Goal: Communication & Community: Answer question/provide support

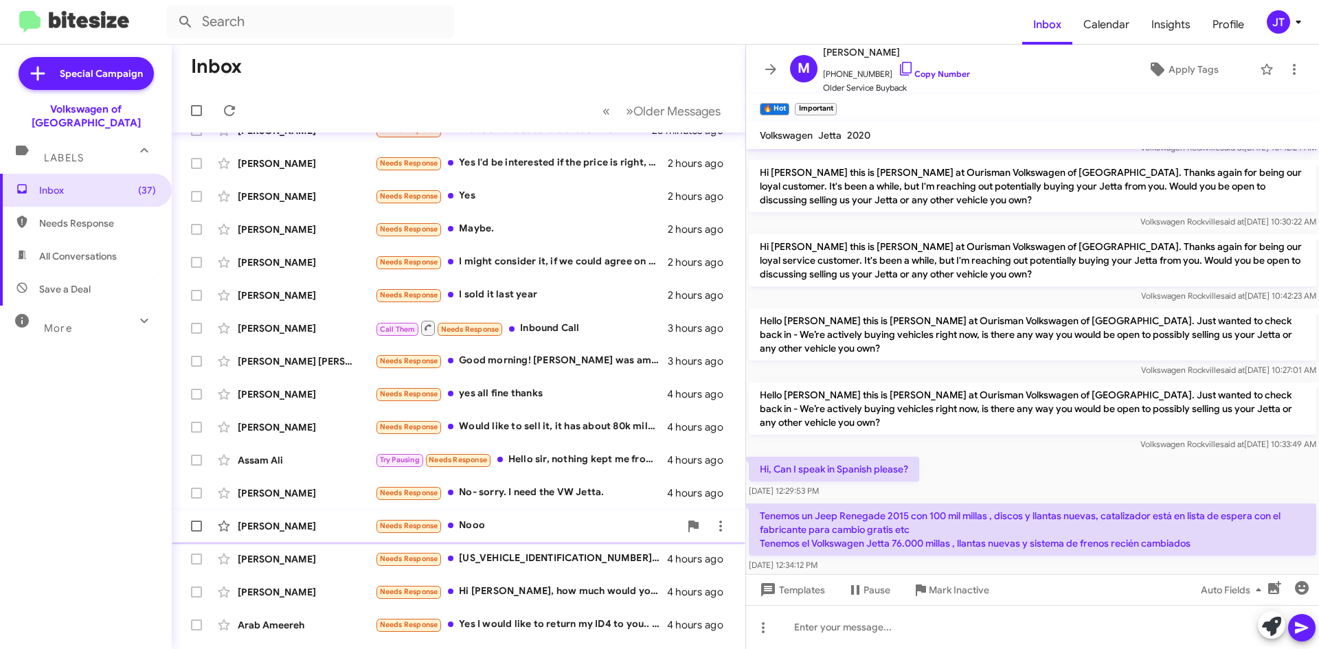
scroll to position [148, 0]
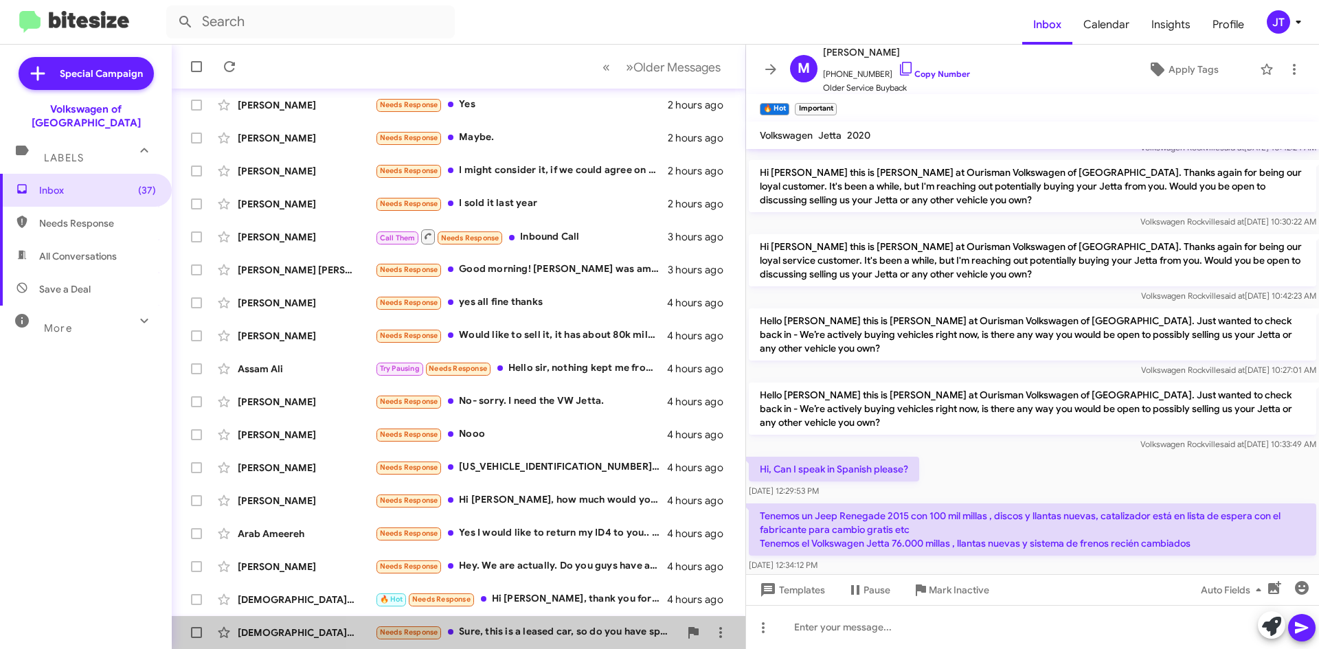
click at [541, 638] on div "Needs Response Sure, this is a leased car, so do you have specials going on for…" at bounding box center [527, 632] width 304 height 16
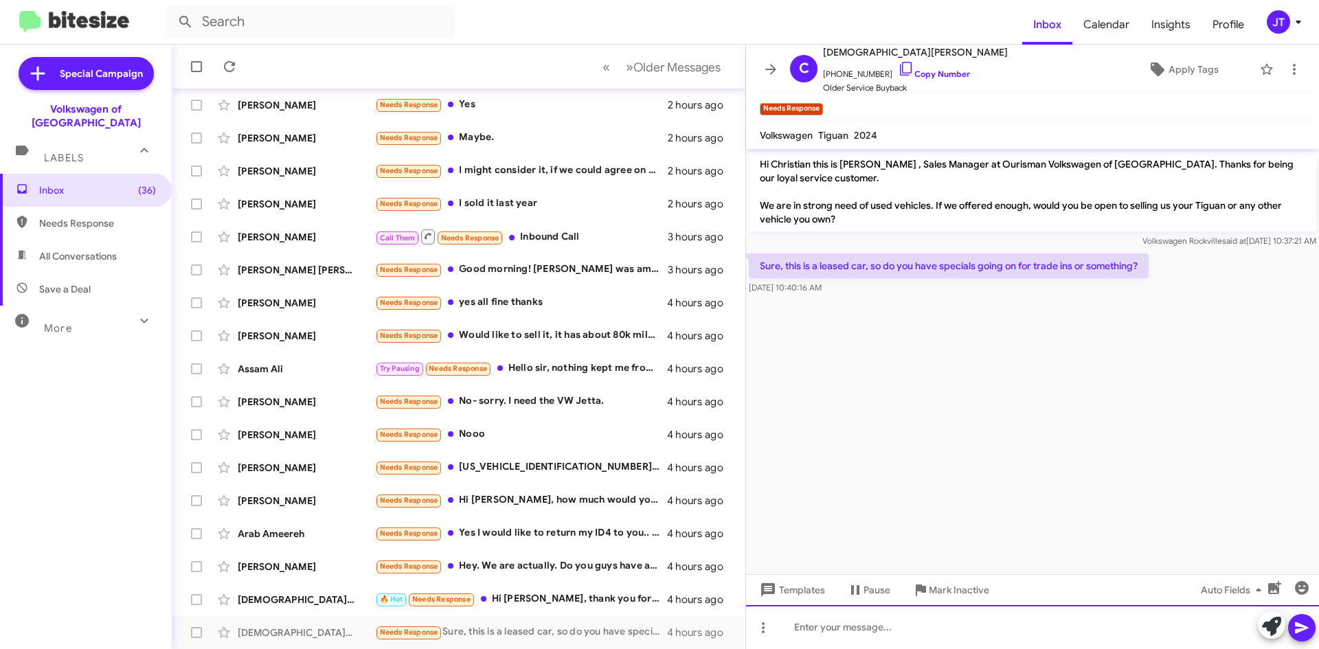
click at [884, 629] on div at bounding box center [1032, 627] width 573 height 44
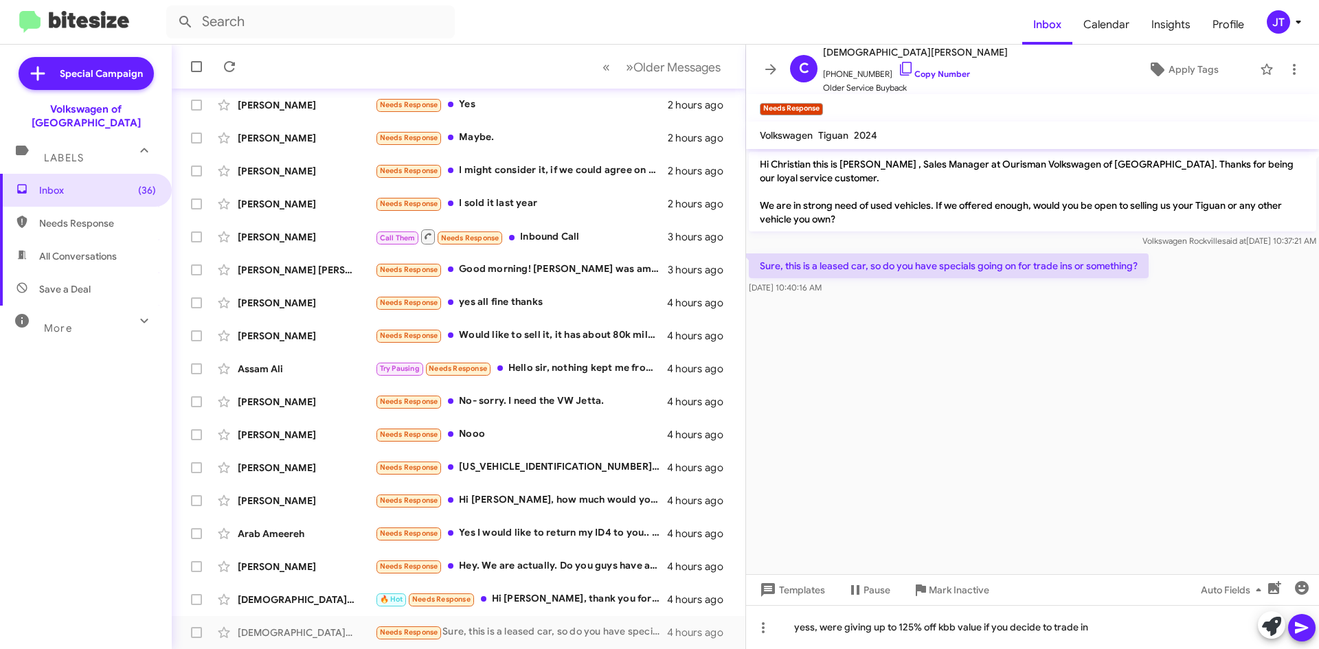
click at [1303, 628] on icon at bounding box center [1301, 628] width 16 height 16
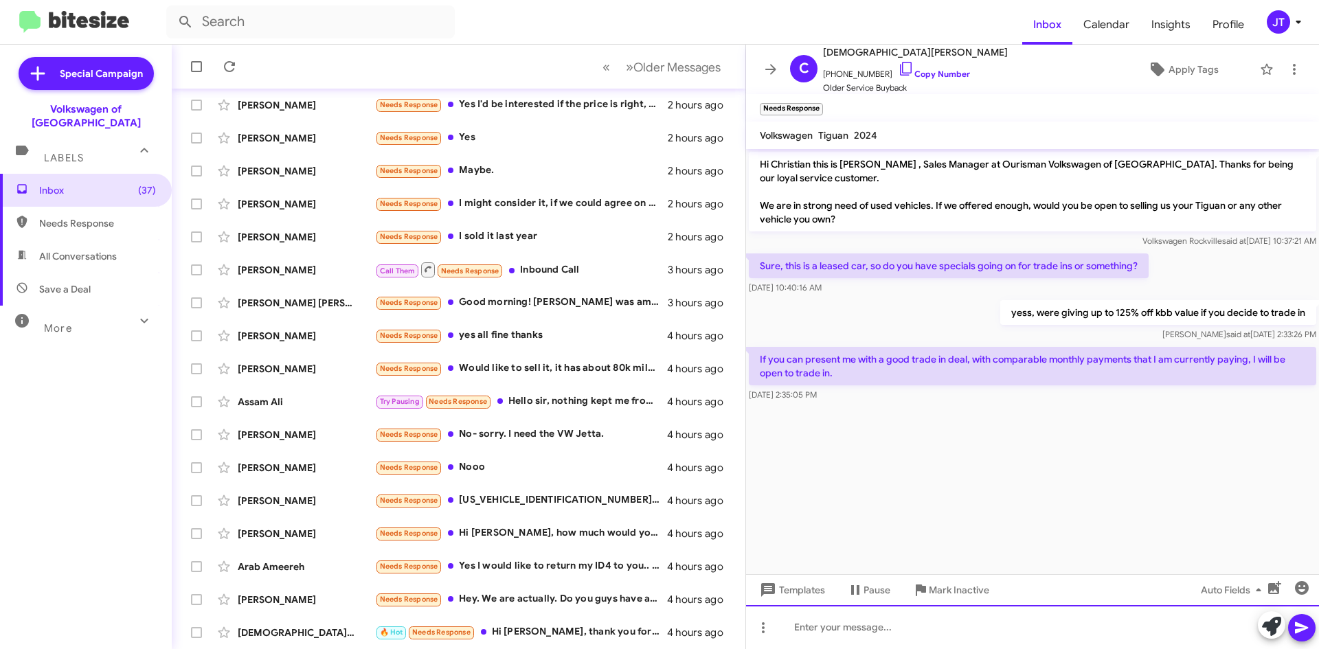
click at [800, 627] on div at bounding box center [1032, 627] width 573 height 44
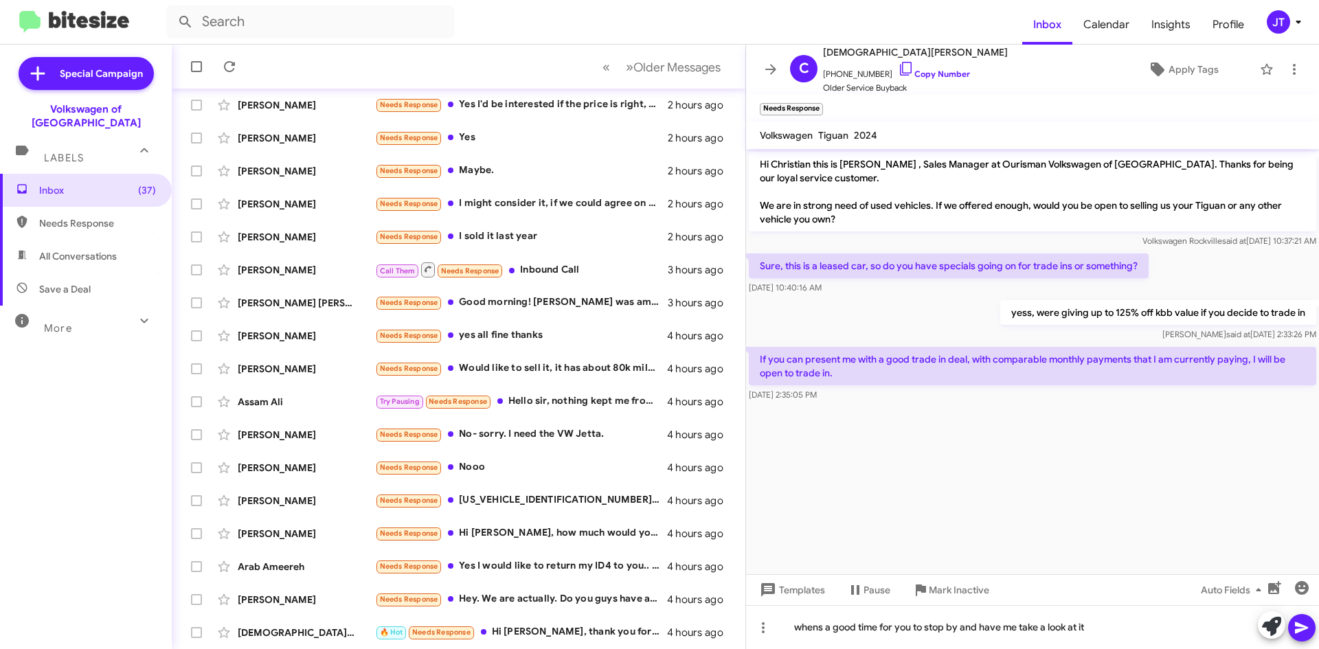
click at [1297, 625] on icon at bounding box center [1301, 628] width 13 height 12
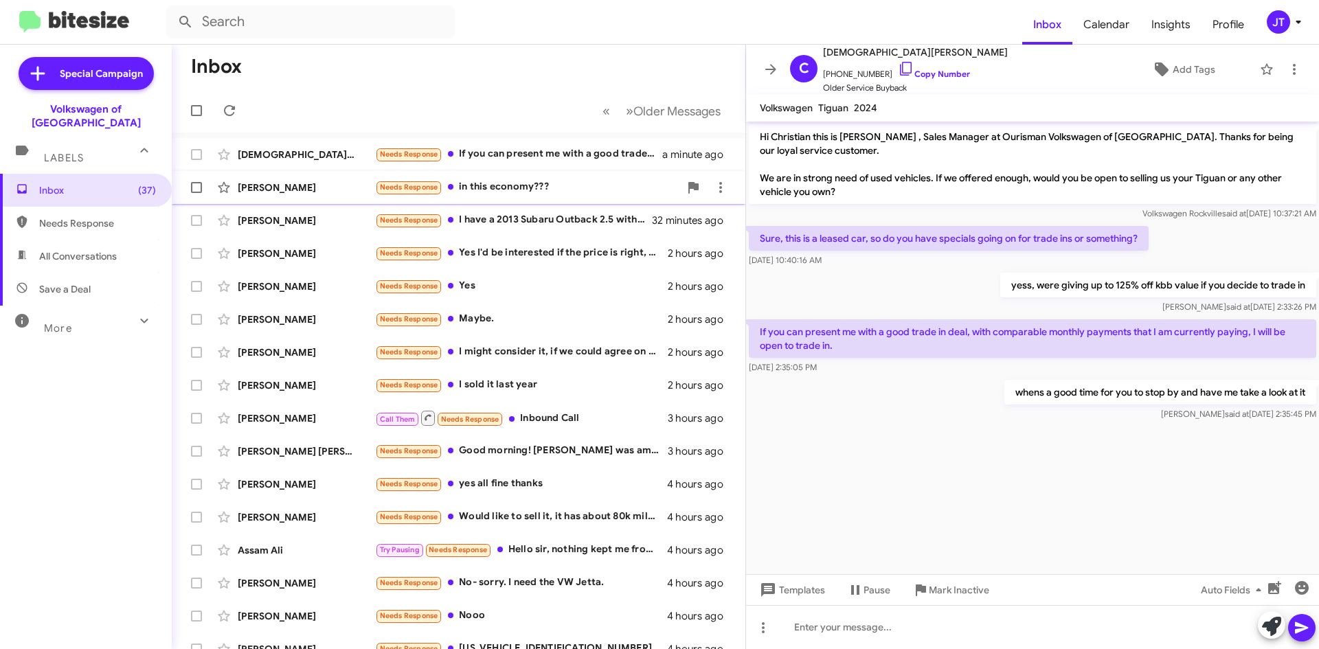
click at [609, 181] on div "Needs Response in this economy???" at bounding box center [527, 187] width 304 height 16
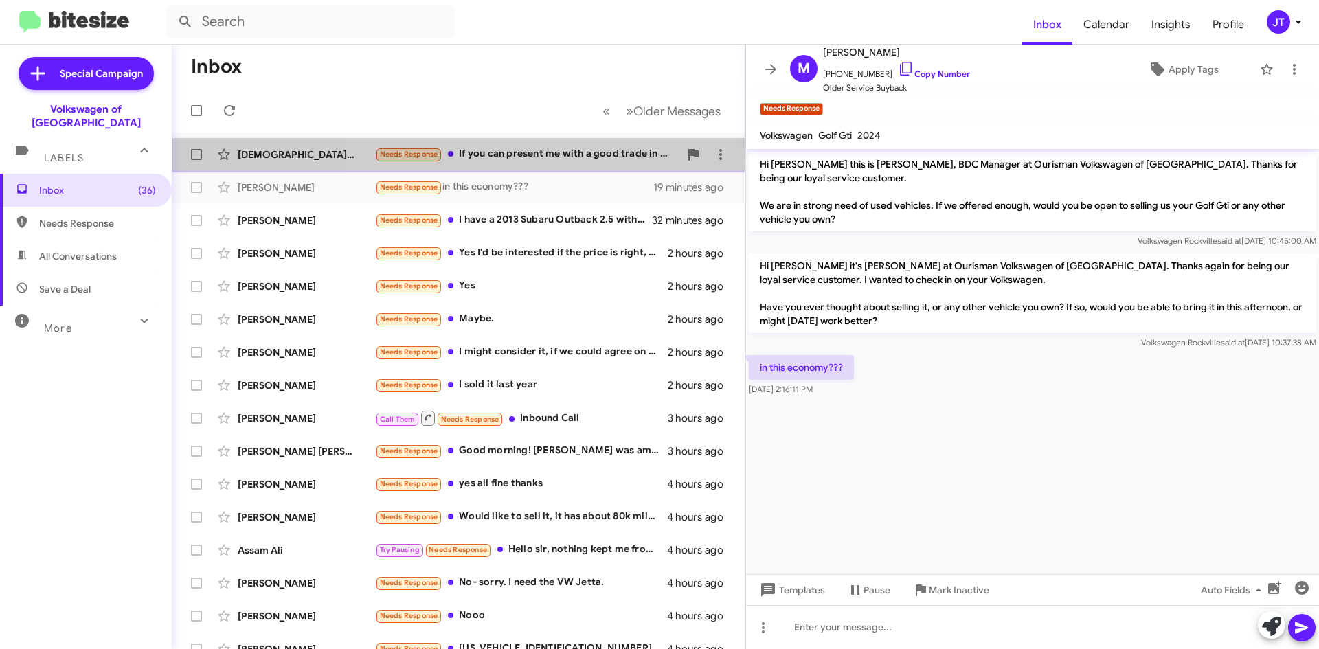
click at [561, 156] on div "Needs Response If you can present me with a good trade in deal, with comparable…" at bounding box center [527, 154] width 304 height 16
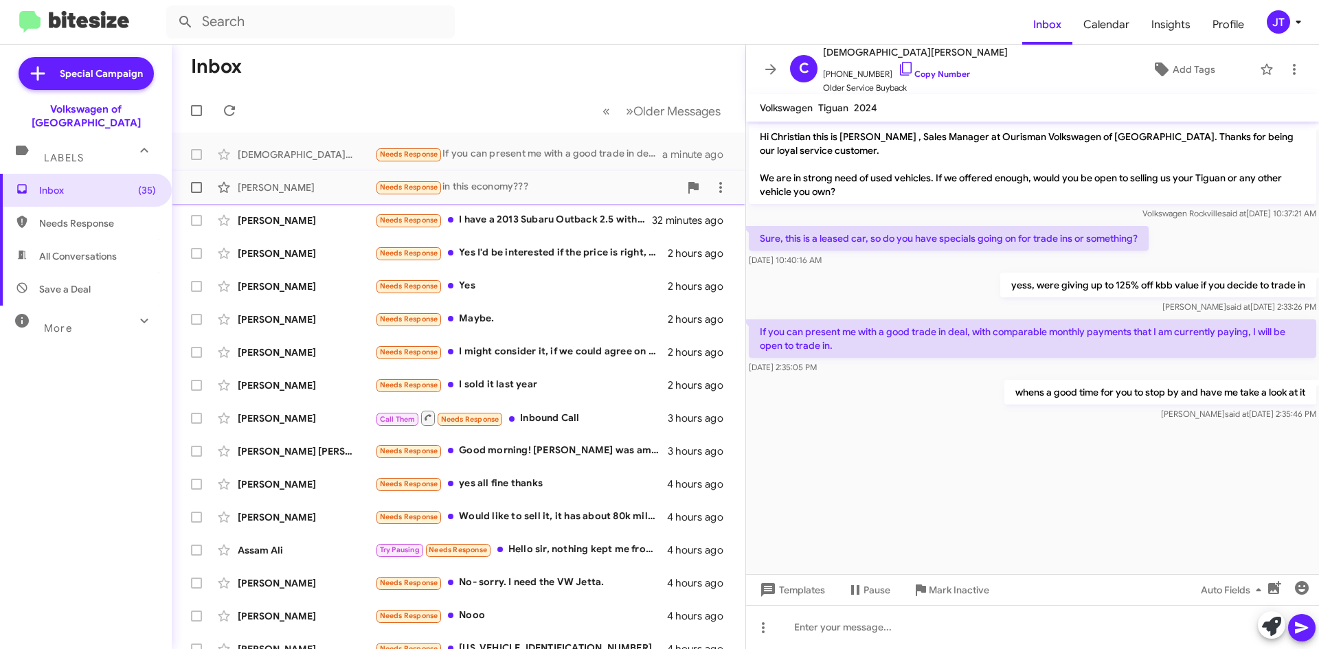
click at [567, 192] on div "Needs Response in this economy???" at bounding box center [527, 187] width 304 height 16
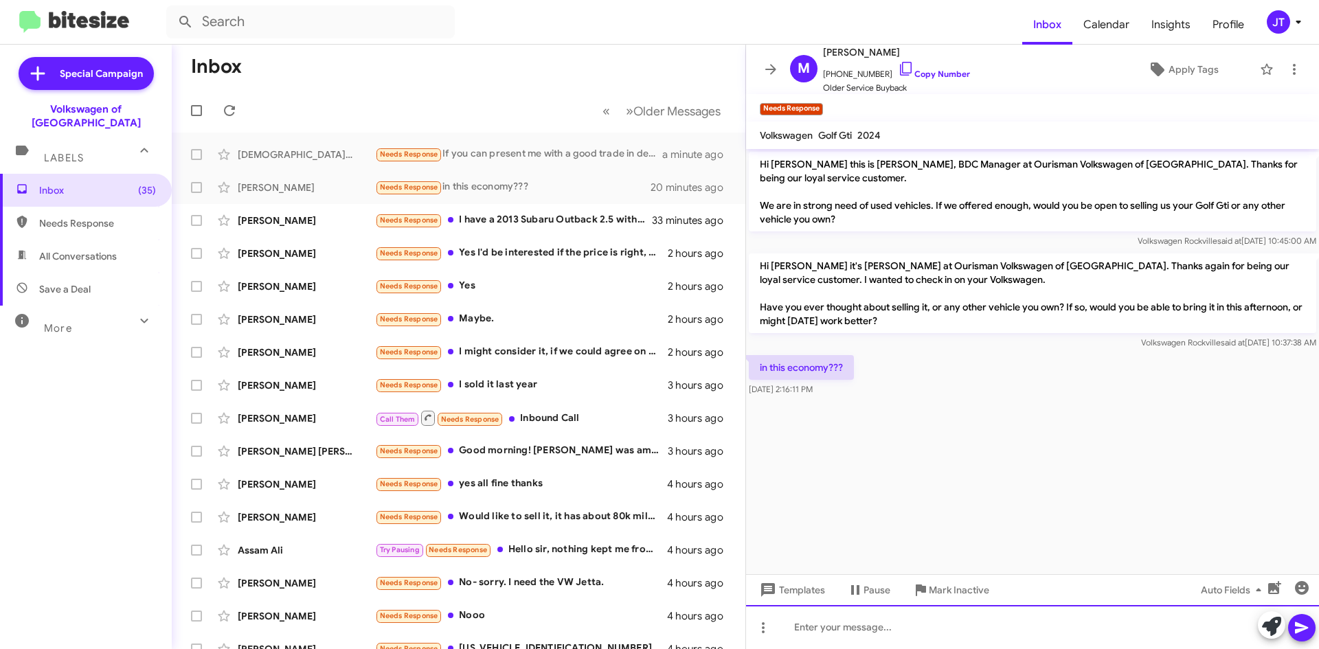
click at [851, 635] on div at bounding box center [1032, 627] width 573 height 44
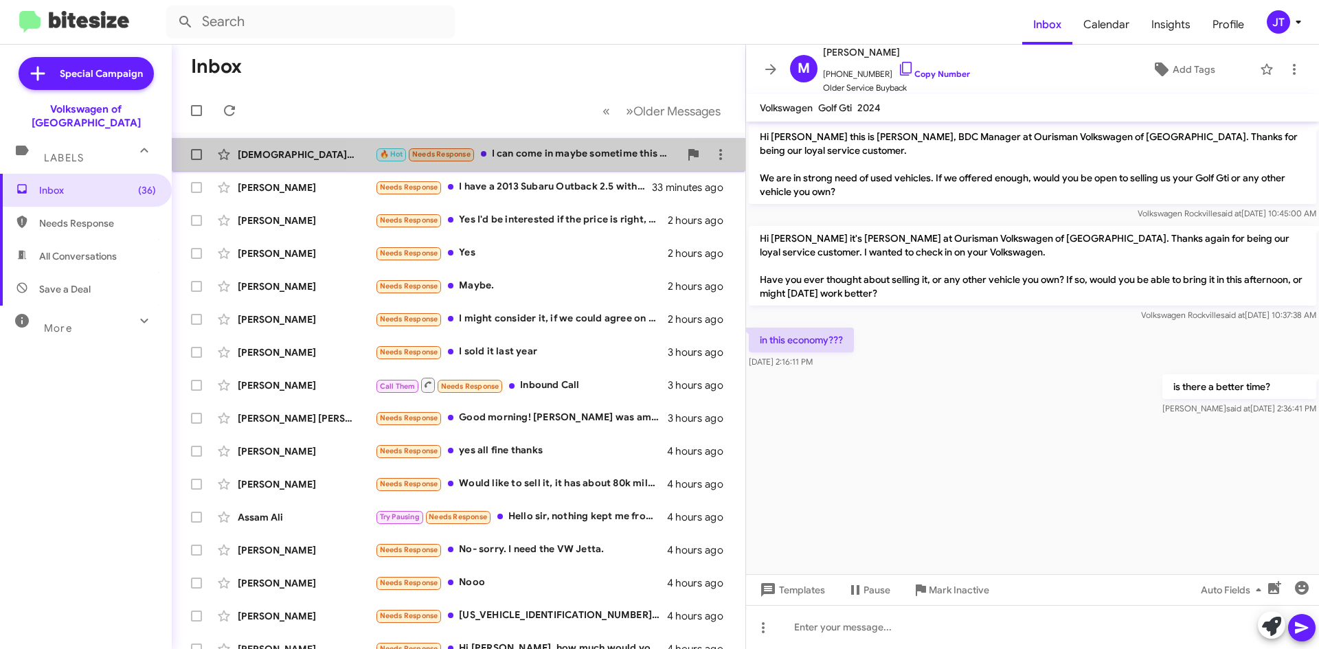
click at [539, 160] on div "🔥 Hot Needs Response I can come in maybe sometime this weekend" at bounding box center [527, 154] width 304 height 16
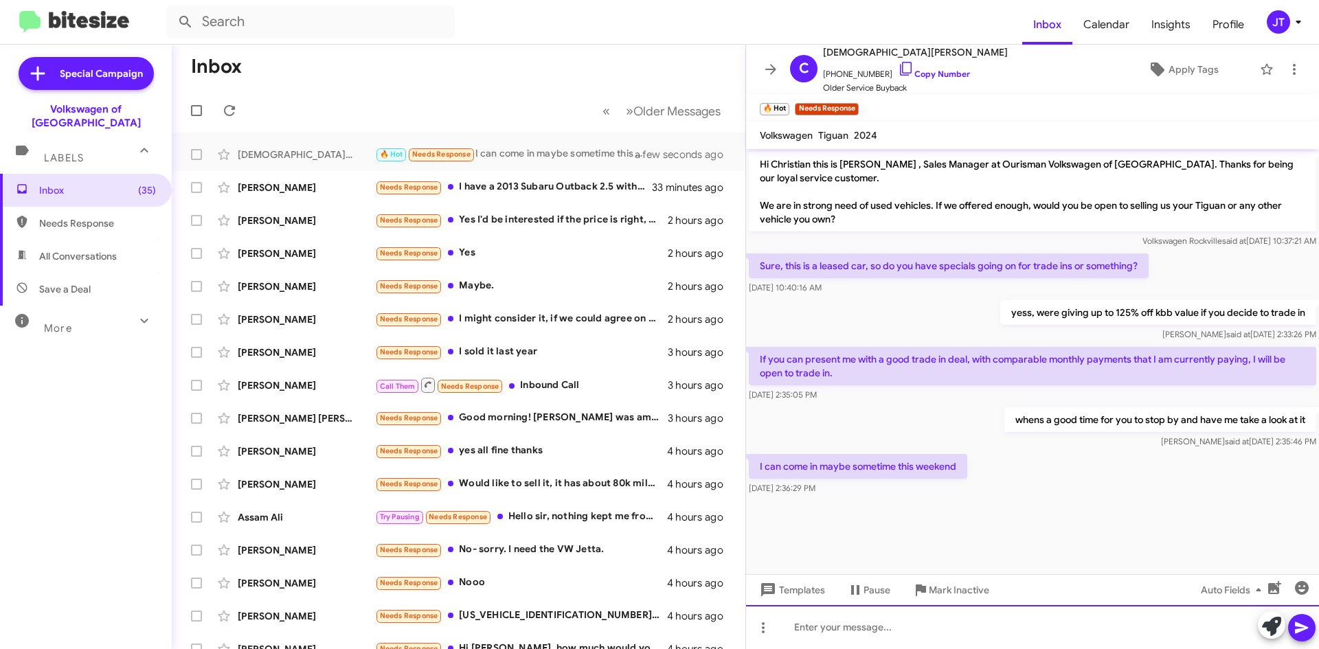
click at [857, 633] on div at bounding box center [1032, 627] width 573 height 44
click at [900, 628] on div "what day works best [PERSON_NAME] you, [DATE]?" at bounding box center [1032, 627] width 573 height 44
click at [999, 626] on div "what day works best for you, [DATE]?" at bounding box center [1032, 627] width 573 height 44
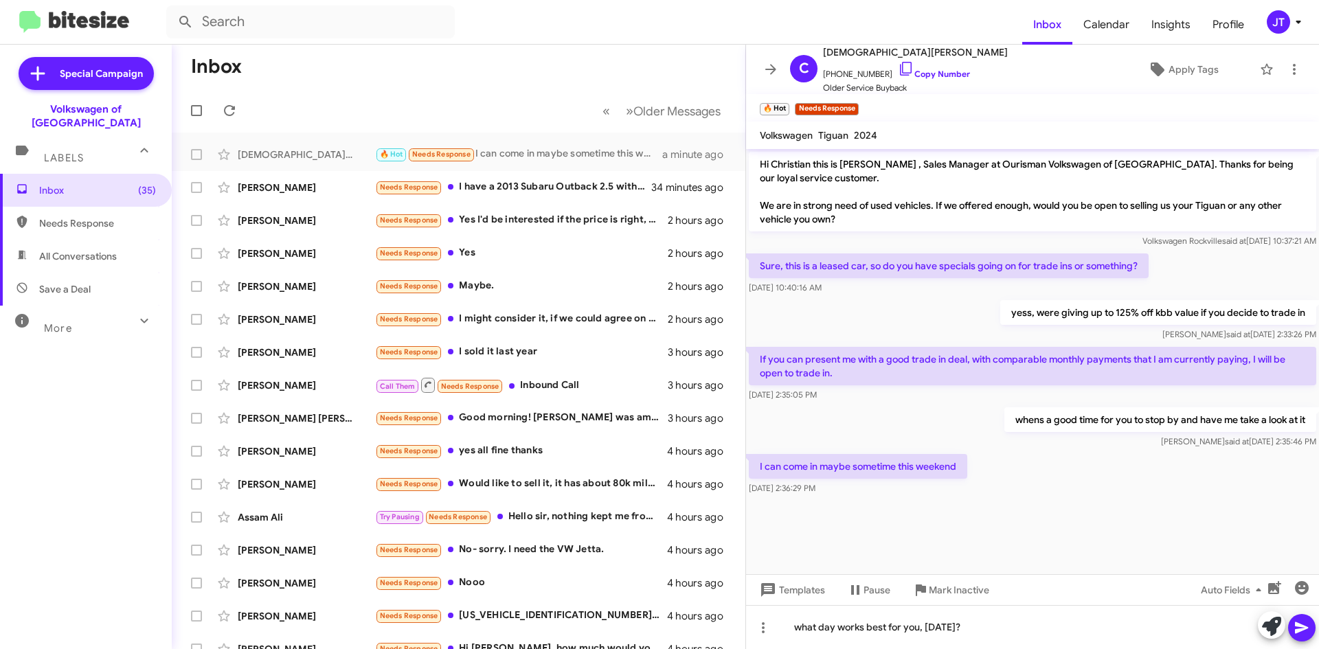
click at [1300, 629] on icon at bounding box center [1301, 628] width 13 height 12
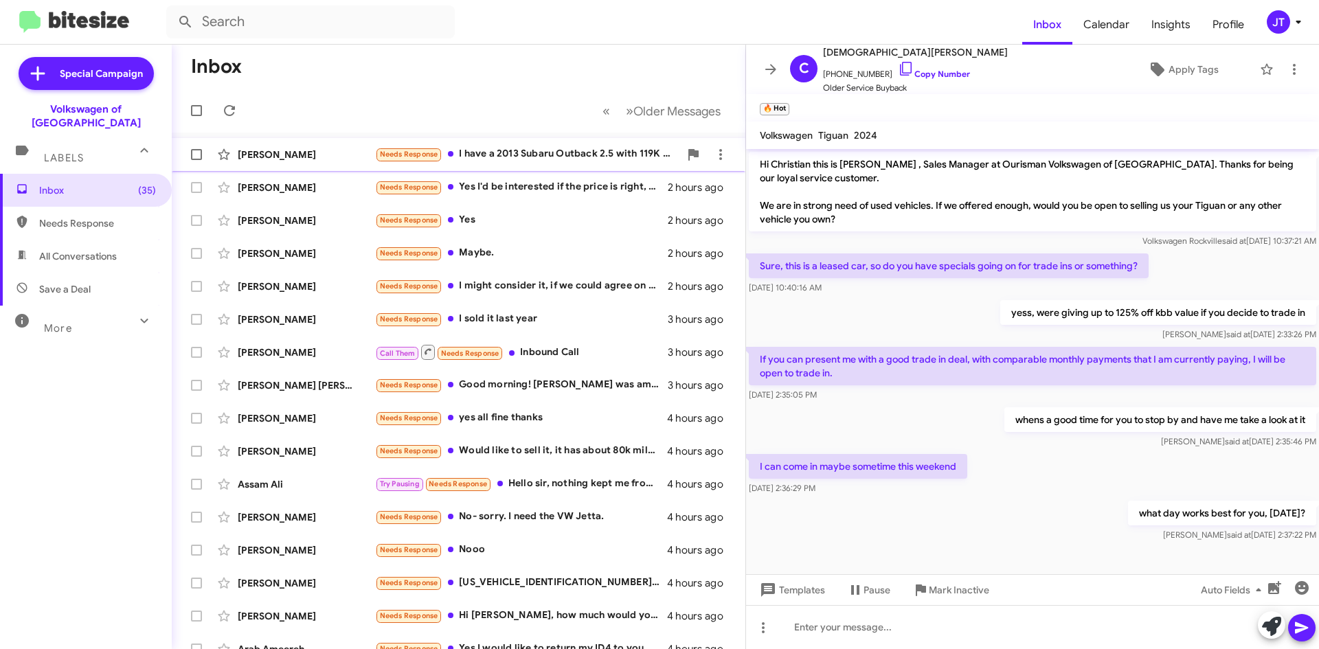
click at [474, 158] on div "Needs Response I have a 2013 Subaru Outback 2.5 with 119K miles that I am askin…" at bounding box center [527, 154] width 304 height 16
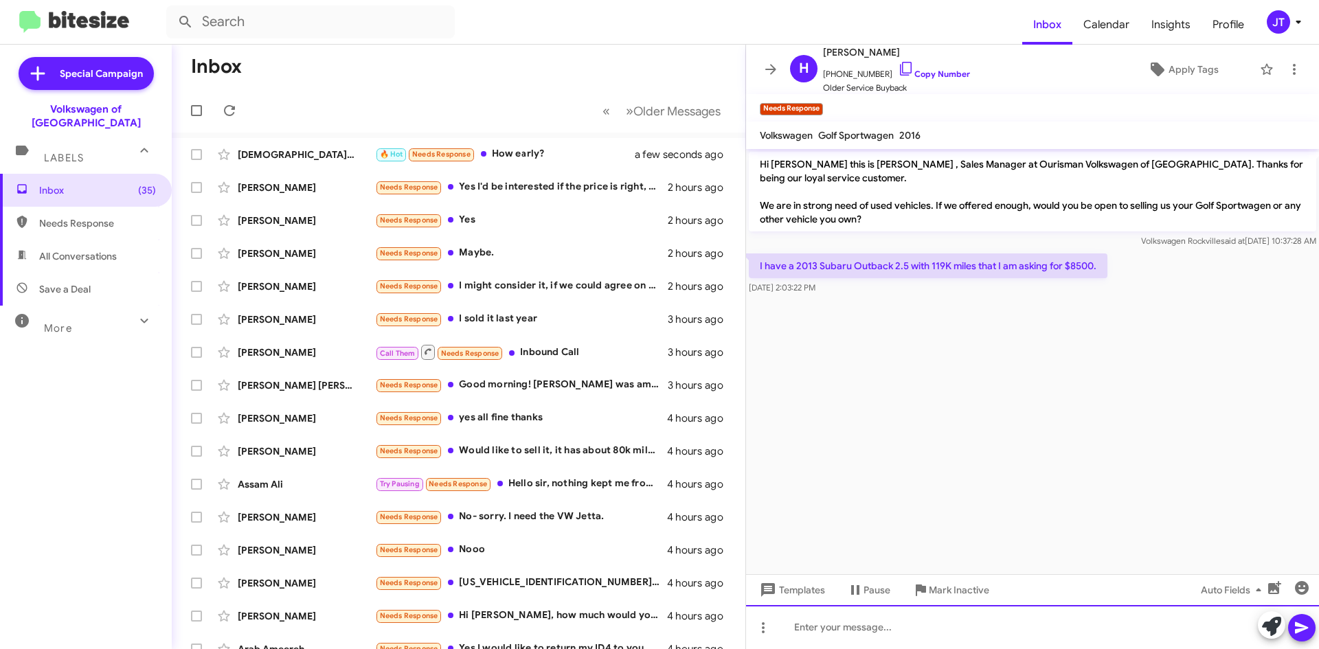
click at [861, 631] on div at bounding box center [1032, 627] width 573 height 44
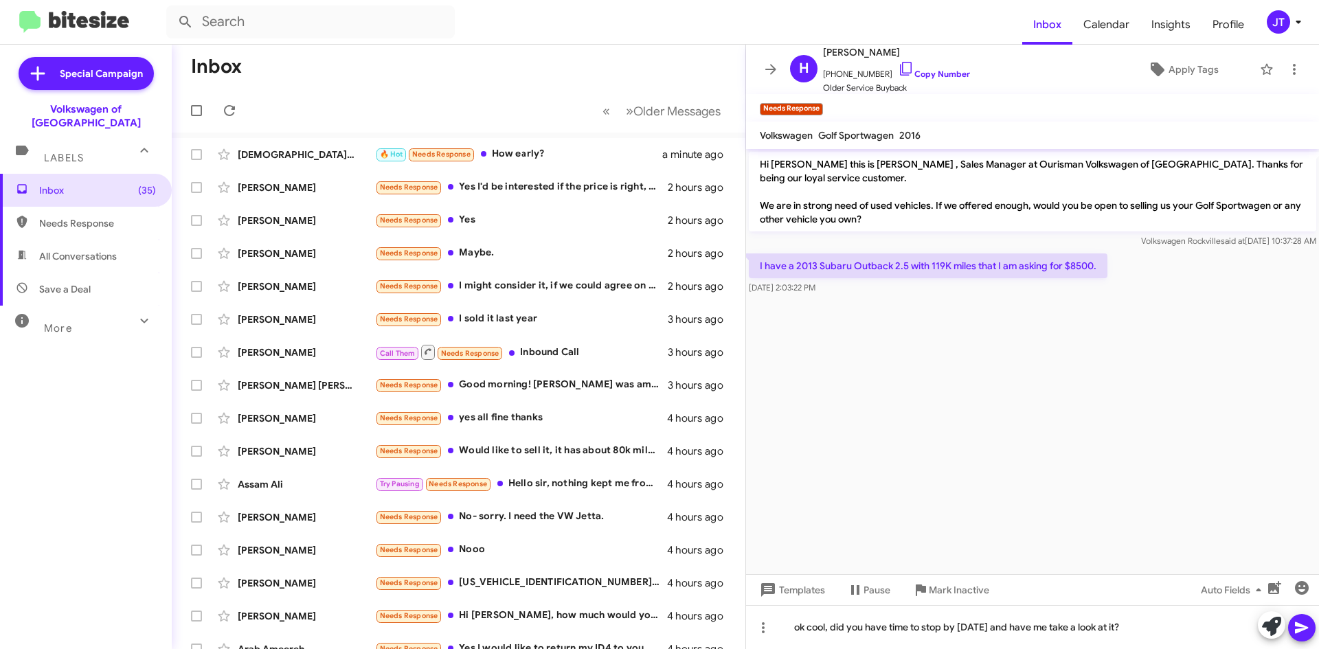
click at [1301, 635] on icon at bounding box center [1301, 628] width 16 height 16
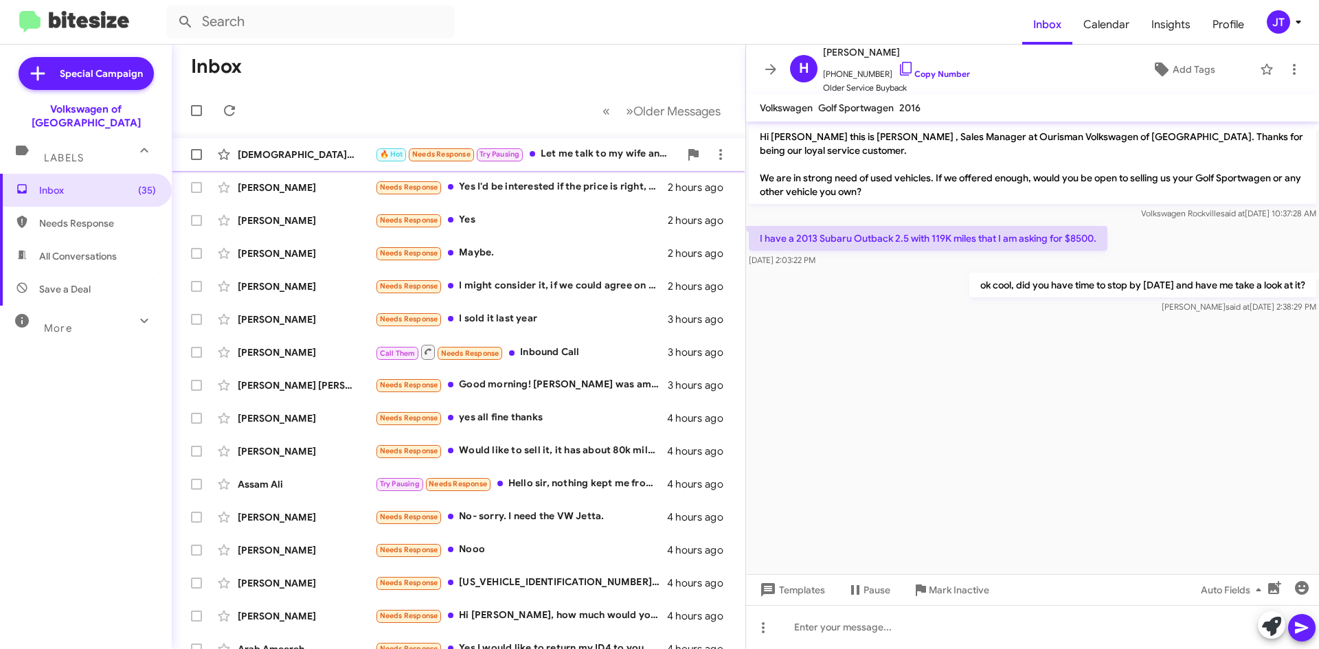
click at [551, 148] on div "🔥 Hot Needs Response Try Pausing Let me talk to my wife and I'll get back to yo…" at bounding box center [527, 154] width 304 height 16
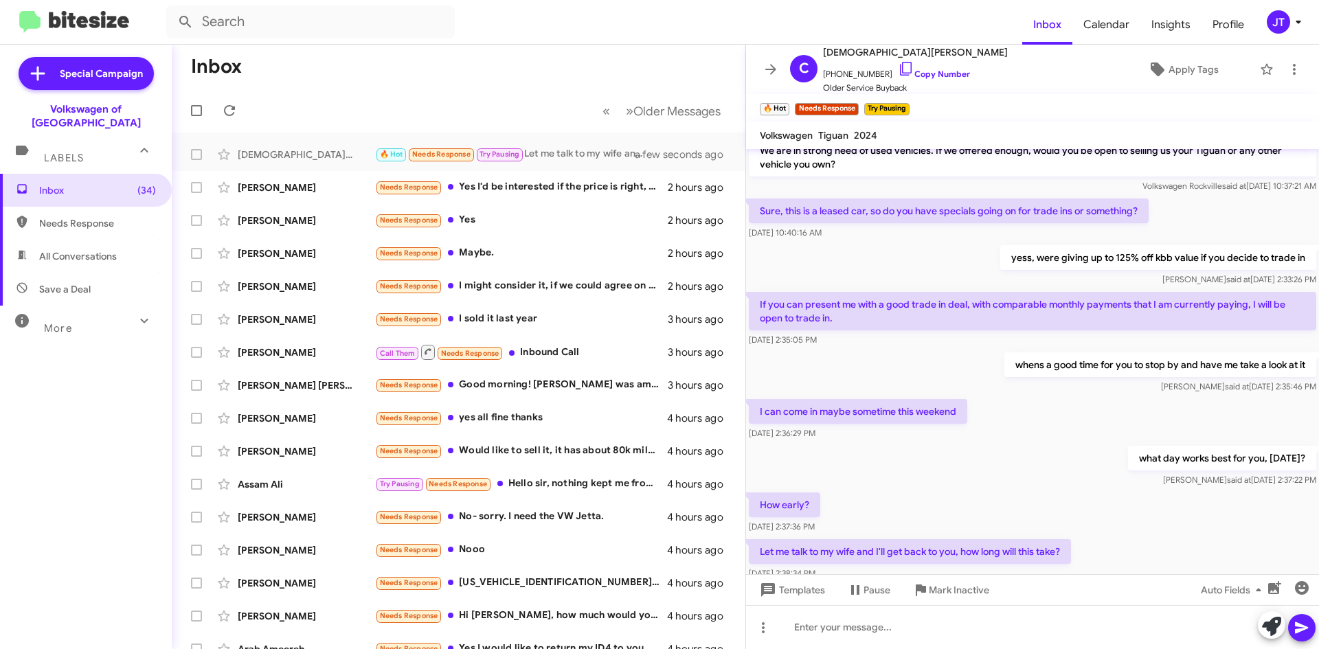
scroll to position [95, 0]
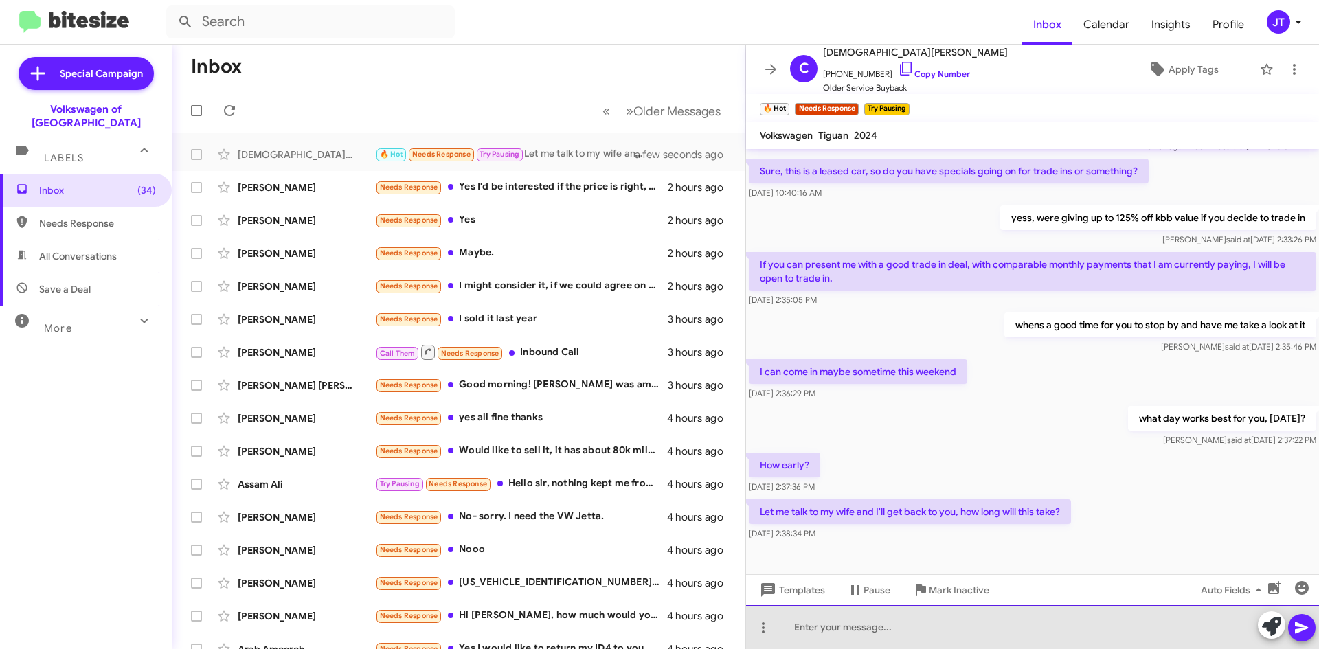
click at [887, 635] on div at bounding box center [1032, 627] width 573 height 44
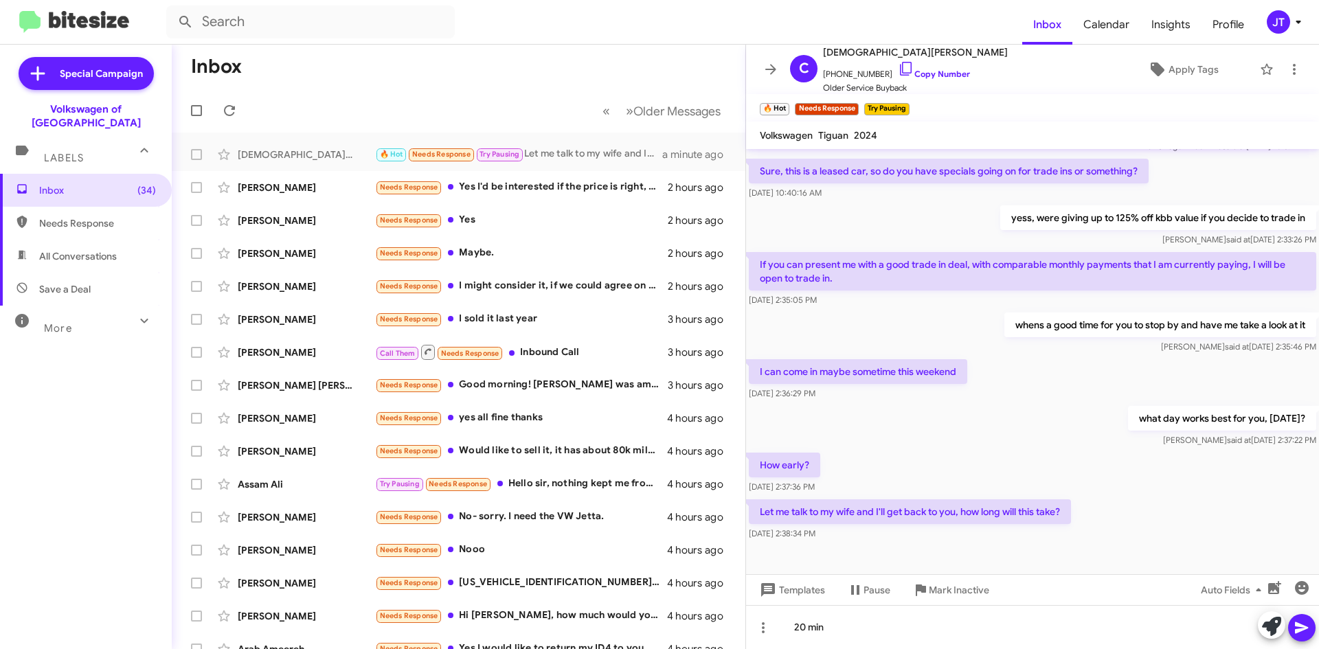
click at [1304, 626] on icon at bounding box center [1301, 628] width 13 height 12
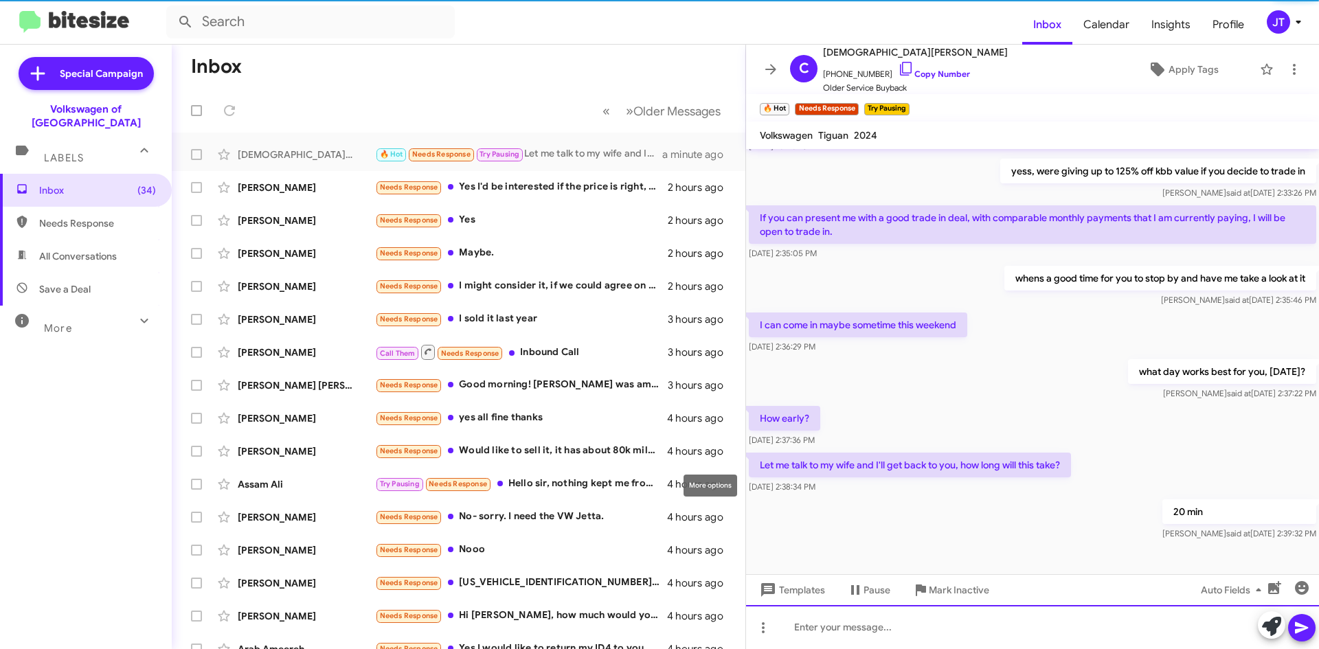
scroll to position [145, 0]
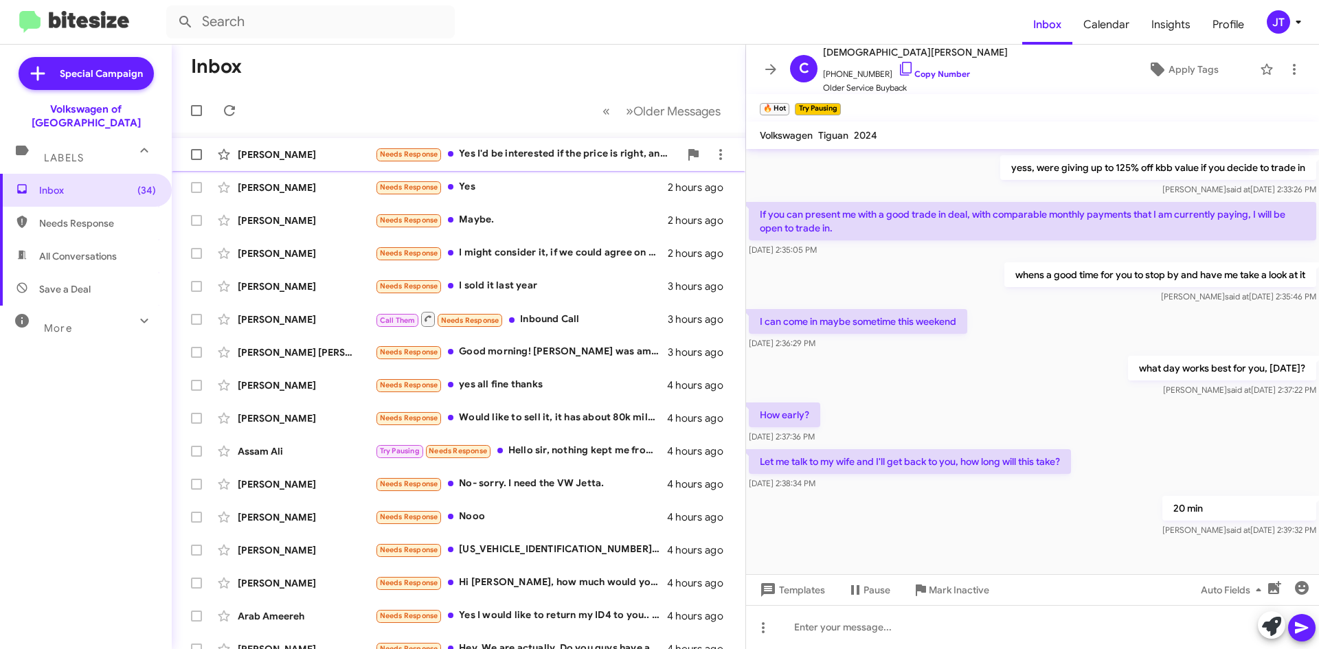
click at [535, 157] on div "Needs Response Yes I'd be interested if the price is right, and possibly upgrad…" at bounding box center [527, 154] width 304 height 16
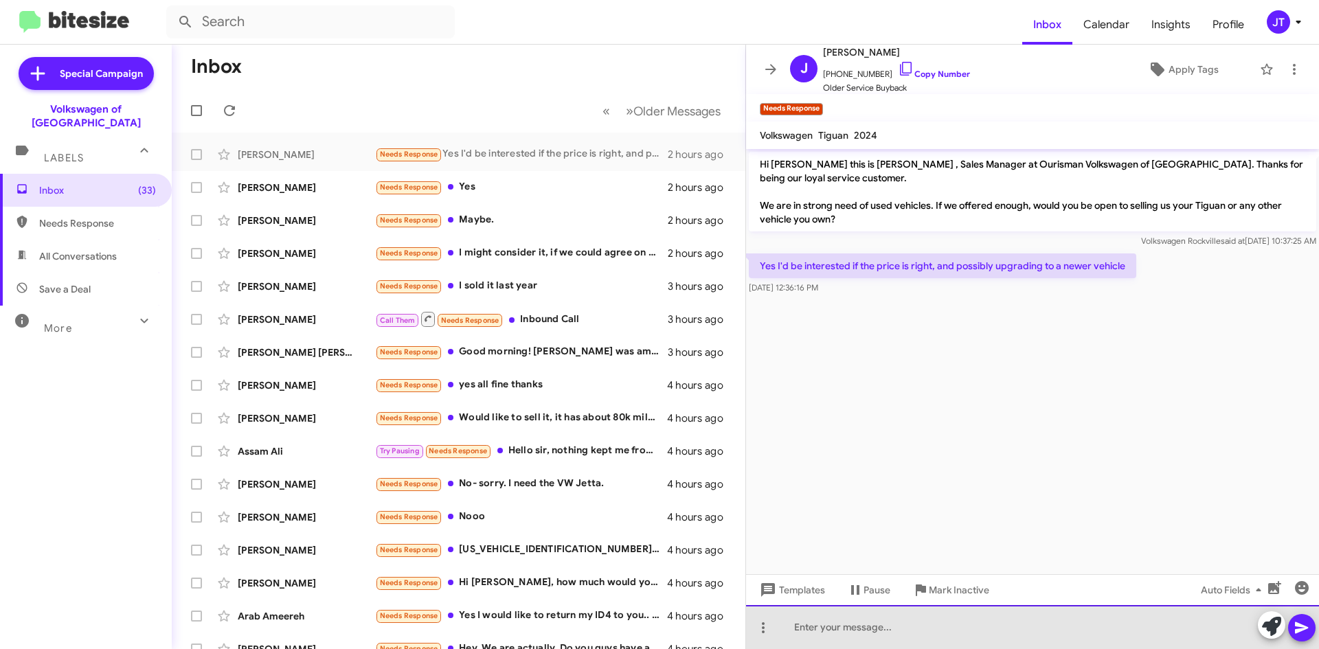
drag, startPoint x: 888, startPoint y: 638, endPoint x: 886, endPoint y: 631, distance: 7.2
click at [886, 635] on div at bounding box center [1032, 627] width 573 height 44
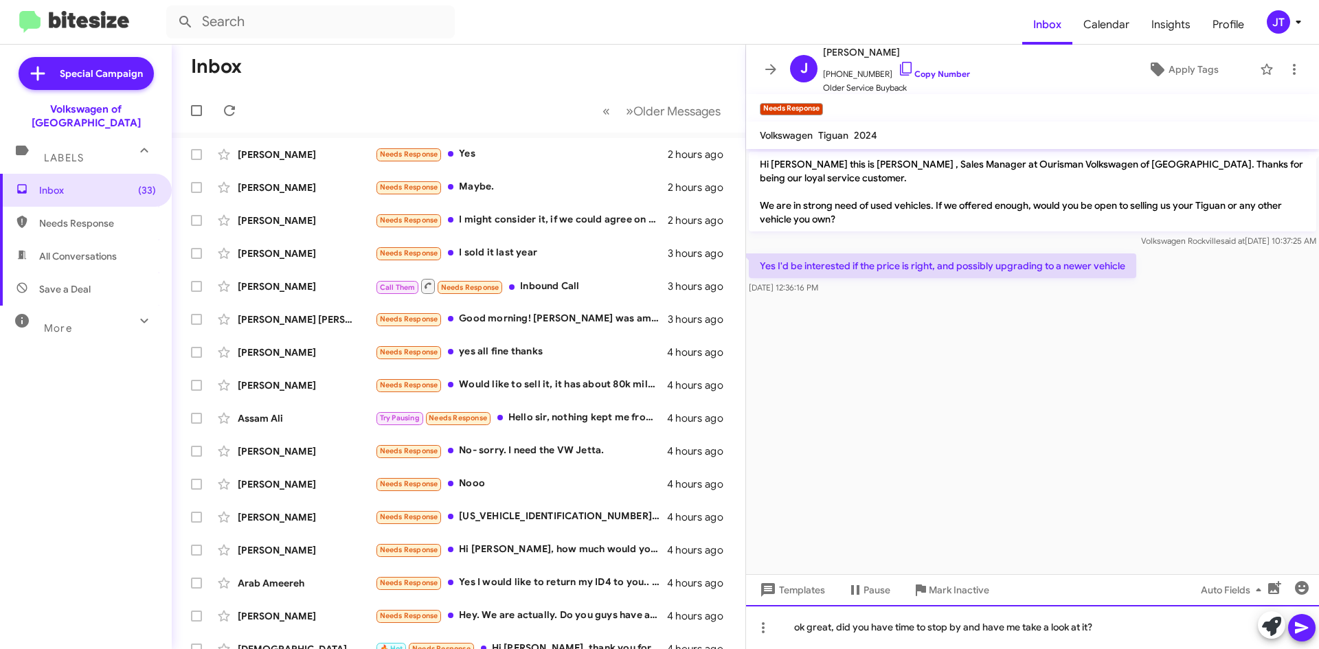
click at [965, 627] on div "ok great, did you have time to stop by and have me take a look at it?" at bounding box center [1032, 627] width 573 height 44
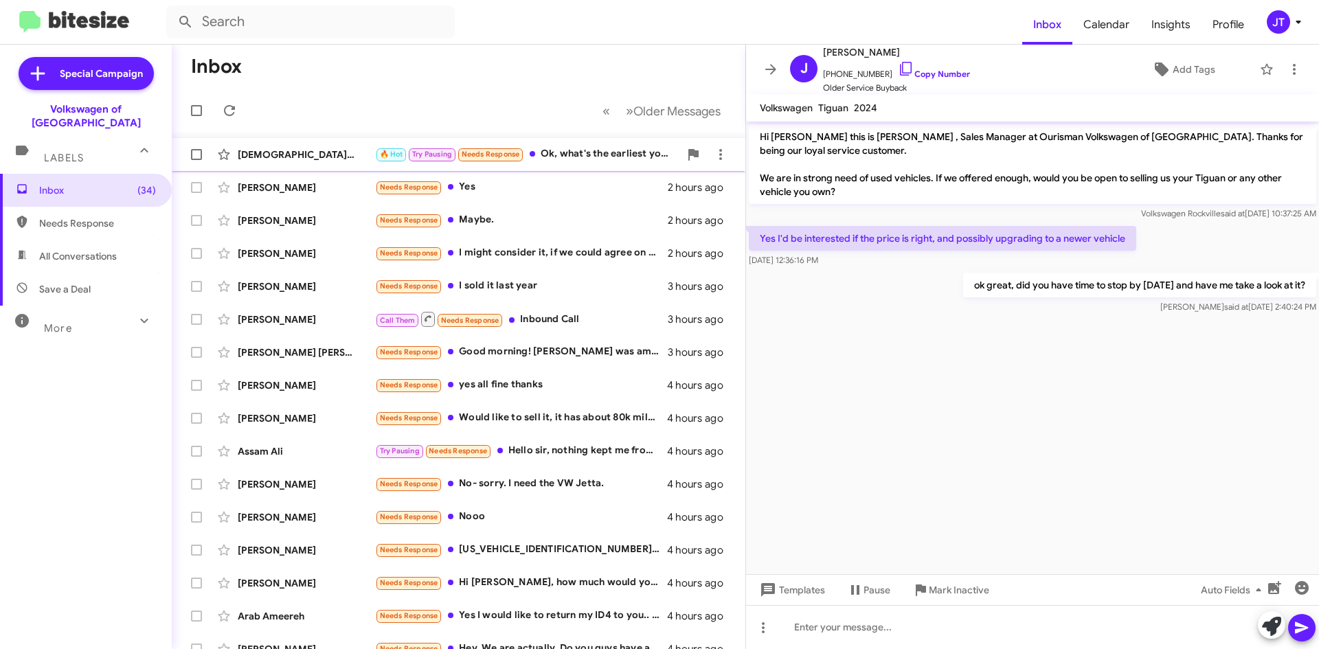
click at [558, 153] on div "🔥 Hot Try Pausing Needs Response Ok, what's the earliest you can meet [DATE]" at bounding box center [527, 154] width 304 height 16
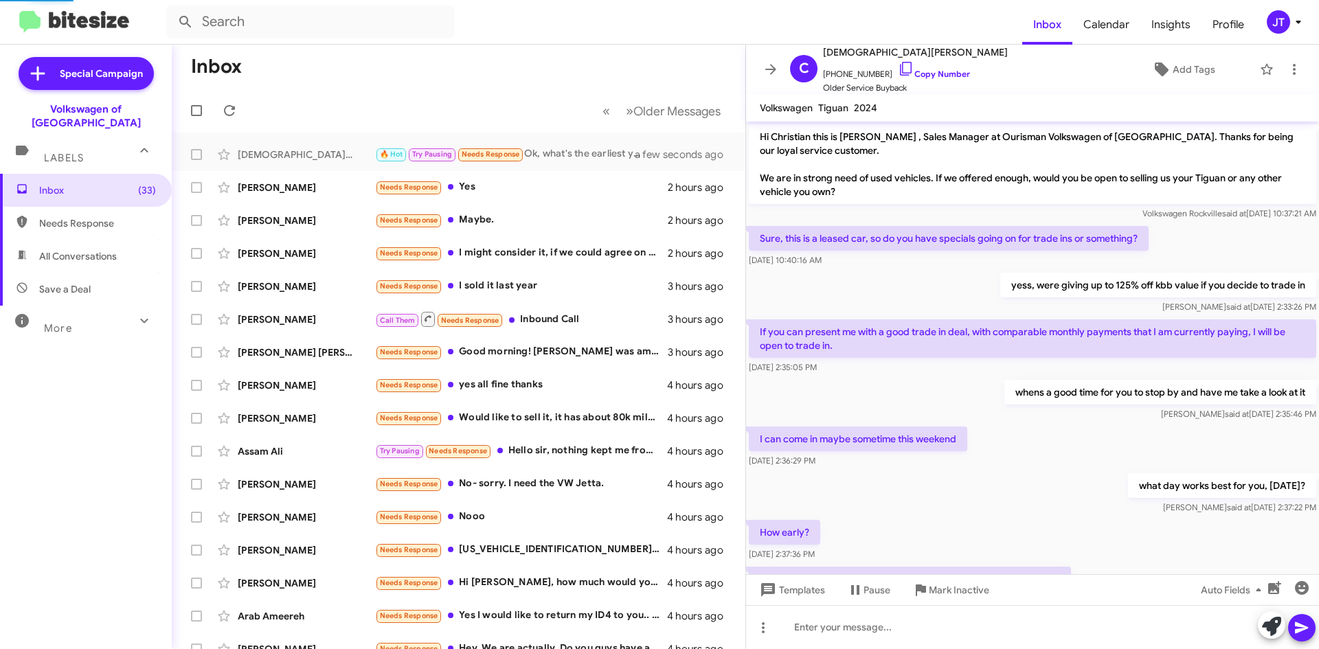
scroll to position [168, 0]
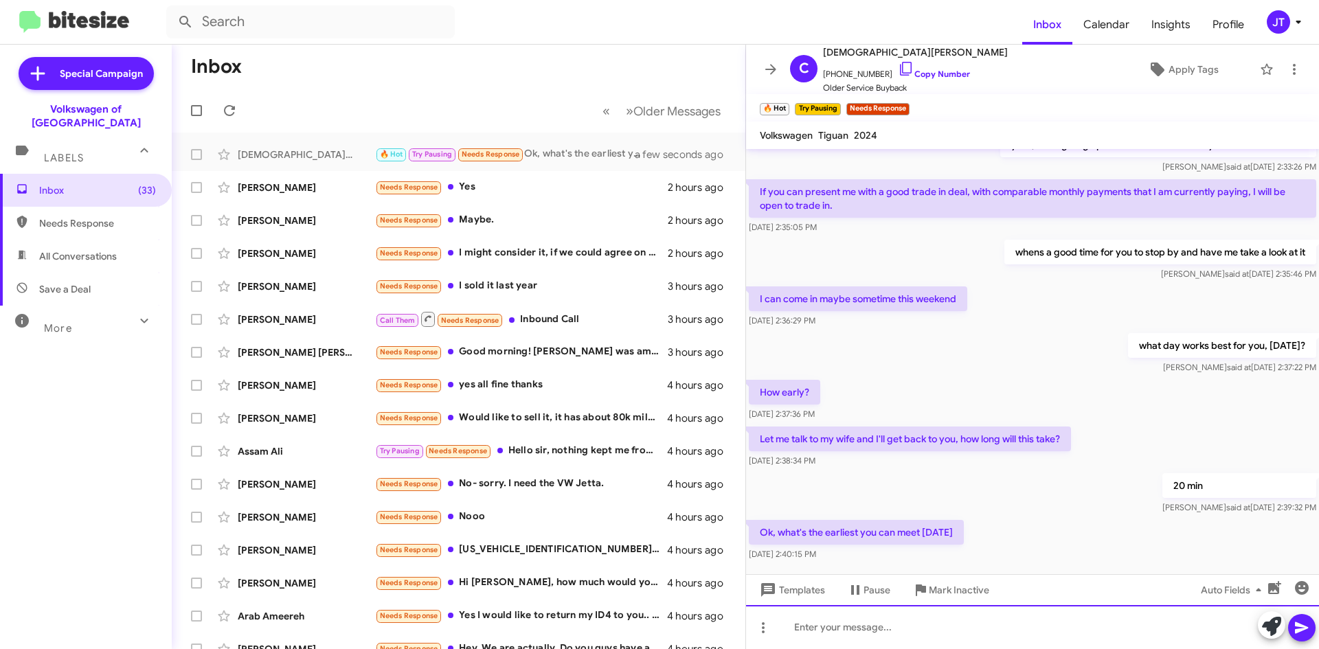
click at [919, 621] on div at bounding box center [1032, 627] width 573 height 44
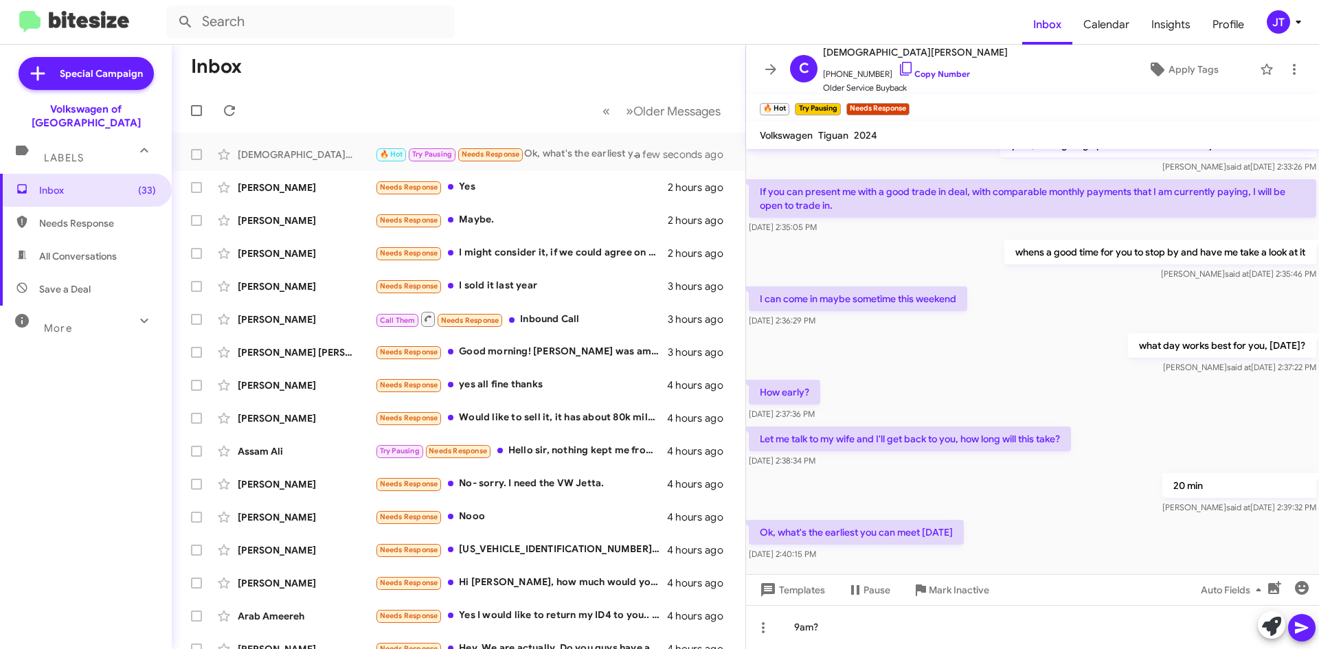
click at [1313, 631] on button at bounding box center [1301, 627] width 27 height 27
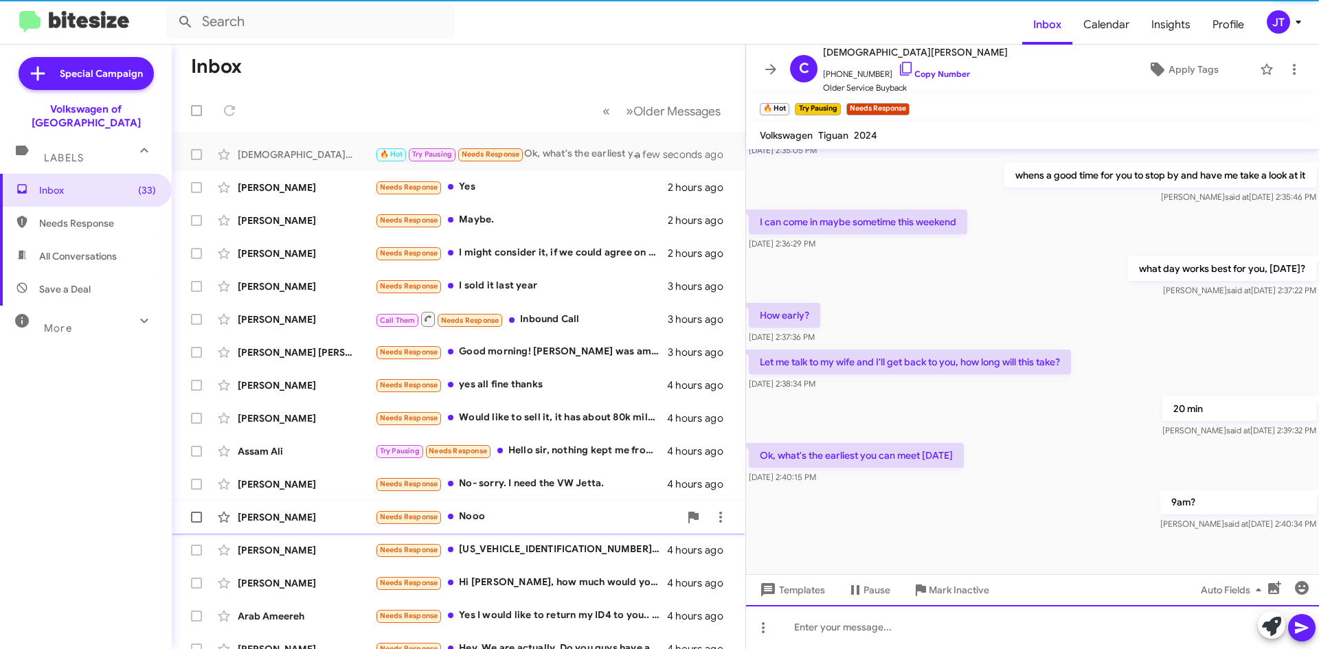
scroll to position [245, 0]
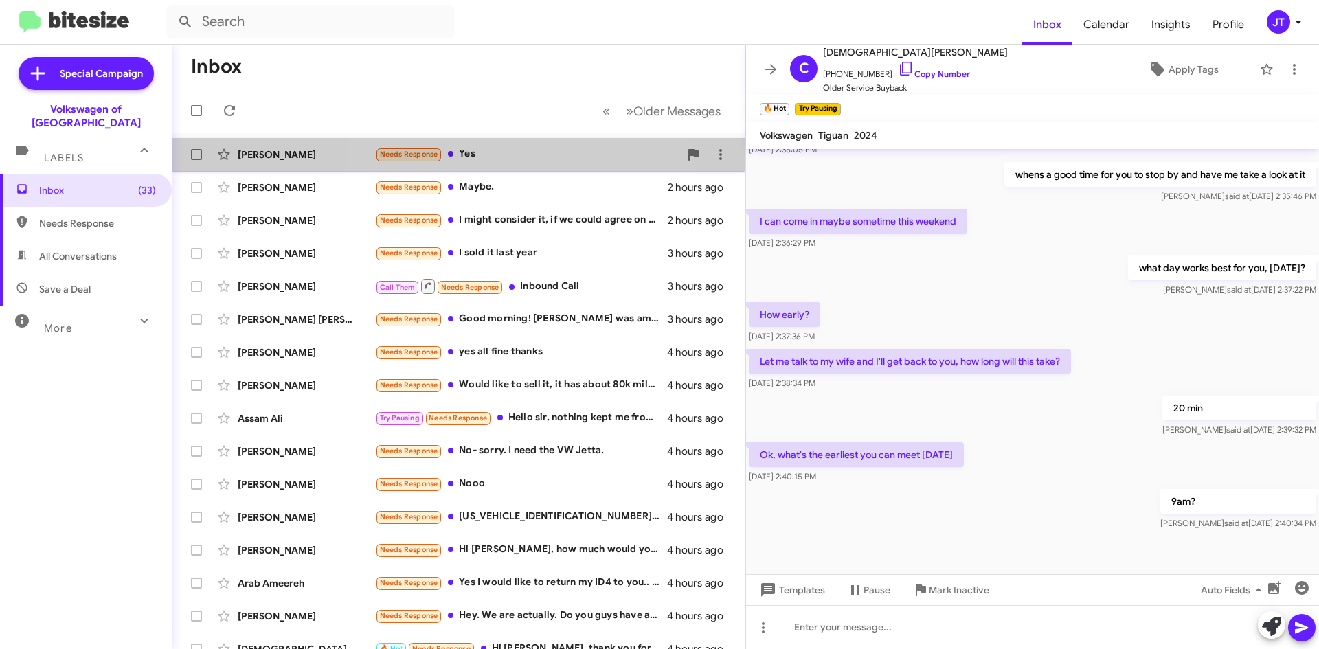
click at [512, 160] on div "Needs Response Yes" at bounding box center [527, 154] width 304 height 16
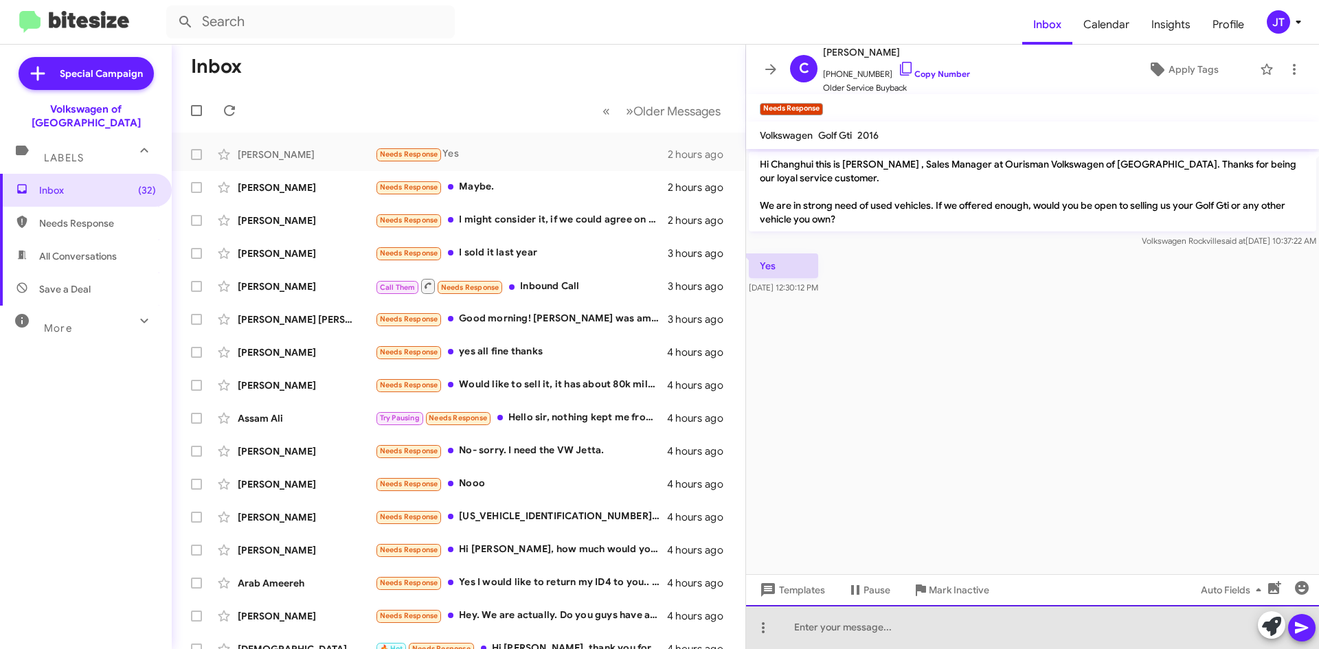
click at [848, 635] on div at bounding box center [1032, 627] width 573 height 44
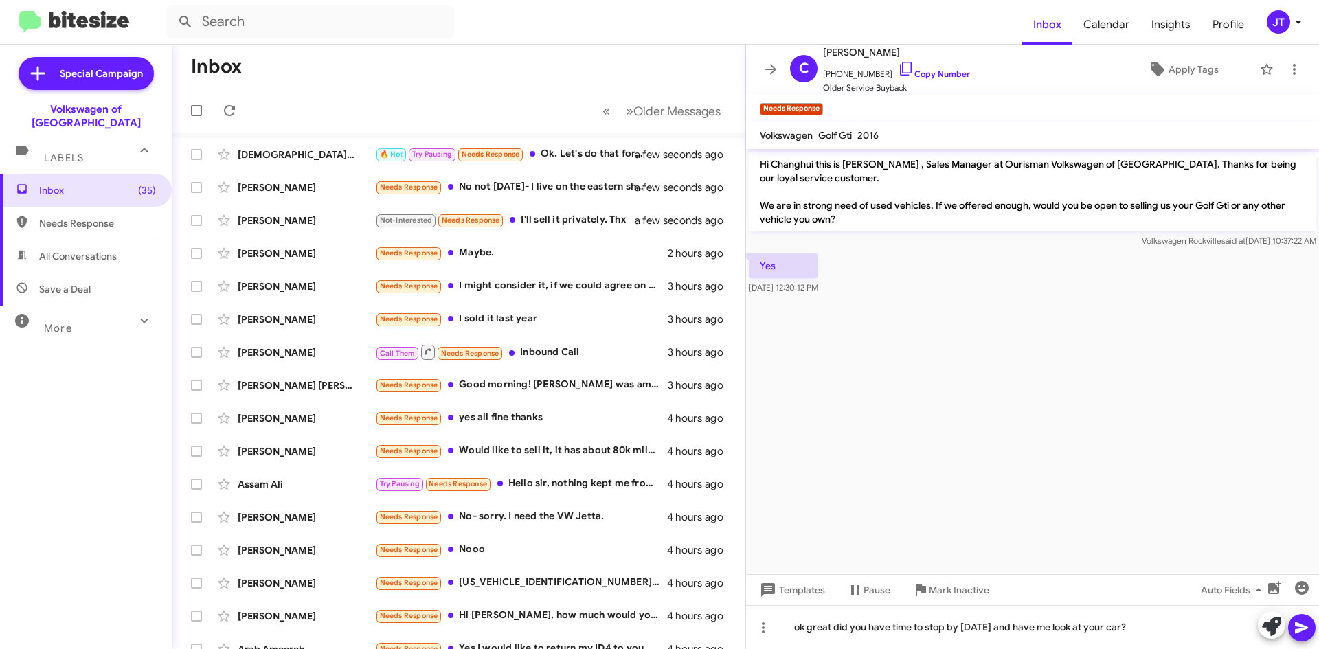
click at [1297, 622] on icon at bounding box center [1301, 628] width 16 height 16
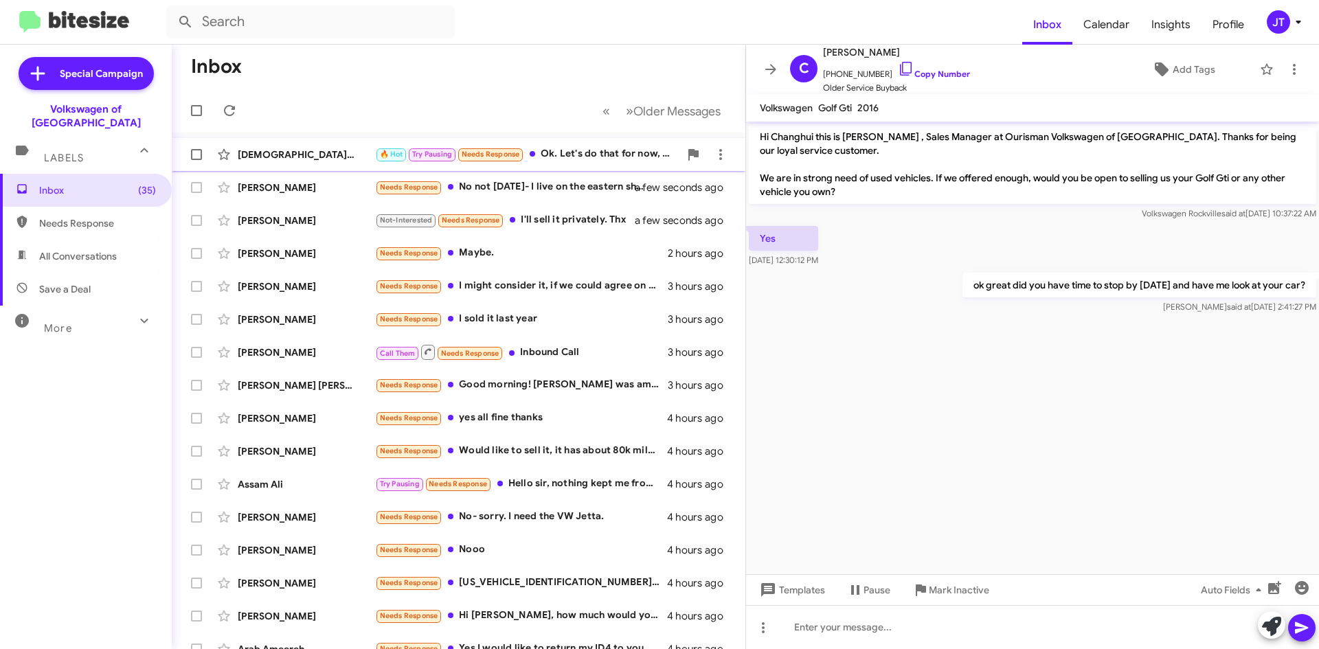
click at [543, 155] on div "🔥 Hot Try Pausing Needs Response Ok. Let's do that for now, and I'll confirm af…" at bounding box center [527, 154] width 304 height 16
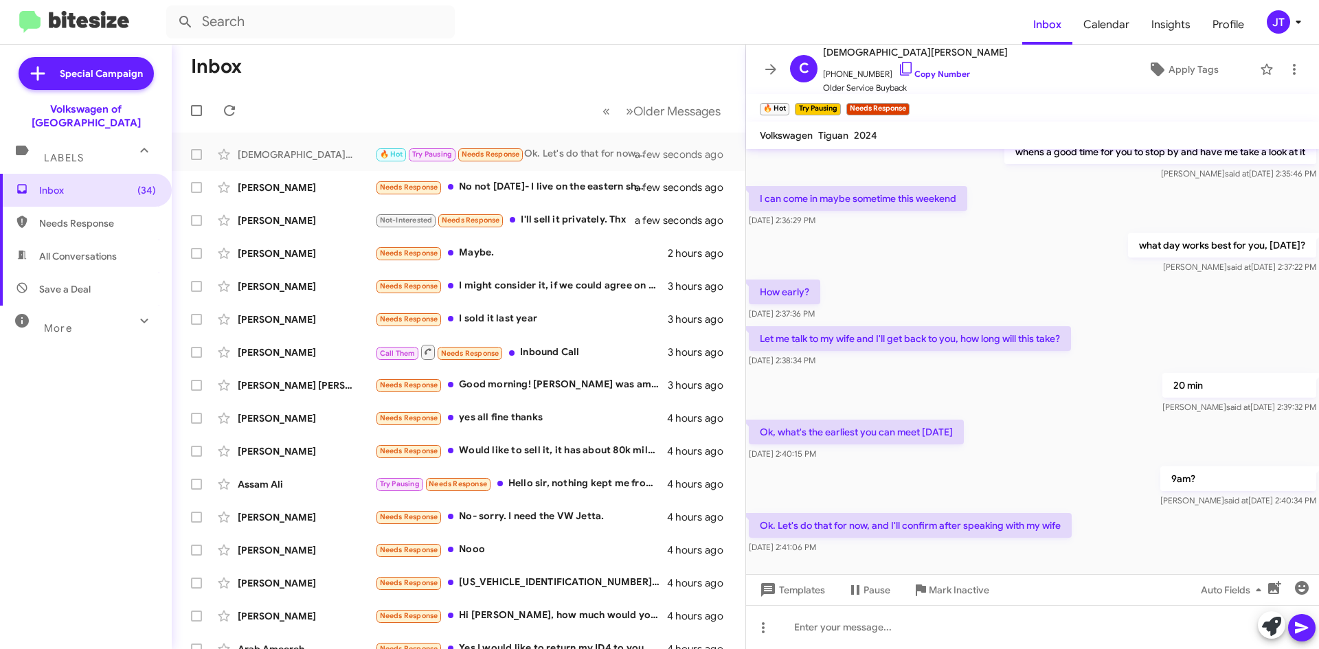
scroll to position [295, 0]
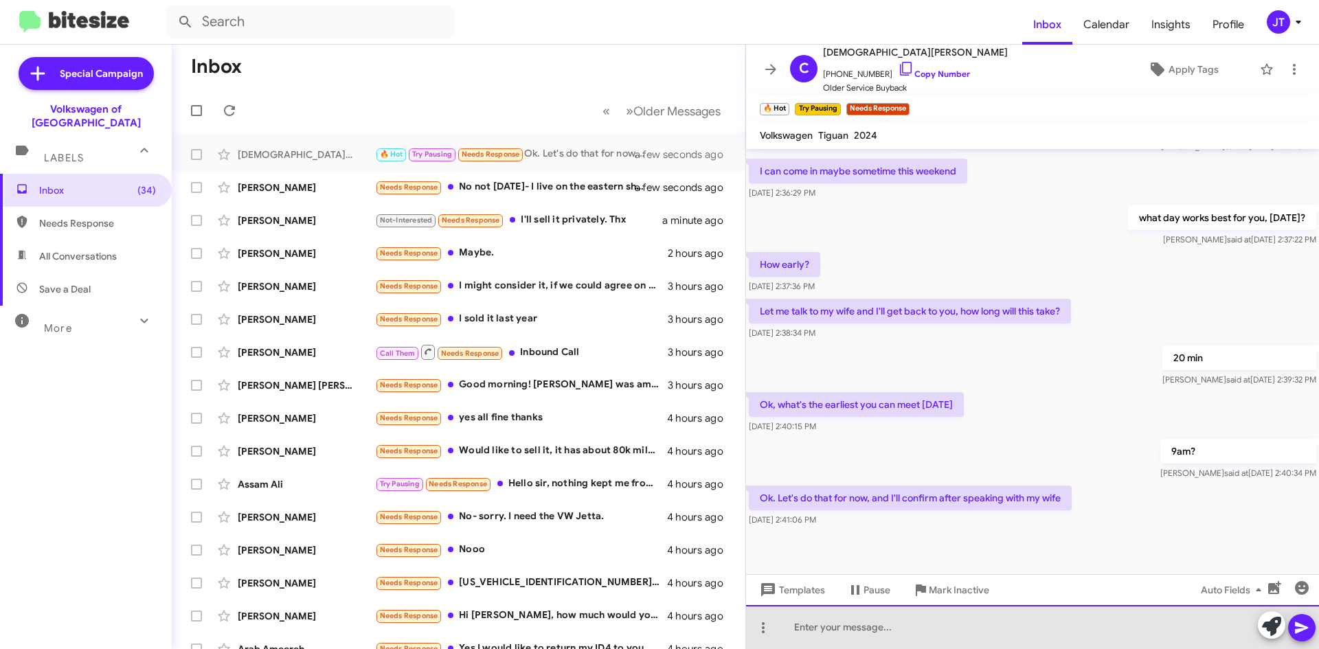
click at [875, 635] on div at bounding box center [1032, 627] width 573 height 44
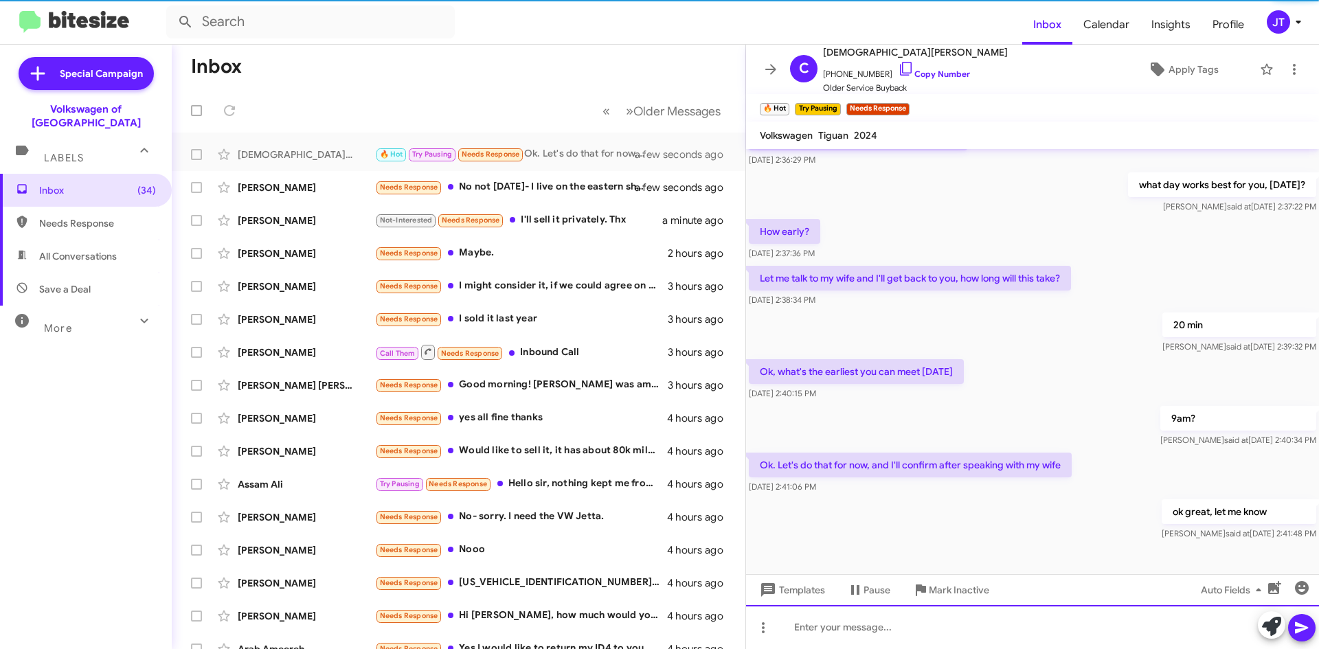
scroll to position [345, 0]
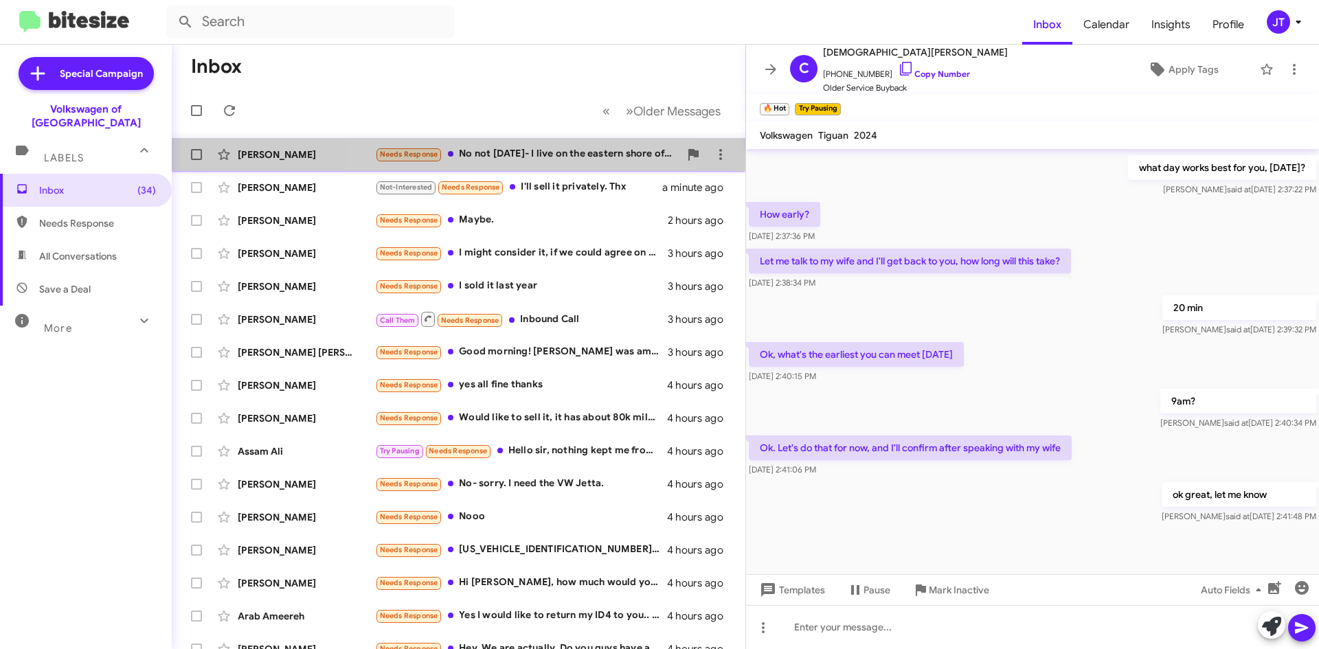
click at [510, 158] on div "Needs Response No not [DATE]- I live on the eastern shore of [US_STATE] so it w…" at bounding box center [527, 154] width 304 height 16
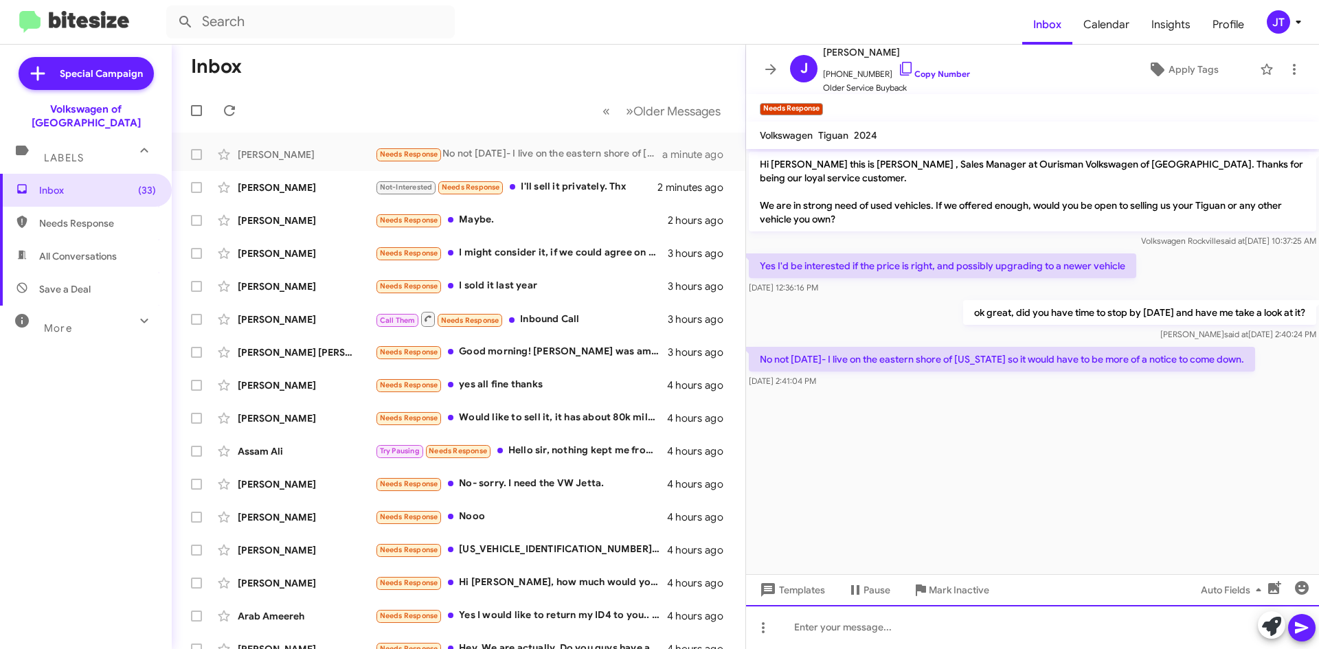
click at [874, 628] on div at bounding box center [1032, 627] width 573 height 44
click at [1007, 633] on div "does [DATE] work for you?" at bounding box center [1032, 627] width 573 height 44
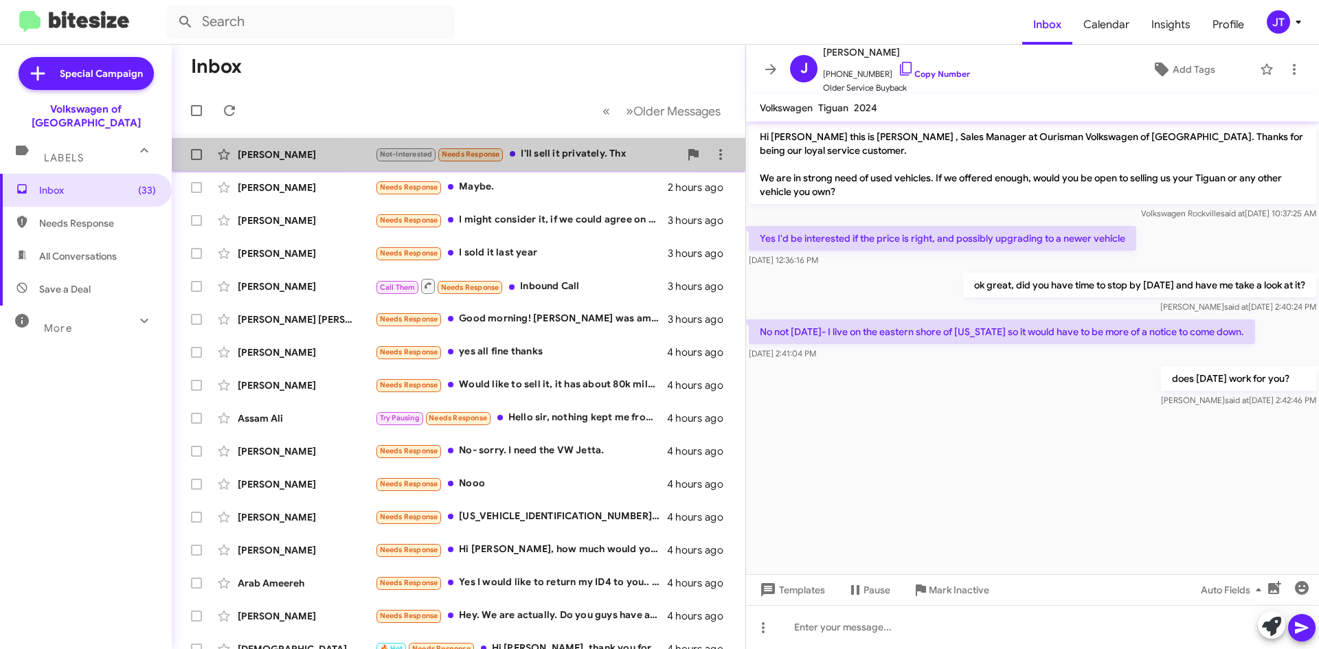
click at [534, 152] on div "Not-Interested Needs Response I'll sell it privately. Thx" at bounding box center [527, 154] width 304 height 16
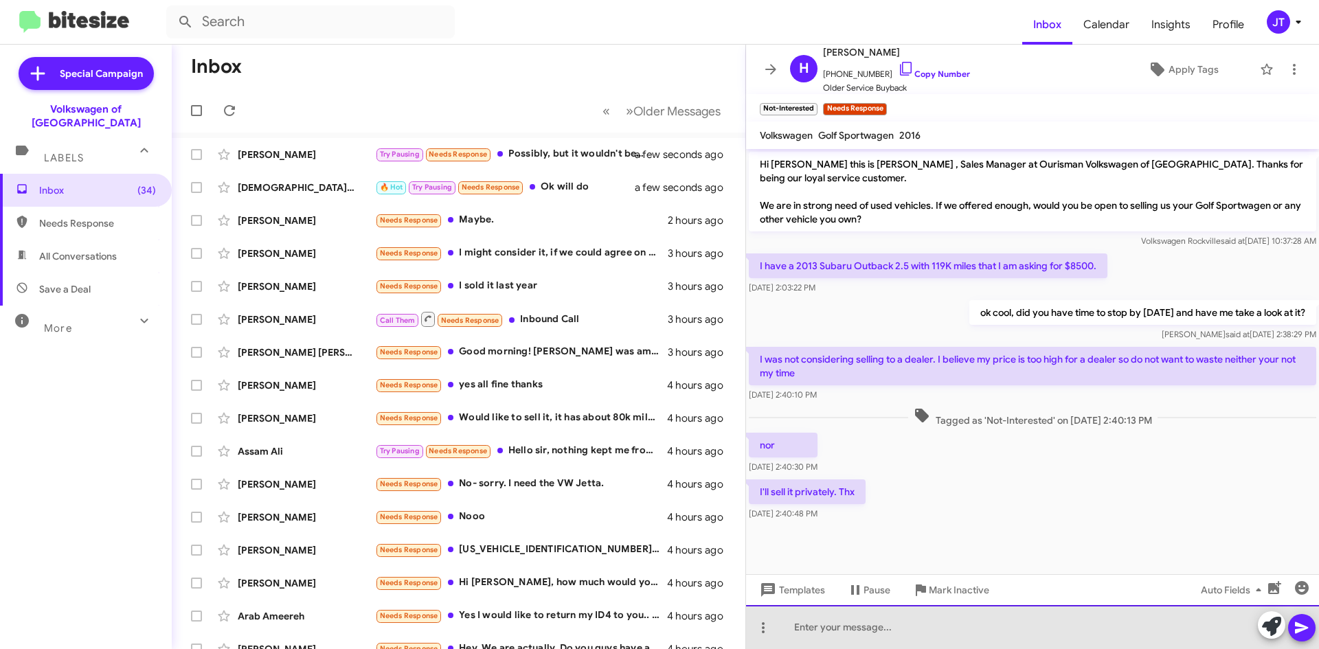
click at [826, 625] on div at bounding box center [1032, 627] width 573 height 44
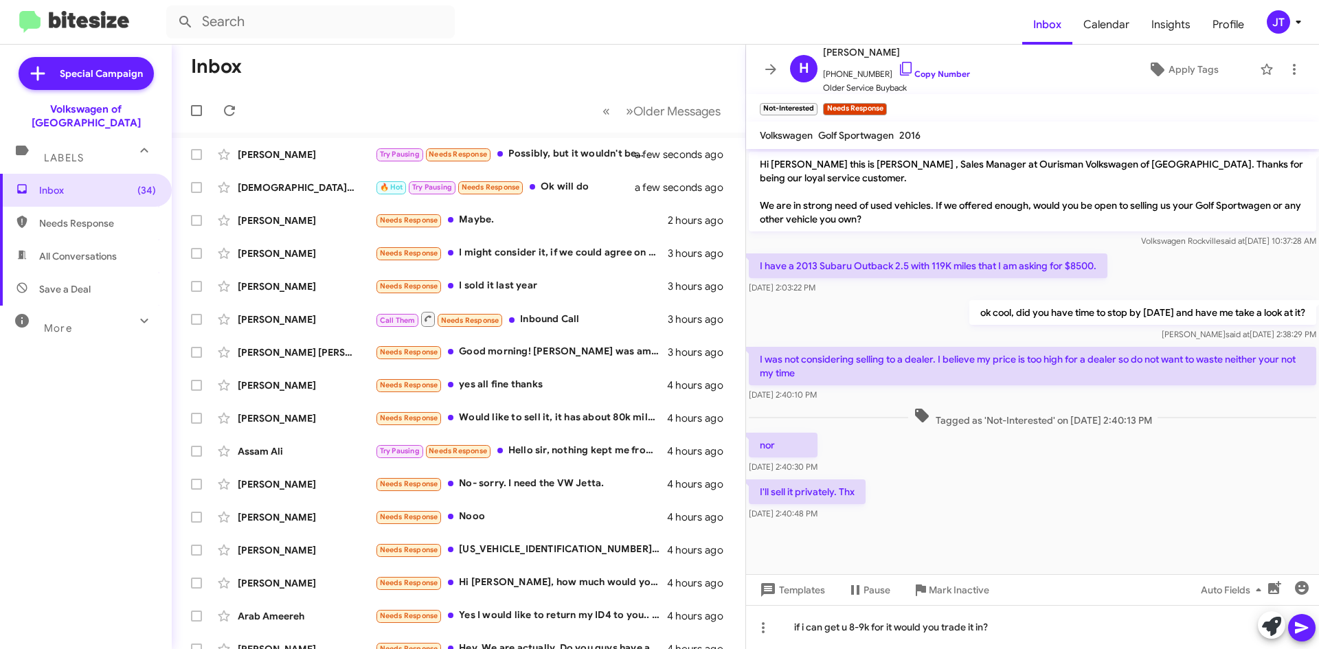
click at [1297, 623] on icon at bounding box center [1301, 628] width 13 height 12
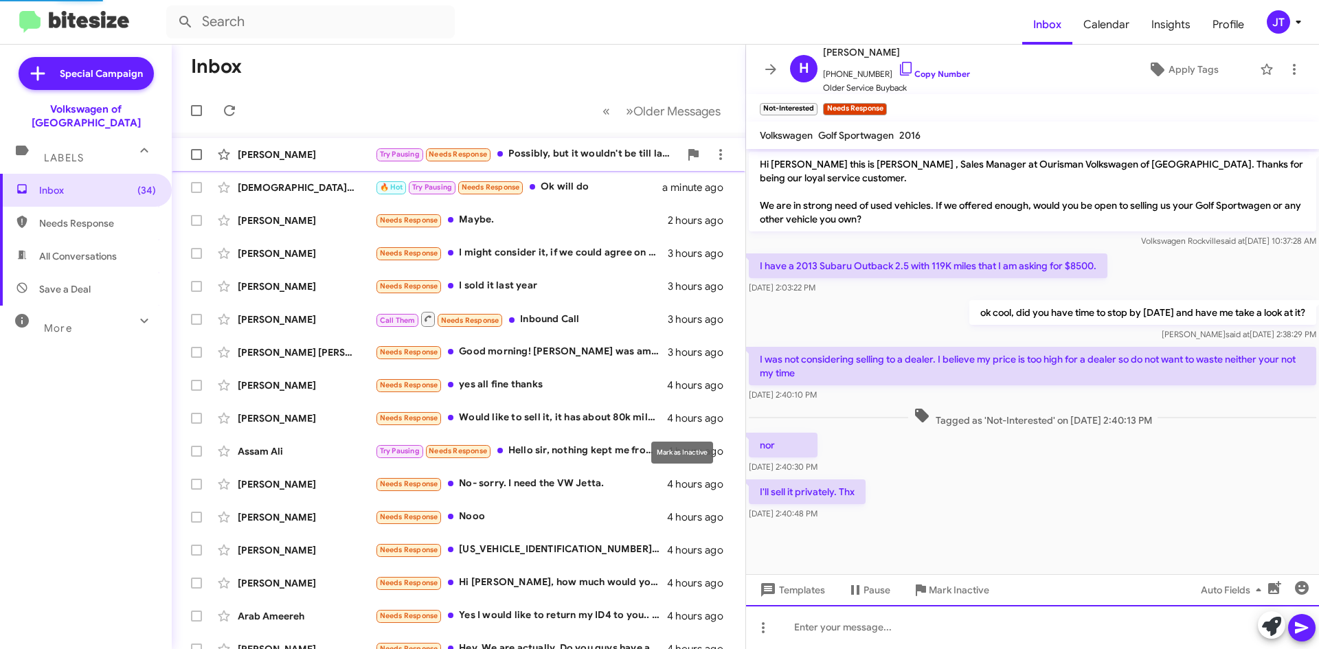
scroll to position [23, 0]
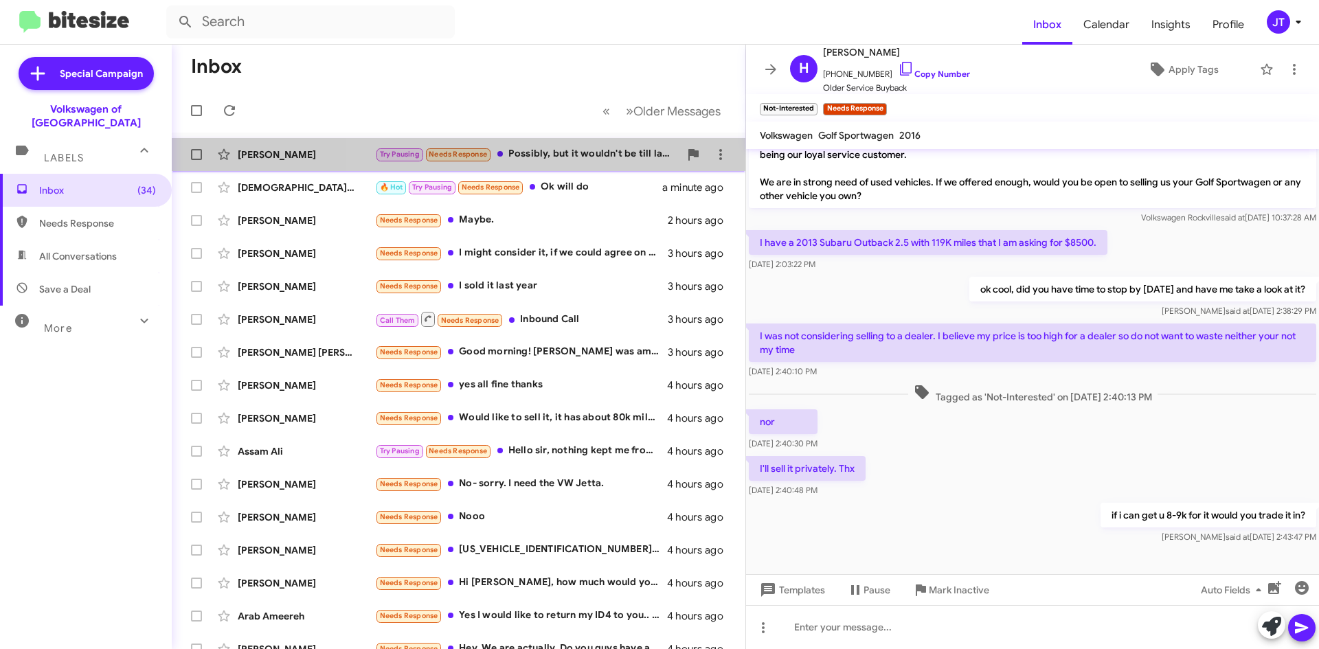
click at [592, 159] on div "Try Pausing Needs Response Possibly, but it wouldn't be till later afternoon ev…" at bounding box center [527, 154] width 304 height 16
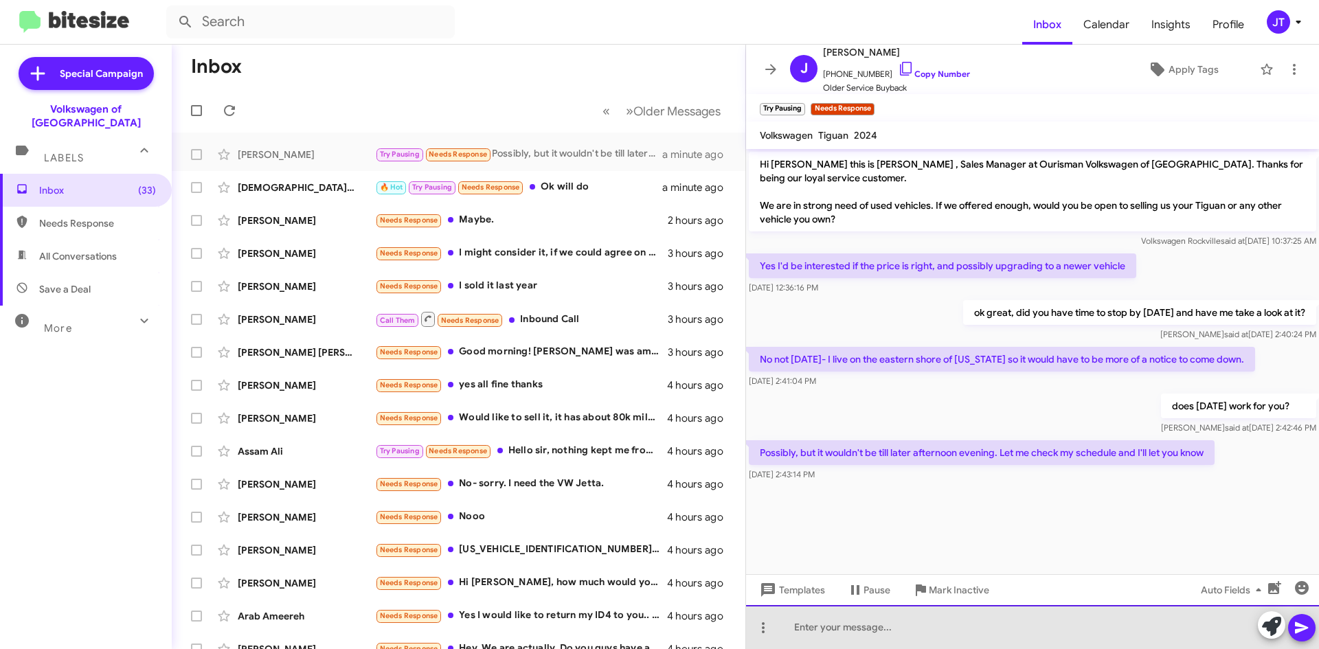
click at [916, 627] on div at bounding box center [1032, 627] width 573 height 44
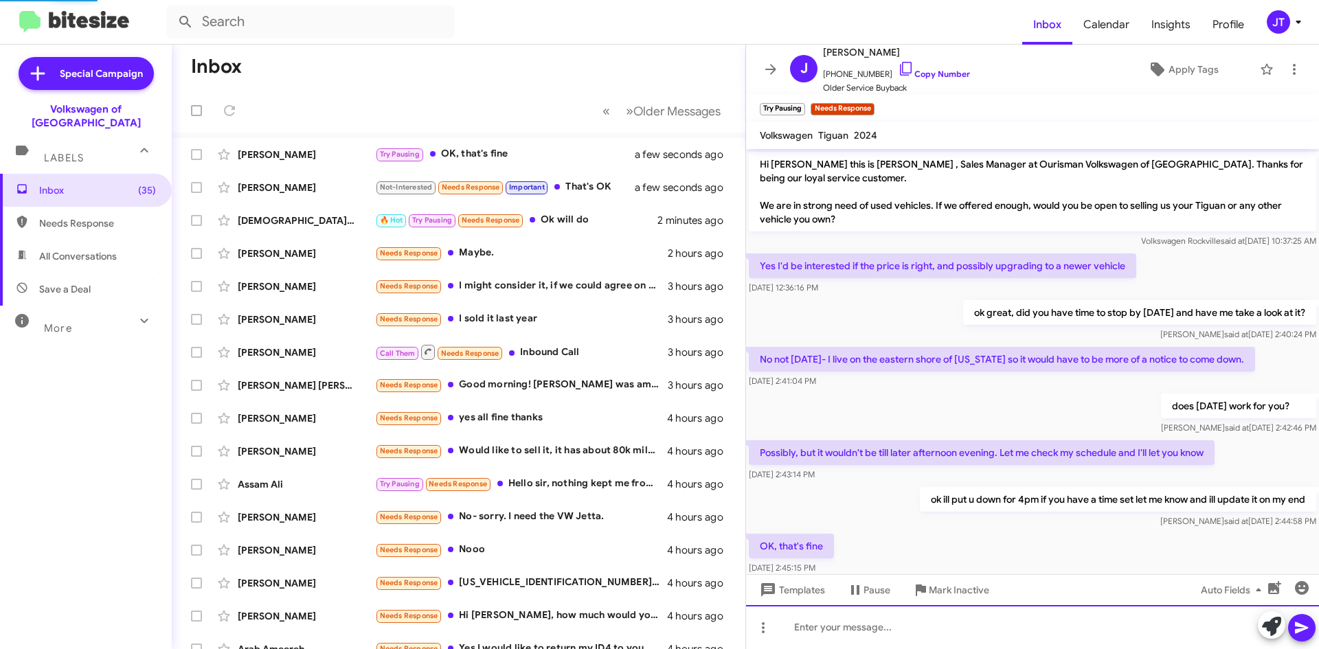
scroll to position [31, 0]
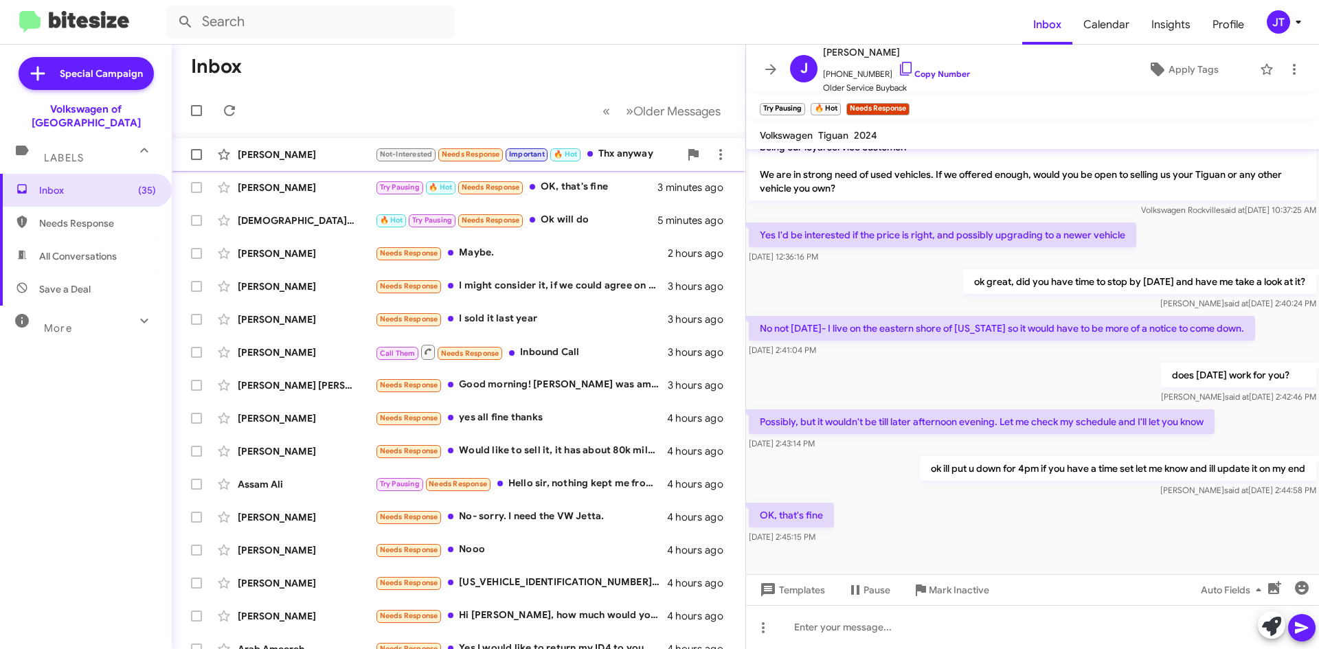
click at [646, 156] on div "Not-Interested Needs Response Important 🔥 Hot Thx anyway" at bounding box center [527, 154] width 304 height 16
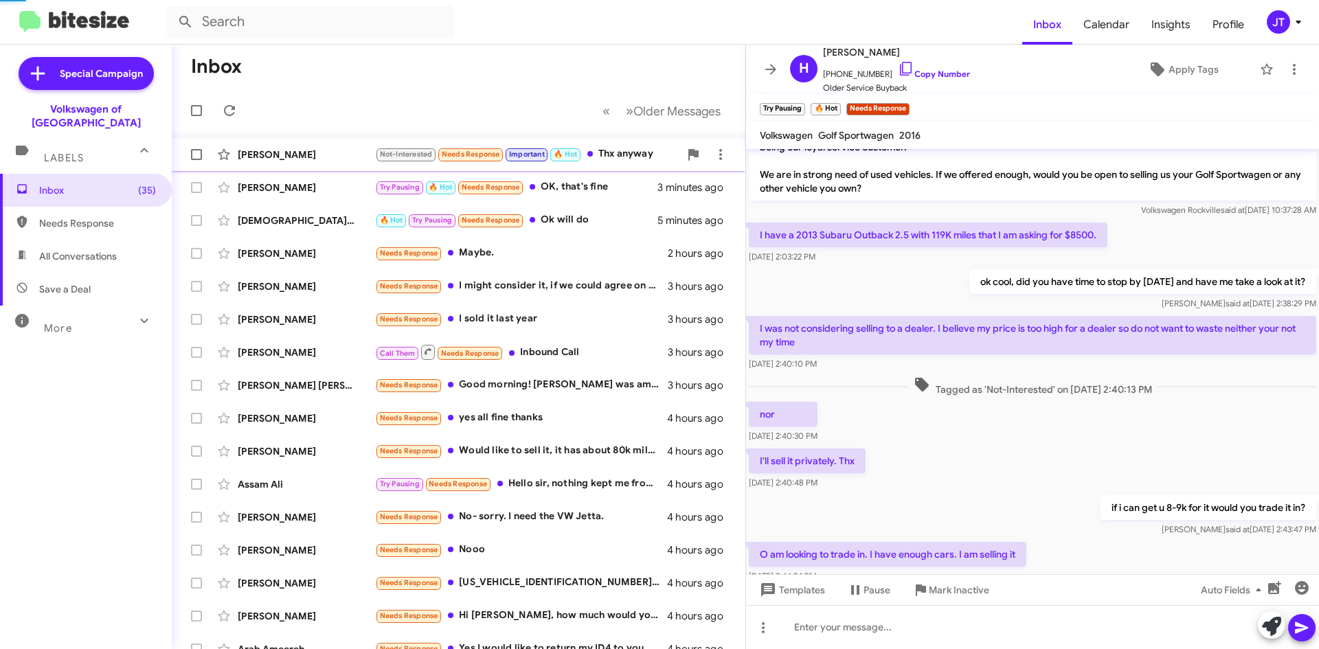
scroll to position [274, 0]
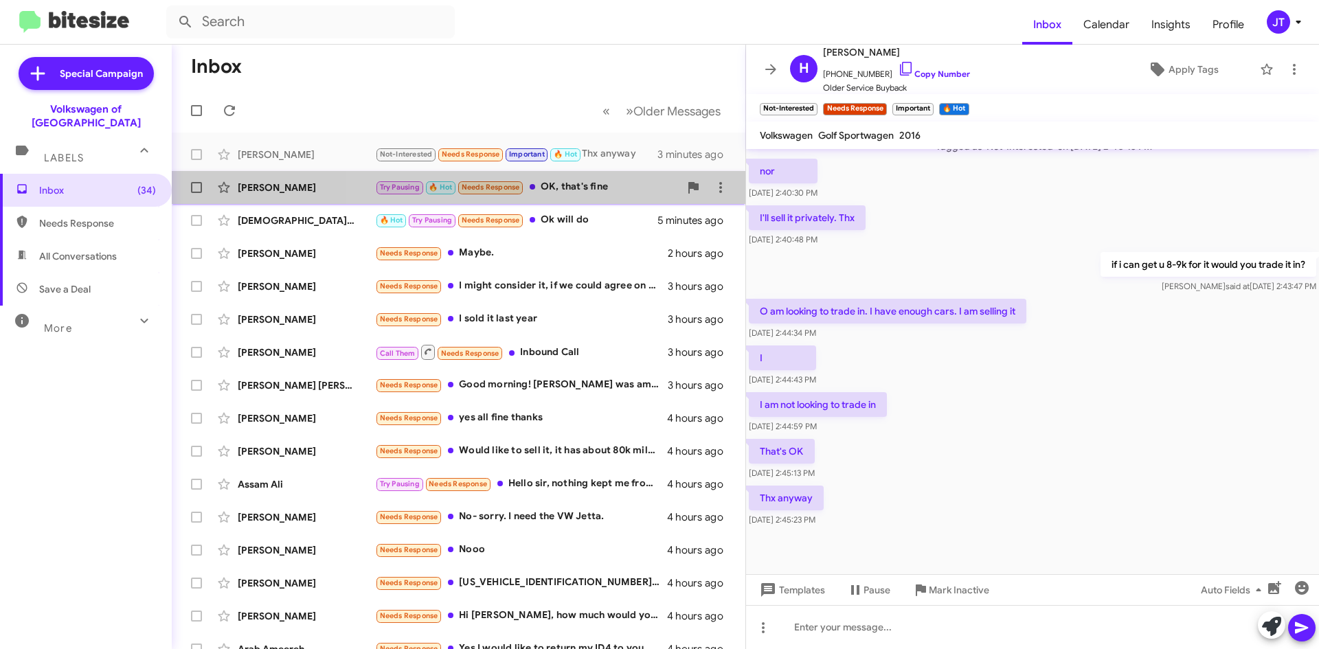
click at [618, 183] on div "Try Pausing 🔥 Hot Needs Response OK, that's fine" at bounding box center [527, 187] width 304 height 16
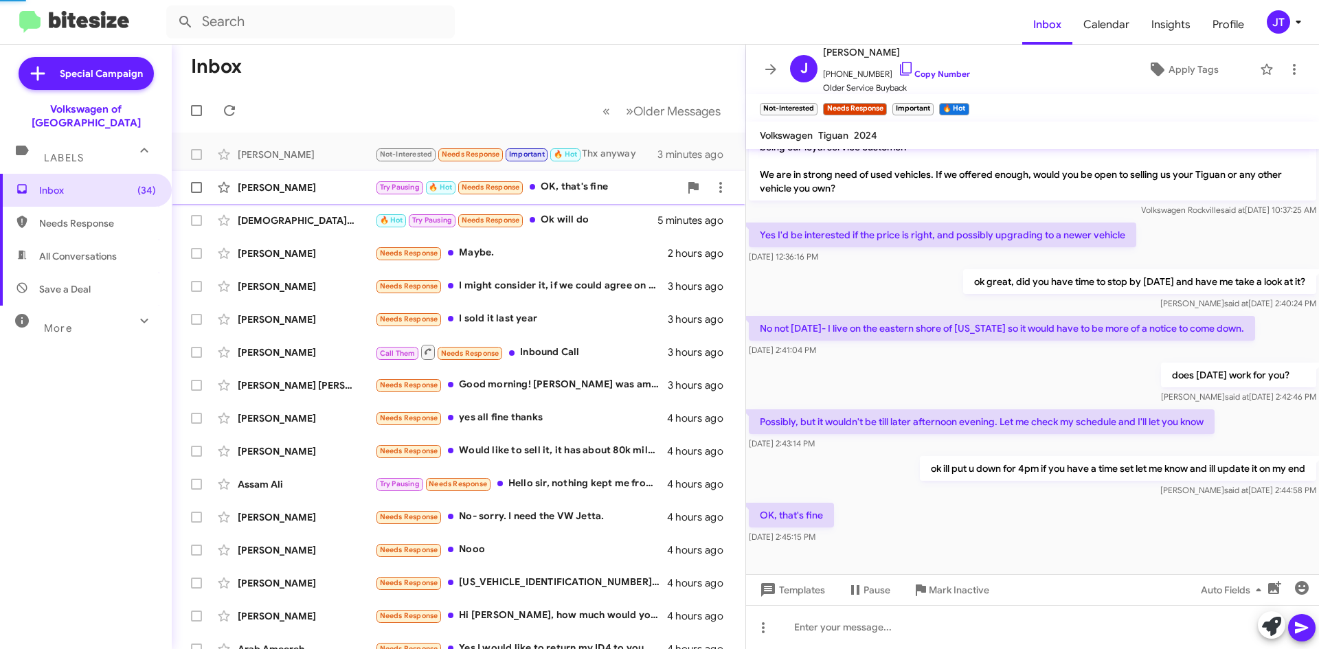
scroll to position [31, 0]
click at [604, 219] on div "🔥 Hot Try Pausing Needs Response Ok will do" at bounding box center [527, 220] width 304 height 16
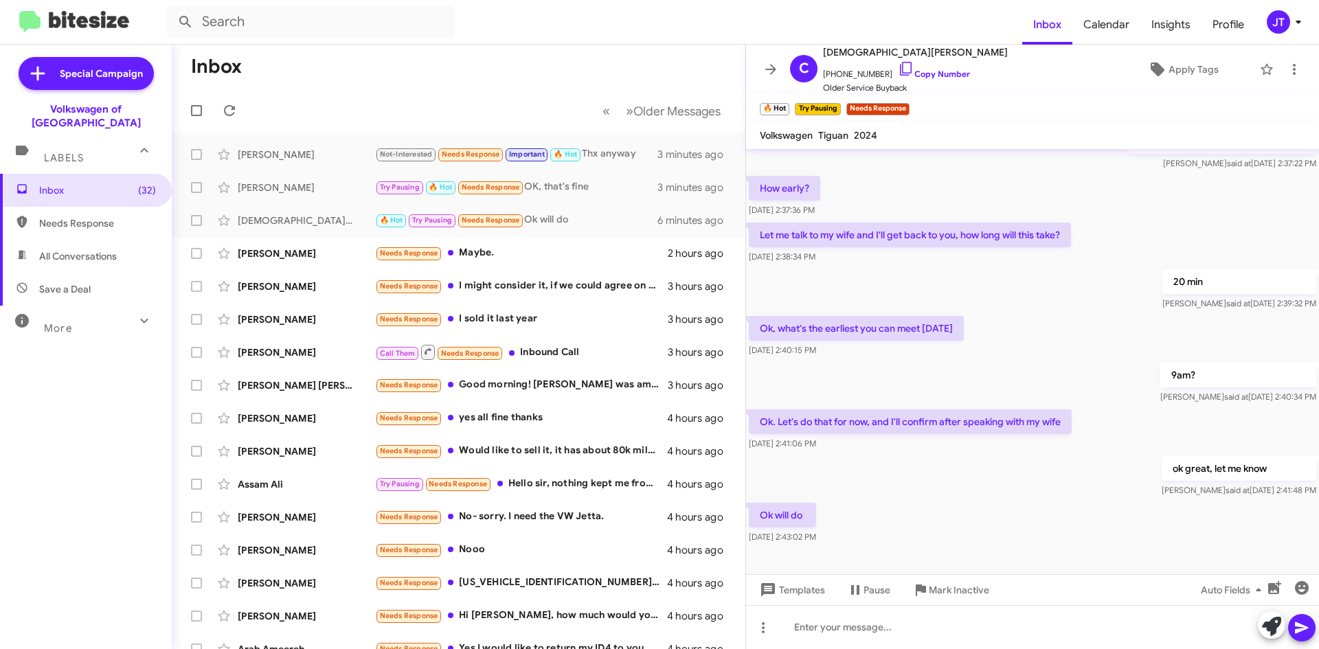
scroll to position [396, 0]
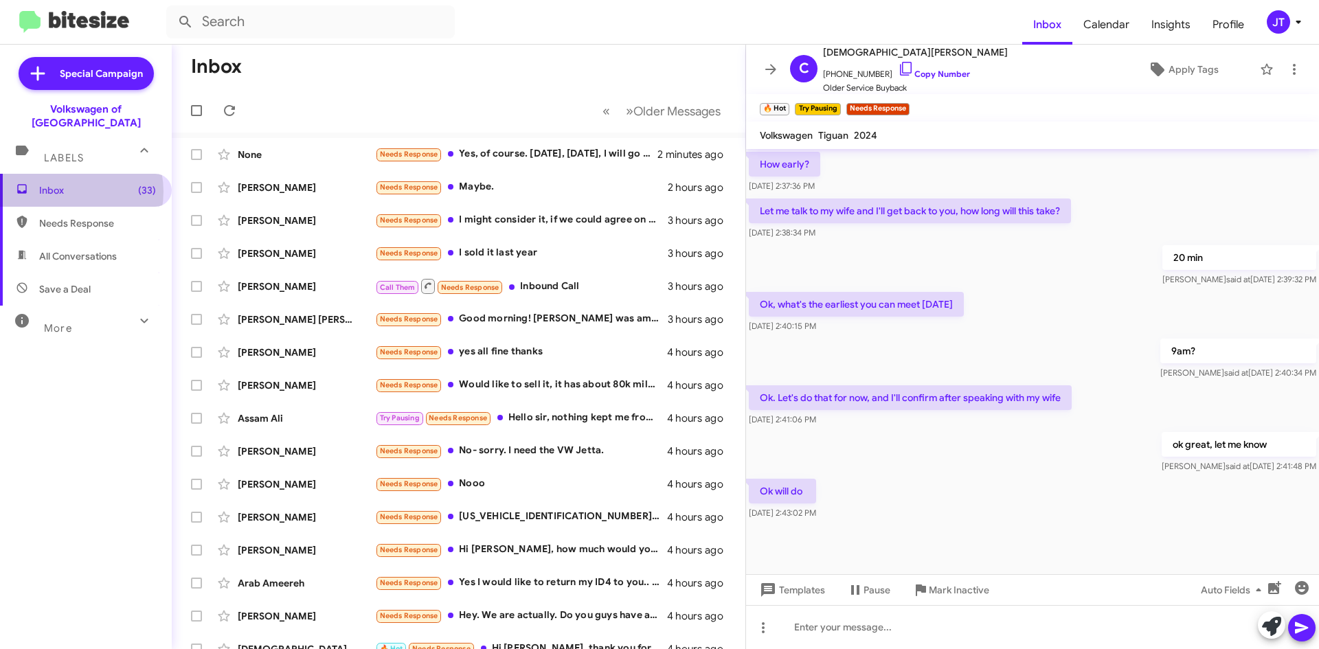
click at [70, 183] on span "Inbox (33)" at bounding box center [97, 190] width 117 height 14
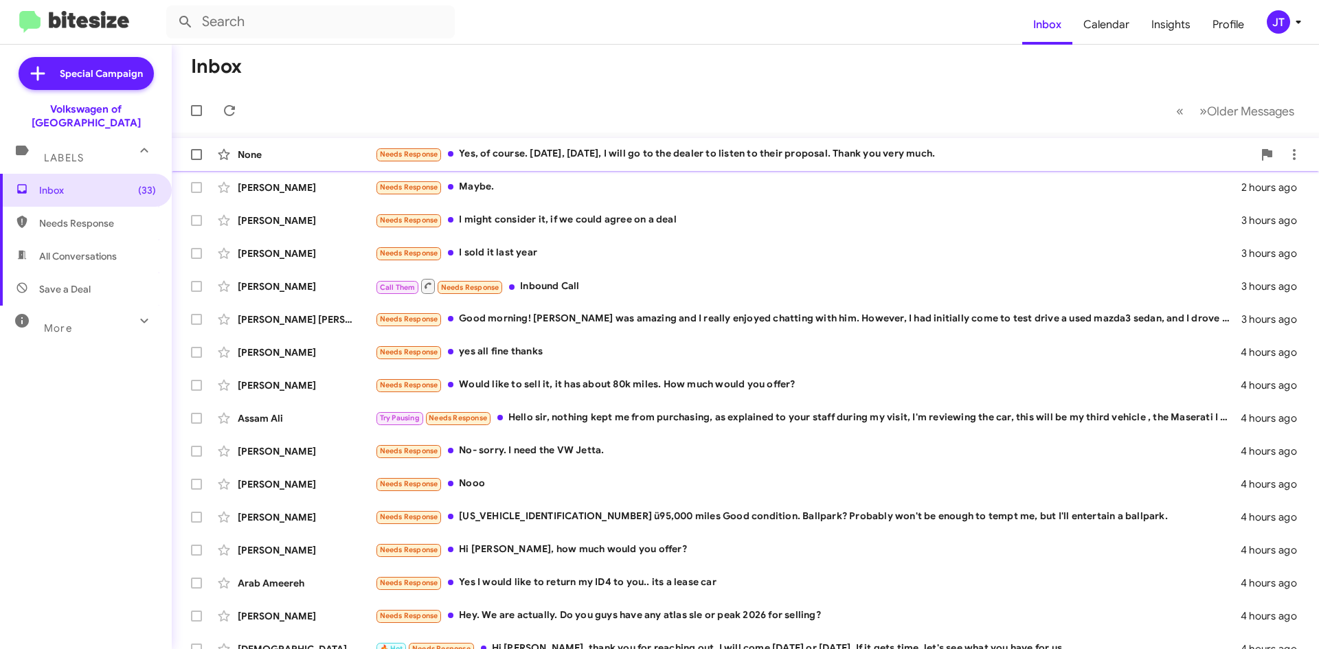
click at [859, 159] on div "Needs Response Yes, of course. [DATE], [DATE], I will go to the dealer to liste…" at bounding box center [814, 154] width 878 height 16
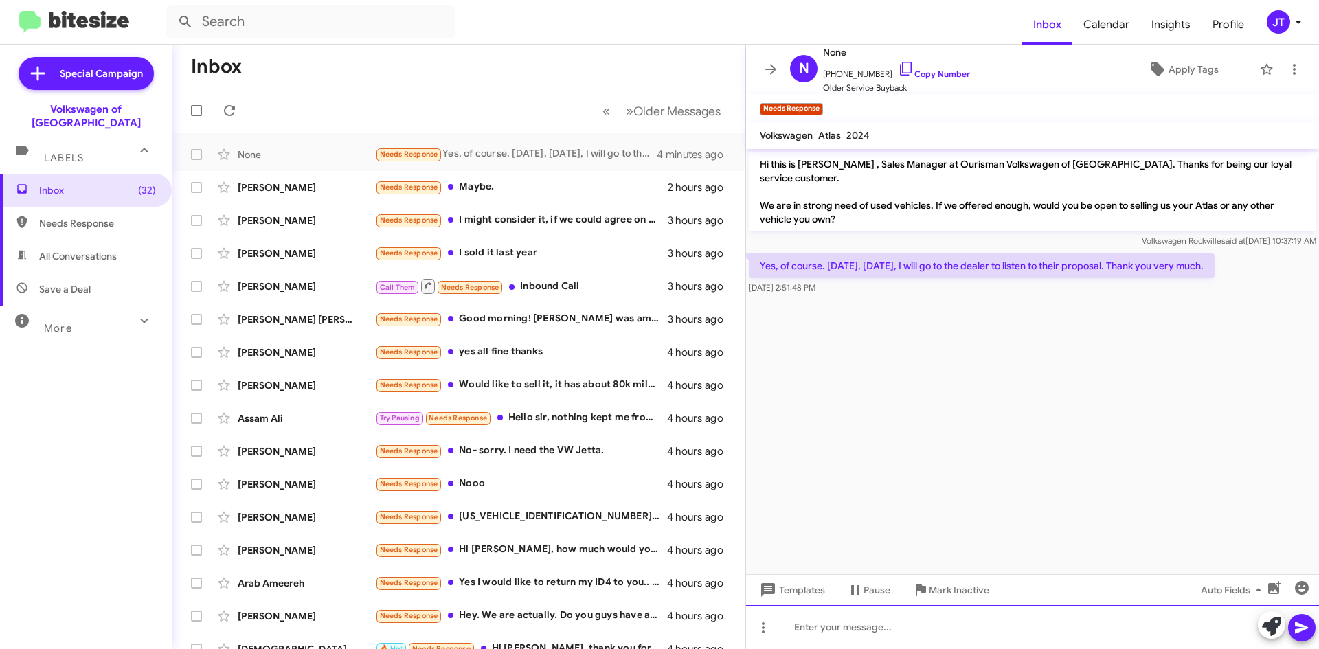
click at [858, 619] on div at bounding box center [1032, 627] width 573 height 44
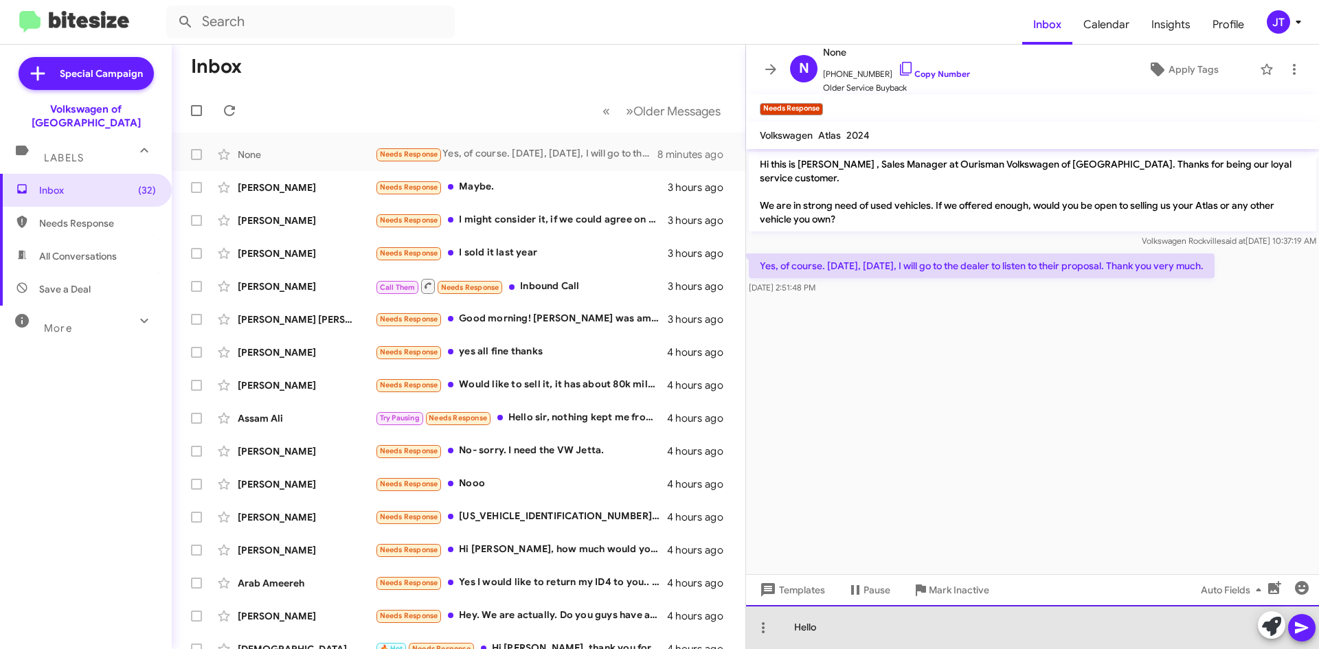
drag, startPoint x: 839, startPoint y: 621, endPoint x: 745, endPoint y: 615, distance: 94.3
click at [746, 615] on div "Hello" at bounding box center [1032, 627] width 573 height 44
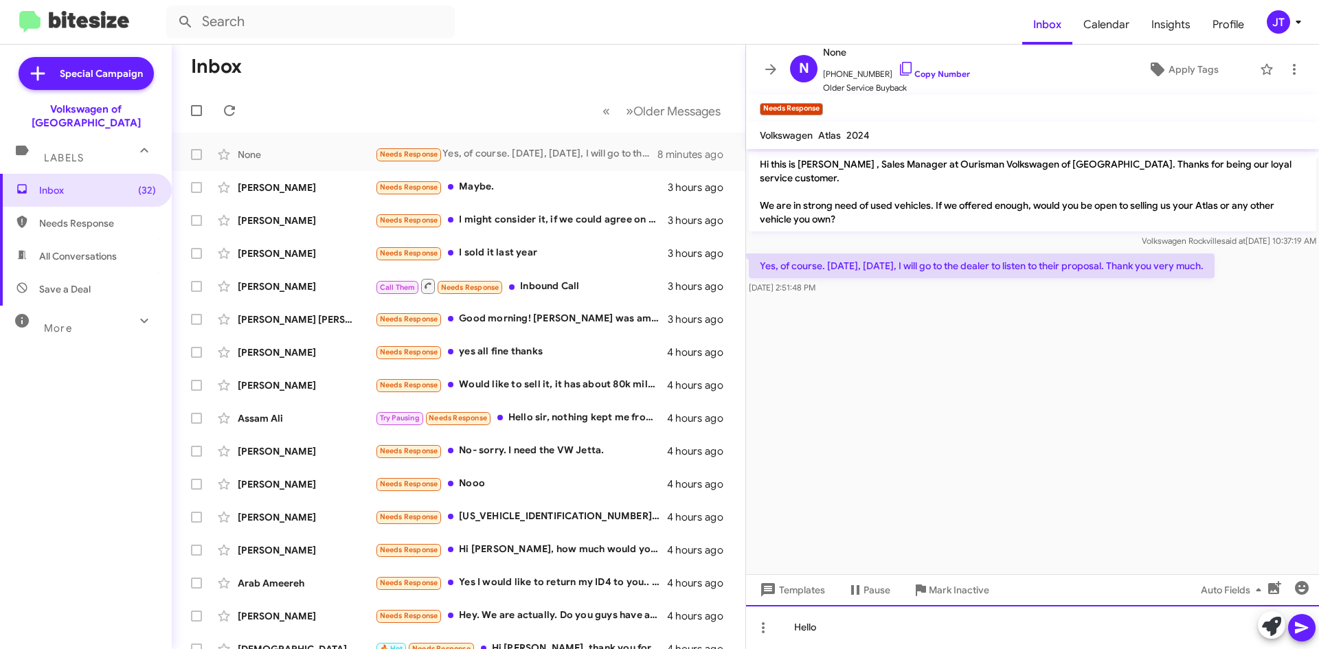
click at [862, 624] on div "Hello" at bounding box center [1032, 627] width 573 height 44
click at [845, 634] on div "Hello" at bounding box center [1032, 627] width 573 height 44
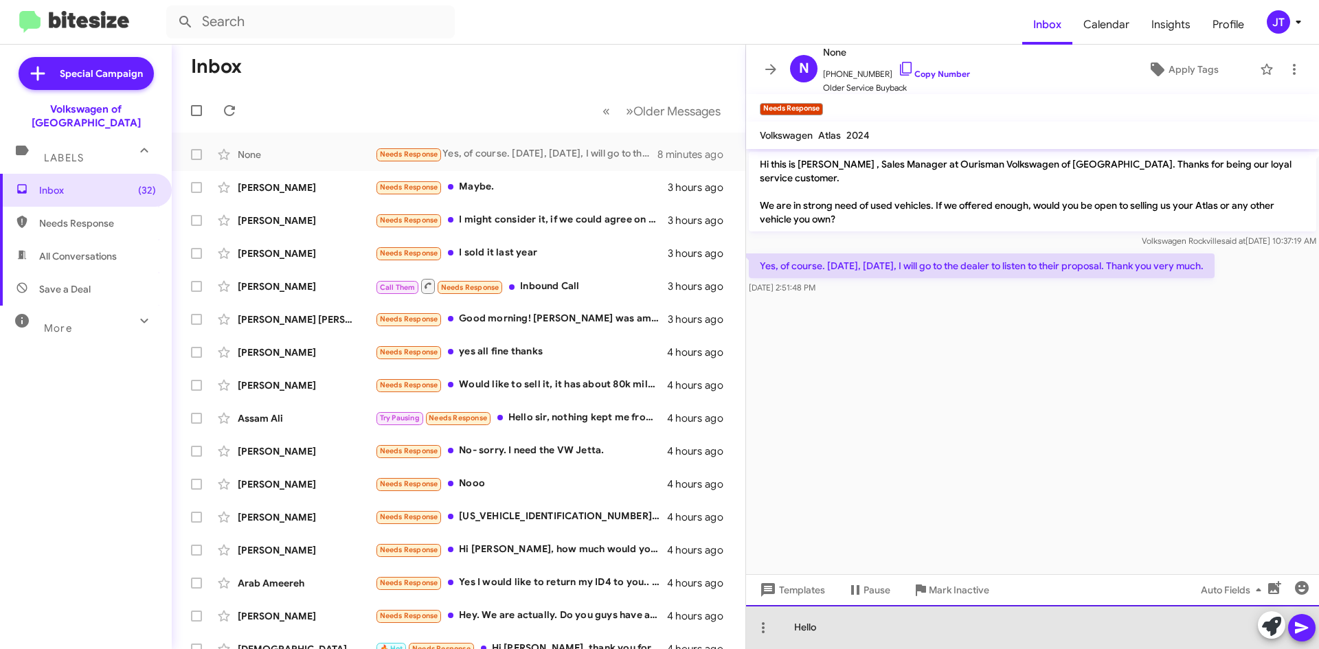
drag, startPoint x: 804, startPoint y: 626, endPoint x: 741, endPoint y: 626, distance: 62.5
click at [741, 626] on div "Inbox « Previous » Next Older Messages None Needs Response Yes, of course. [DAT…" at bounding box center [745, 347] width 1147 height 604
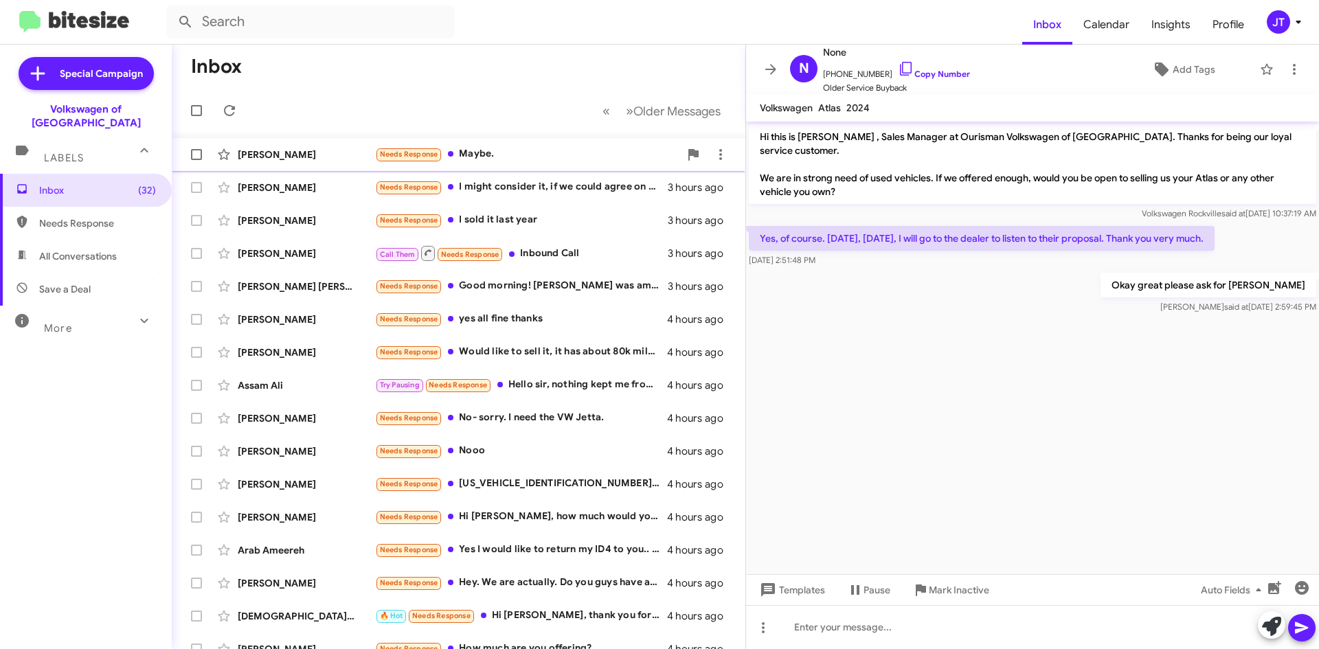
click at [528, 152] on div "Needs Response Maybe." at bounding box center [527, 154] width 304 height 16
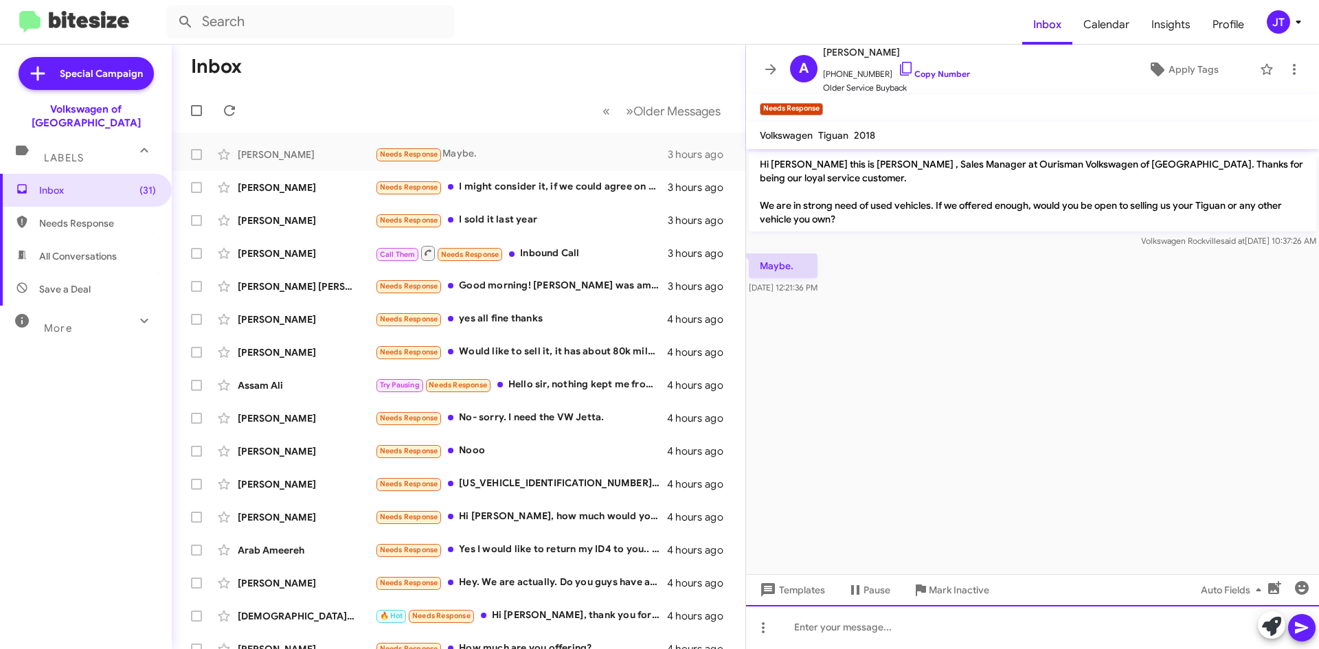
click at [858, 632] on div at bounding box center [1032, 627] width 573 height 44
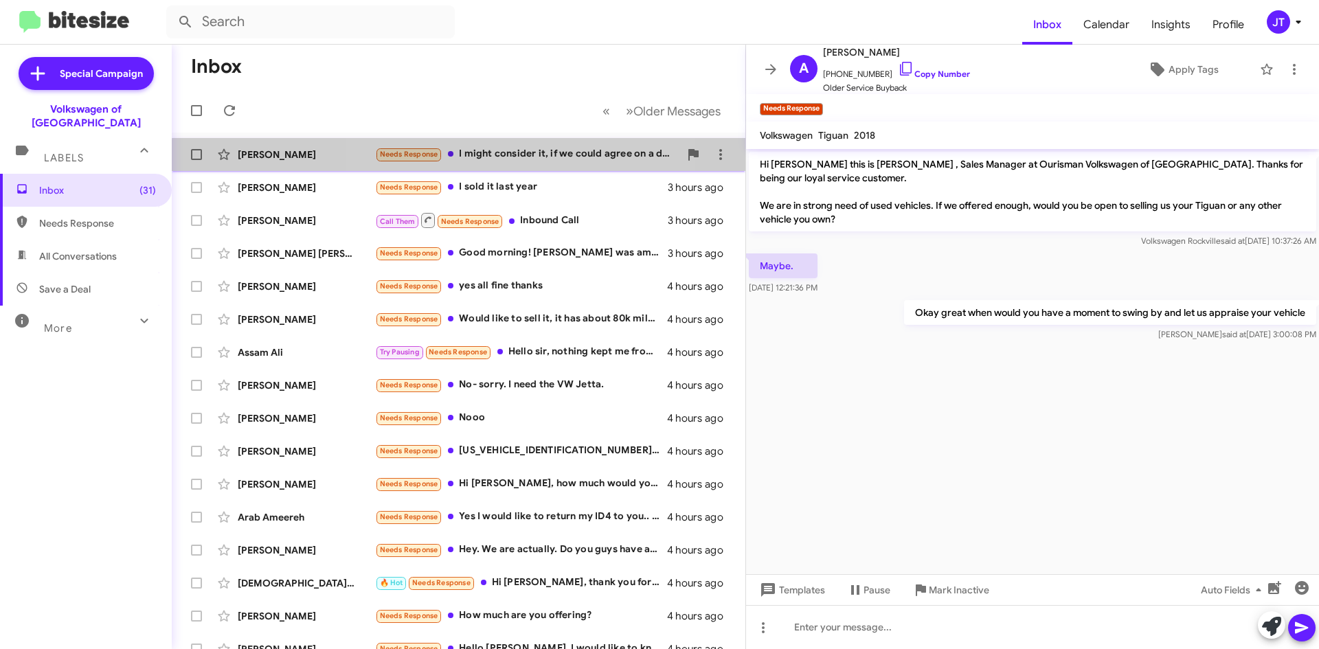
click at [473, 159] on div "Needs Response I might consider it, if we could agree on a deal" at bounding box center [527, 154] width 304 height 16
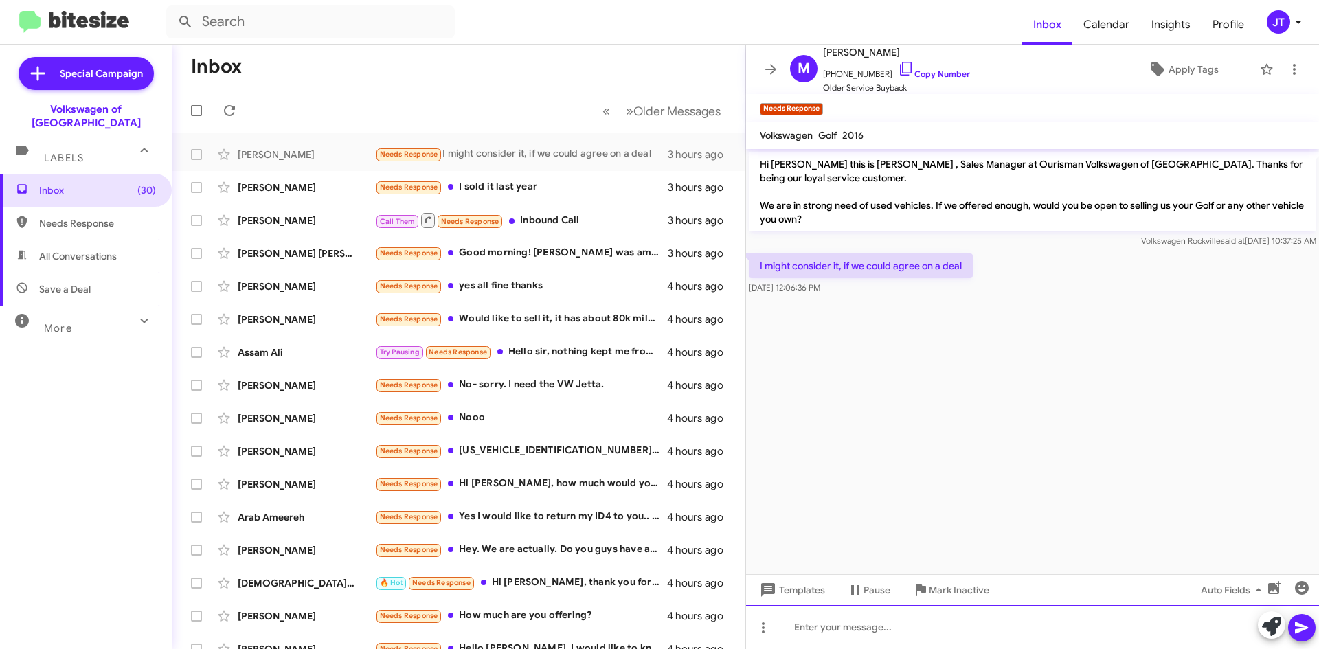
click at [809, 625] on div at bounding box center [1032, 627] width 573 height 44
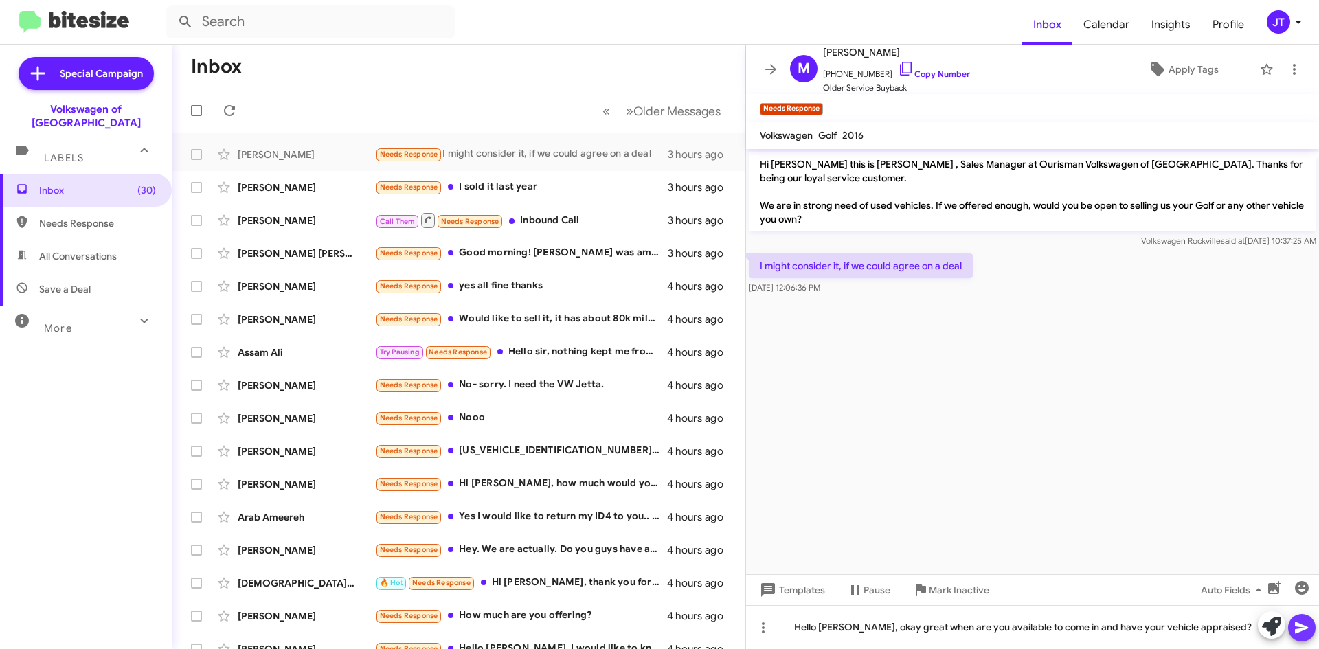
click at [1302, 639] on span at bounding box center [1301, 627] width 16 height 27
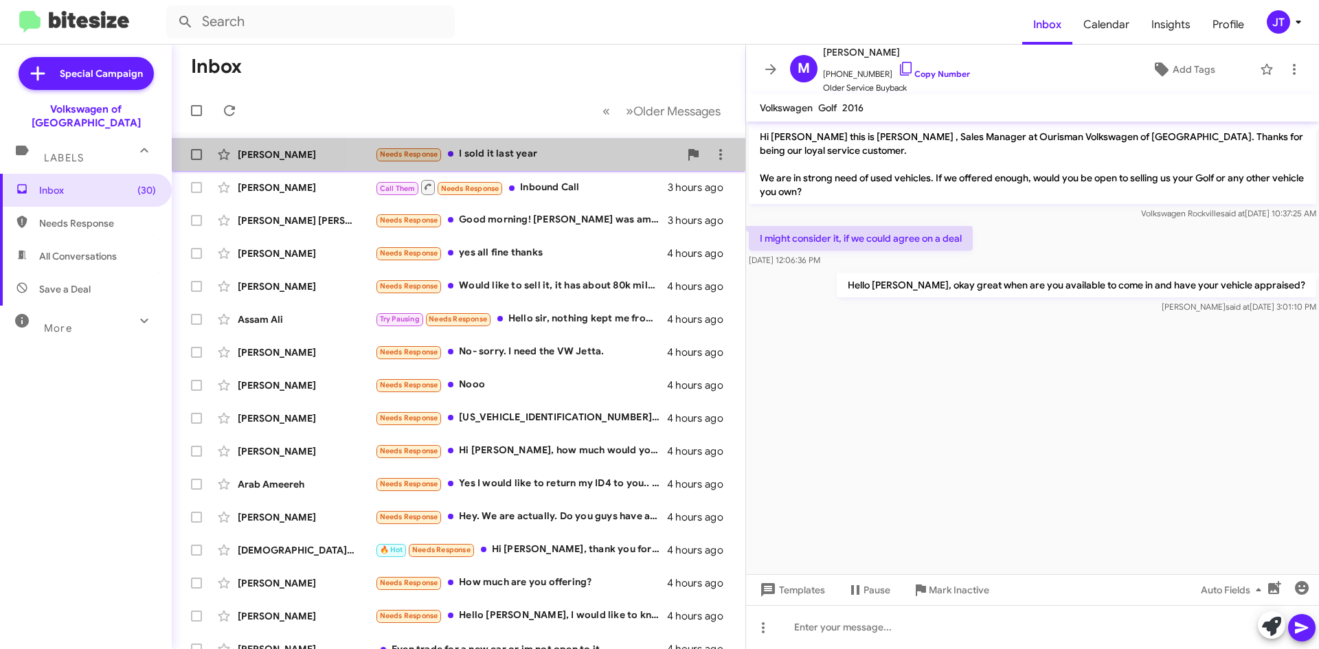
click at [576, 150] on div "Needs Response I sold it last year" at bounding box center [527, 154] width 304 height 16
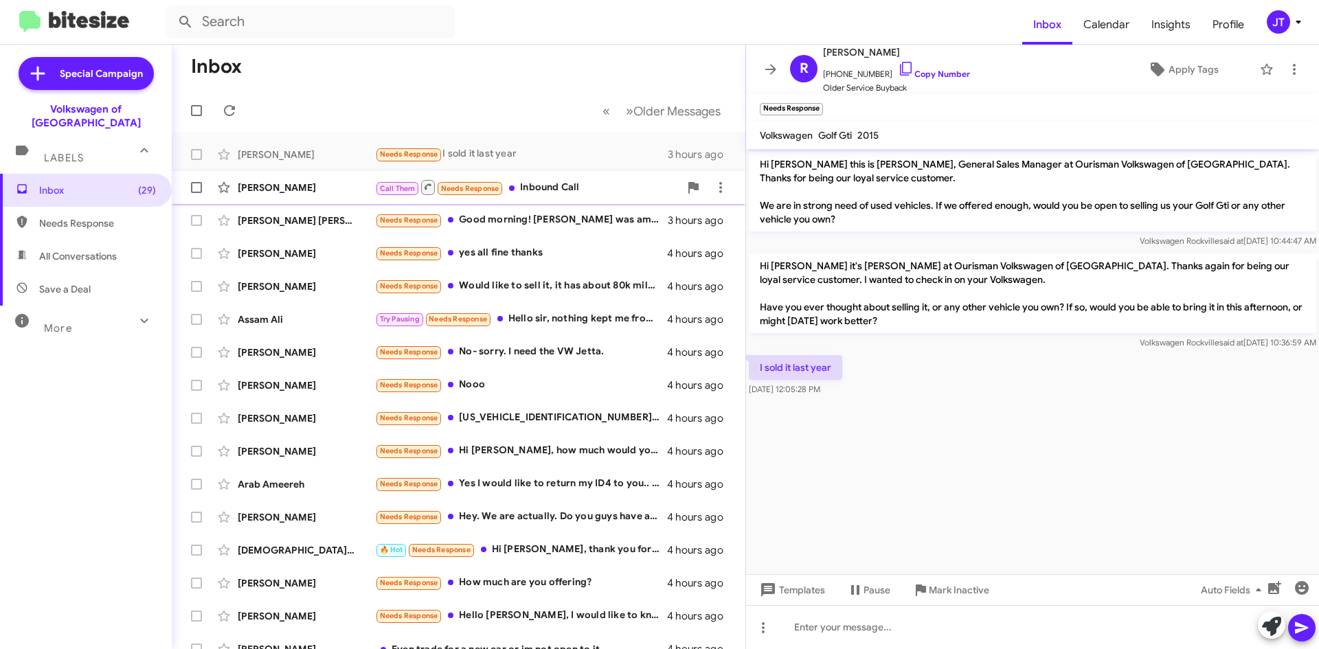
click at [624, 193] on div "Call Them Needs Response Inbound Call" at bounding box center [527, 187] width 304 height 17
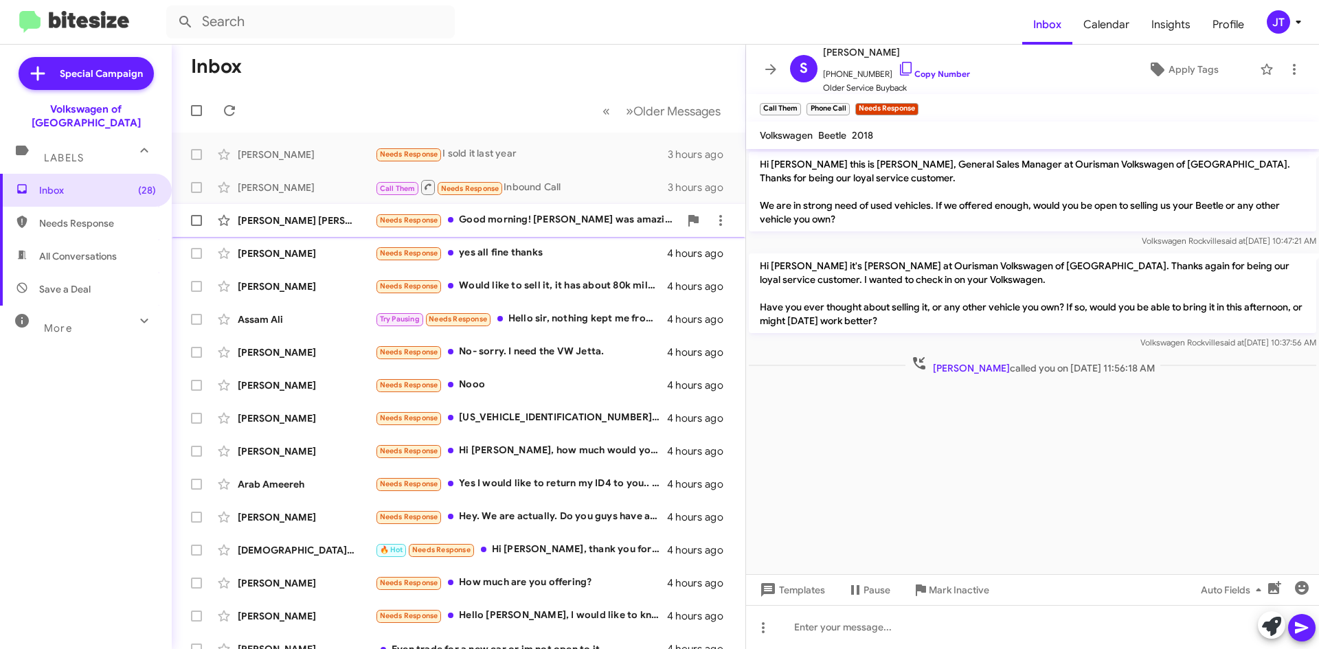
click at [547, 221] on div "Needs Response Good morning! [PERSON_NAME] was amazing and I really enjoyed cha…" at bounding box center [527, 220] width 304 height 16
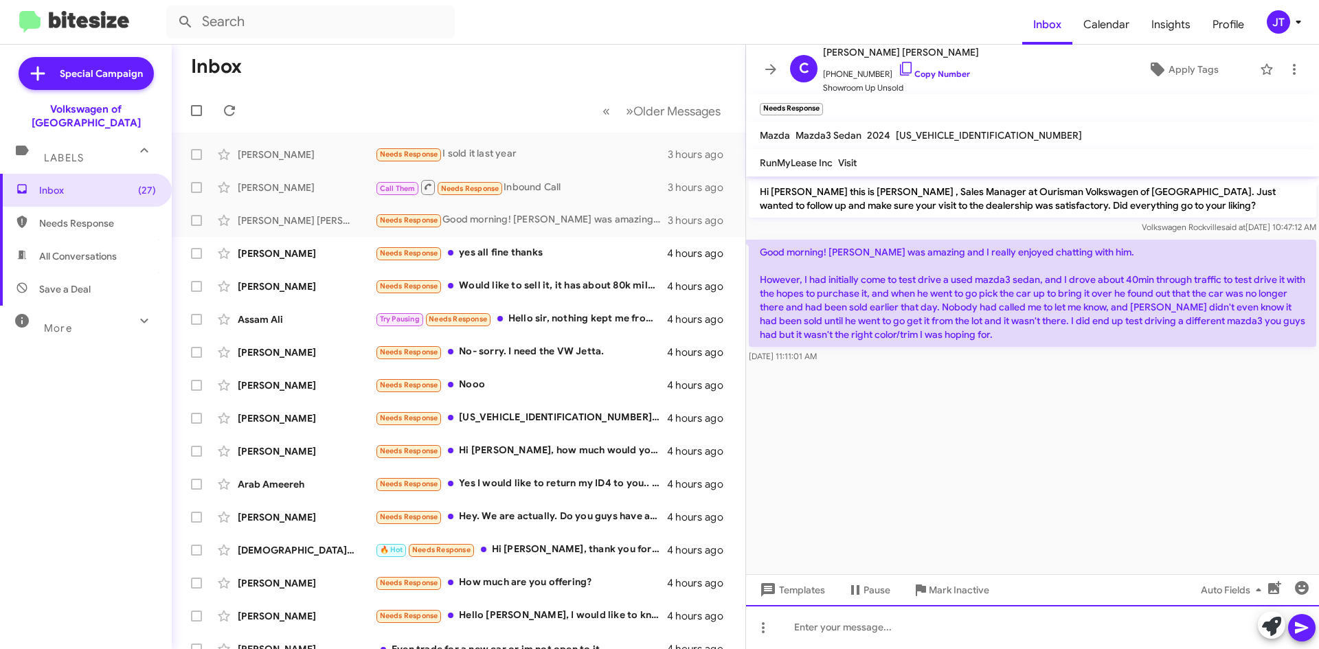
click at [845, 623] on div at bounding box center [1032, 627] width 573 height 44
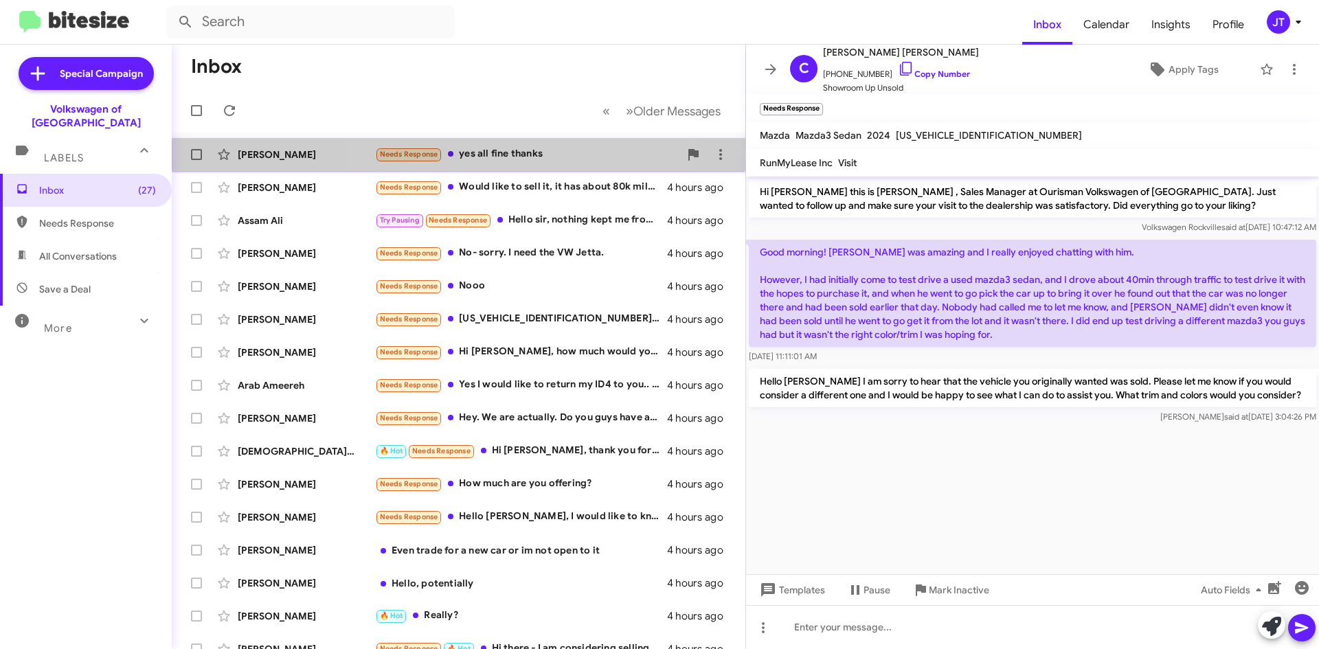
click at [516, 162] on div "Needs Response yes all fine thanks" at bounding box center [527, 154] width 304 height 16
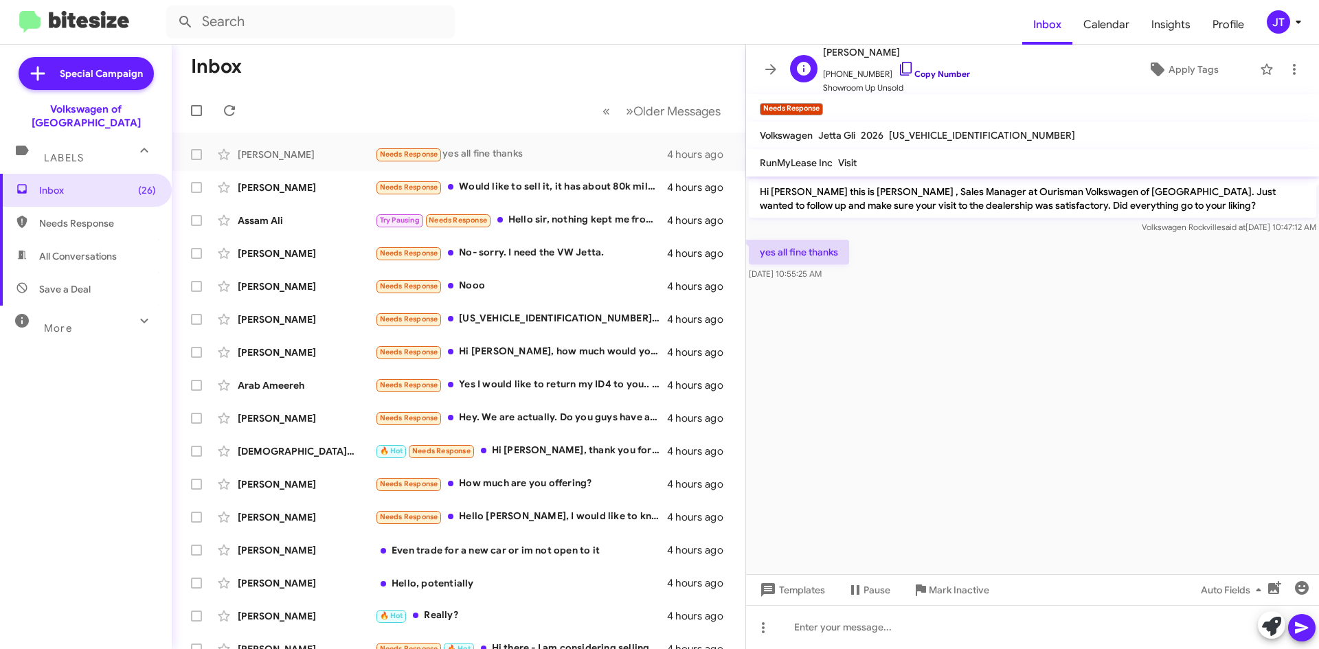
click at [898, 70] on icon at bounding box center [906, 68] width 16 height 16
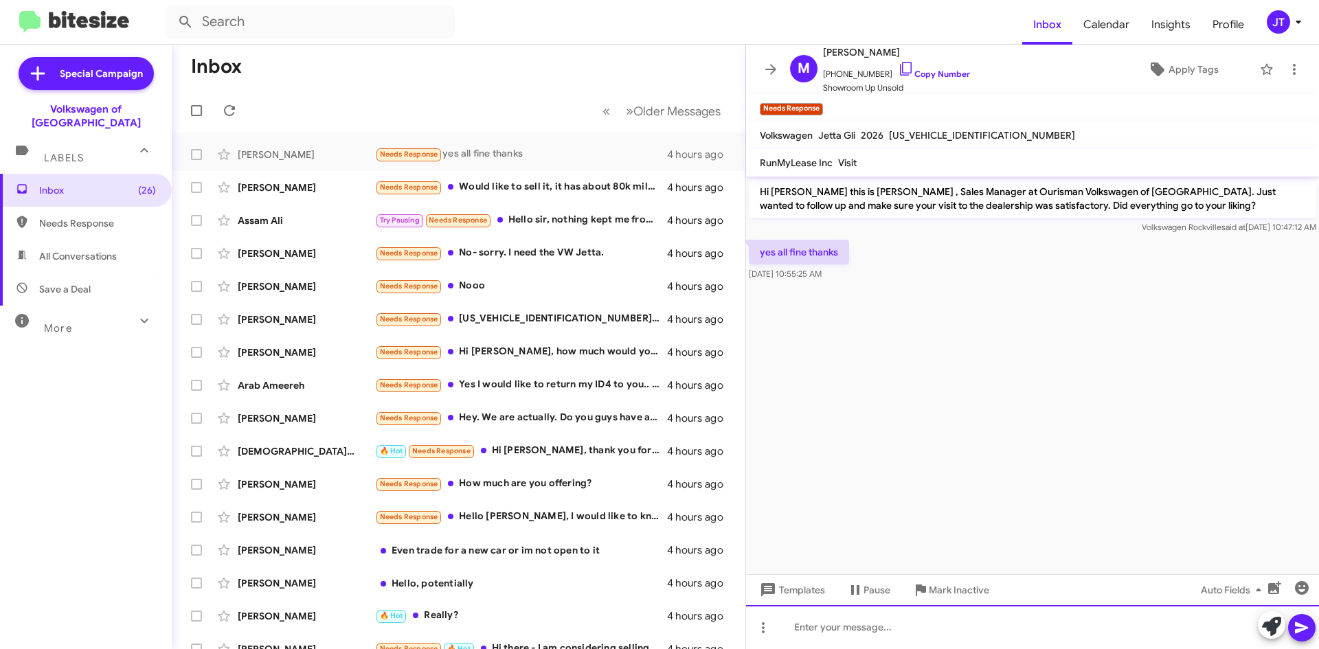
click at [915, 618] on div at bounding box center [1032, 627] width 573 height 44
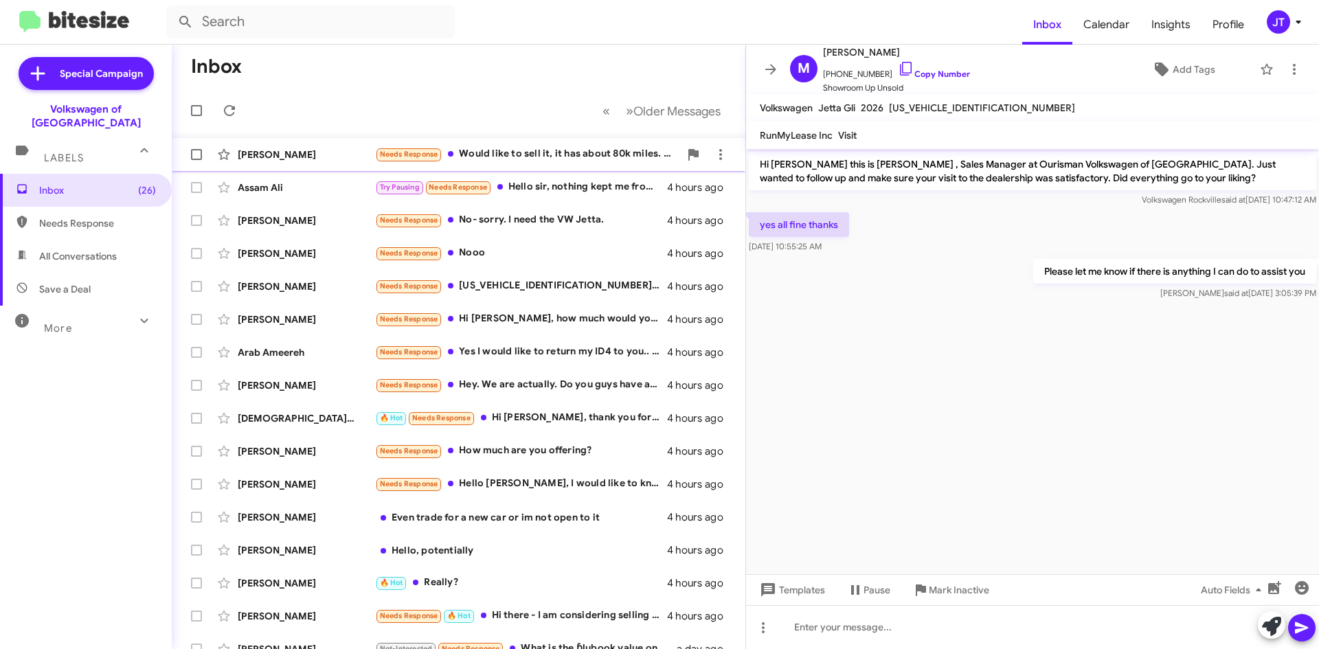
click at [528, 146] on div "[PERSON_NAME] Needs Response Would like to sell it, it has about 80k miles. How…" at bounding box center [459, 154] width 552 height 27
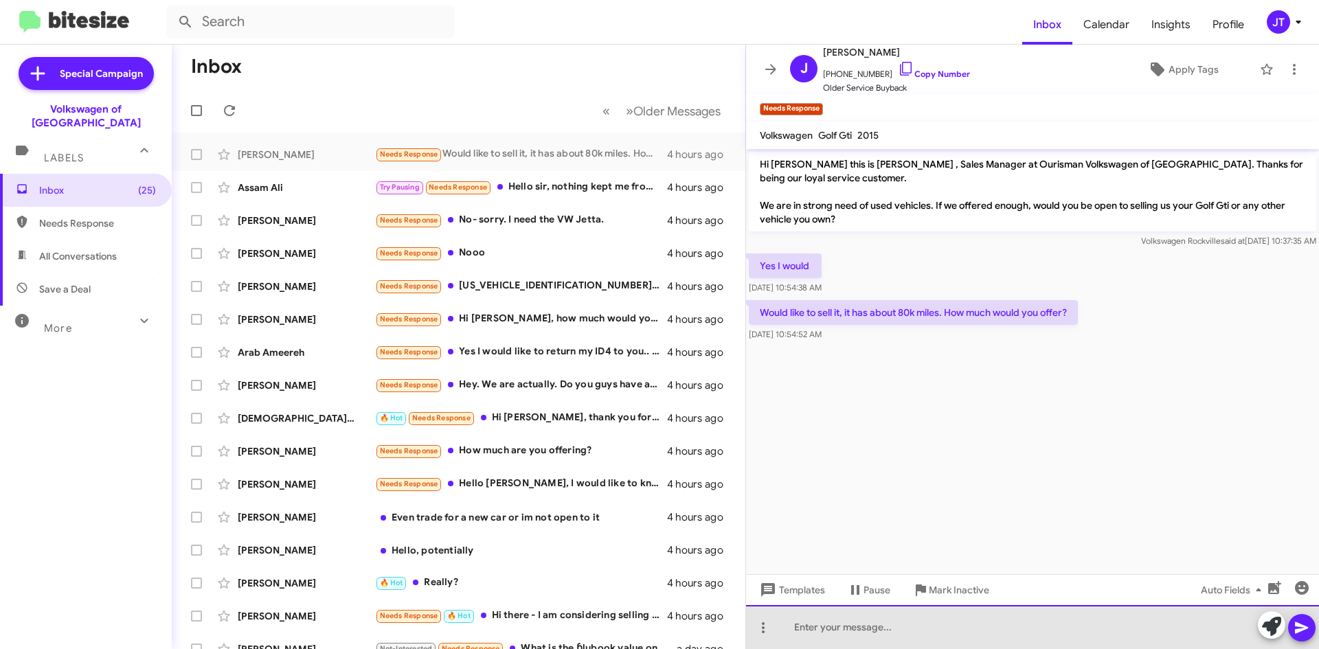
click at [884, 619] on div at bounding box center [1032, 627] width 573 height 44
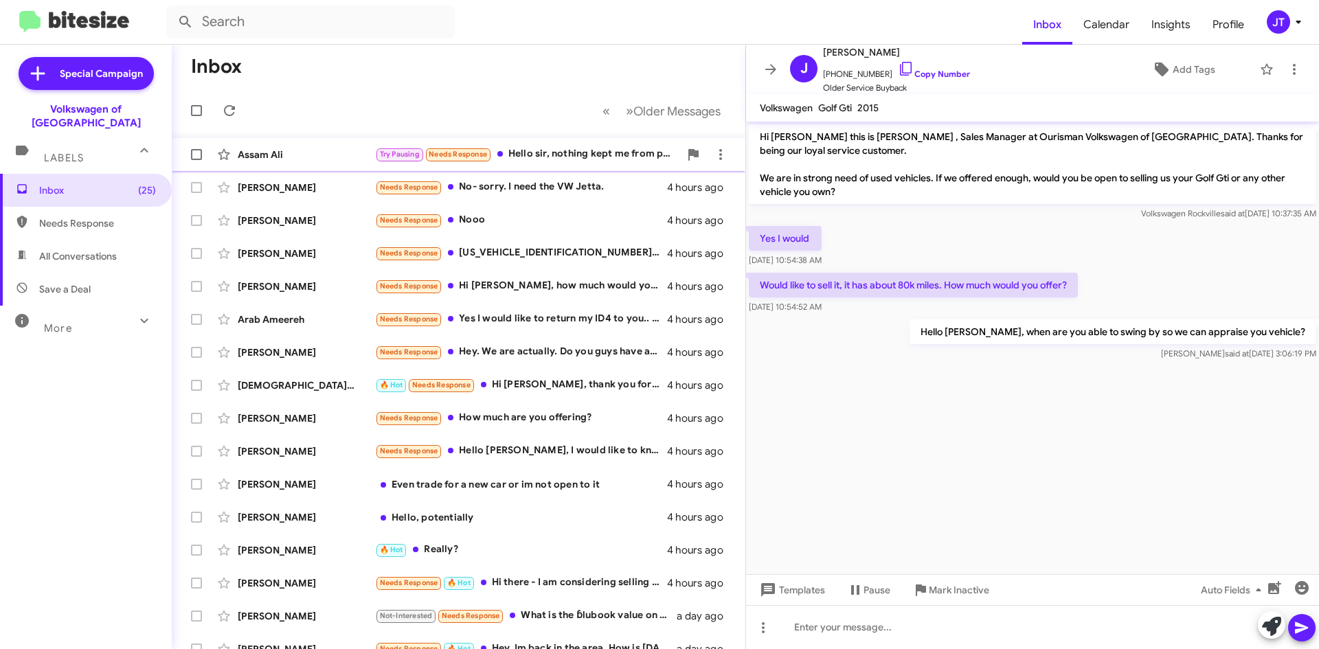
click at [580, 160] on div "Try Pausing Needs Response Hello sir, nothing kept me from purchasing, as expla…" at bounding box center [527, 154] width 304 height 16
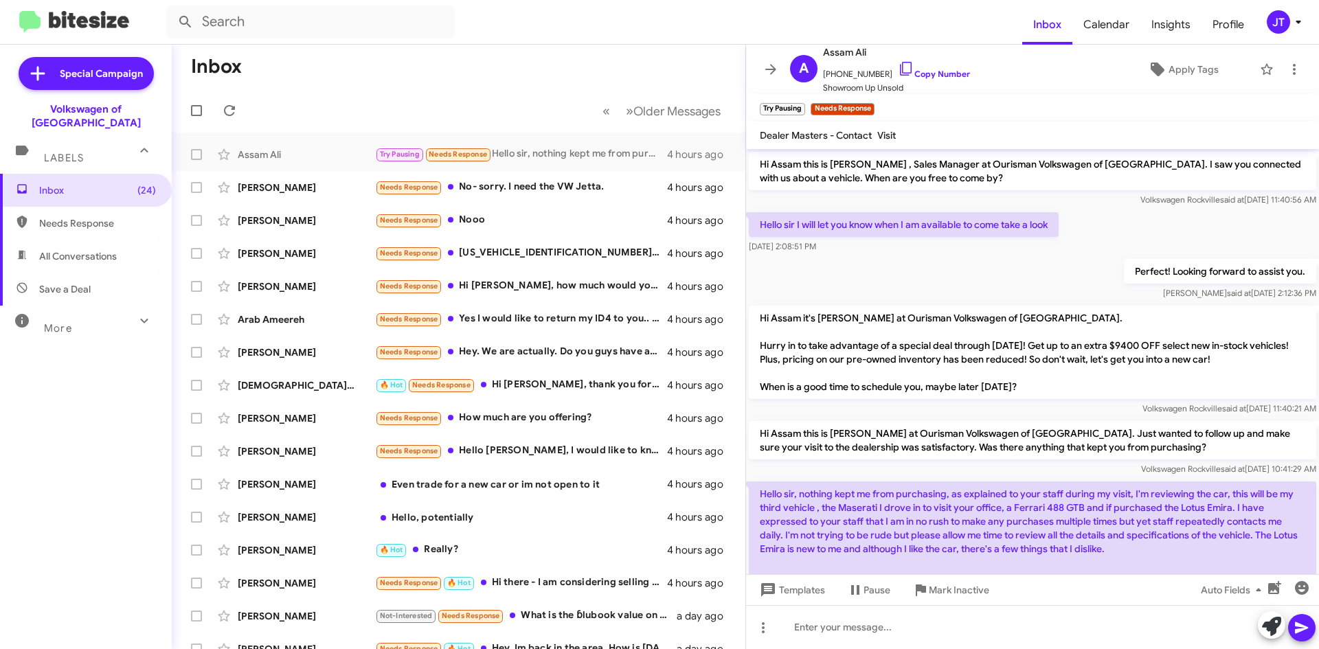
scroll to position [109, 0]
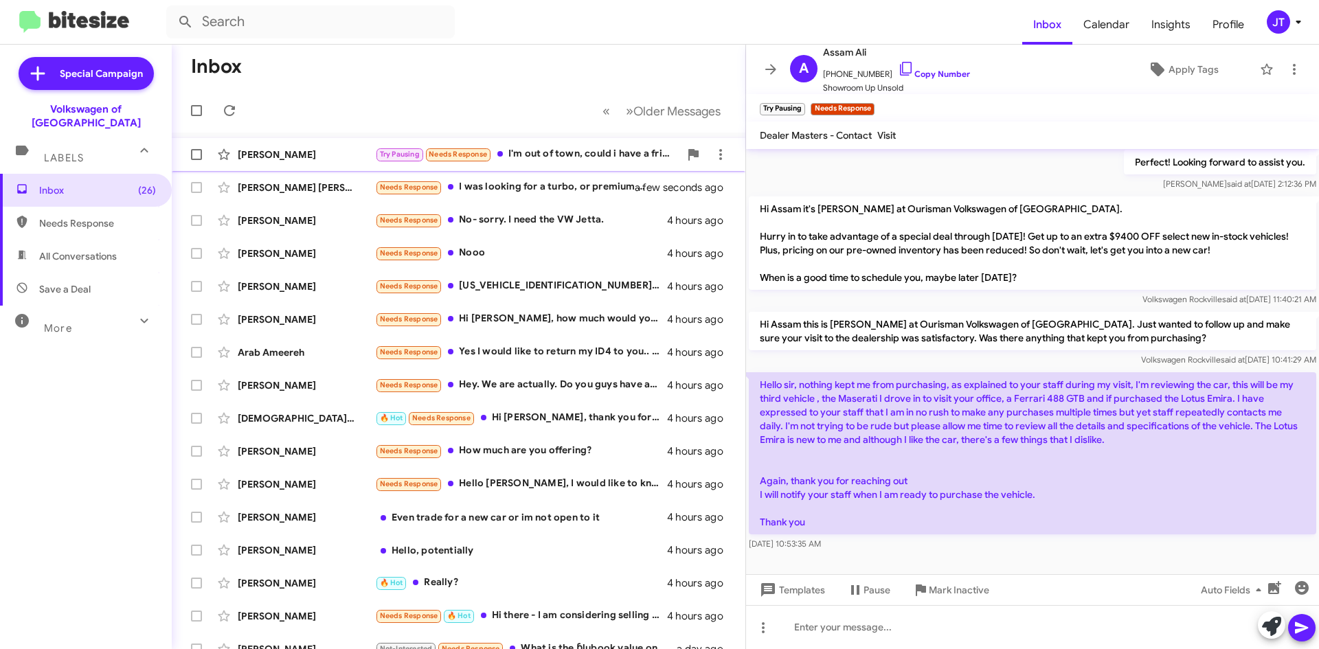
click at [552, 151] on div "Try Pausing Needs Response I'm out of town, could i have a friend drop it off?" at bounding box center [527, 154] width 304 height 16
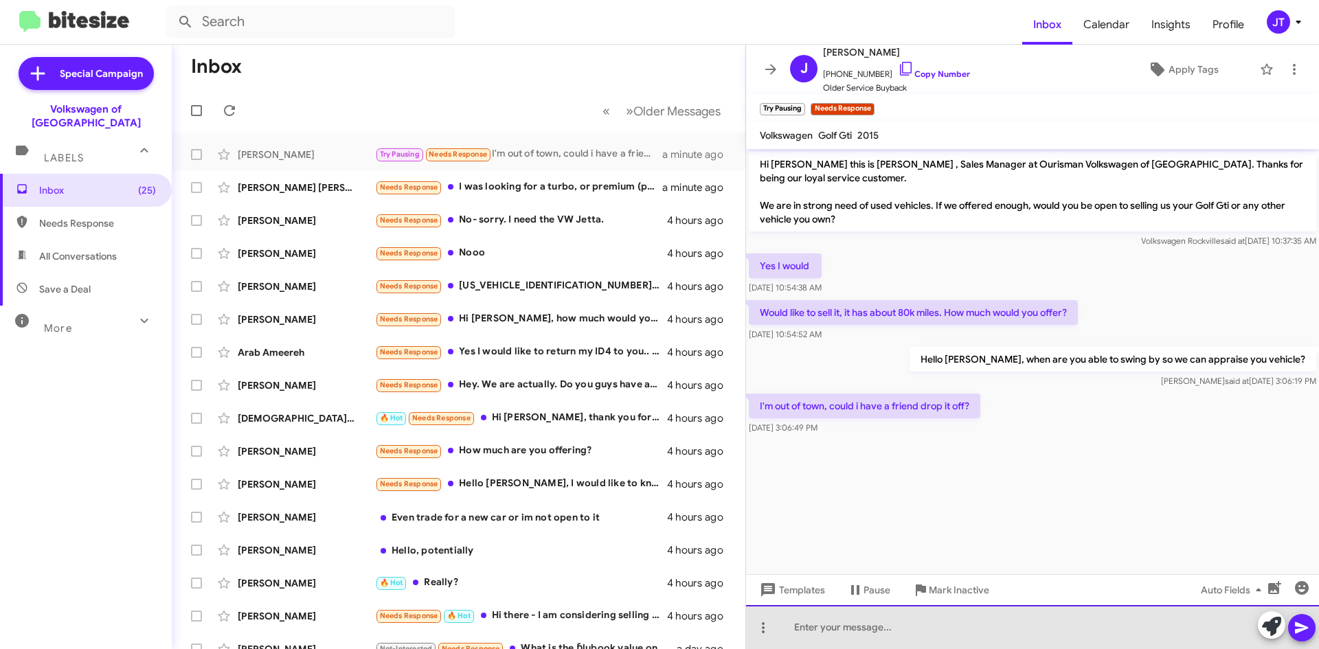
click at [842, 627] on div at bounding box center [1032, 627] width 573 height 44
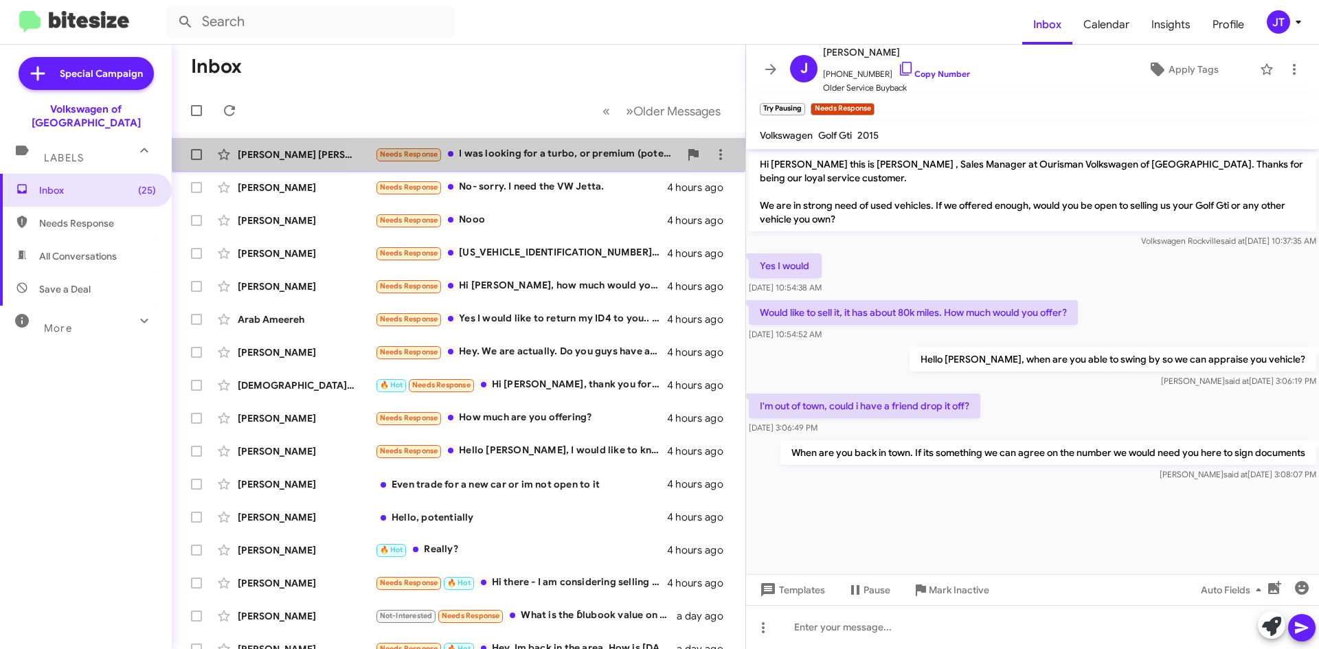
click at [506, 155] on div "Needs Response I was looking for a turbo, or premium (potentially a preferred t…" at bounding box center [527, 154] width 304 height 16
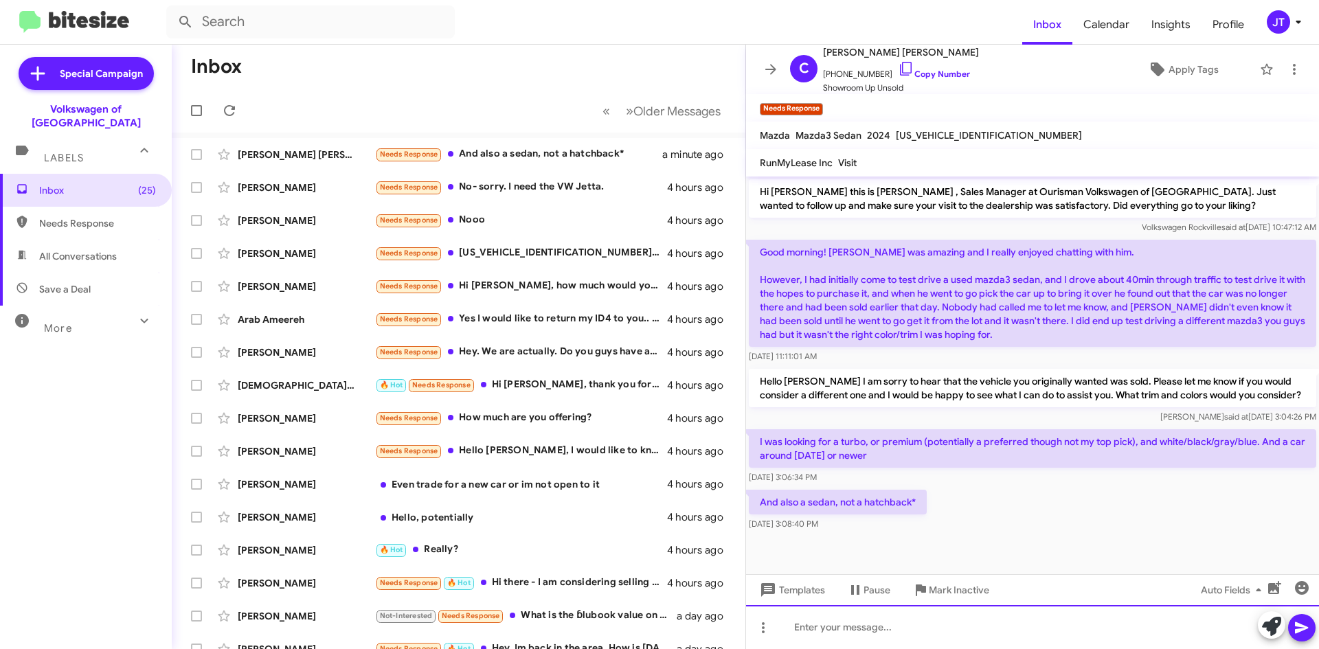
click at [922, 642] on div at bounding box center [1032, 627] width 573 height 44
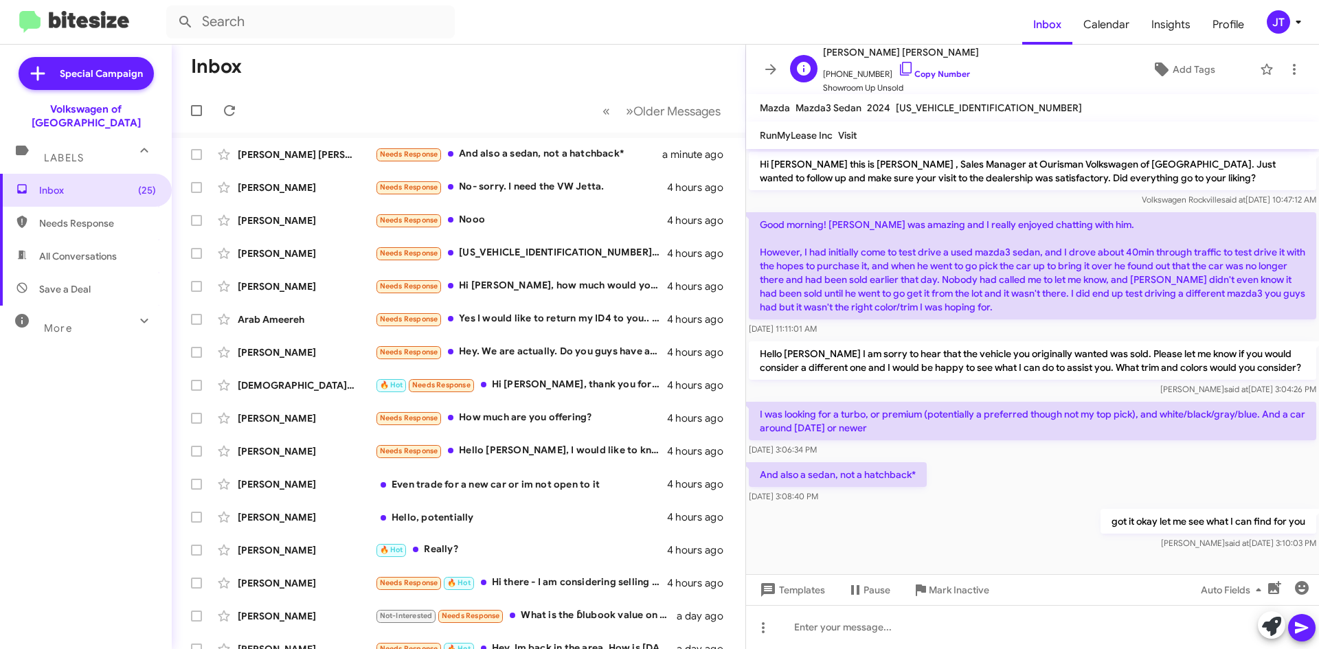
click at [911, 66] on span "[PHONE_NUMBER] Copy Number" at bounding box center [901, 70] width 156 height 21
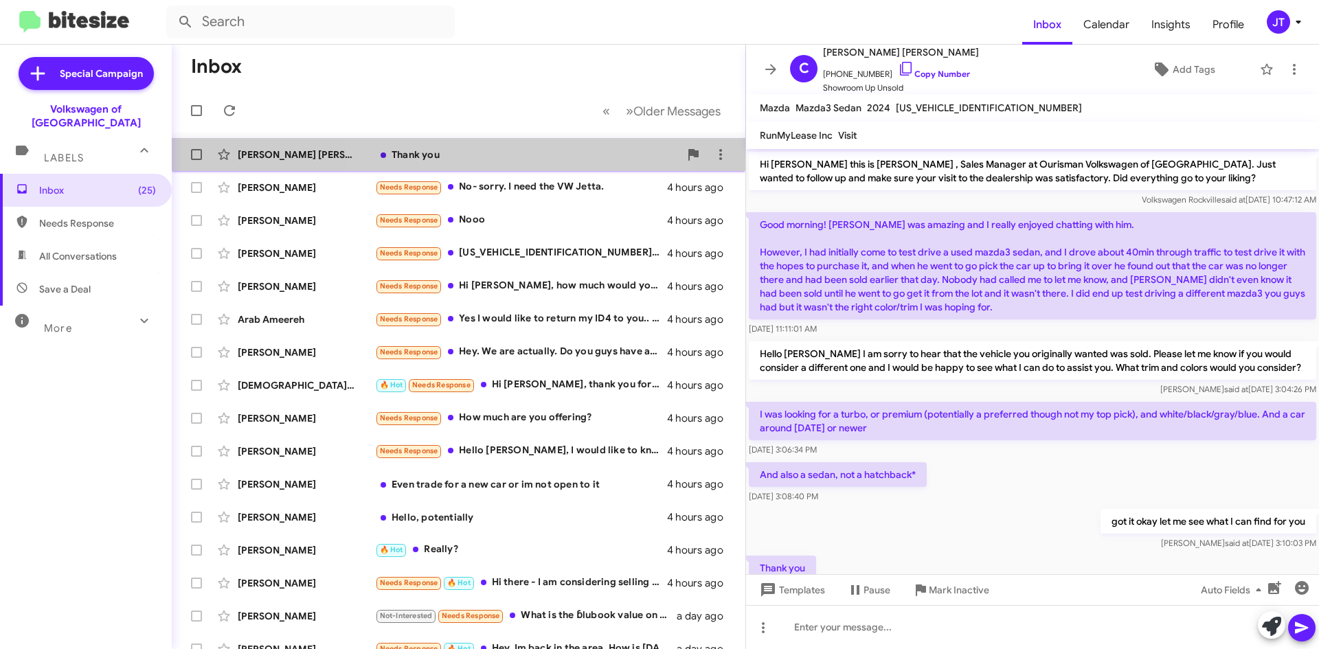
click at [471, 145] on div "[PERSON_NAME] [PERSON_NAME] Thank you a few seconds ago" at bounding box center [459, 154] width 552 height 27
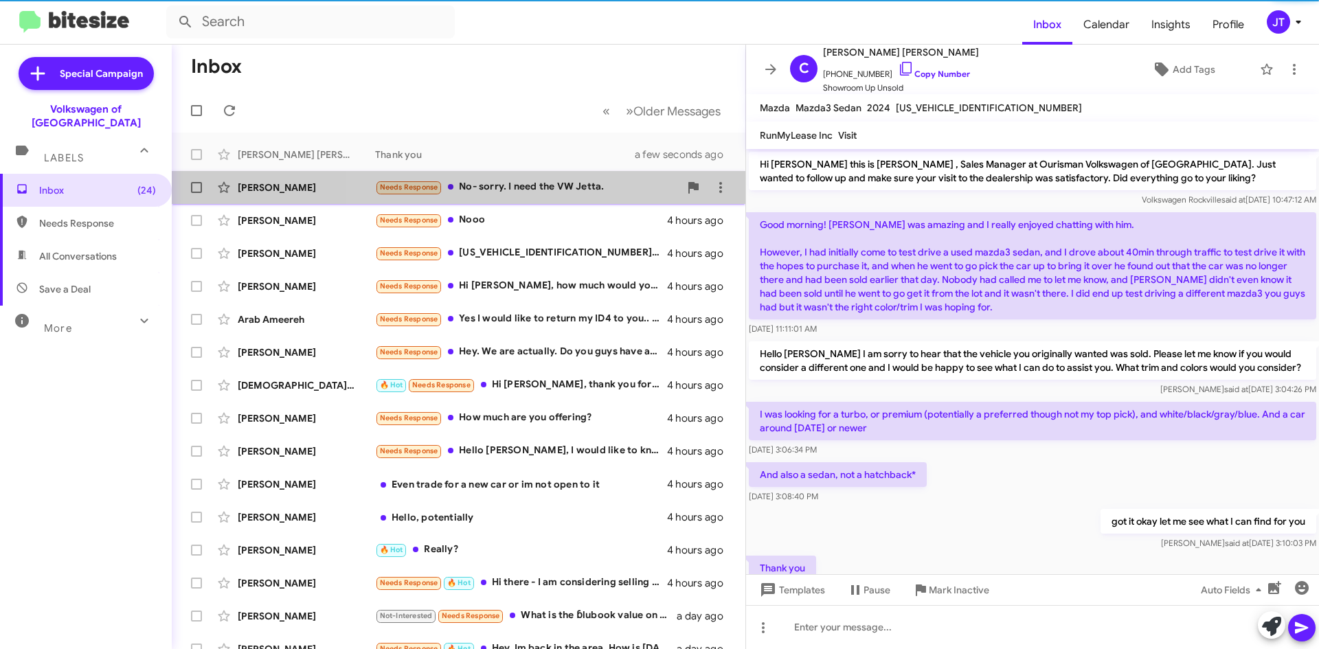
click at [592, 185] on div "Needs Response No- sorry. I need the VW Jetta." at bounding box center [527, 187] width 304 height 16
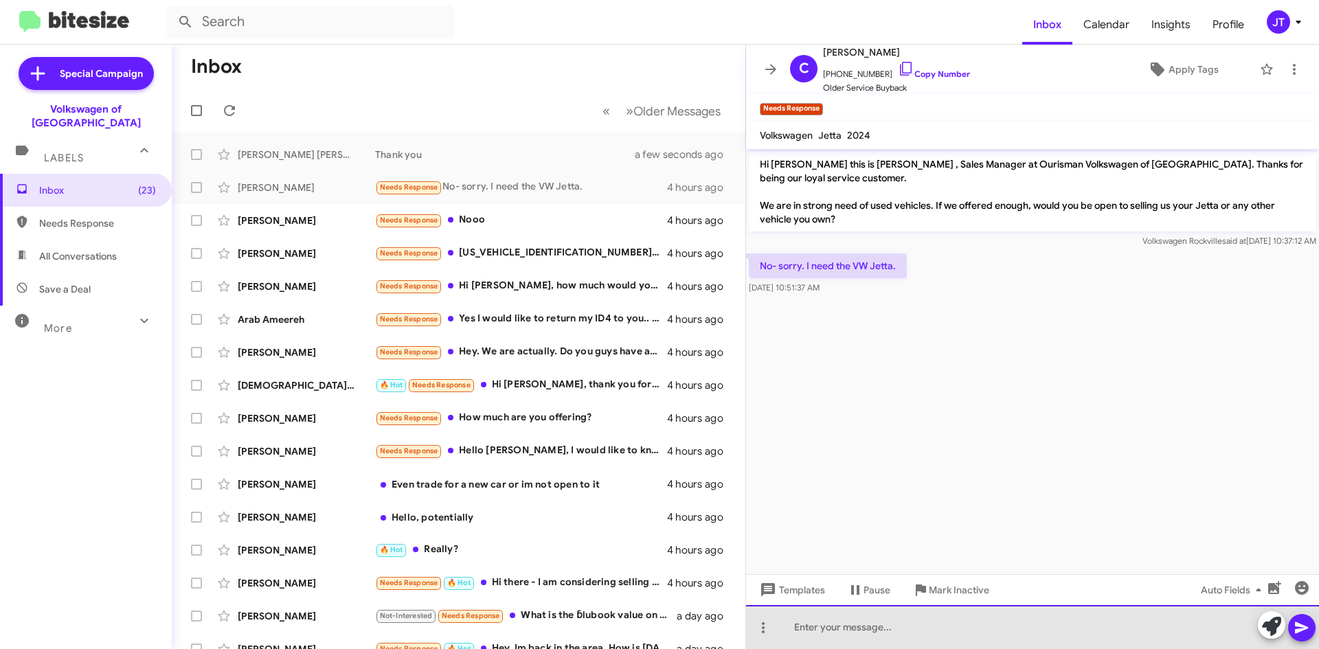
click at [883, 626] on div at bounding box center [1032, 627] width 573 height 44
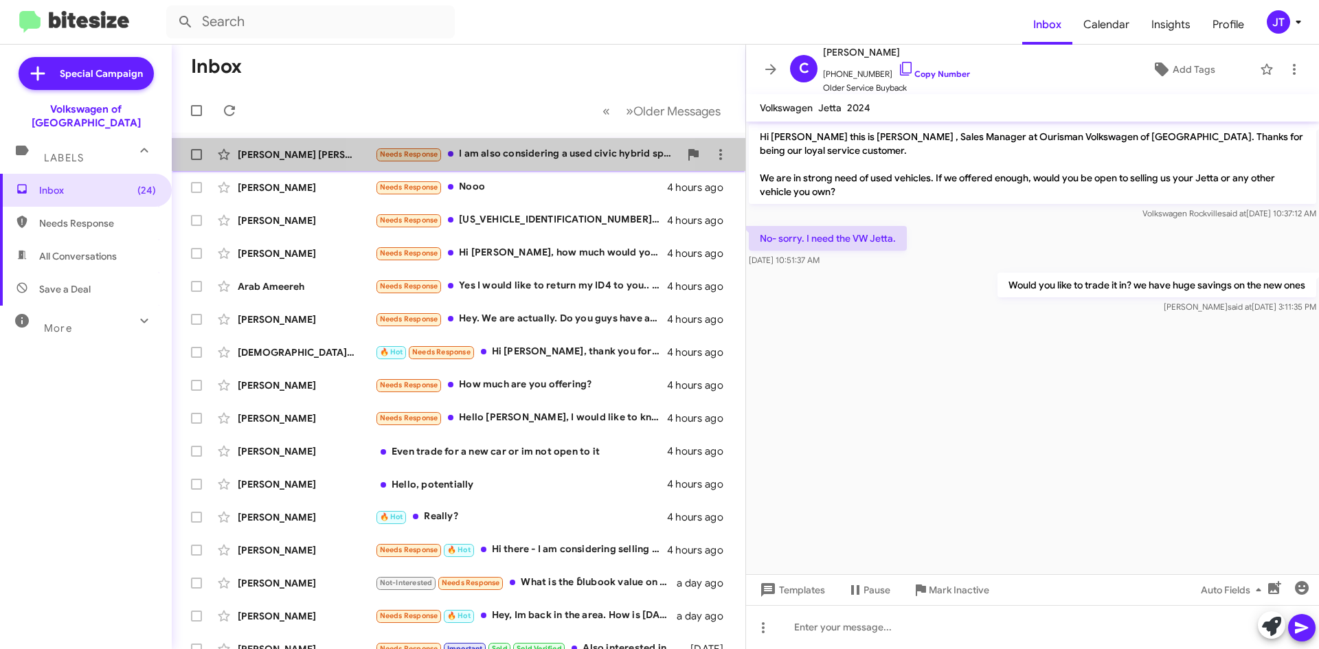
click at [493, 144] on div "[PERSON_NAME] [PERSON_NAME] Needs Response I am also considering a used civic h…" at bounding box center [459, 154] width 552 height 27
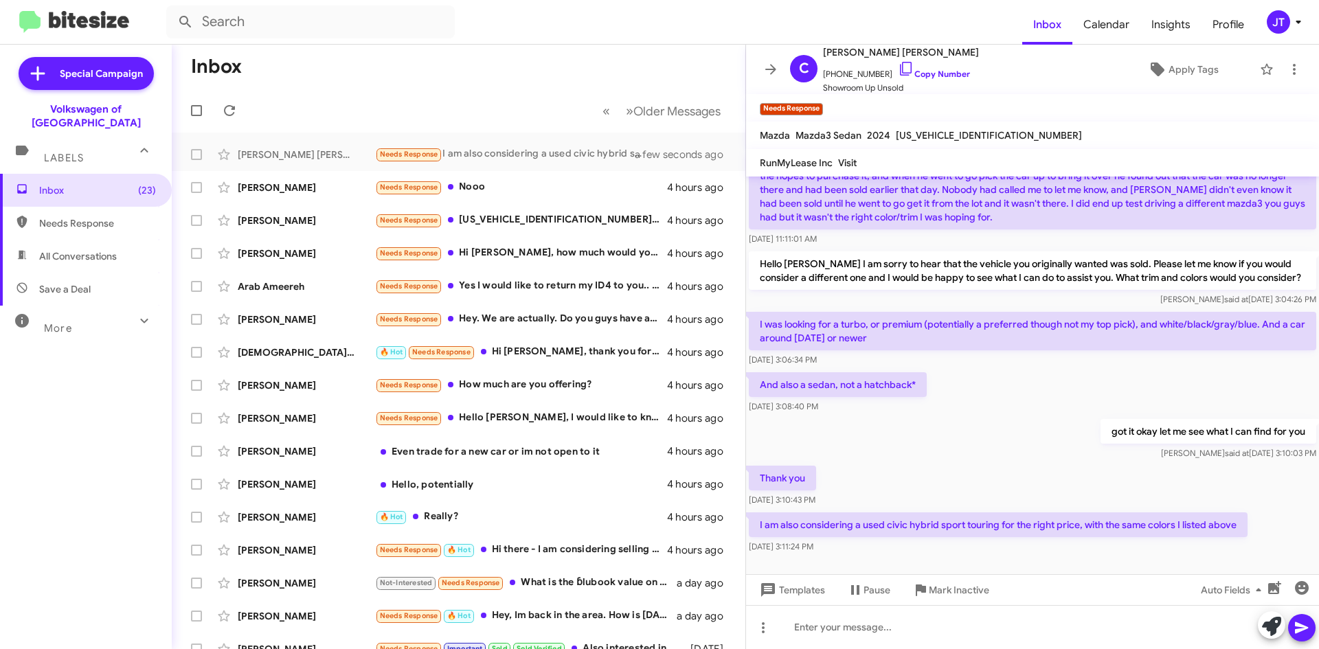
scroll to position [127, 0]
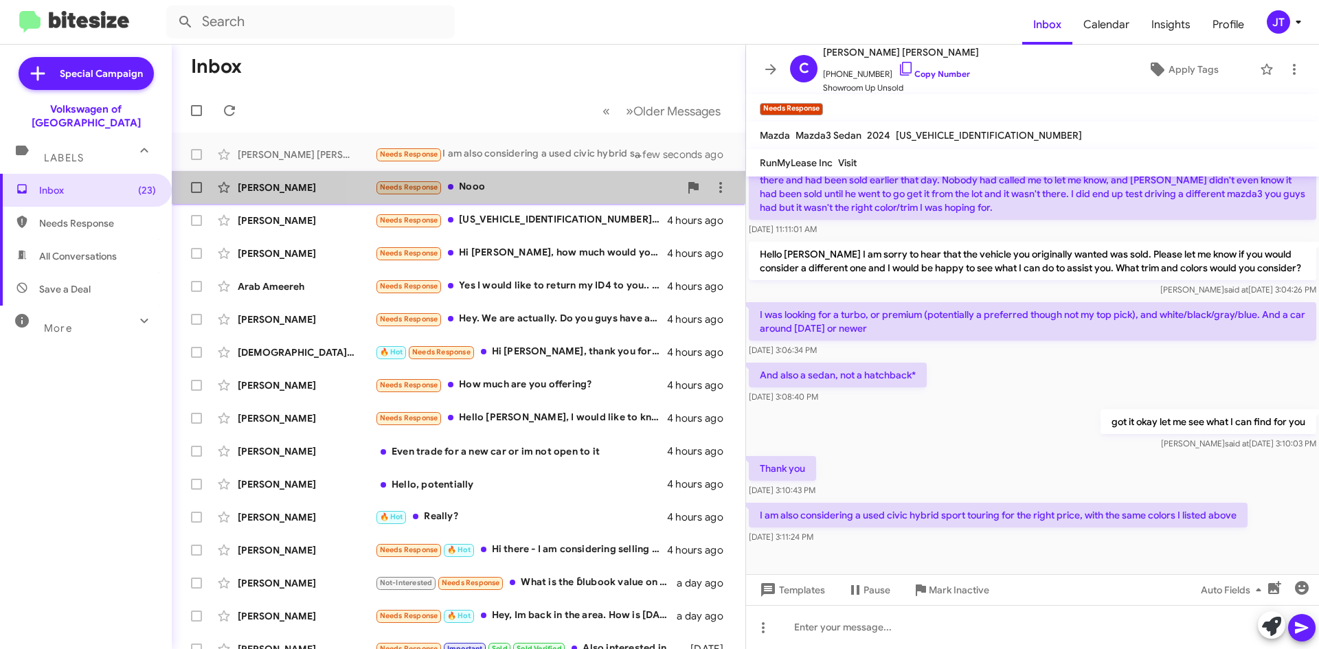
click at [564, 183] on div "Needs Response Nooo" at bounding box center [527, 187] width 304 height 16
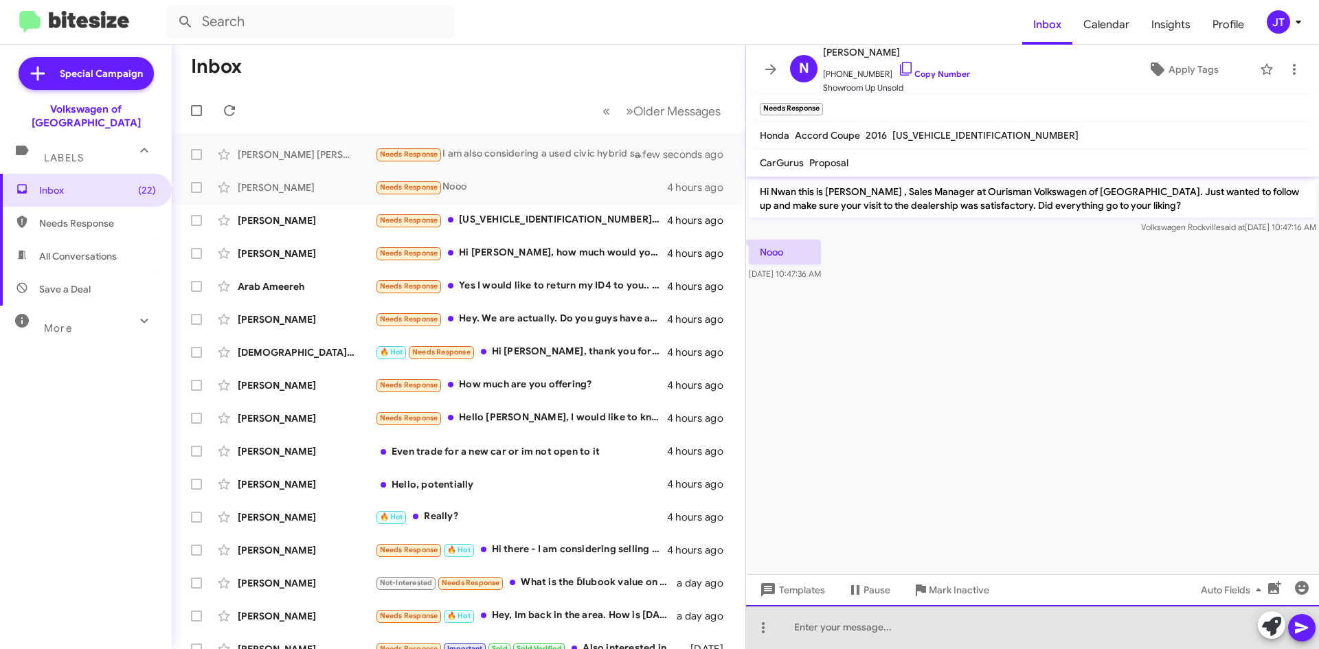
click at [827, 624] on div at bounding box center [1032, 627] width 573 height 44
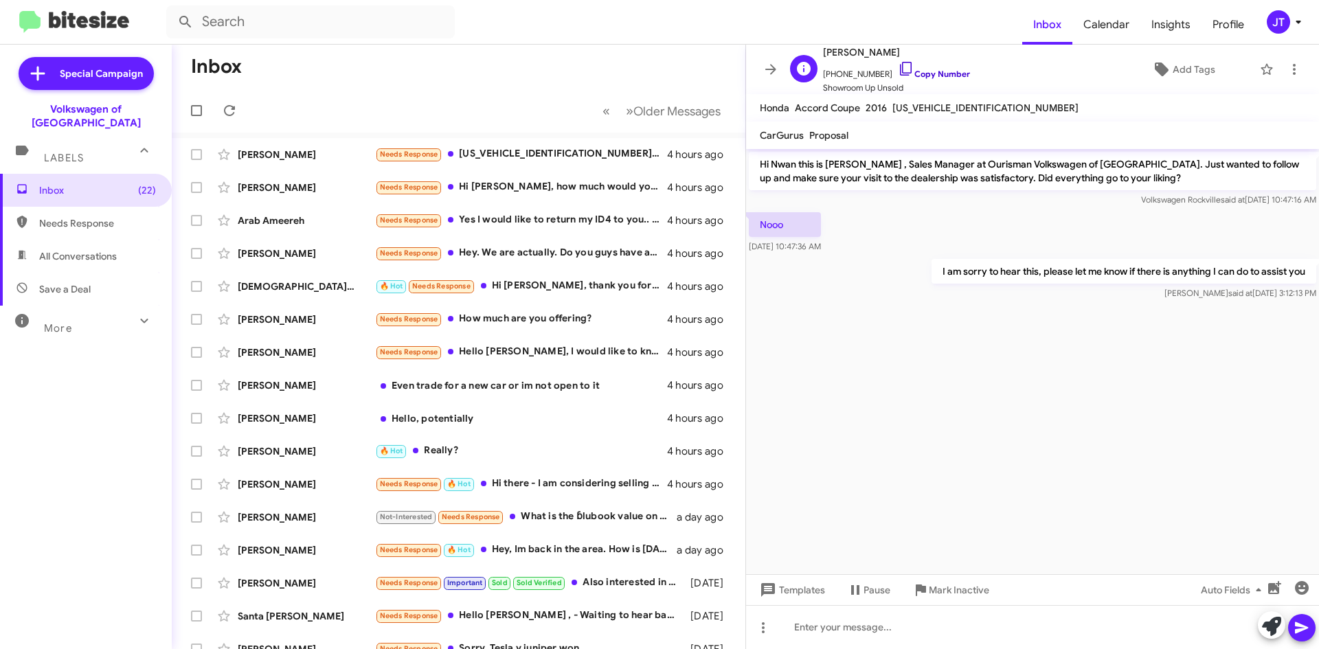
click at [946, 73] on link "Copy Number" at bounding box center [934, 74] width 72 height 10
click at [517, 151] on div "Needs Response [US_VEHICLE_IDENTIFICATION_NUMBER] ü95,000 miles Good condition.…" at bounding box center [527, 154] width 304 height 16
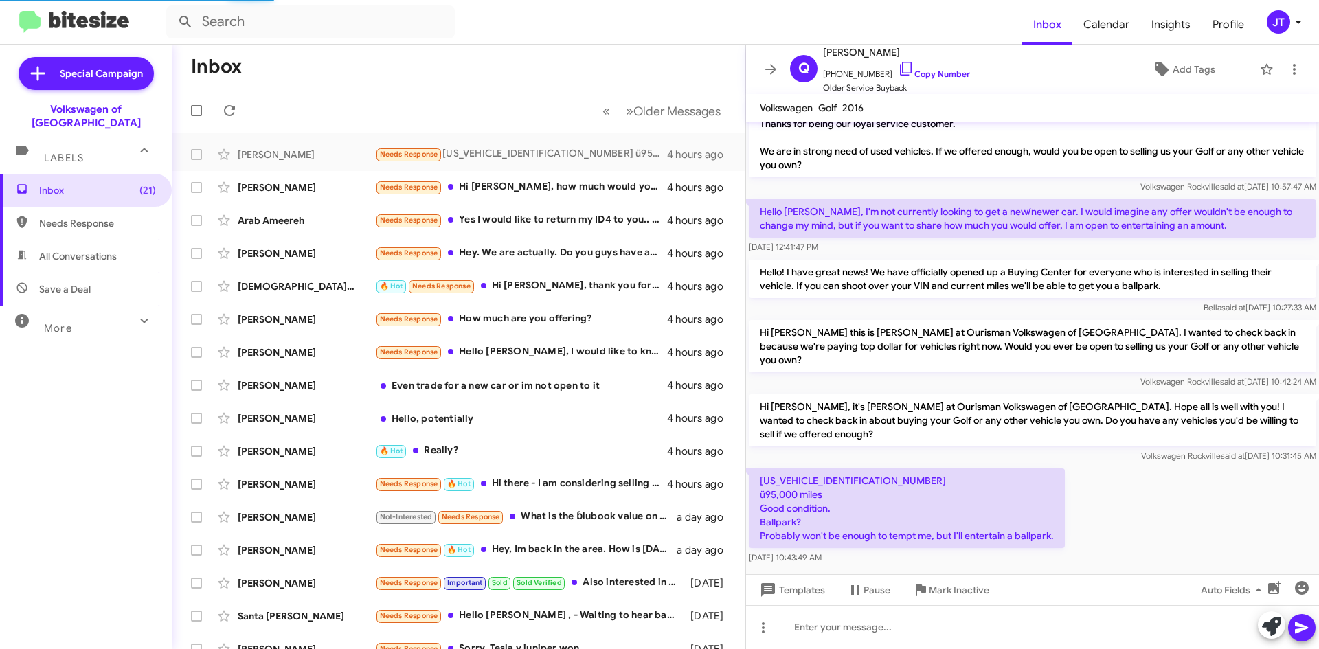
scroll to position [54, 0]
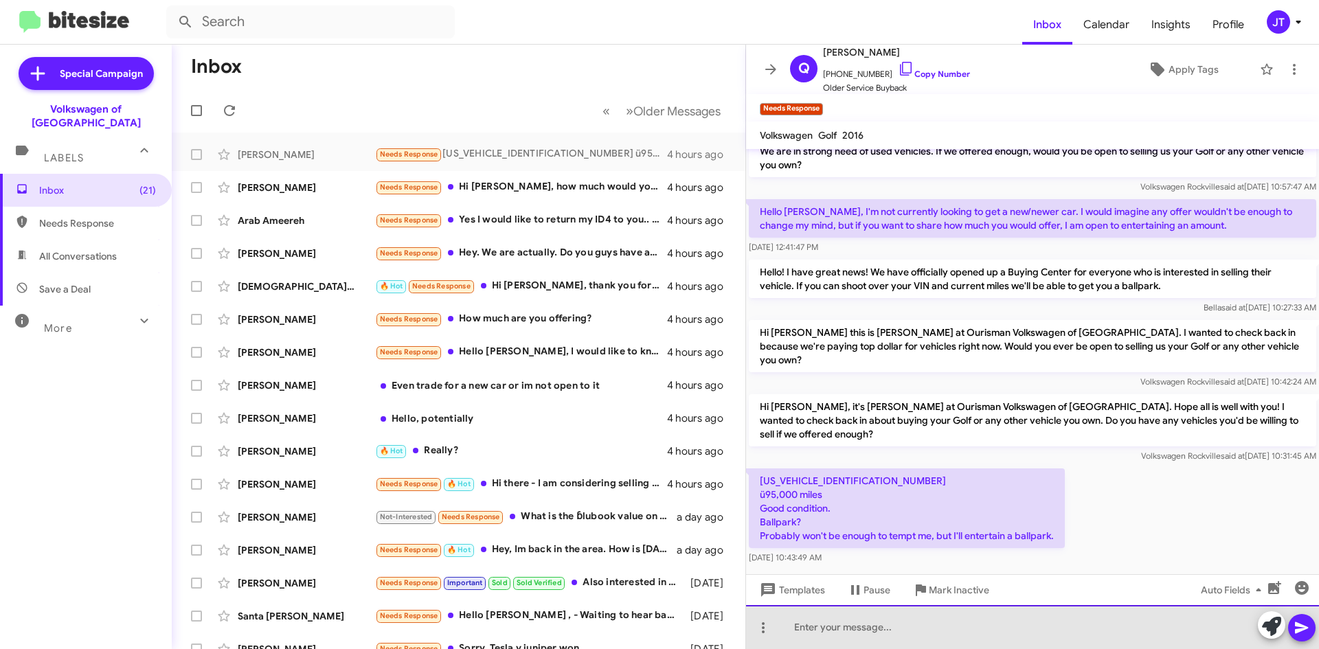
click at [841, 634] on div at bounding box center [1032, 627] width 573 height 44
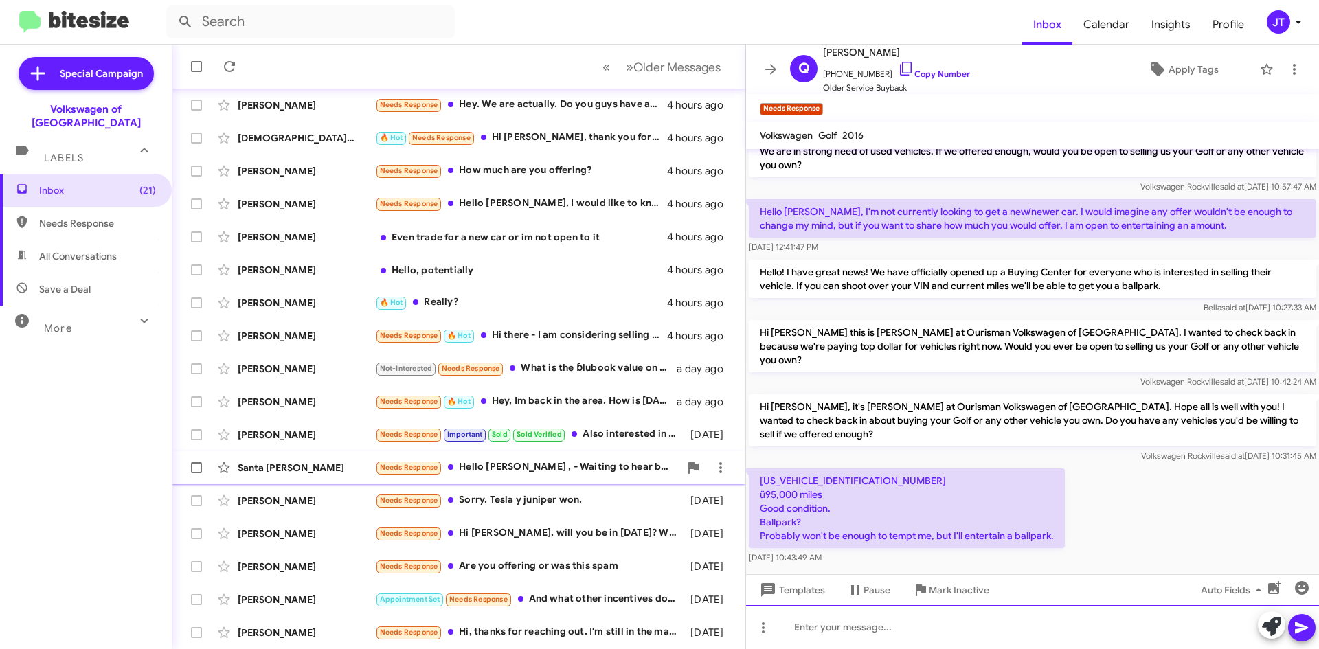
scroll to position [0, 0]
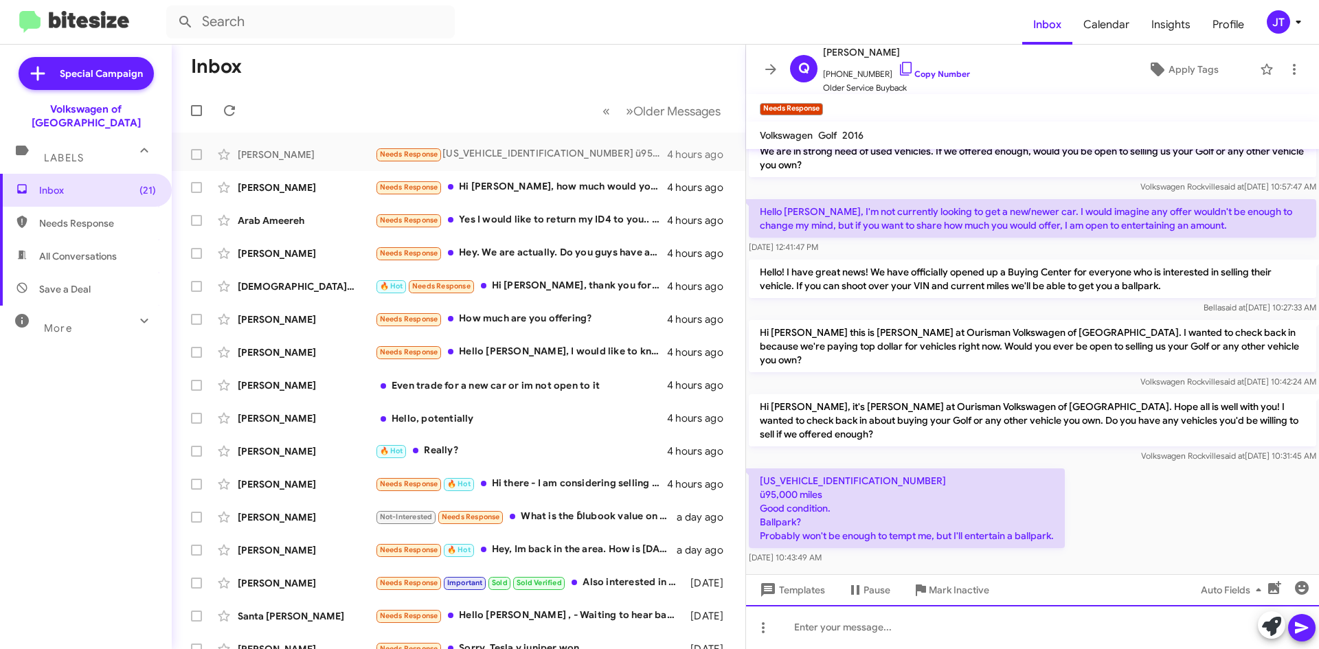
click at [855, 630] on div at bounding box center [1032, 627] width 573 height 44
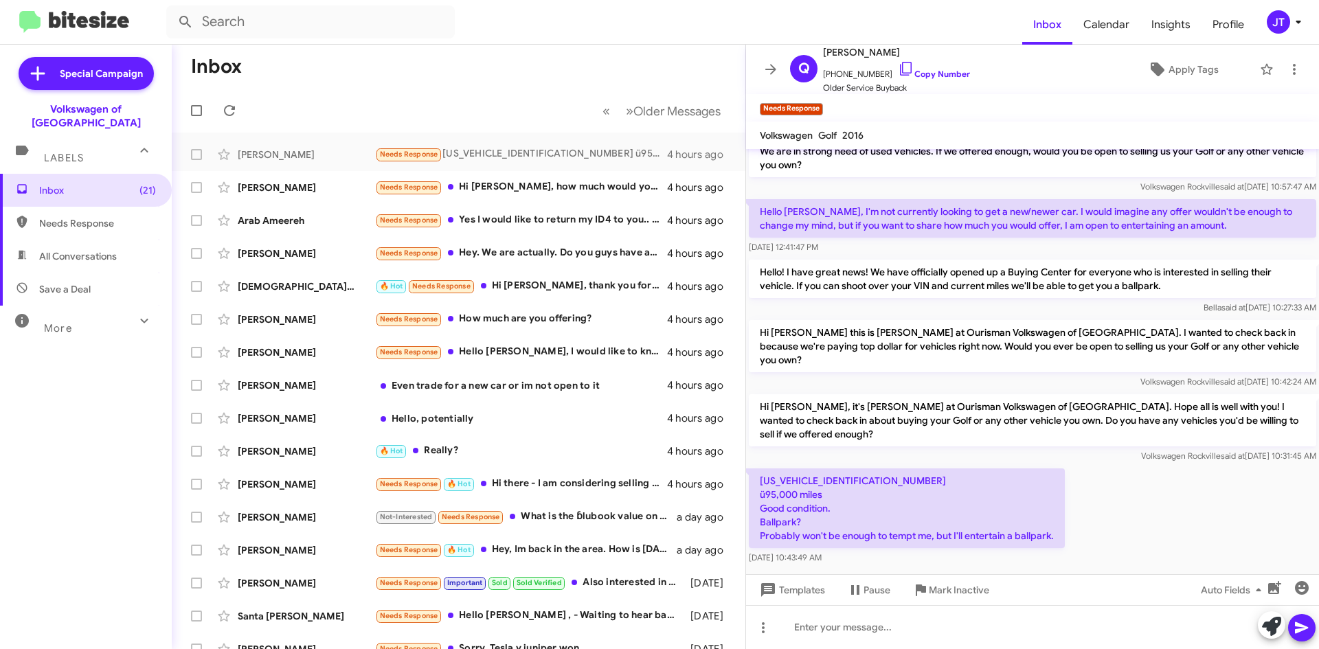
click at [815, 468] on p "[US_VEHICLE_IDENTIFICATION_NUMBER] ü95,000 miles Good condition. Ballpark? Prob…" at bounding box center [907, 508] width 316 height 80
click at [857, 476] on p "[US_VEHICLE_IDENTIFICATION_NUMBER] ü95,000 miles Good condition. Ballpark? Prob…" at bounding box center [907, 508] width 316 height 80
drag, startPoint x: 868, startPoint y: 470, endPoint x: 761, endPoint y: 462, distance: 107.5
click at [761, 468] on p "[US_VEHICLE_IDENTIFICATION_NUMBER] ü95,000 miles Good condition. Ballpark? Prob…" at bounding box center [907, 508] width 316 height 80
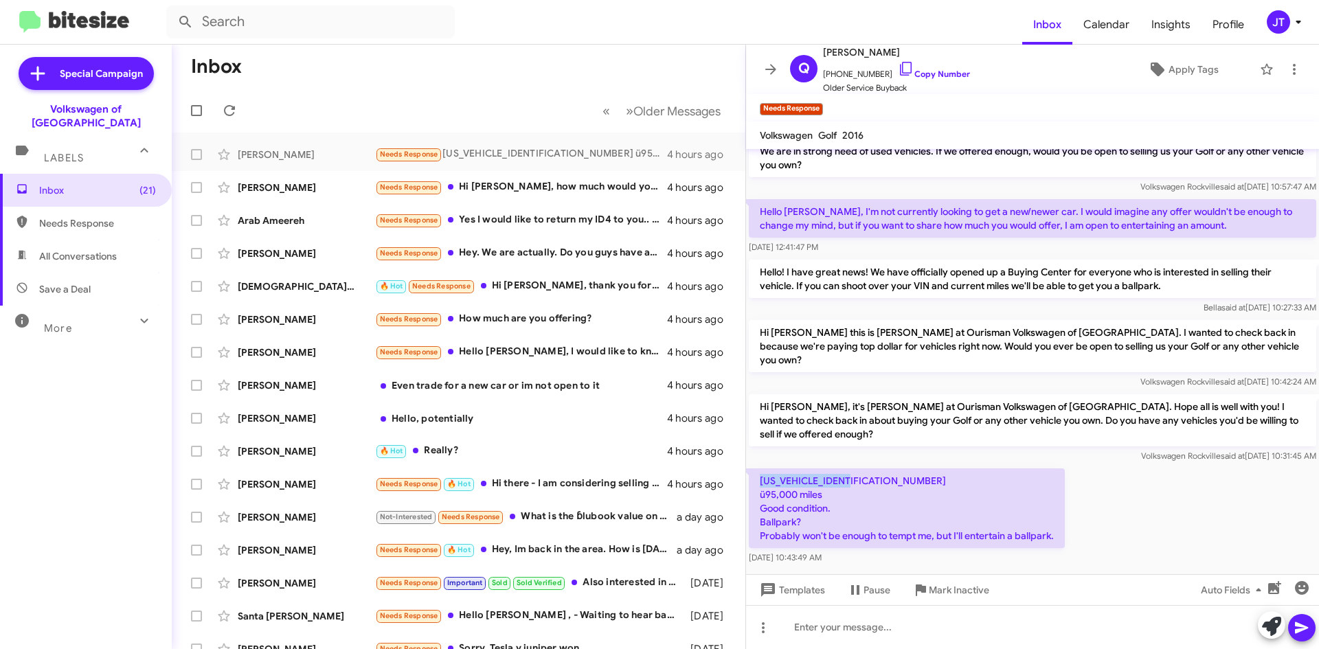
copy p "[US_VEHICLE_IDENTIFICATION_NUMBER]"
click at [912, 71] on link "Copy Number" at bounding box center [934, 74] width 72 height 10
copy p "[US_VEHICLE_IDENTIFICATION_NUMBER]"
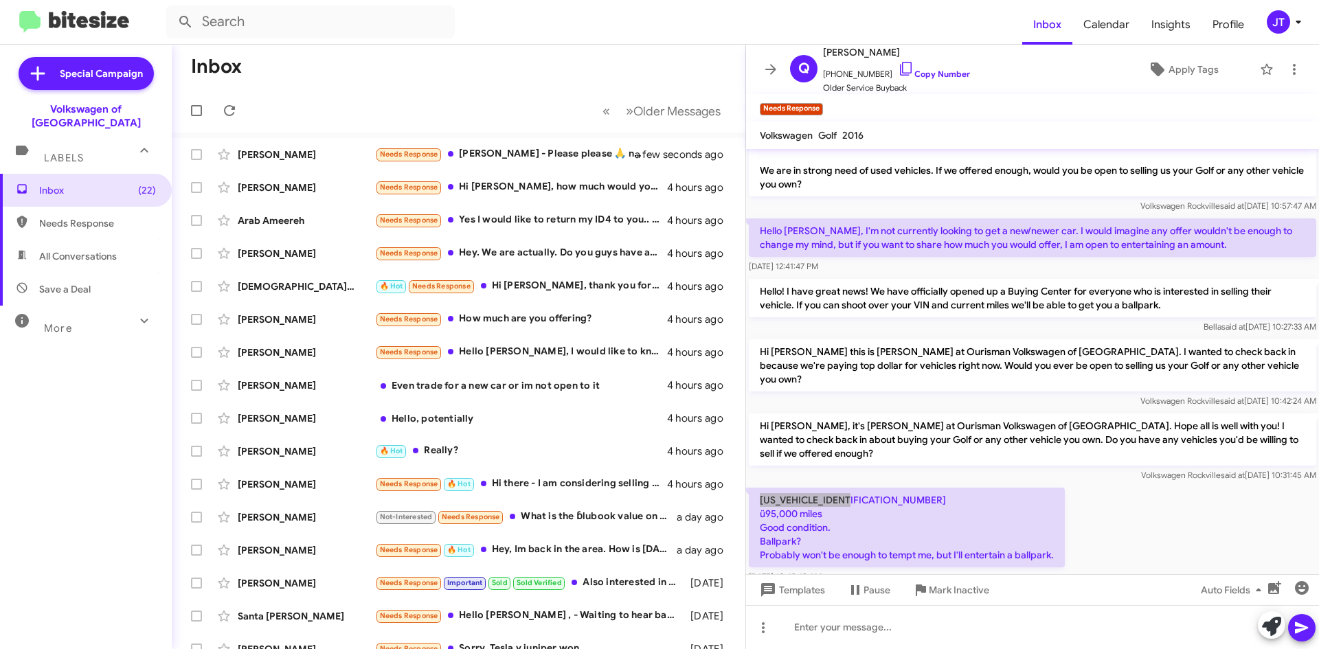
scroll to position [54, 0]
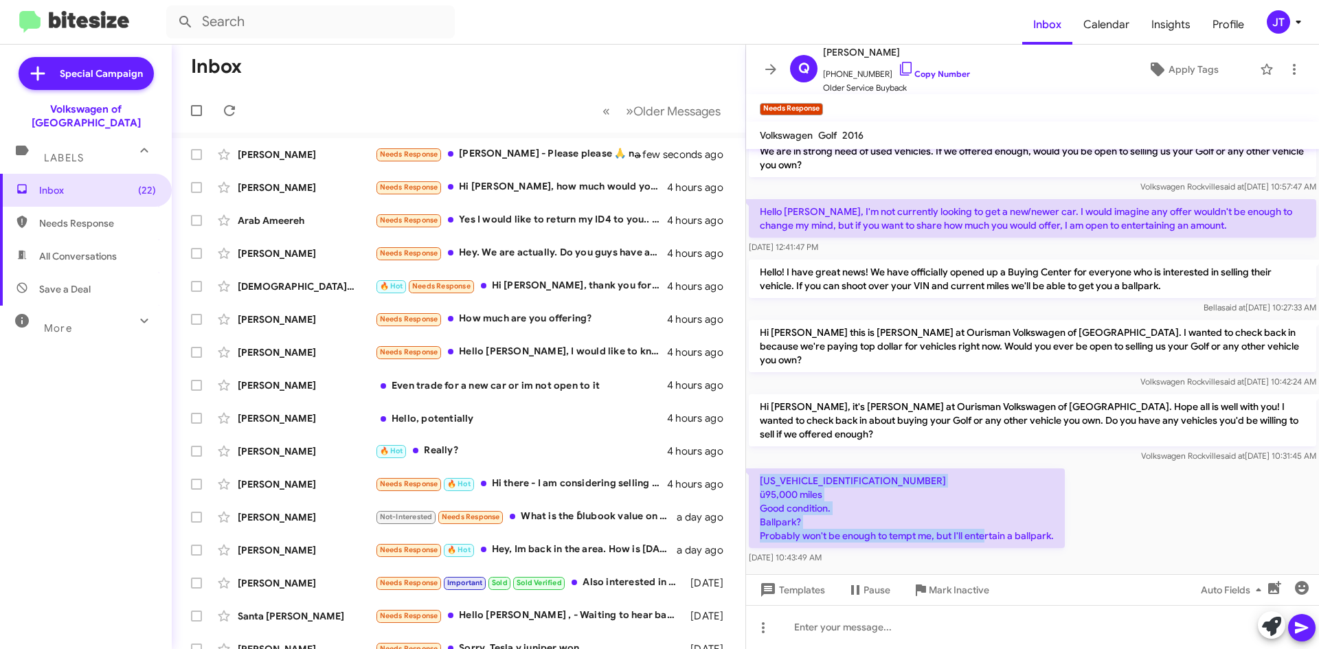
drag, startPoint x: 758, startPoint y: 467, endPoint x: 1054, endPoint y: 524, distance: 301.5
click at [1054, 524] on p "[US_VEHICLE_IDENTIFICATION_NUMBER] ü95,000 miles Good condition. Ballpark? Prob…" at bounding box center [907, 508] width 316 height 80
copy p "[US_VEHICLE_IDENTIFICATION_NUMBER] ü95,000 miles Good condition. Ballpark? Prob…"
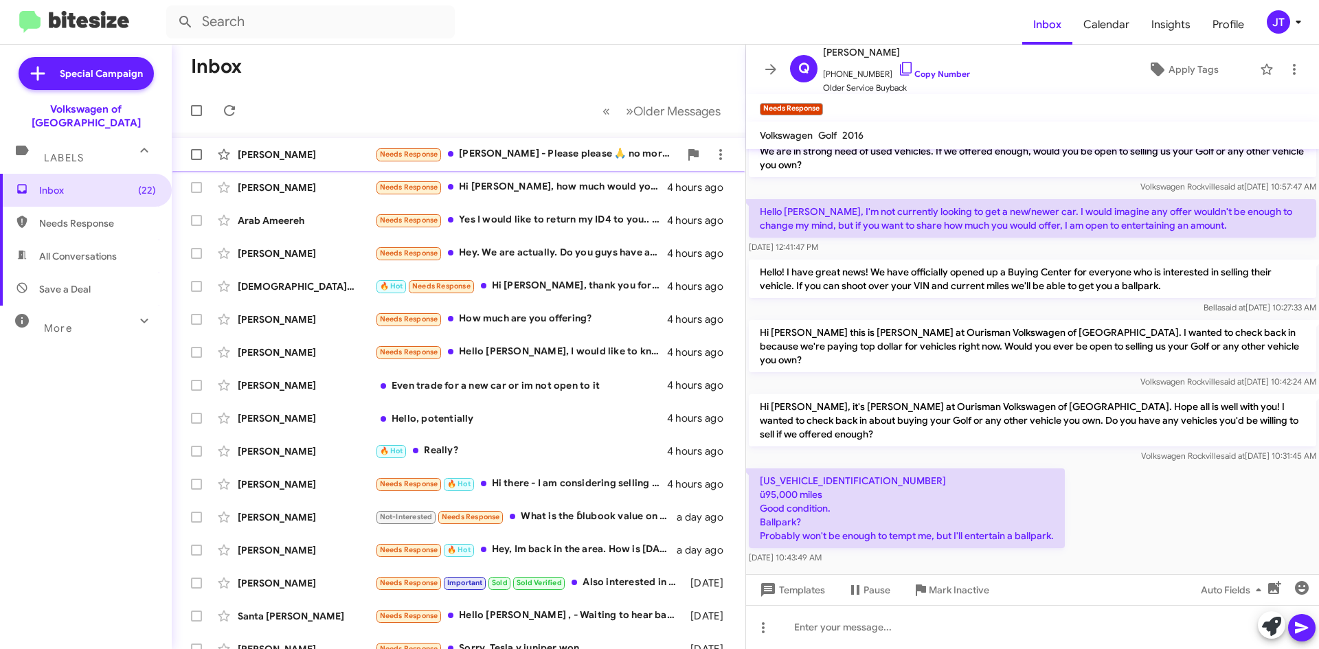
click at [604, 156] on div "Needs Response [PERSON_NAME] - Please please 🙏 no more txts! Not interested in …" at bounding box center [527, 154] width 304 height 16
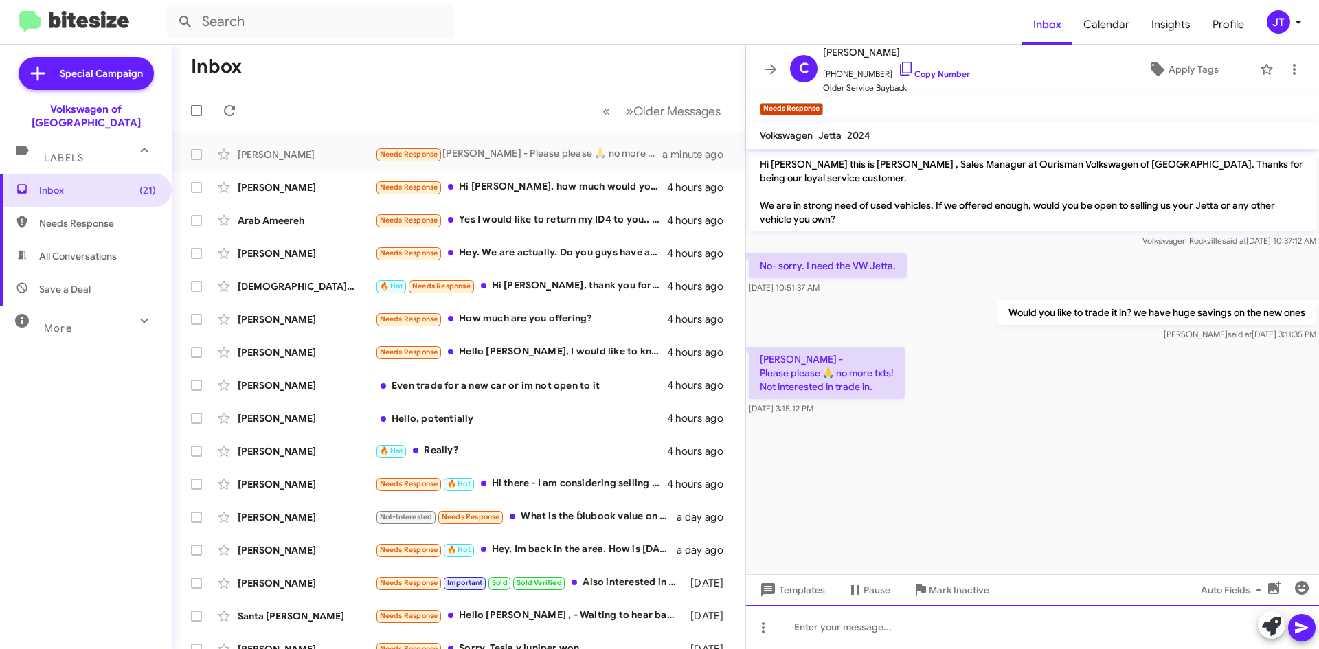
click at [830, 615] on div at bounding box center [1032, 627] width 573 height 44
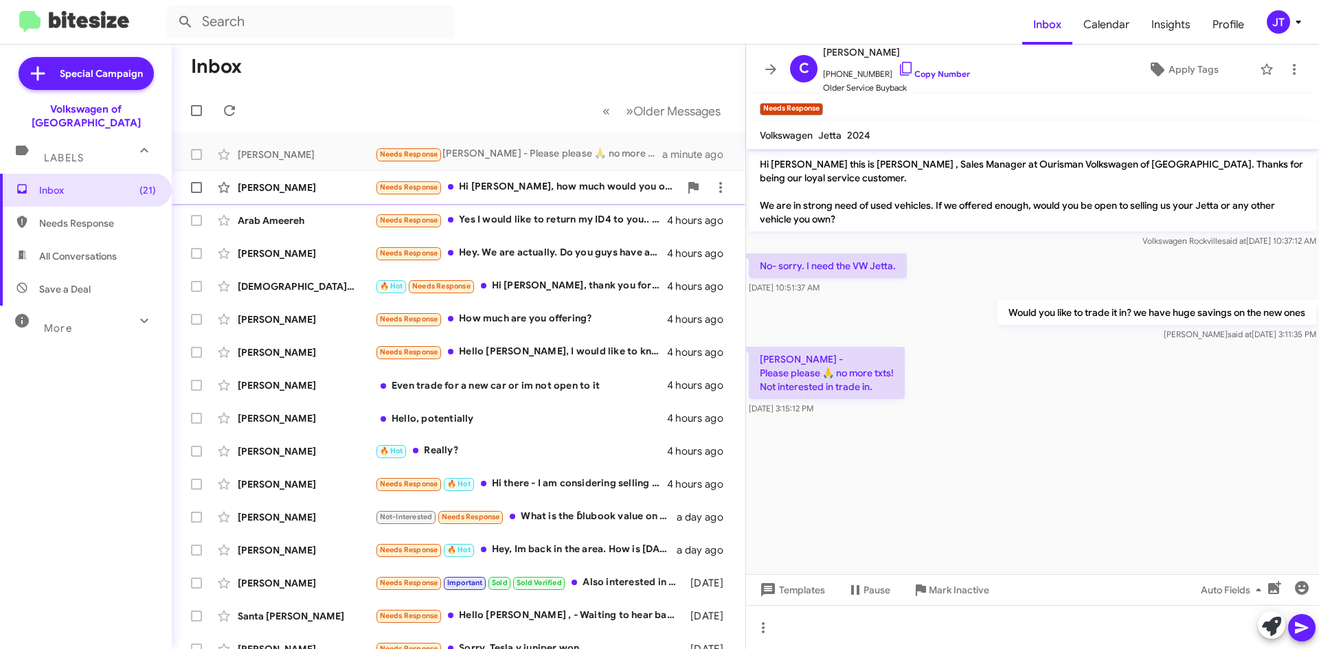
click at [356, 190] on div "[PERSON_NAME]" at bounding box center [306, 188] width 137 height 14
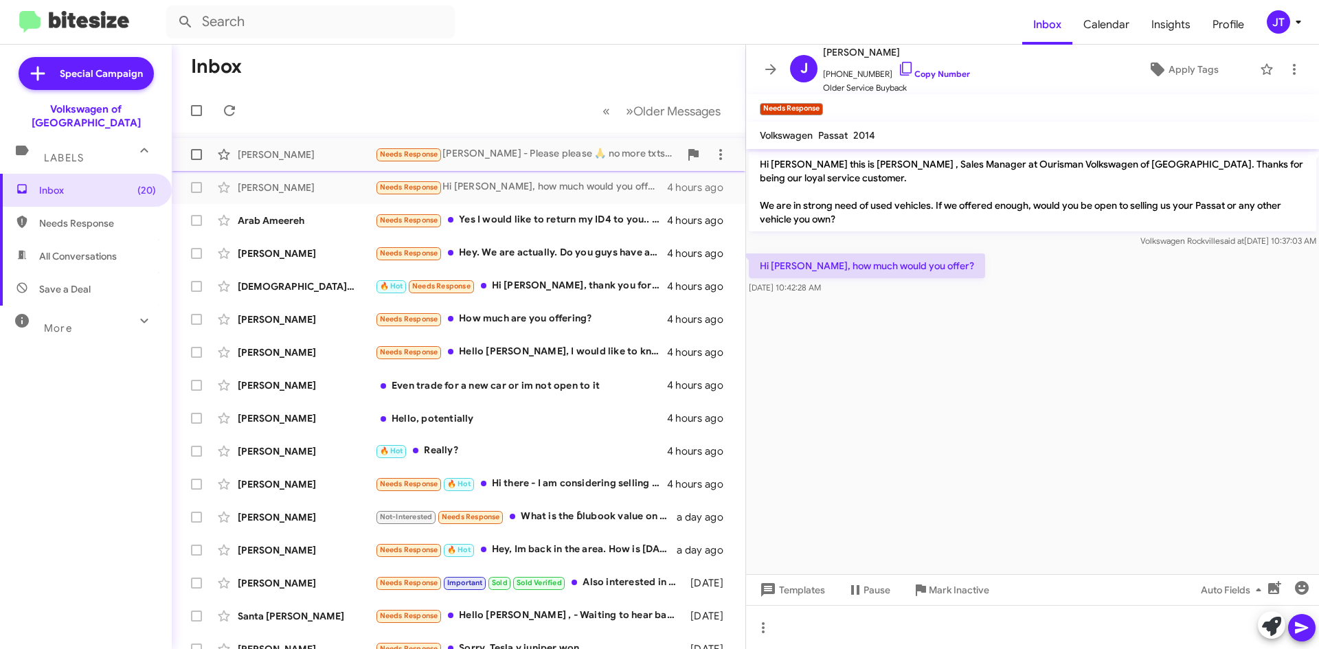
click at [339, 149] on div "[PERSON_NAME]" at bounding box center [306, 155] width 137 height 14
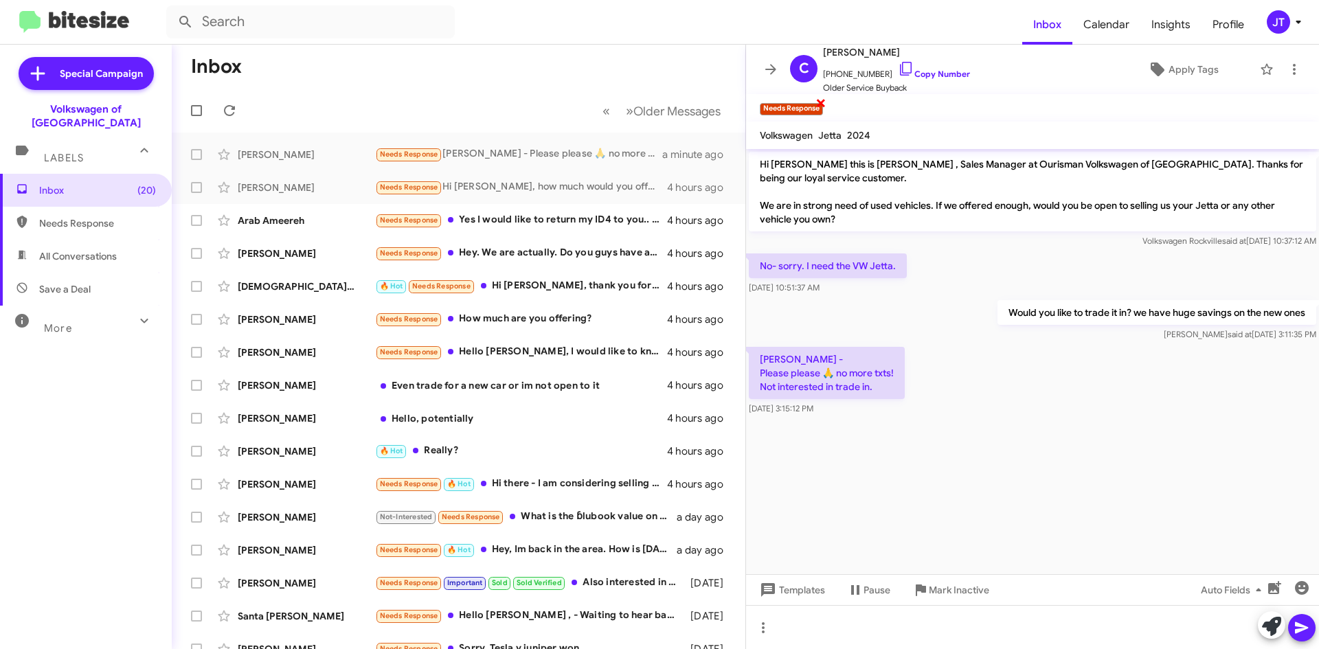
click at [822, 102] on span "×" at bounding box center [820, 102] width 11 height 16
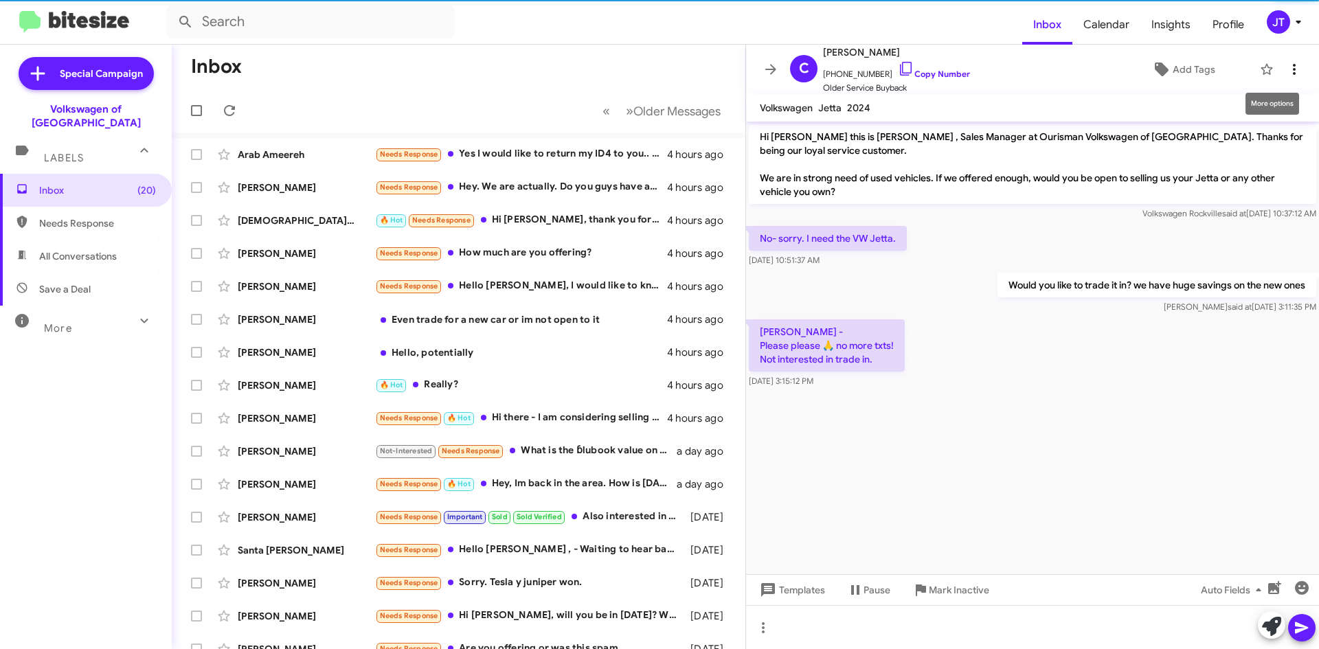
click at [1286, 73] on icon at bounding box center [1294, 69] width 16 height 16
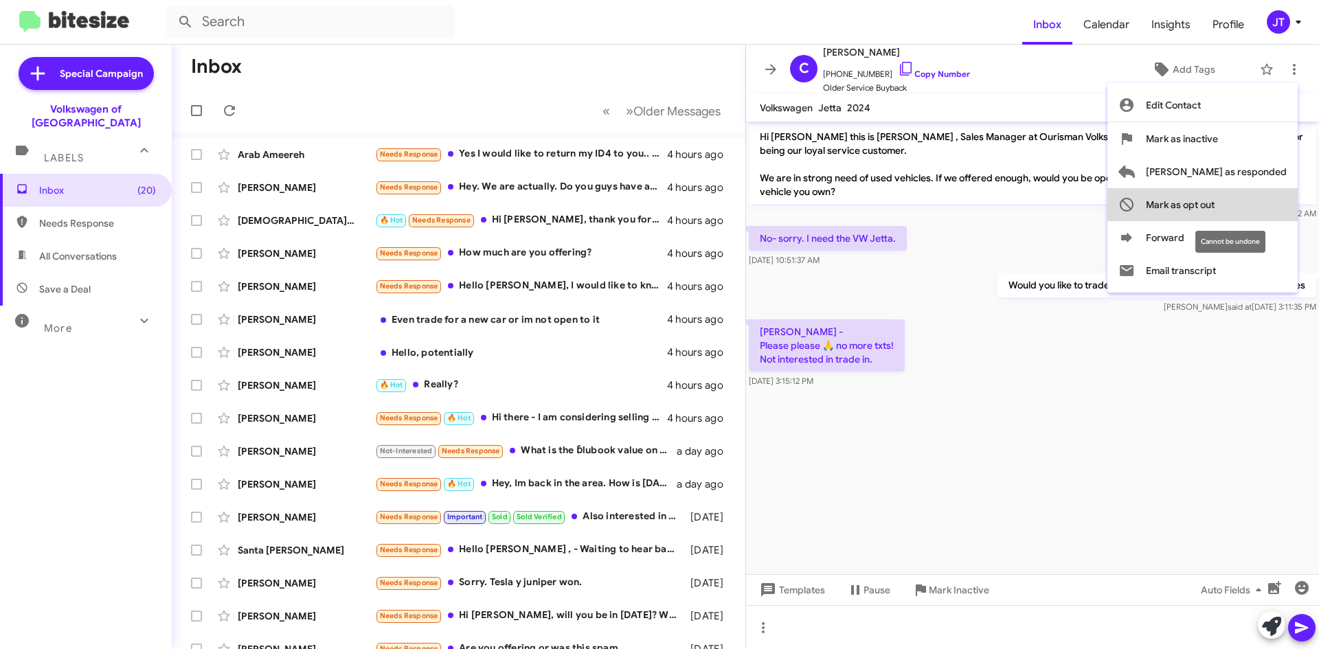
click at [1214, 208] on span "Mark as opt out" at bounding box center [1180, 204] width 69 height 33
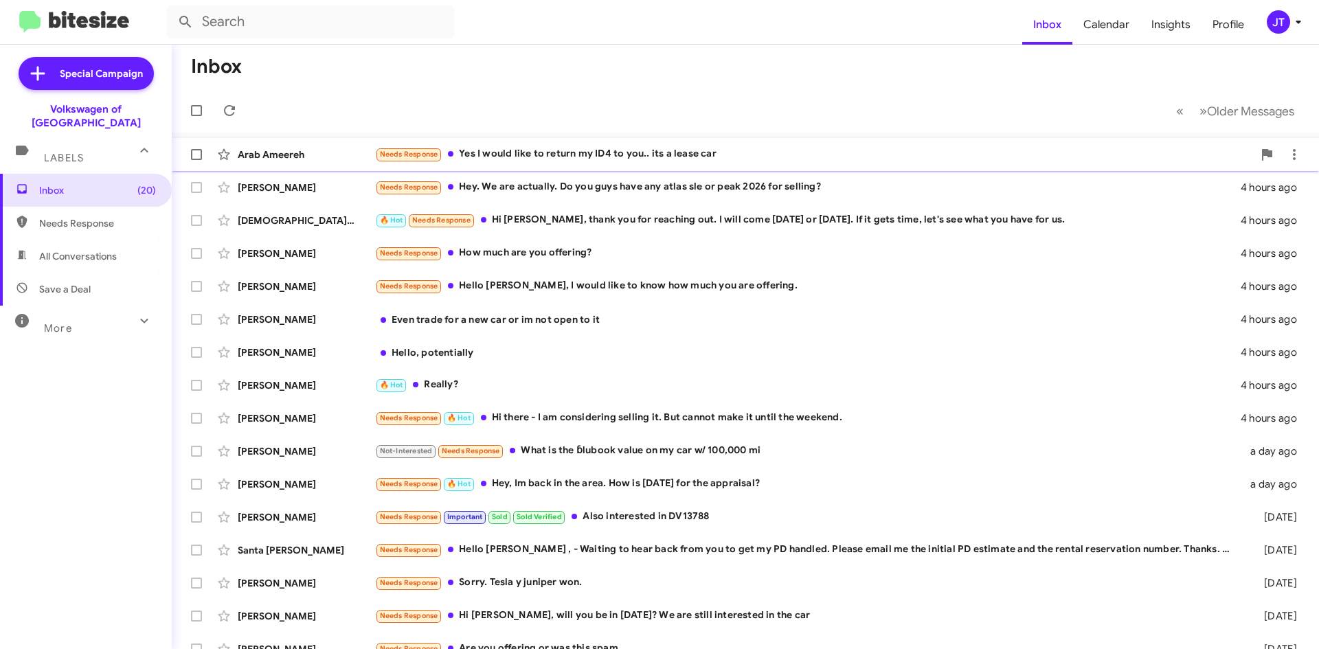
click at [346, 149] on div "Arab Ameereh" at bounding box center [306, 155] width 137 height 14
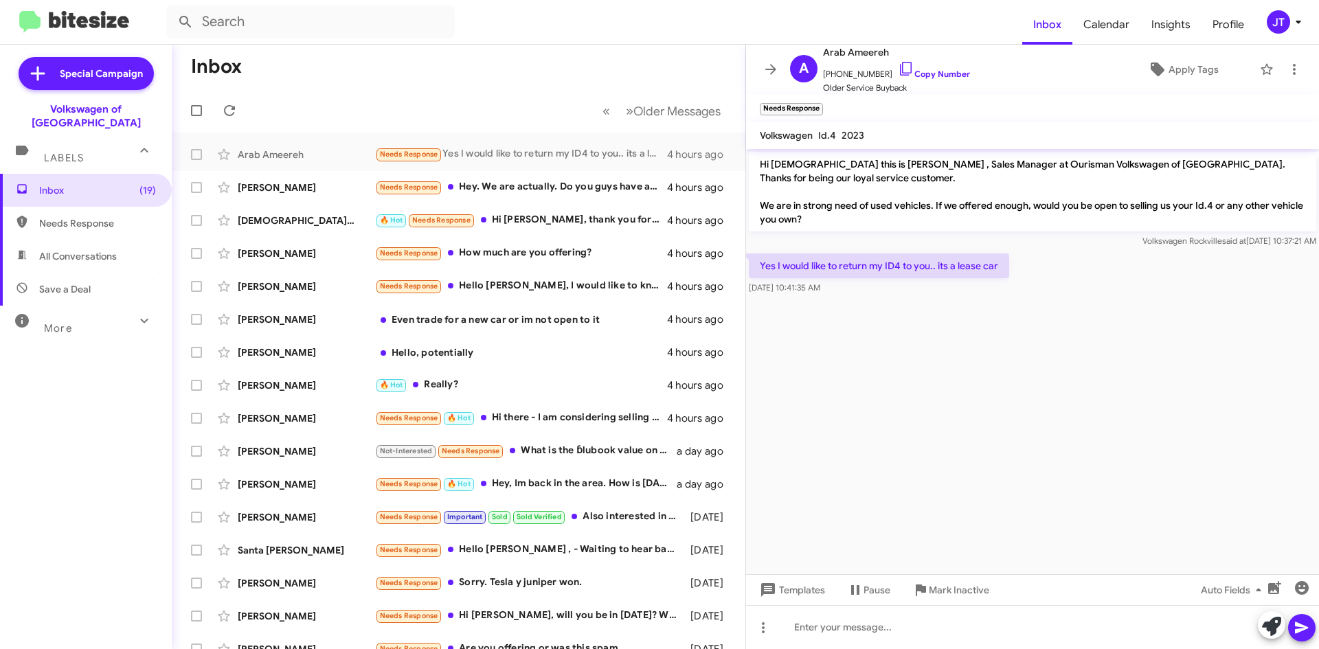
click at [881, 383] on cdk-virtual-scroll-viewport "Hi [DEMOGRAPHIC_DATA] this is [PERSON_NAME] , Sales Manager at Ourisman Volkswa…" at bounding box center [1032, 361] width 573 height 425
click at [922, 73] on link "Copy Number" at bounding box center [934, 74] width 72 height 10
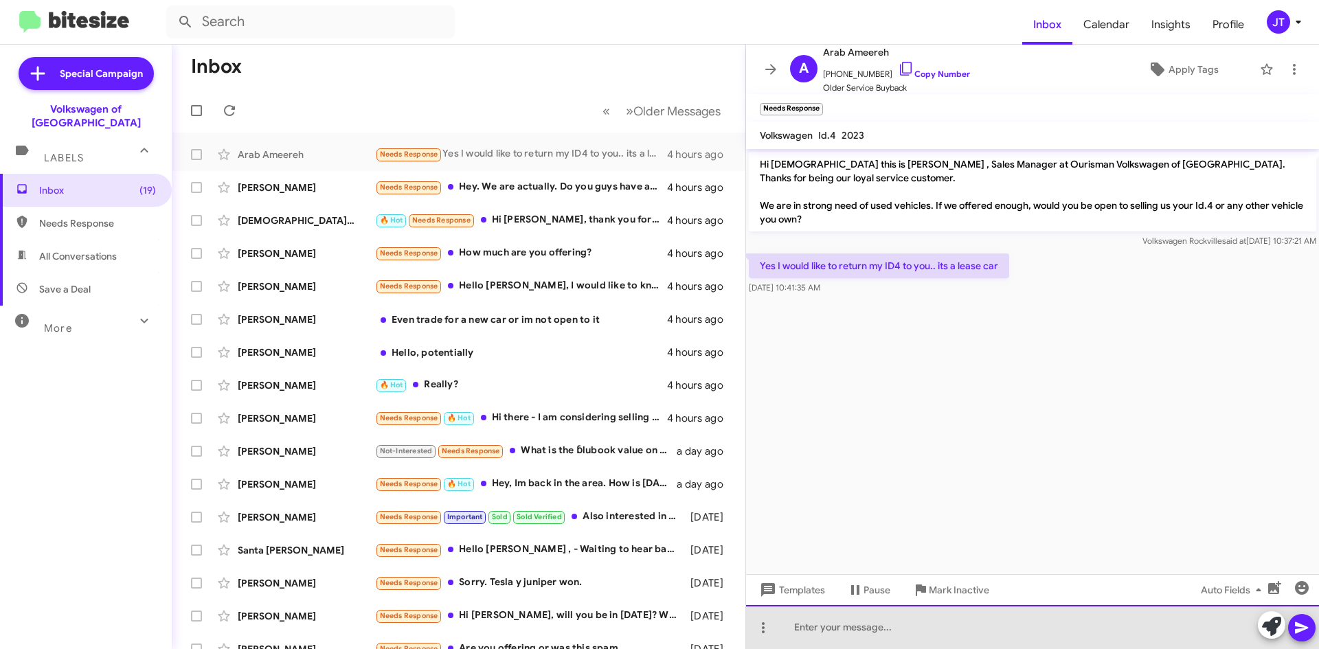
click at [815, 635] on div at bounding box center [1032, 627] width 573 height 44
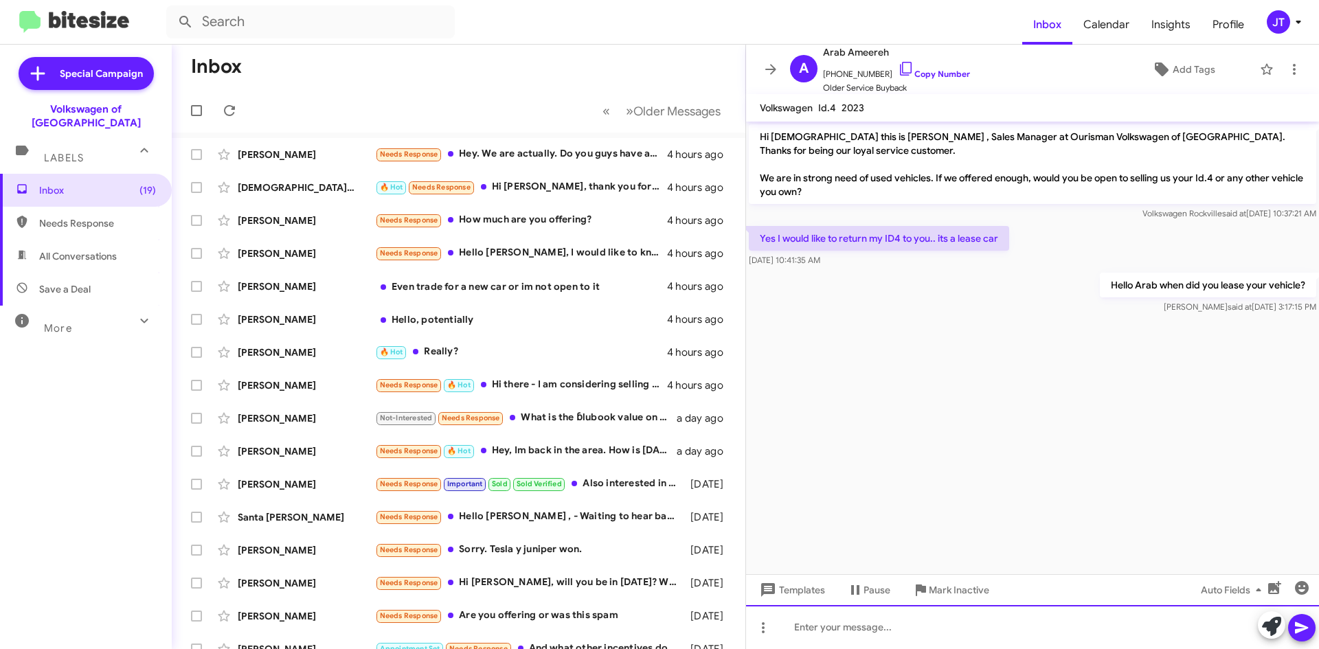
click at [939, 624] on div at bounding box center [1032, 627] width 573 height 44
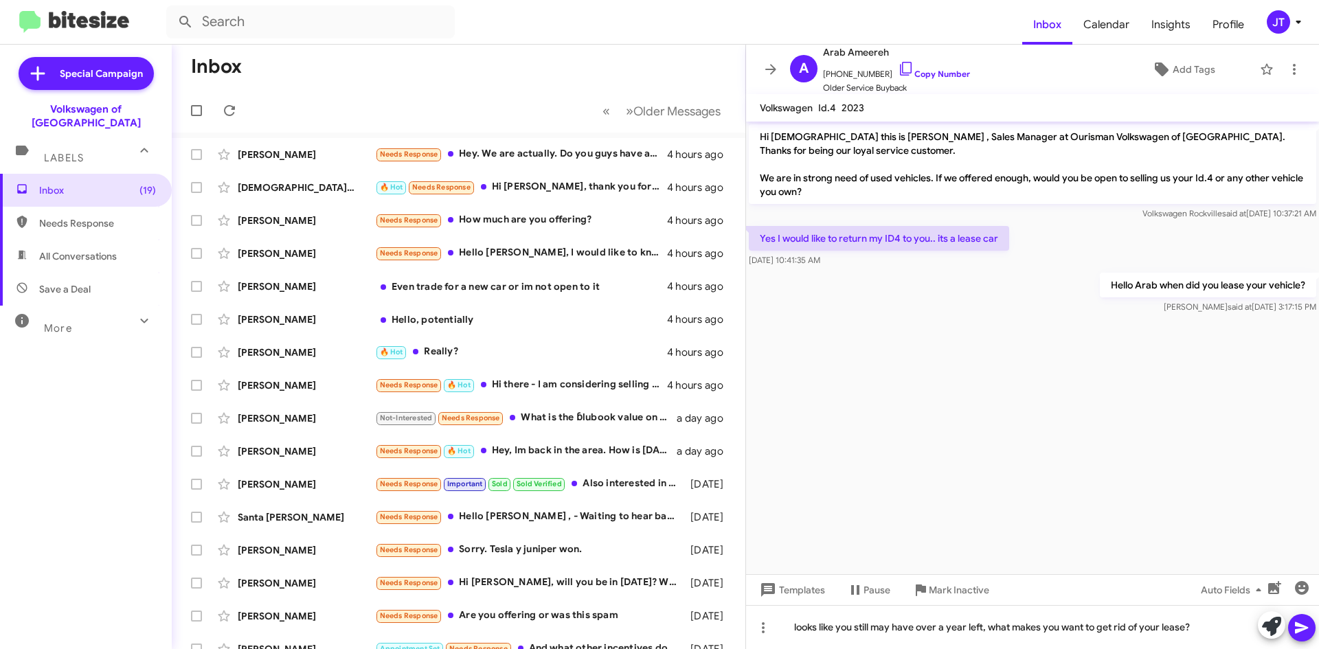
click at [1298, 627] on icon at bounding box center [1301, 628] width 16 height 16
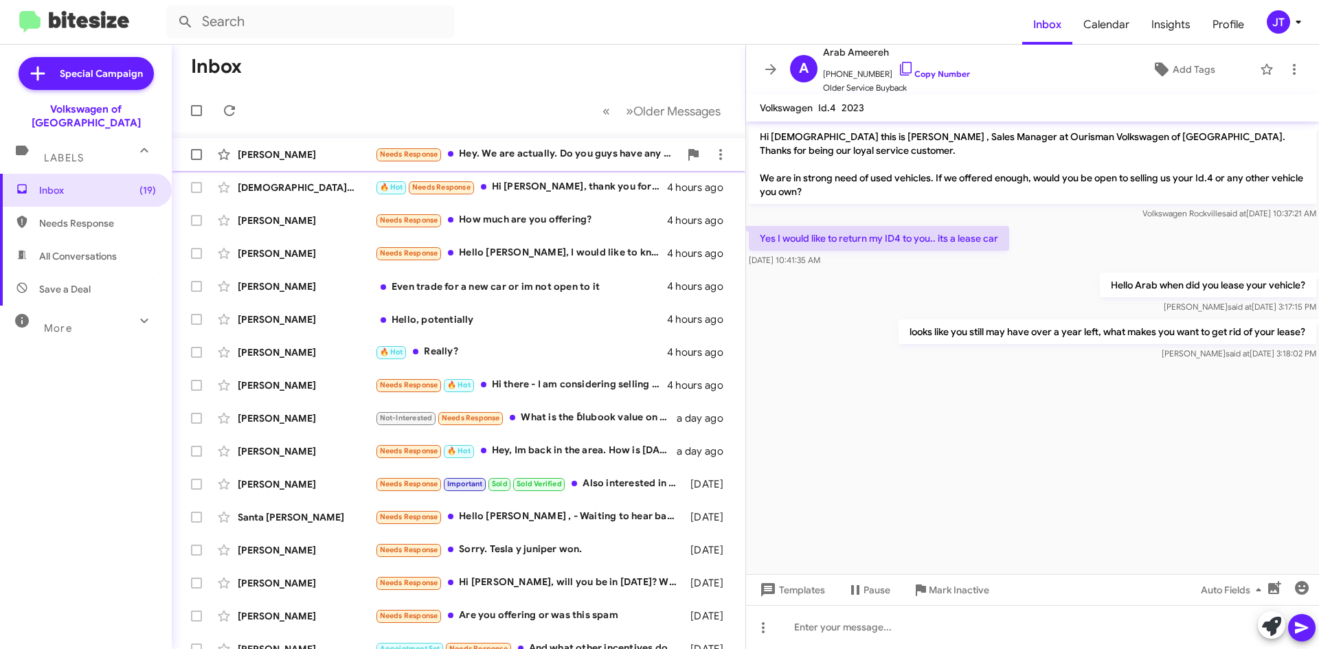
click at [356, 152] on div "[PERSON_NAME]" at bounding box center [306, 155] width 137 height 14
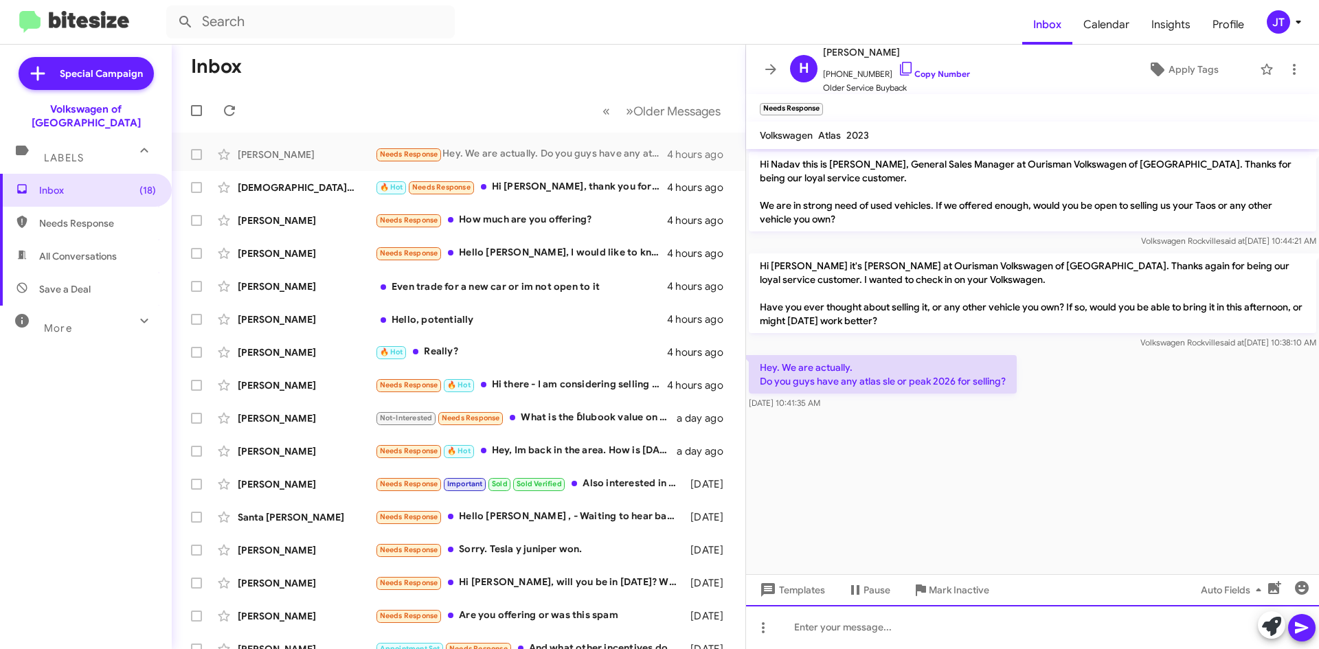
click at [843, 630] on div at bounding box center [1032, 627] width 573 height 44
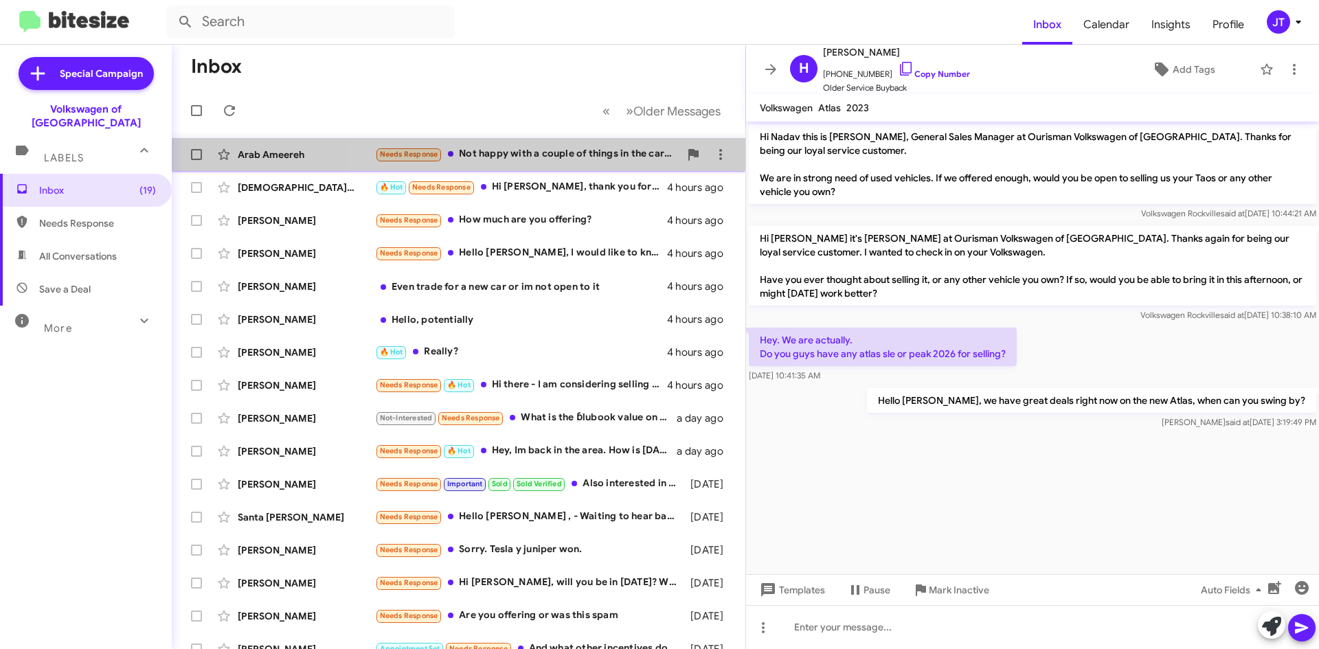
click at [543, 155] on div "Needs Response Not happy with a couple of things in the car and the way VW deal…" at bounding box center [527, 154] width 304 height 16
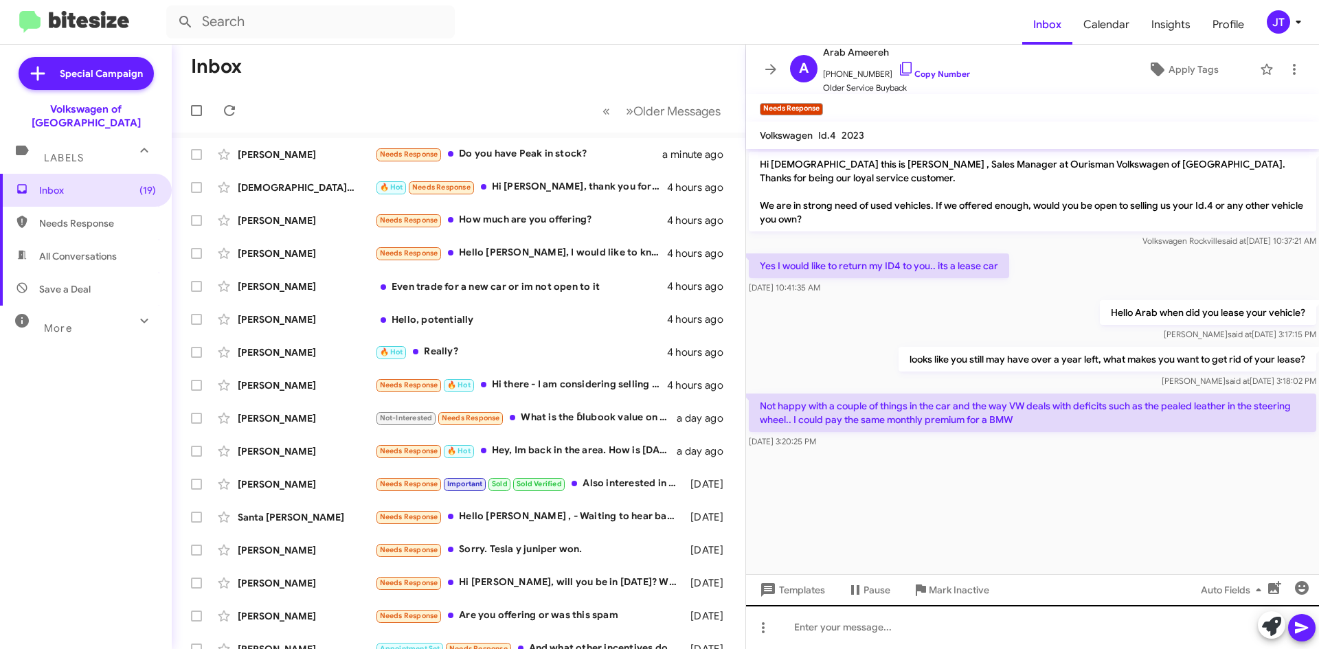
drag, startPoint x: 1174, startPoint y: 419, endPoint x: 1318, endPoint y: 619, distance: 246.5
click at [1318, 587] on div "Hi [DEMOGRAPHIC_DATA] this is [PERSON_NAME] , Sales Manager at Ourisman Volkswa…" at bounding box center [1032, 399] width 573 height 500
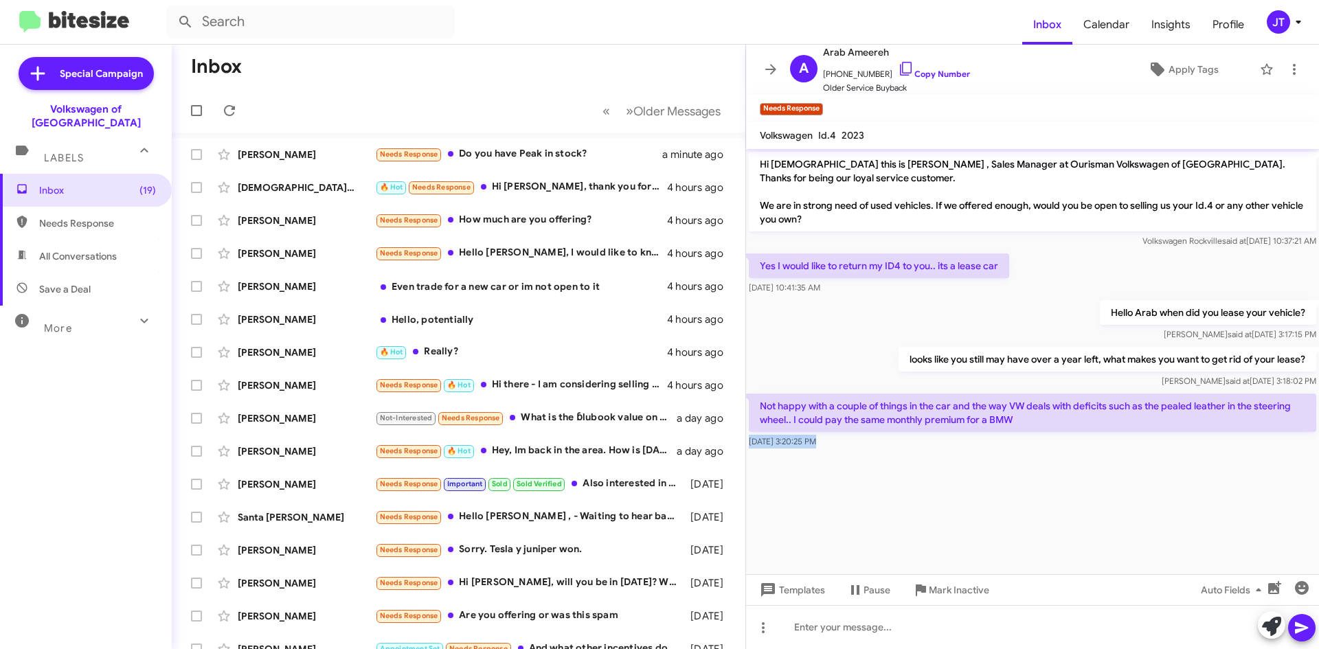
click at [928, 523] on cdk-virtual-scroll-viewport "Hi [DEMOGRAPHIC_DATA] this is [PERSON_NAME] , Sales Manager at Ourisman Volkswa…" at bounding box center [1032, 361] width 573 height 425
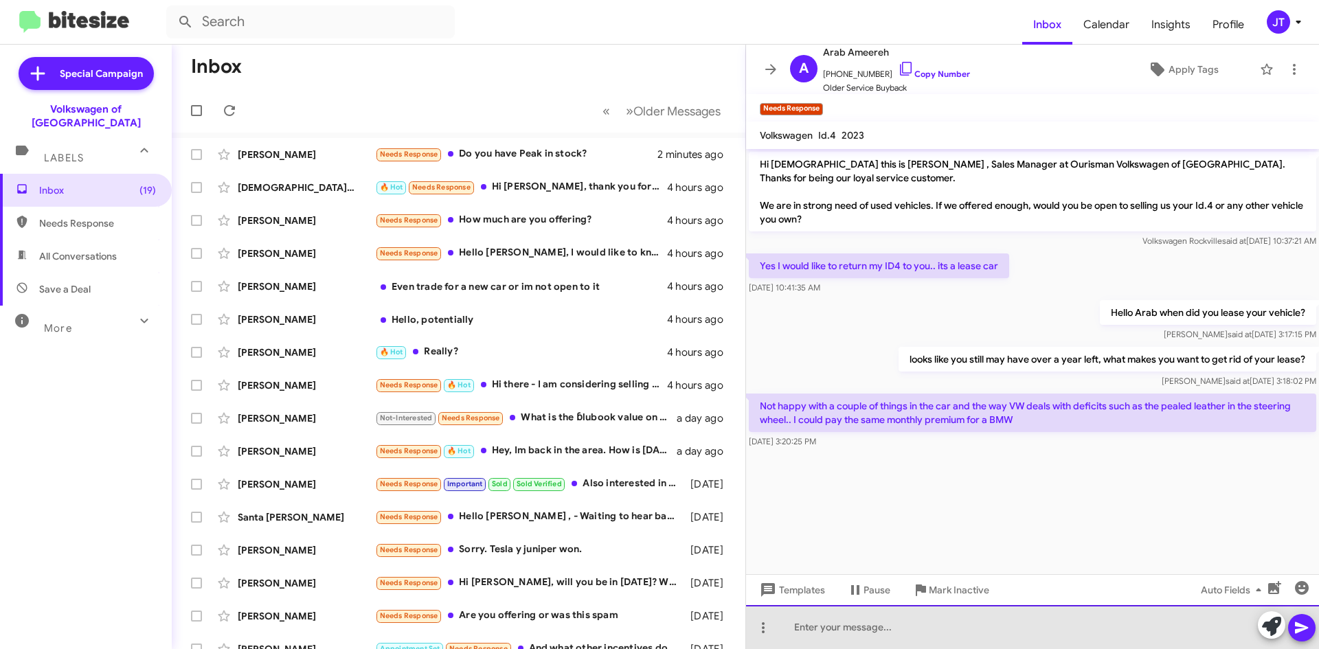
click at [900, 631] on div at bounding box center [1032, 627] width 573 height 44
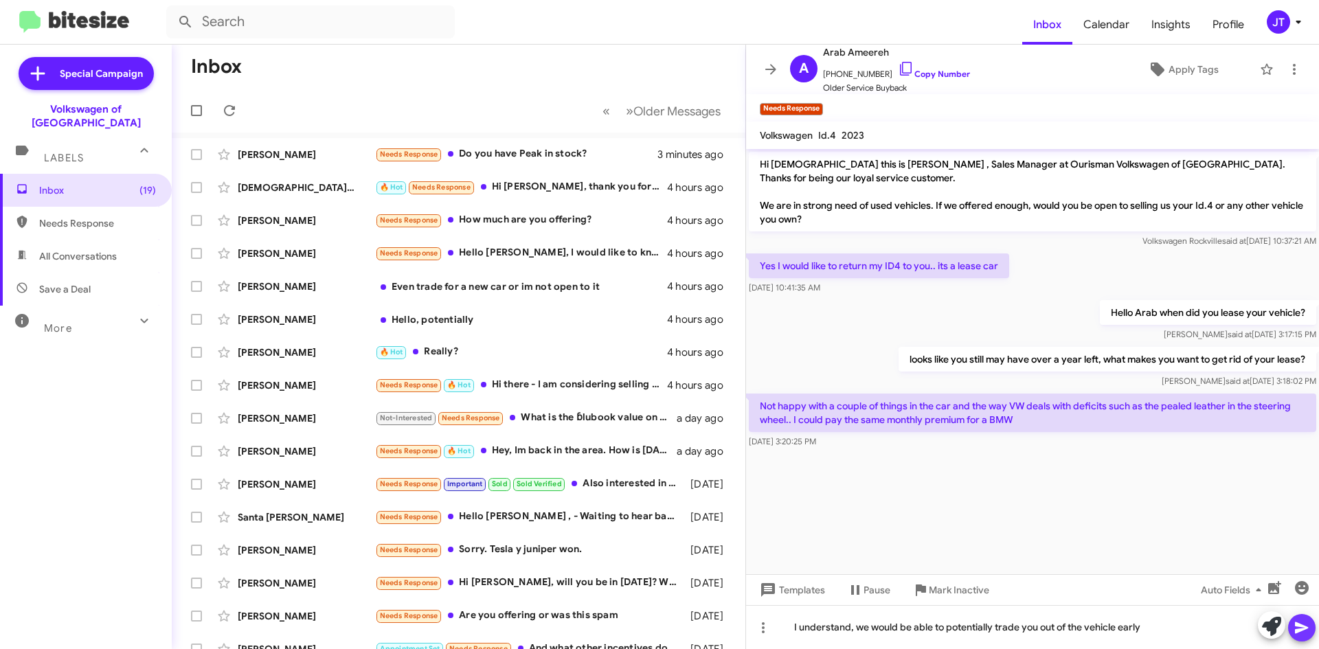
click at [1310, 635] on button at bounding box center [1301, 627] width 27 height 27
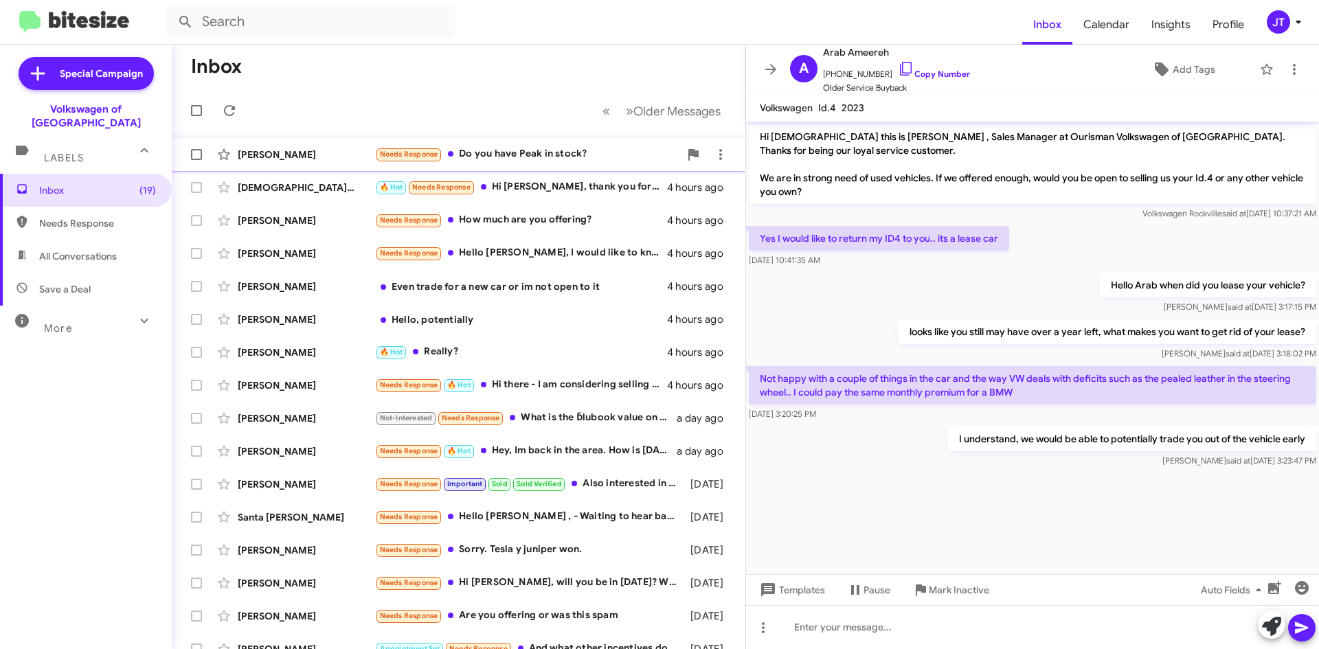
click at [338, 155] on div "[PERSON_NAME]" at bounding box center [306, 155] width 137 height 14
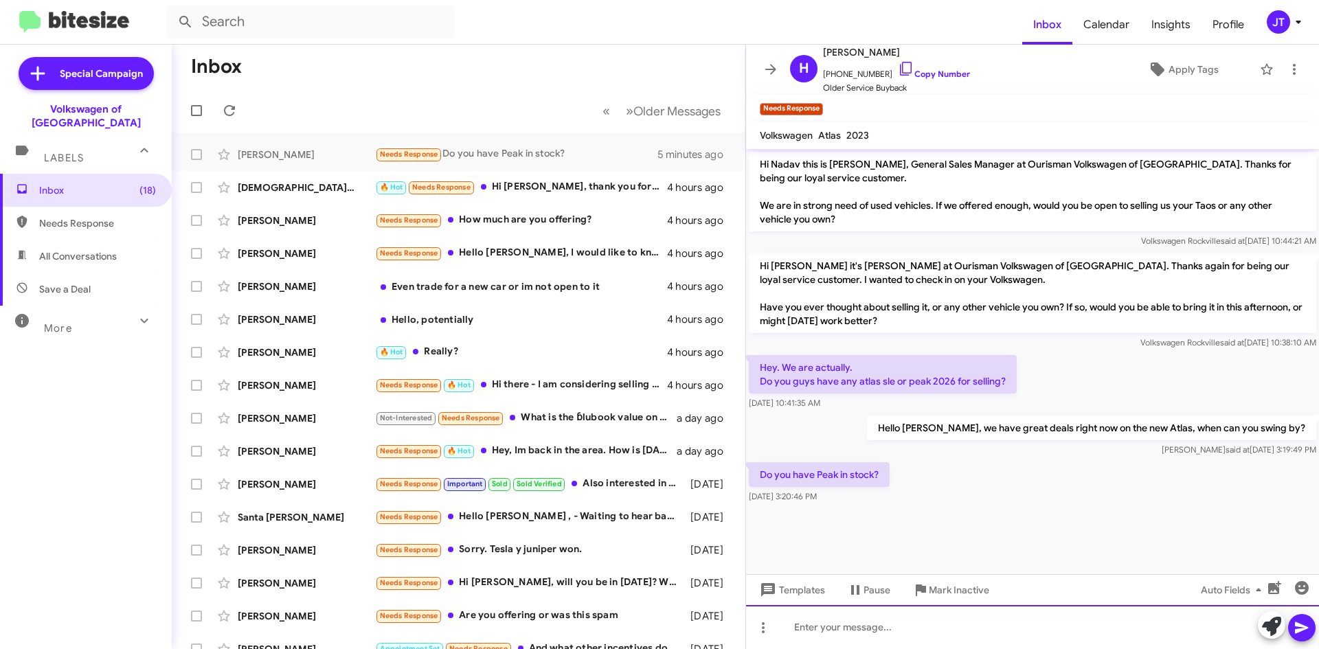
click at [908, 632] on div at bounding box center [1032, 627] width 573 height 44
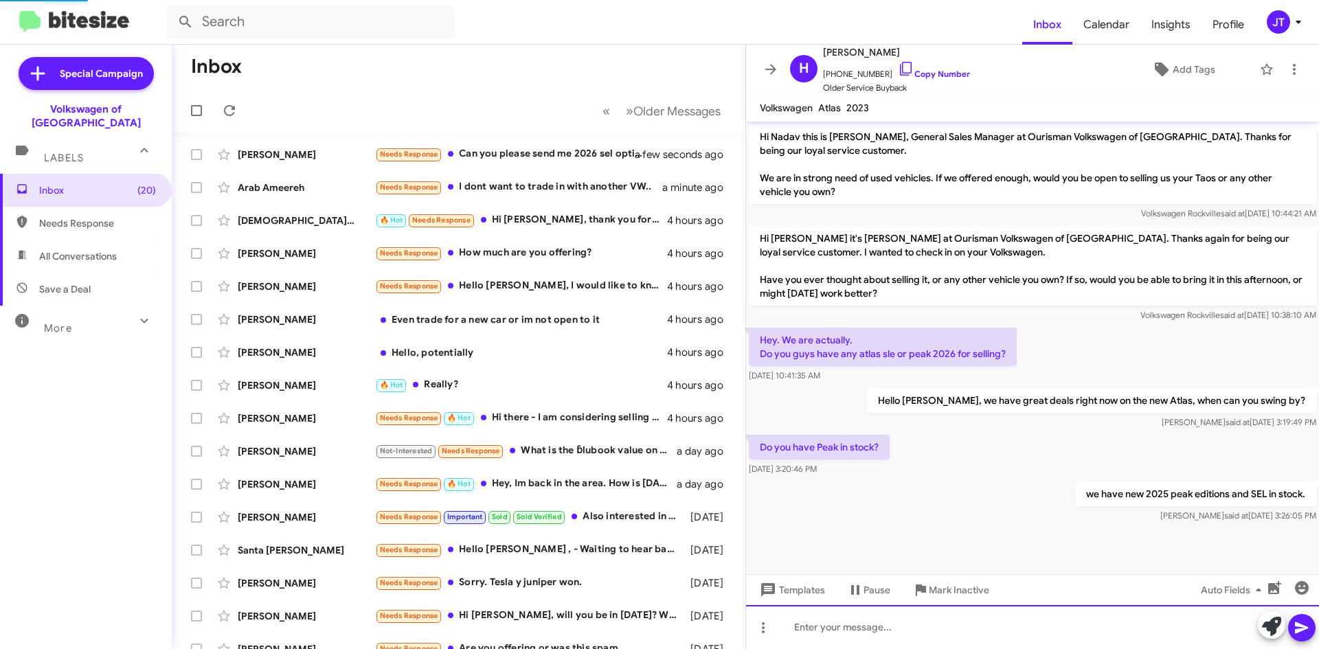
scroll to position [22, 0]
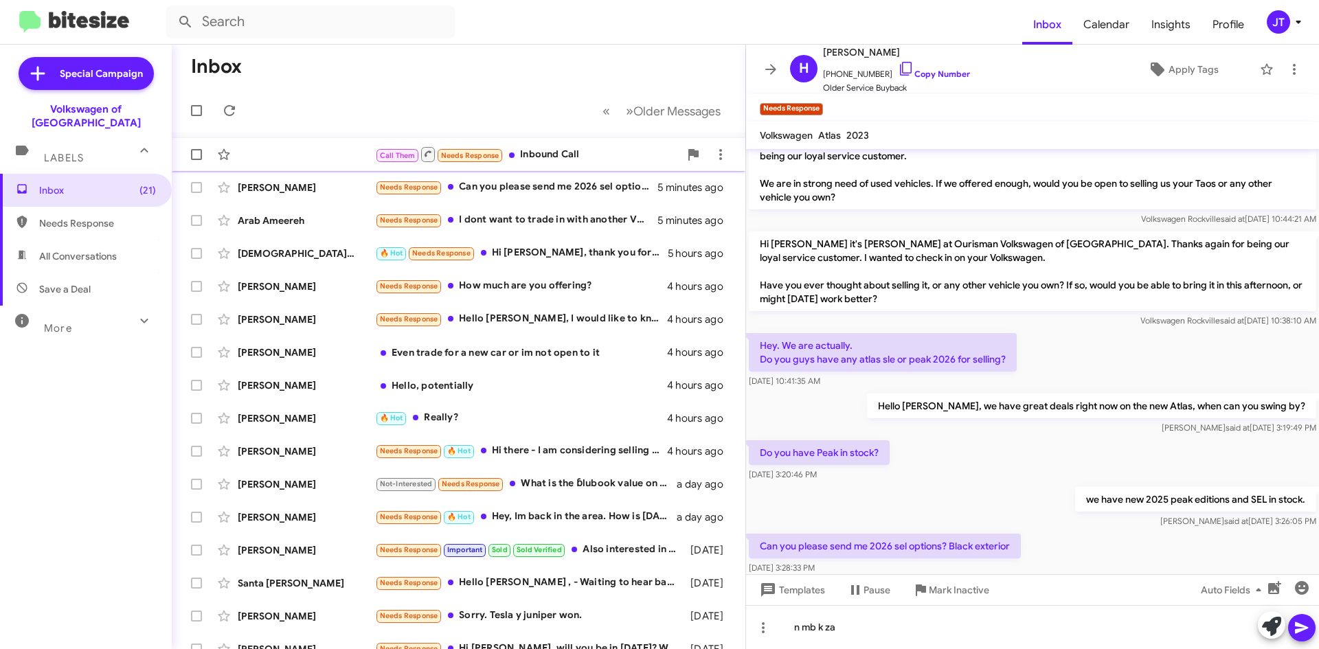
click at [561, 161] on div "Call Them Needs Response Inbound Call" at bounding box center [527, 154] width 304 height 17
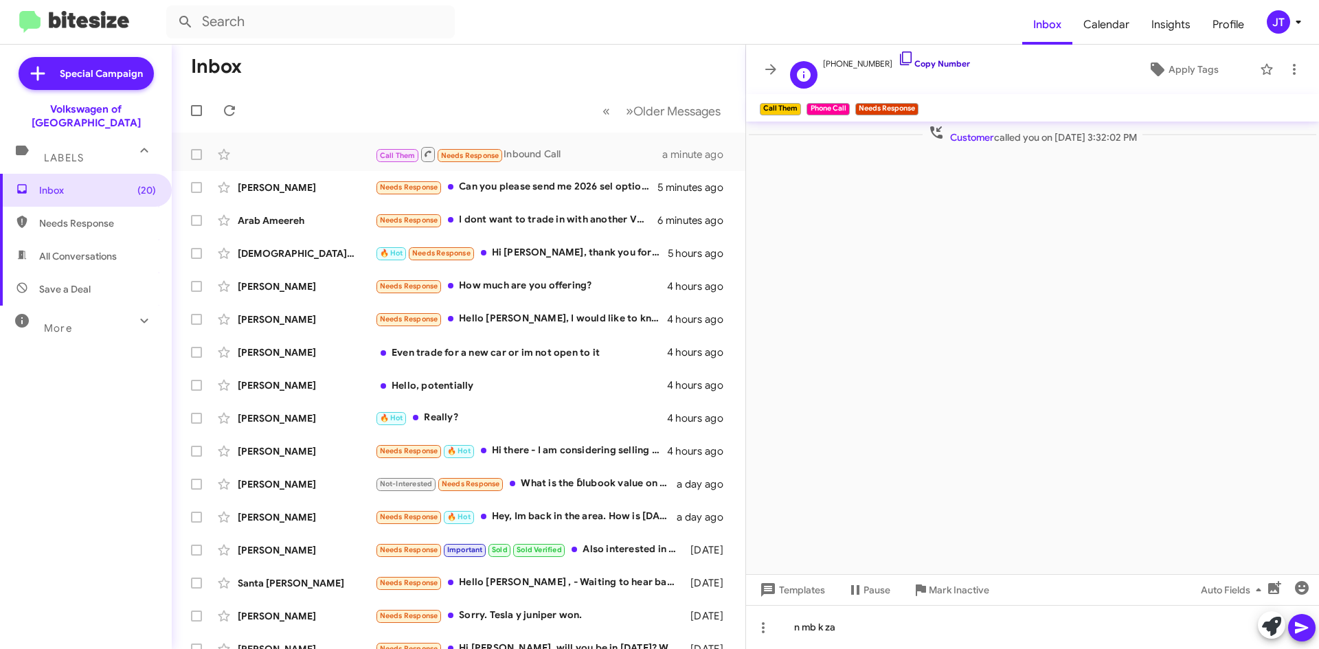
click at [925, 65] on link "Copy Number" at bounding box center [934, 63] width 72 height 10
click at [535, 190] on div "Needs Response Can you please send me 2026 sel options? Black exterior" at bounding box center [527, 187] width 304 height 16
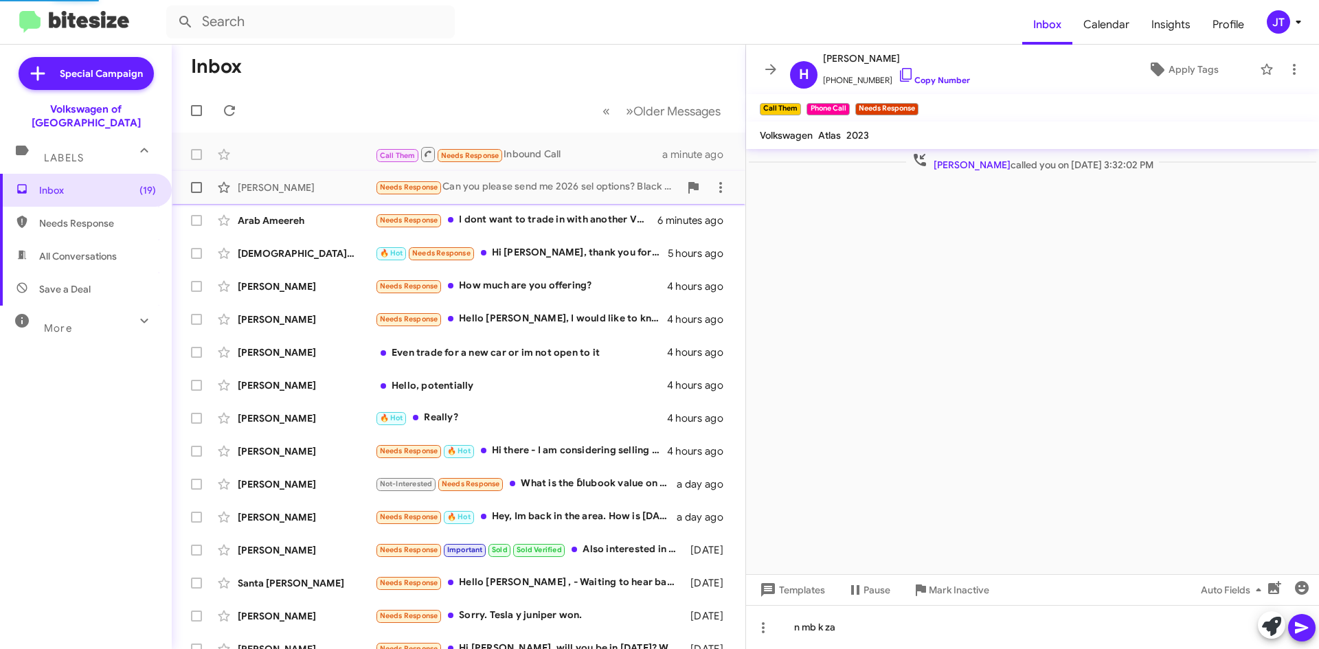
scroll to position [49, 0]
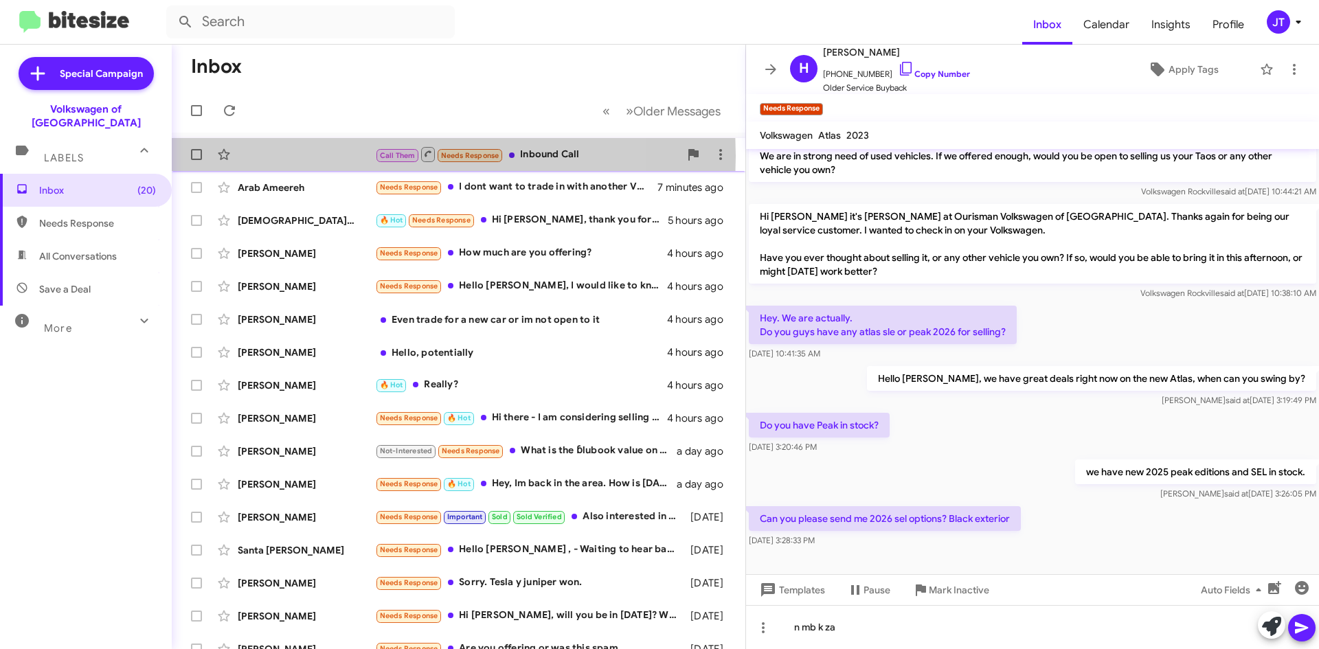
click at [341, 156] on div "Call Them Needs Response Inbound Call a minute ago" at bounding box center [459, 154] width 552 height 27
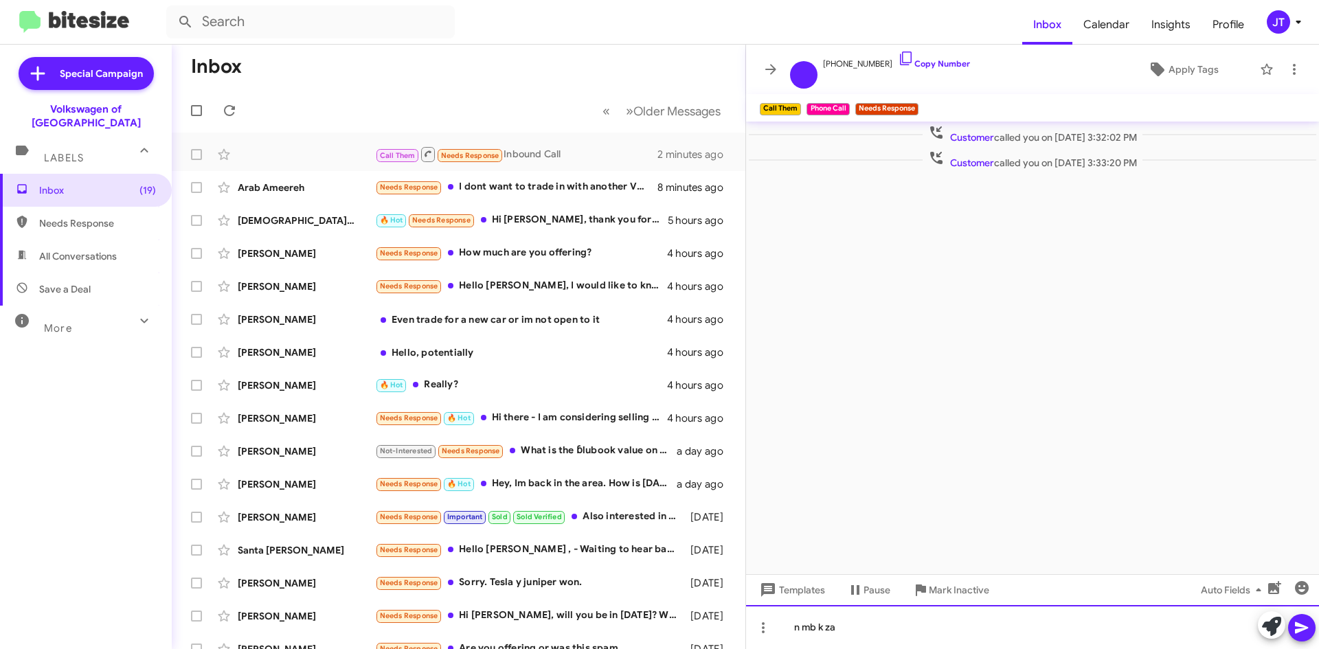
click at [843, 629] on div "n mb k za" at bounding box center [1032, 627] width 573 height 44
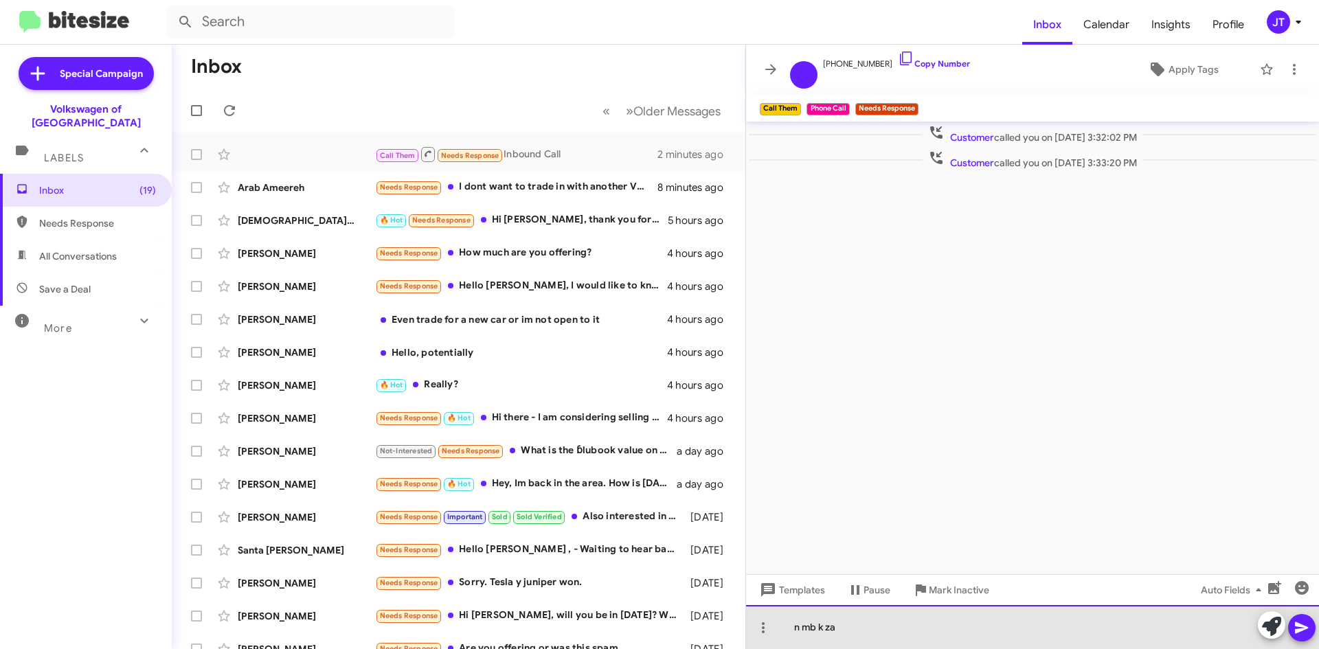
click at [843, 629] on div "n mb k za" at bounding box center [1032, 627] width 573 height 44
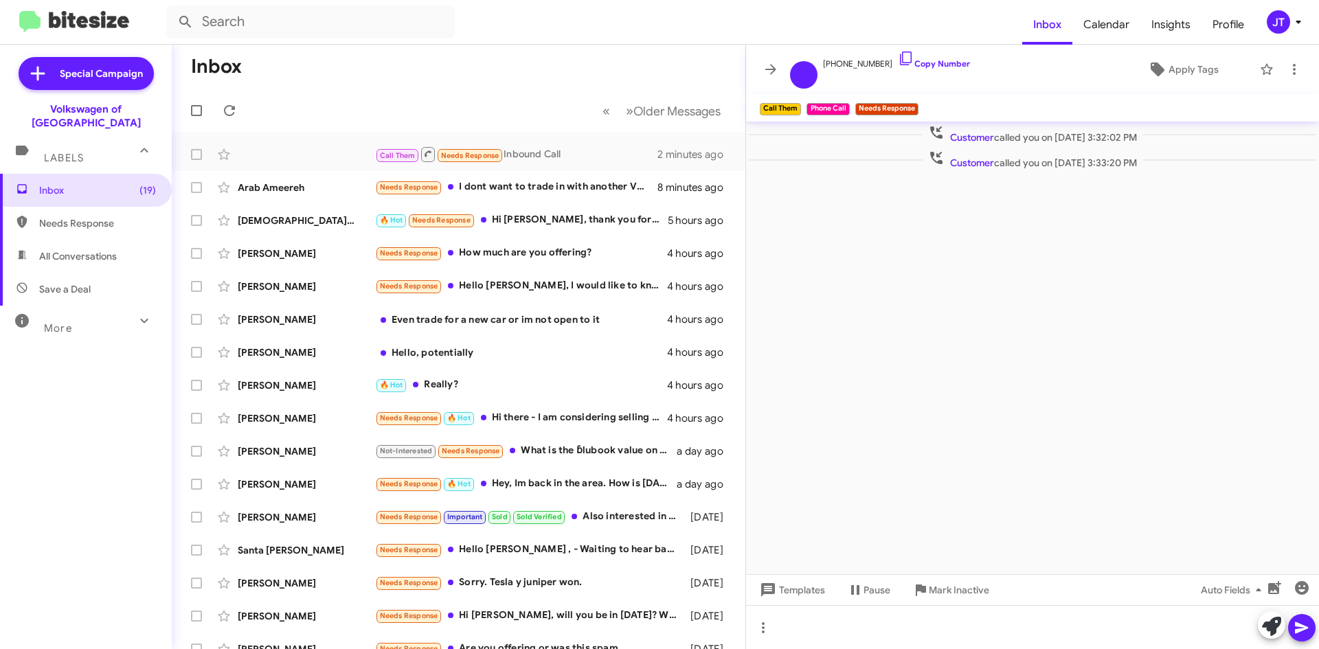
click at [1061, 424] on cdk-virtual-scroll-viewport "Customer called you on [DATE] 3:32:02 PM Customer called you on [DATE] 3:33:20 …" at bounding box center [1032, 348] width 573 height 453
click at [1300, 75] on span at bounding box center [1293, 69] width 27 height 16
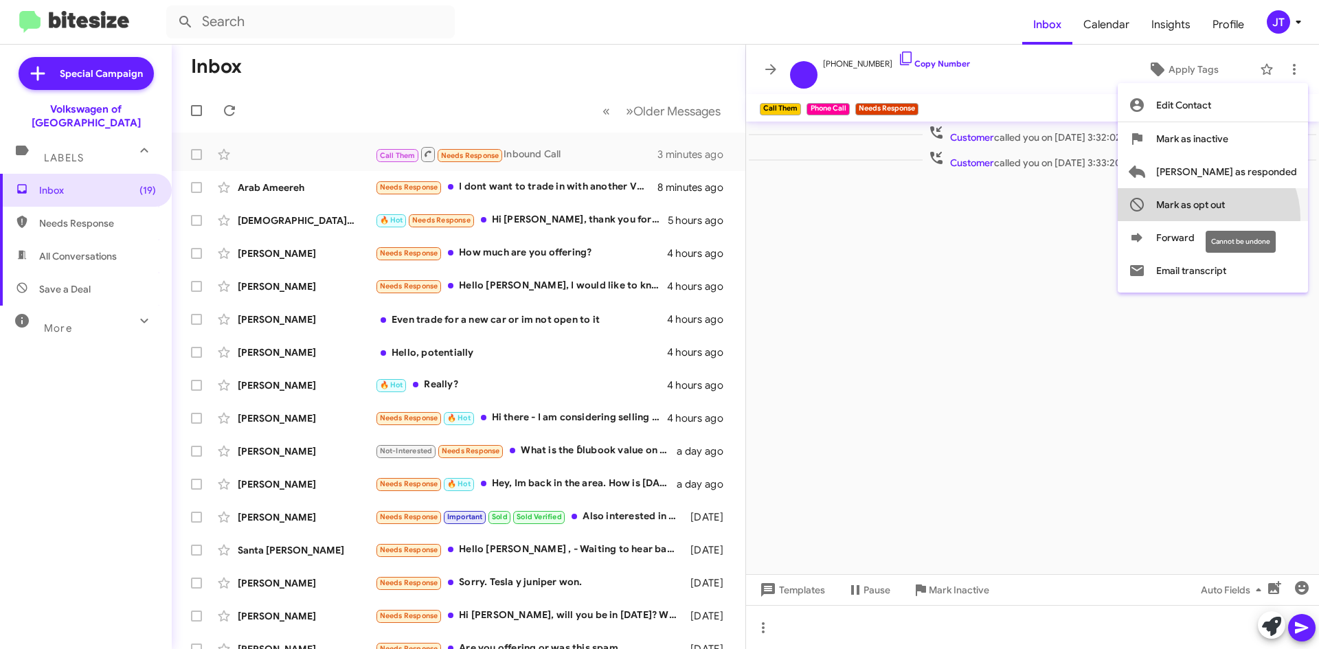
click at [1225, 218] on span "Mark as opt out" at bounding box center [1190, 204] width 69 height 33
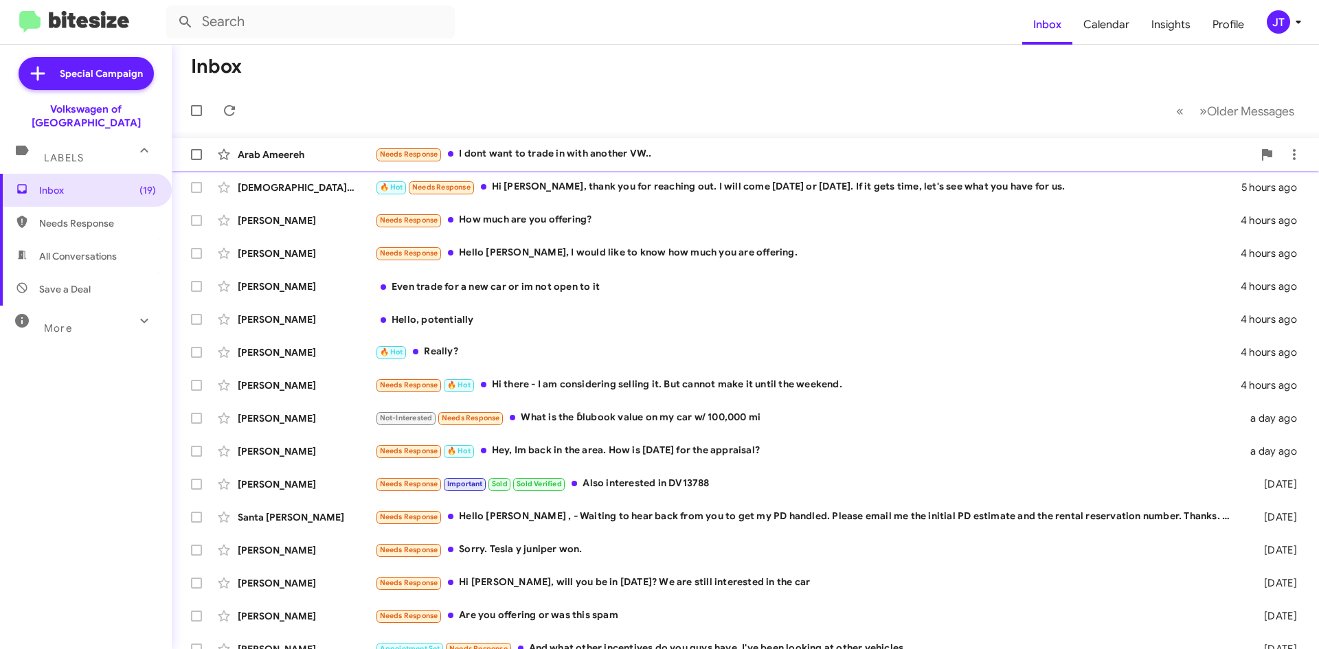
click at [685, 149] on div "Needs Response I dont want to trade in with another VW.." at bounding box center [814, 154] width 878 height 16
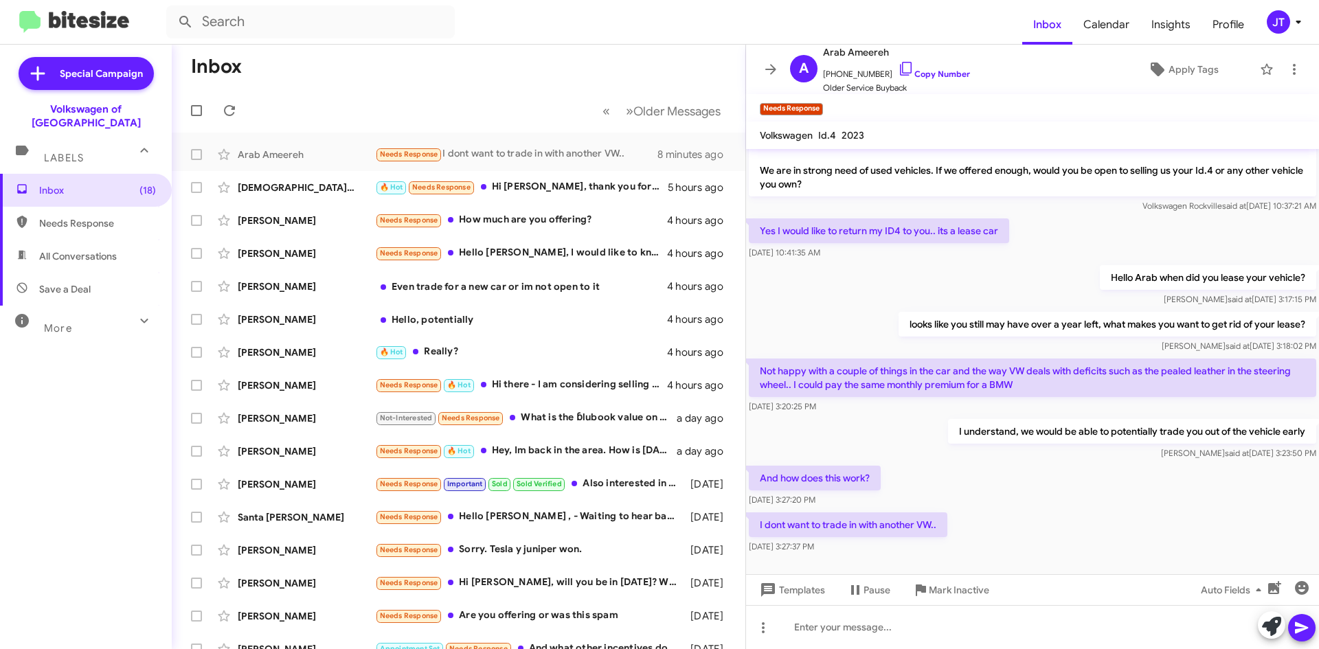
scroll to position [45, 0]
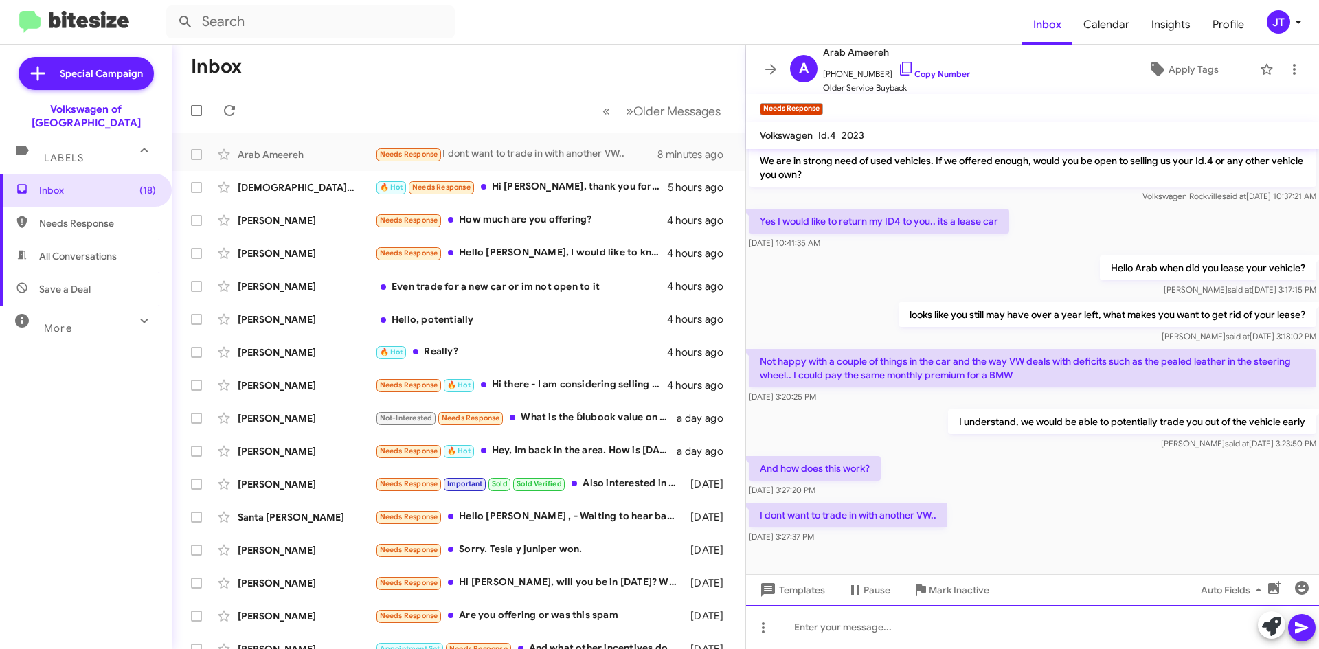
click at [873, 635] on div at bounding box center [1032, 627] width 573 height 44
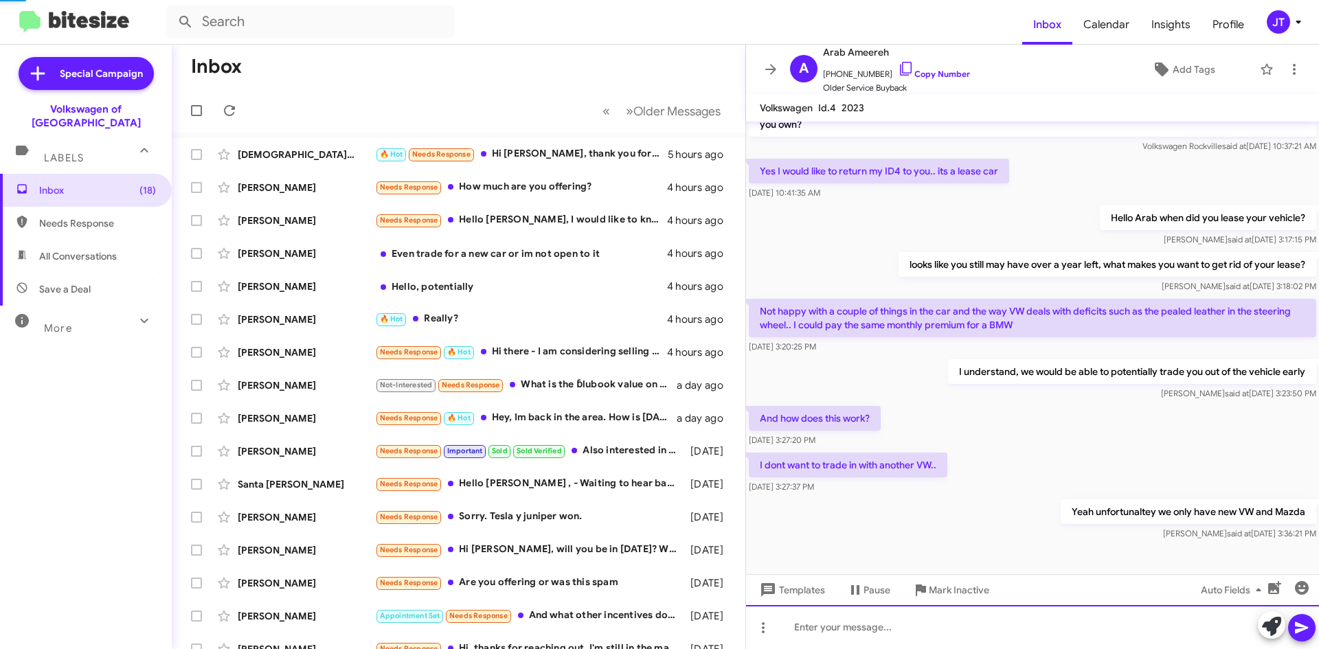
scroll to position [67, 0]
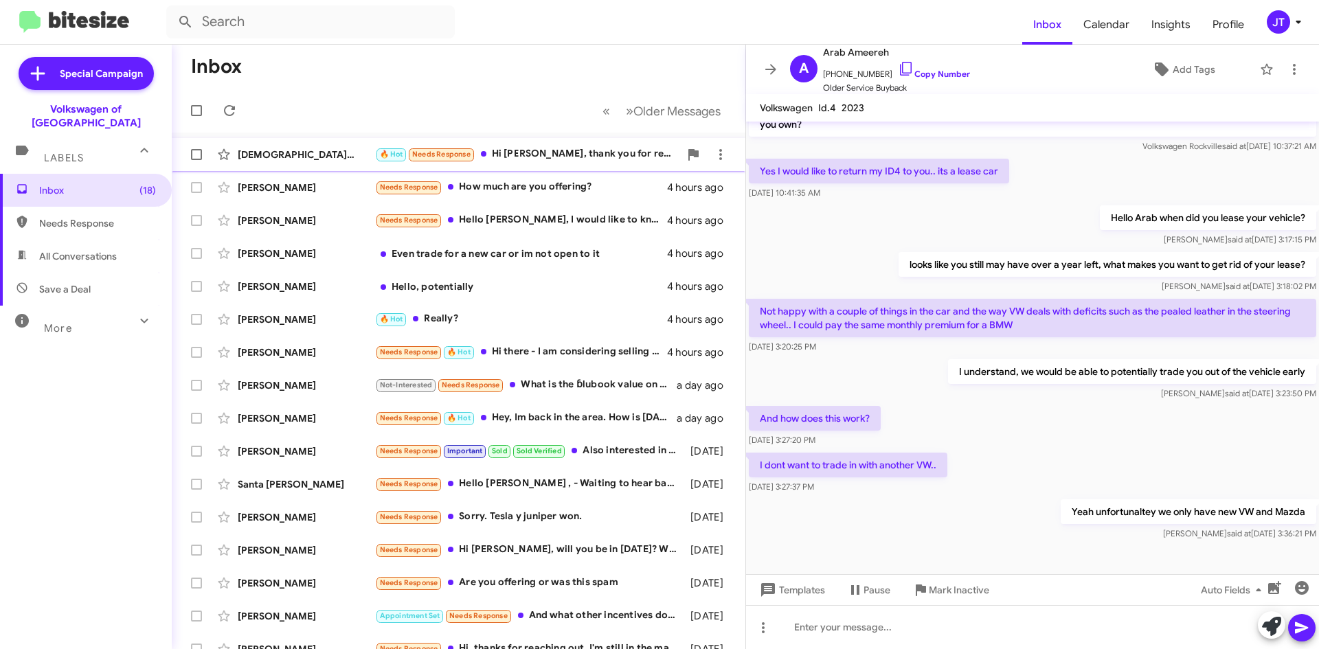
click at [530, 153] on div "🔥 Hot Needs Response Hi [PERSON_NAME], thank you for reaching out. I will come …" at bounding box center [527, 154] width 304 height 16
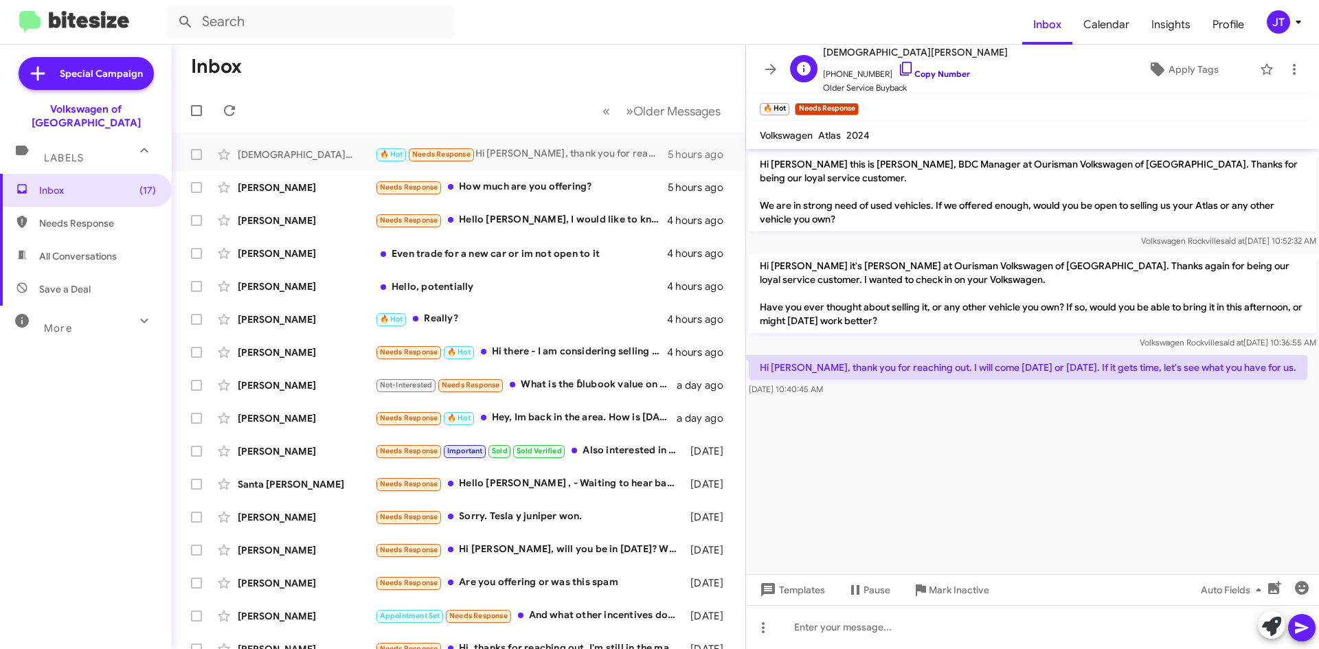
click at [910, 75] on link "Copy Number" at bounding box center [934, 74] width 72 height 10
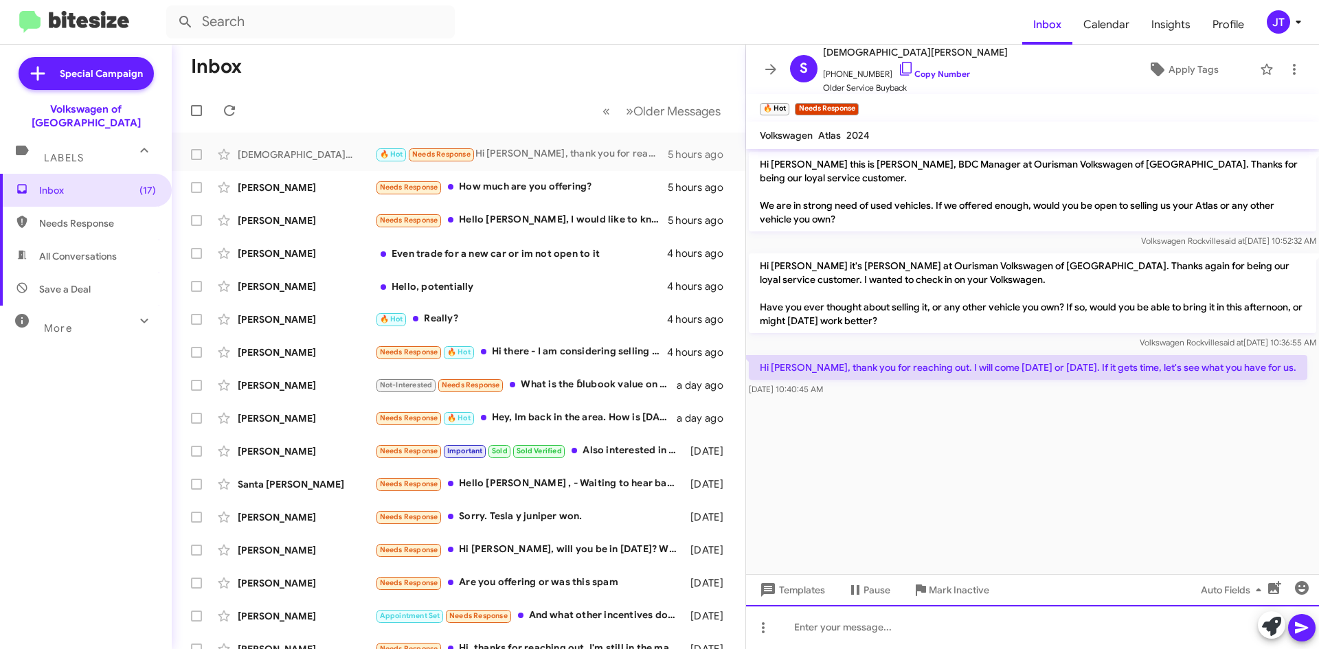
click at [857, 628] on div at bounding box center [1032, 627] width 573 height 44
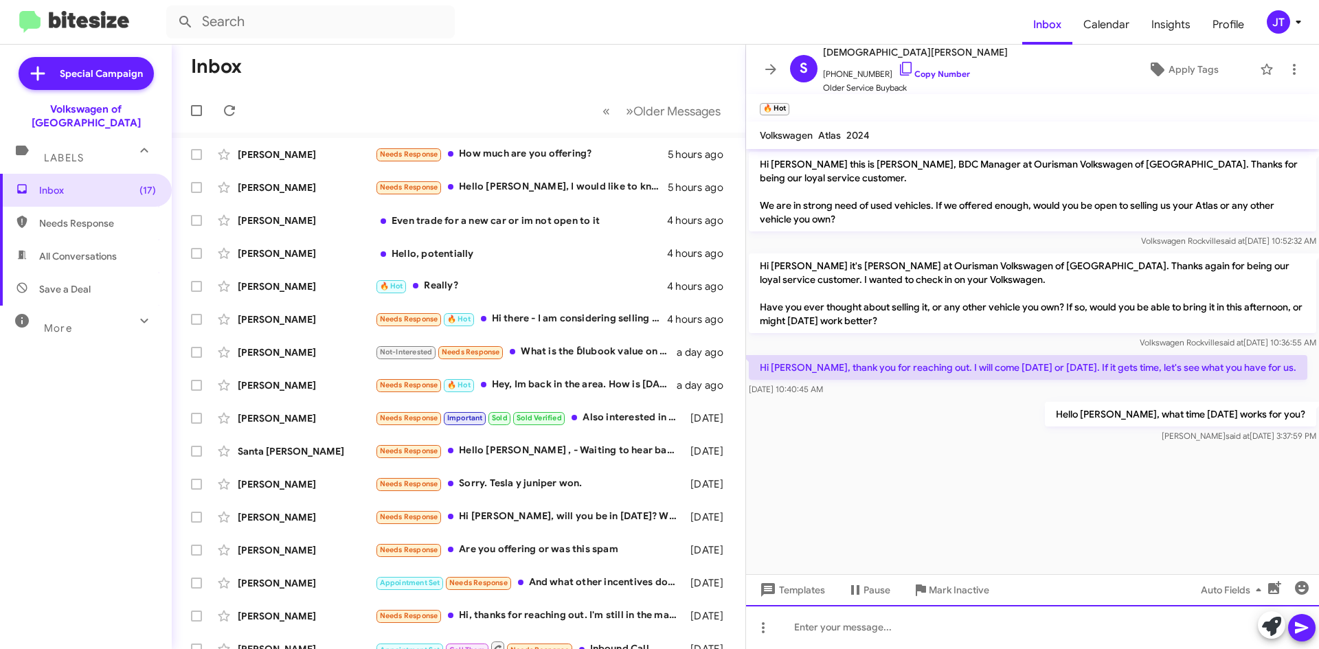
click at [966, 615] on div at bounding box center [1032, 627] width 573 height 44
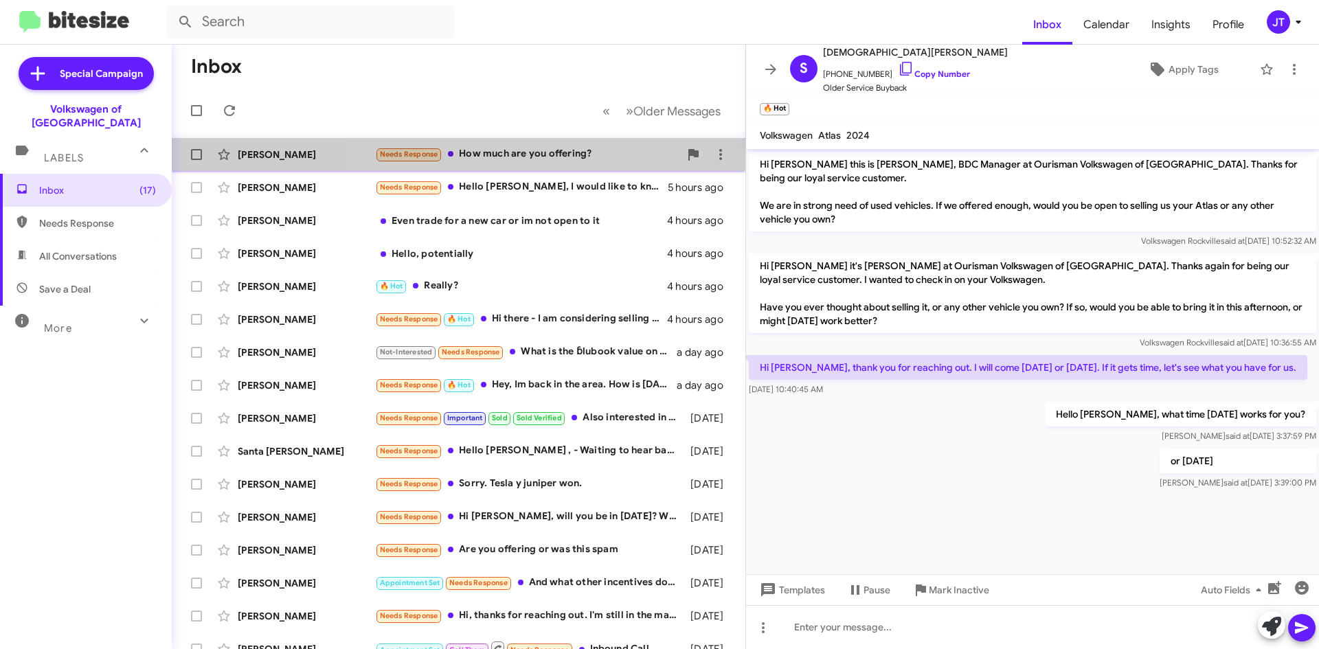
click at [593, 157] on div "Needs Response How much are you offering?" at bounding box center [527, 154] width 304 height 16
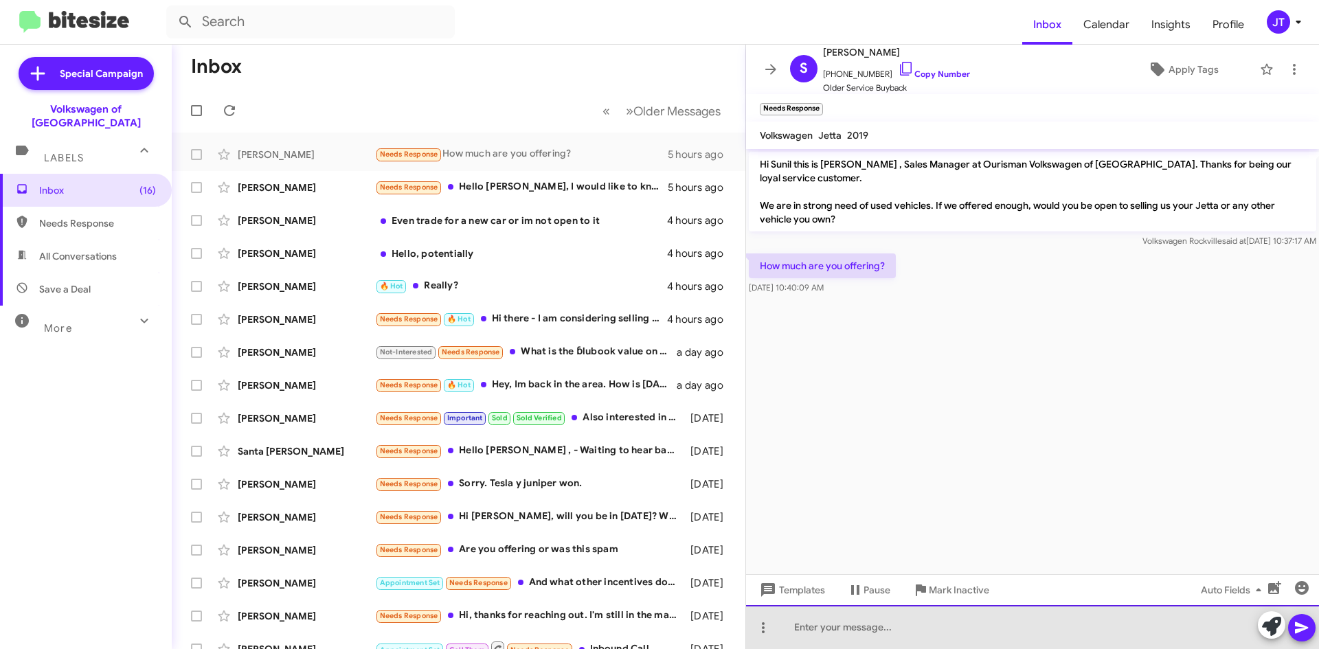
click at [837, 635] on div at bounding box center [1032, 627] width 573 height 44
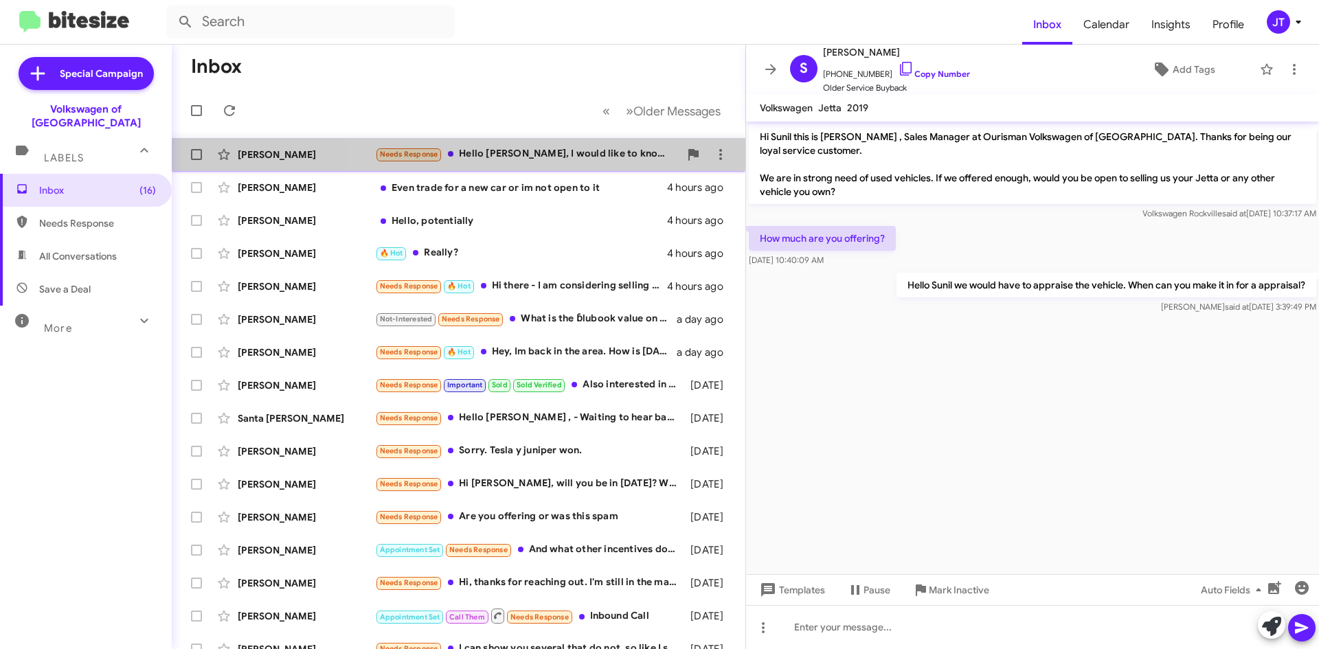
click at [568, 157] on div "Needs Response Hello [PERSON_NAME], I would like to know how much you are offer…" at bounding box center [527, 154] width 304 height 16
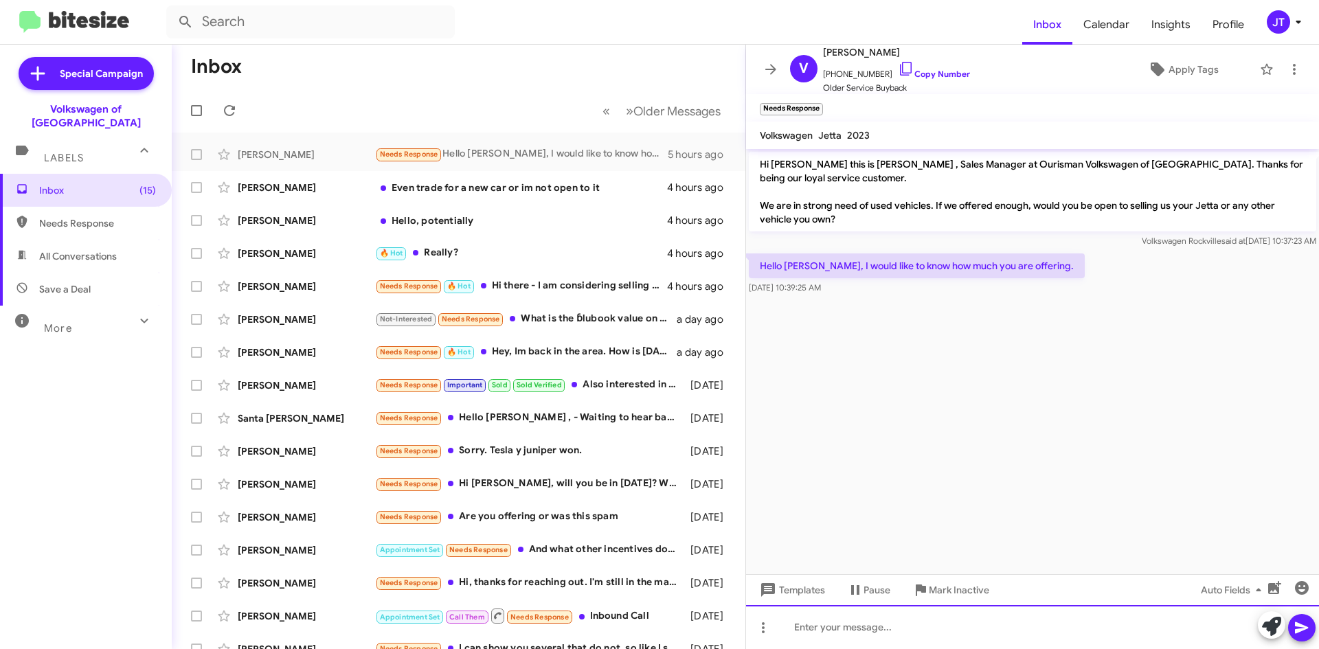
click at [859, 637] on div at bounding box center [1032, 627] width 573 height 44
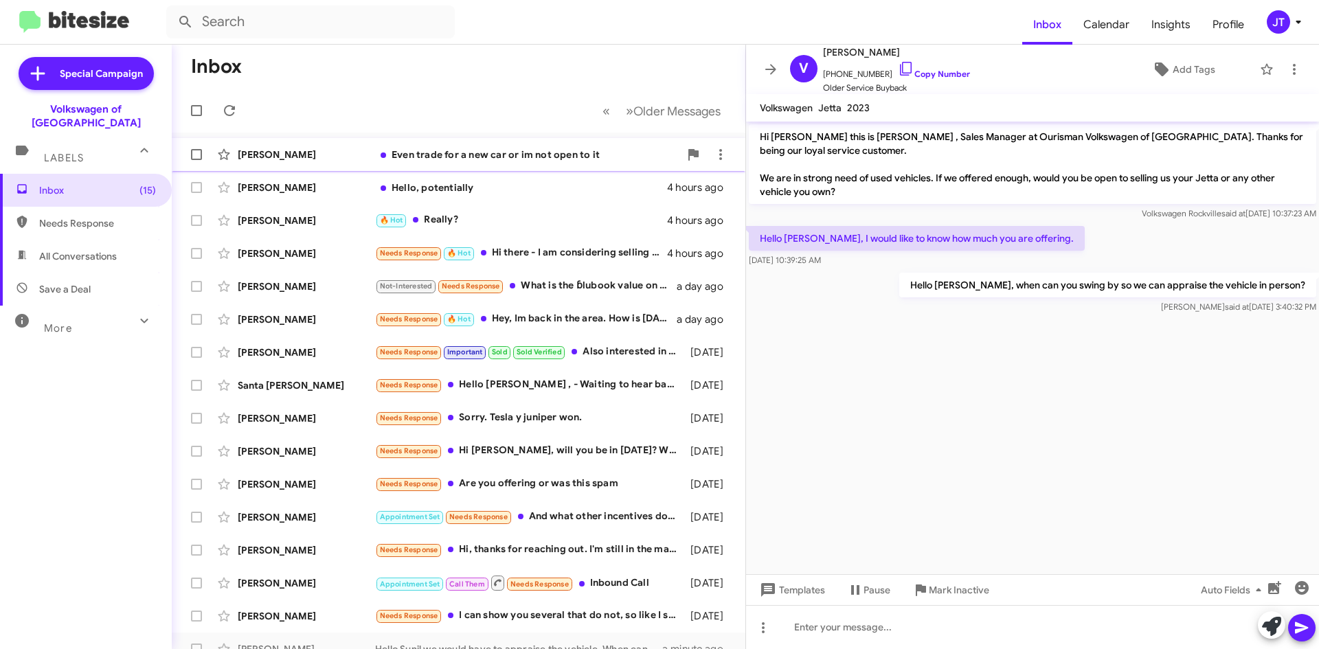
click at [475, 155] on div "Even trade for a new car or im not open to it" at bounding box center [527, 155] width 304 height 14
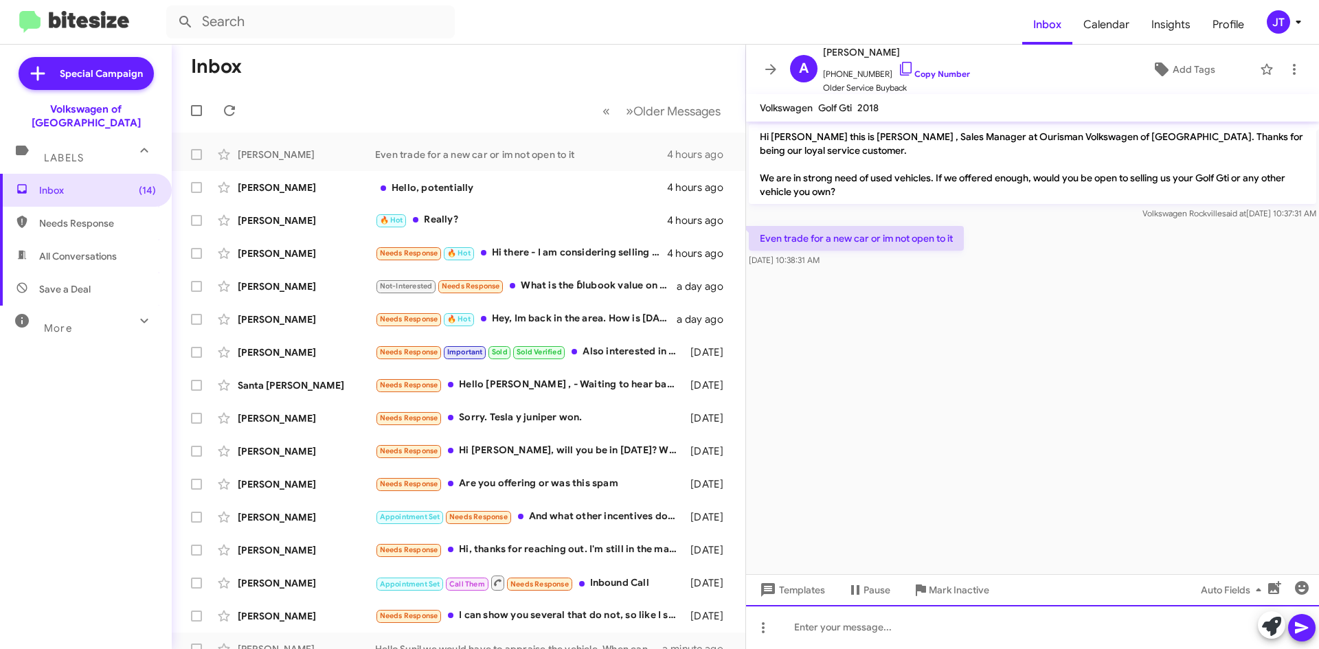
click at [905, 633] on div at bounding box center [1032, 627] width 573 height 44
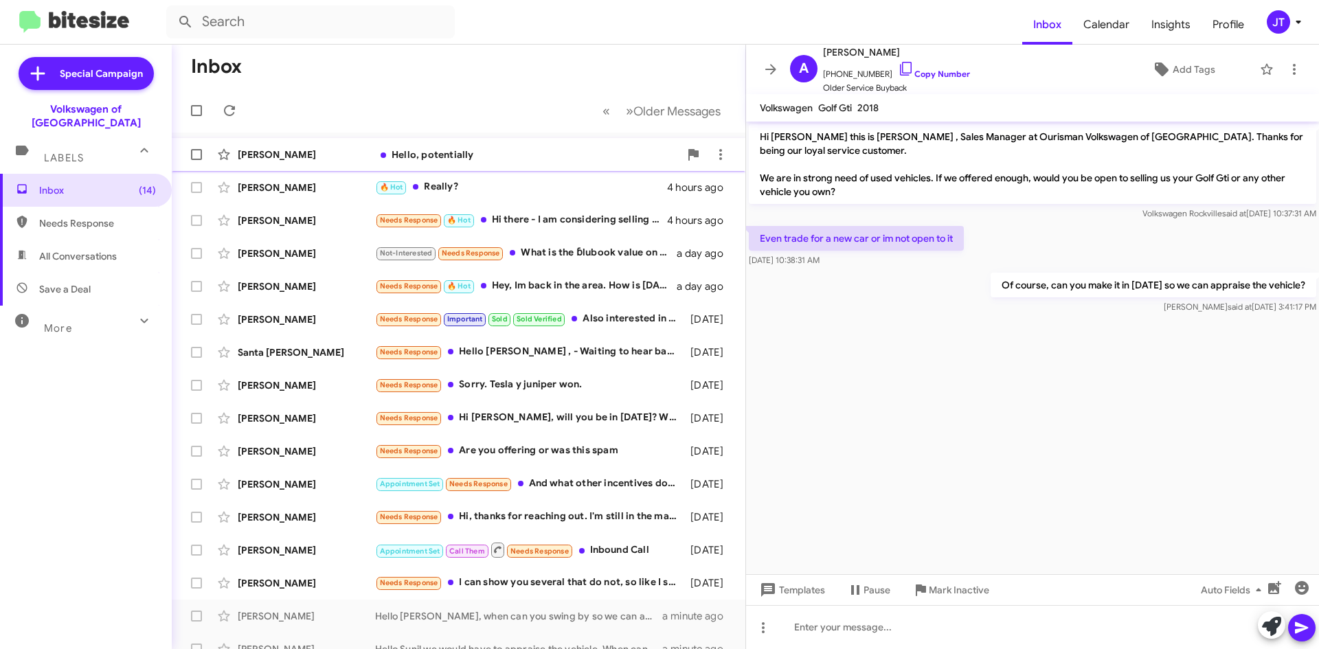
click at [532, 151] on div "Hello, potentially" at bounding box center [527, 155] width 304 height 14
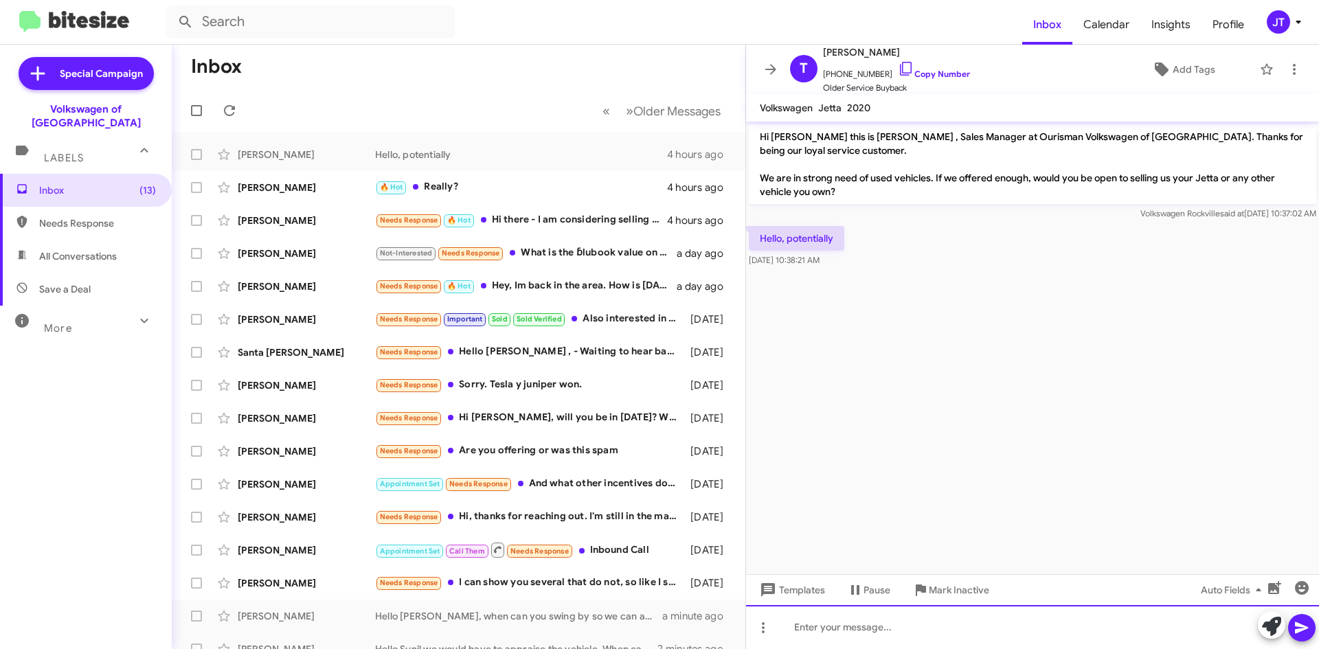
click at [865, 633] on div at bounding box center [1032, 627] width 573 height 44
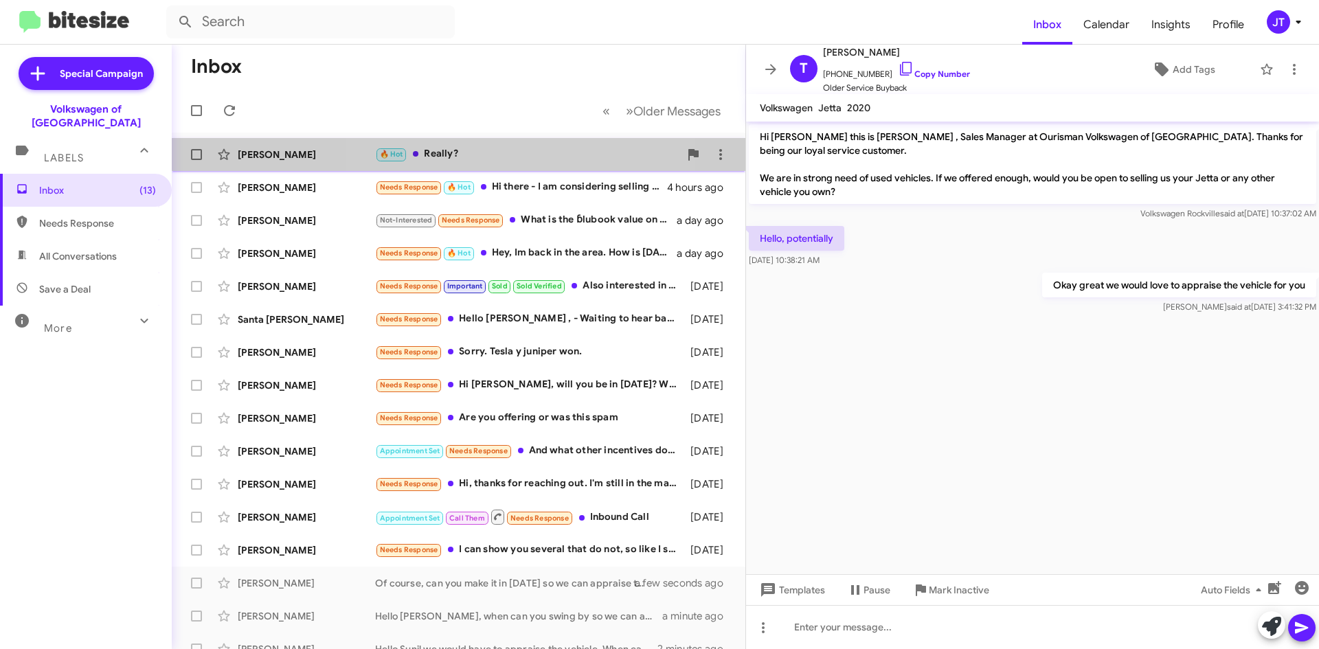
click at [474, 141] on div "[PERSON_NAME] 🔥 Hot Really? 4 hours ago" at bounding box center [459, 154] width 552 height 27
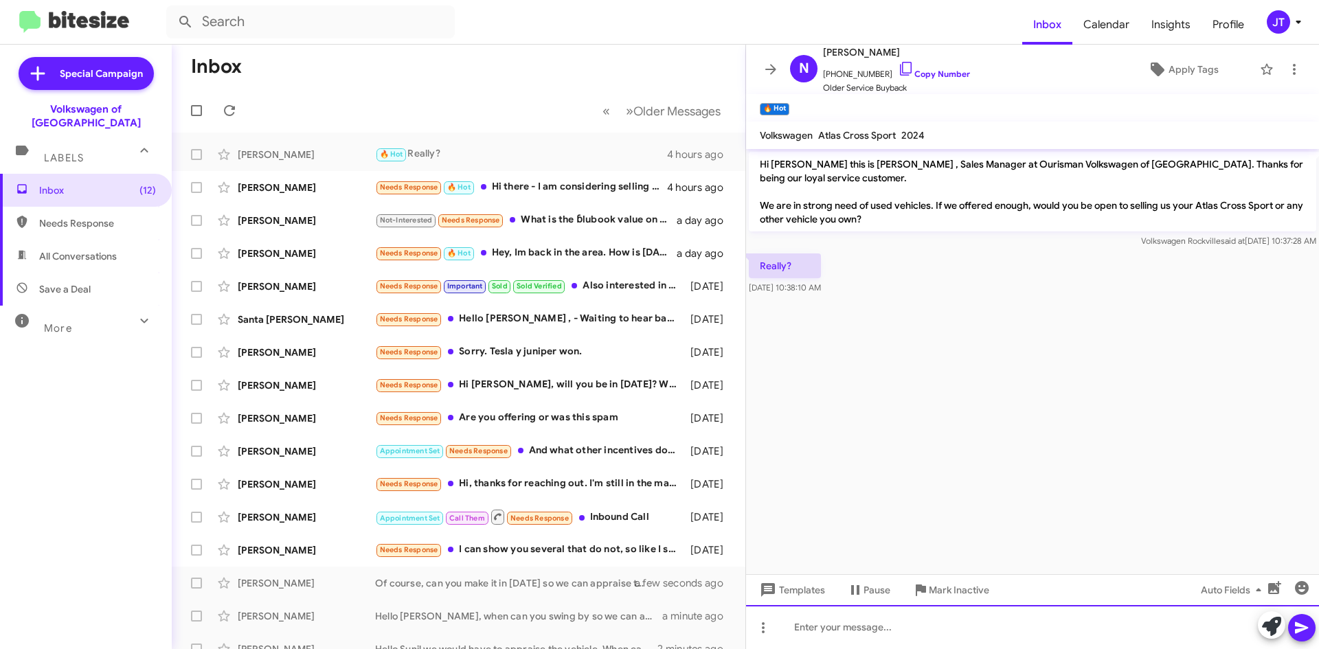
click at [860, 623] on div at bounding box center [1032, 627] width 573 height 44
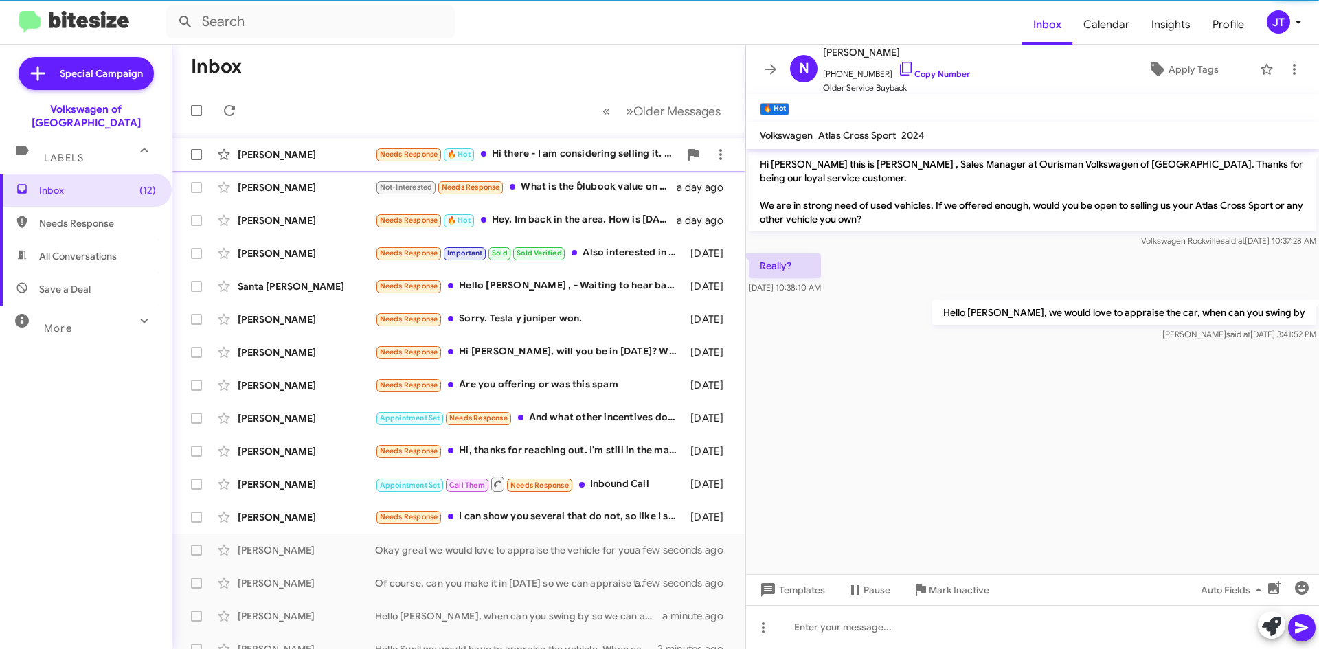
click at [541, 150] on div "Needs Response 🔥 Hot Hi there - I am considering selling it. But cannot make it…" at bounding box center [527, 154] width 304 height 16
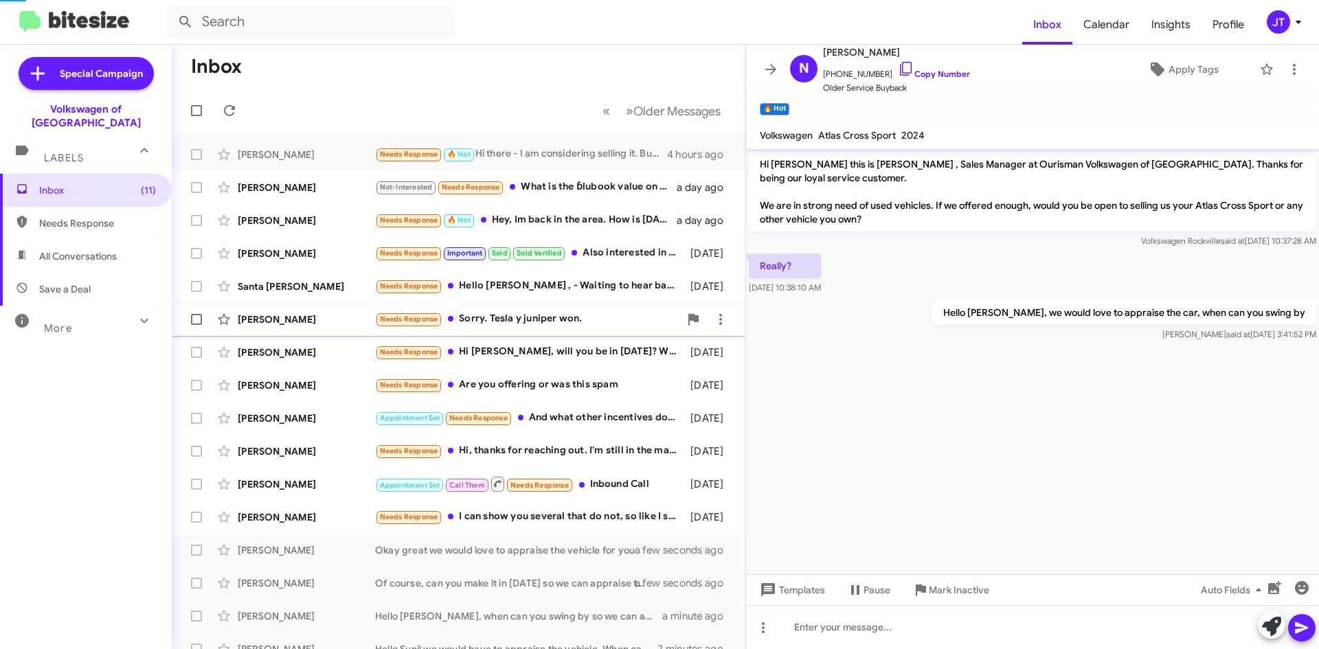
scroll to position [223, 0]
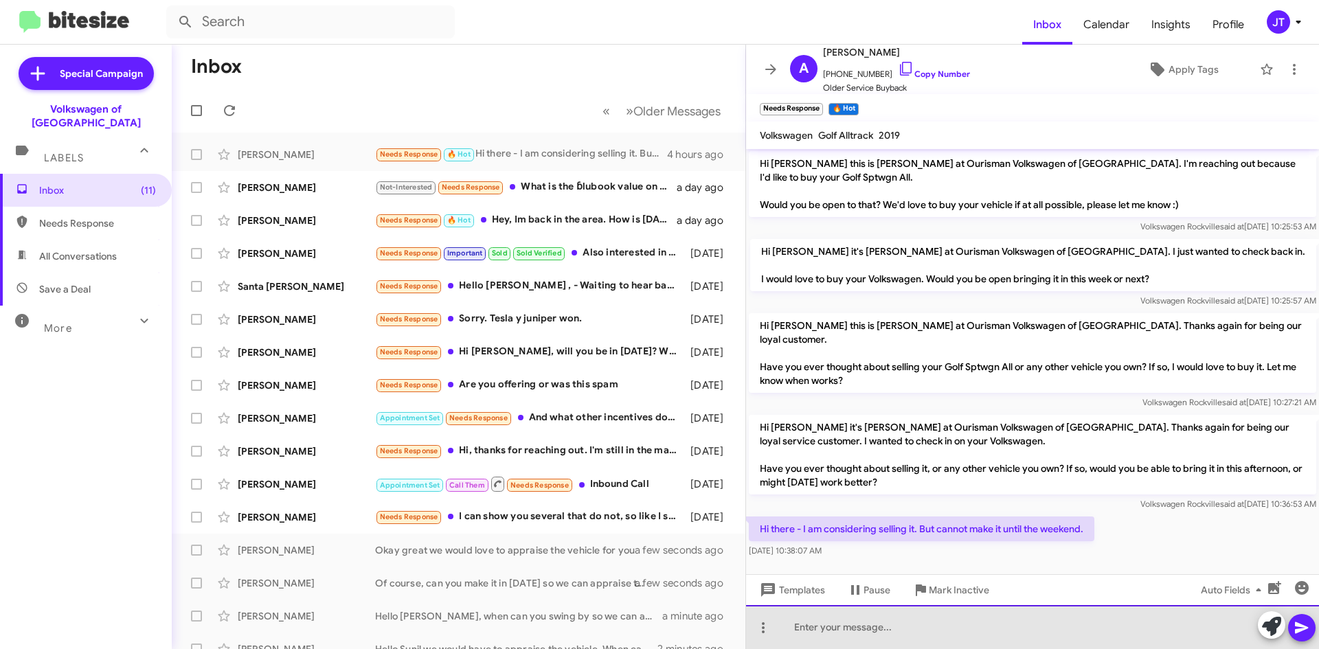
click at [929, 639] on div at bounding box center [1032, 627] width 573 height 44
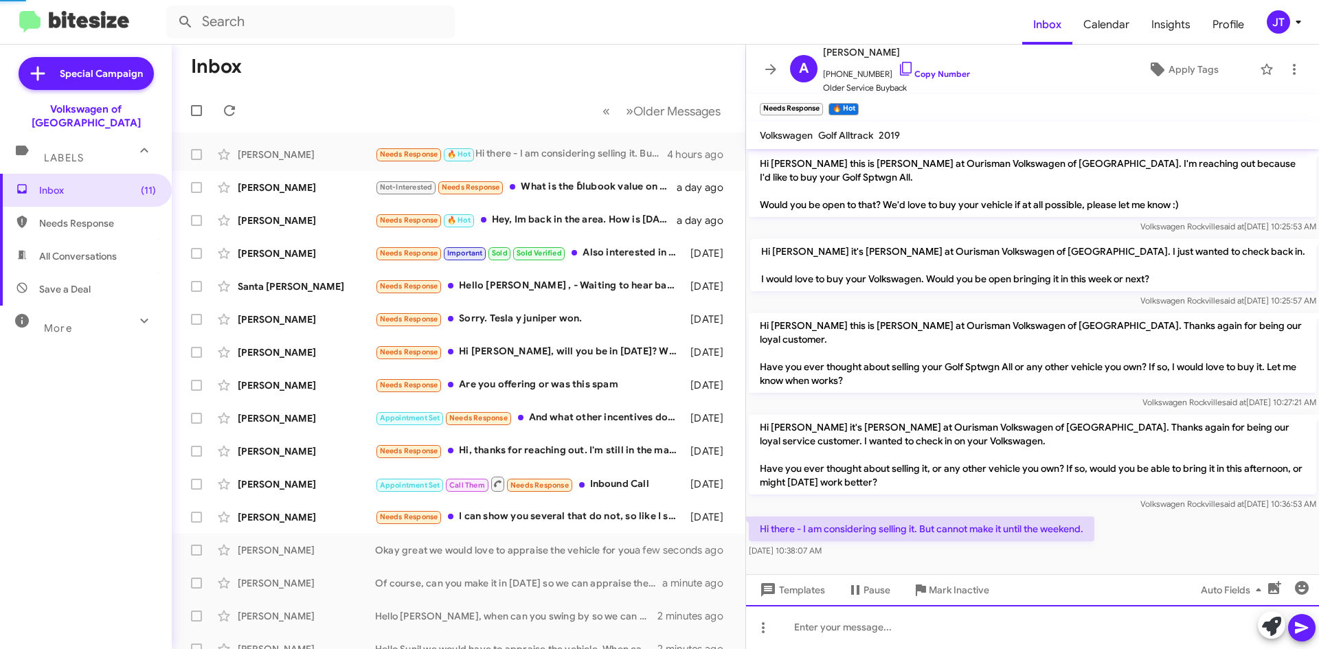
scroll to position [0, 0]
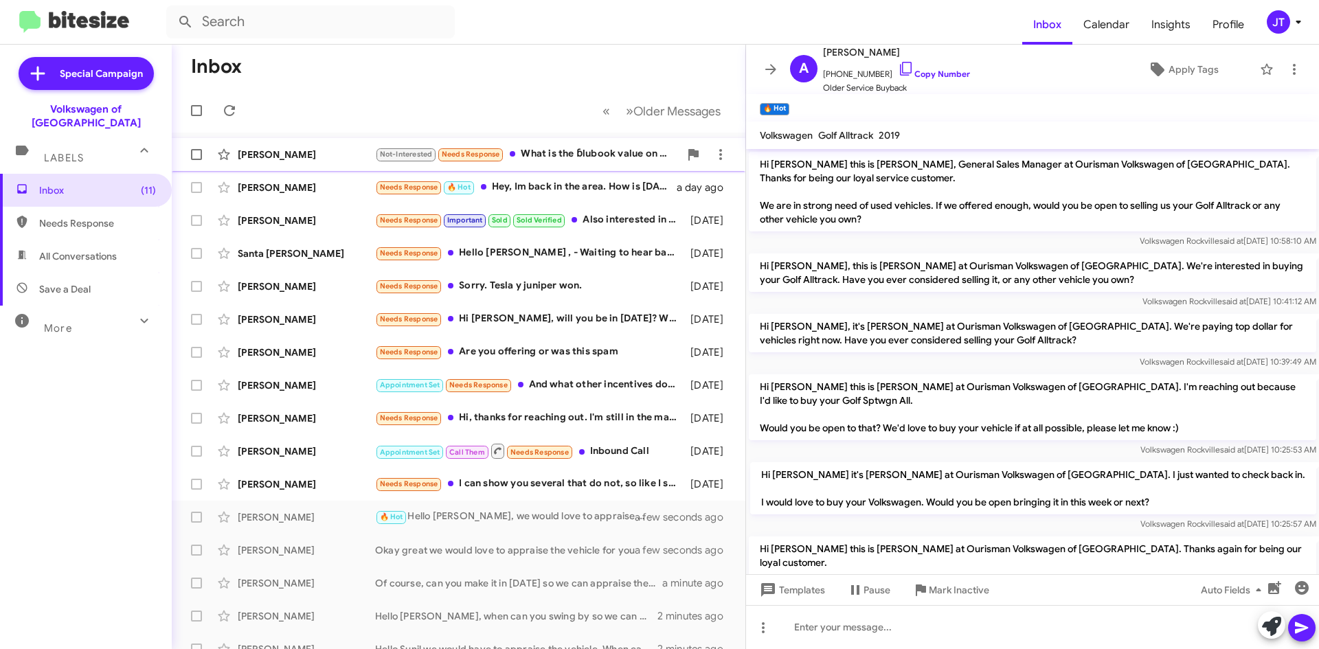
click at [591, 143] on div "[PERSON_NAME] Not-Interested Needs Response What is the ɓlubook value on my car…" at bounding box center [459, 154] width 552 height 27
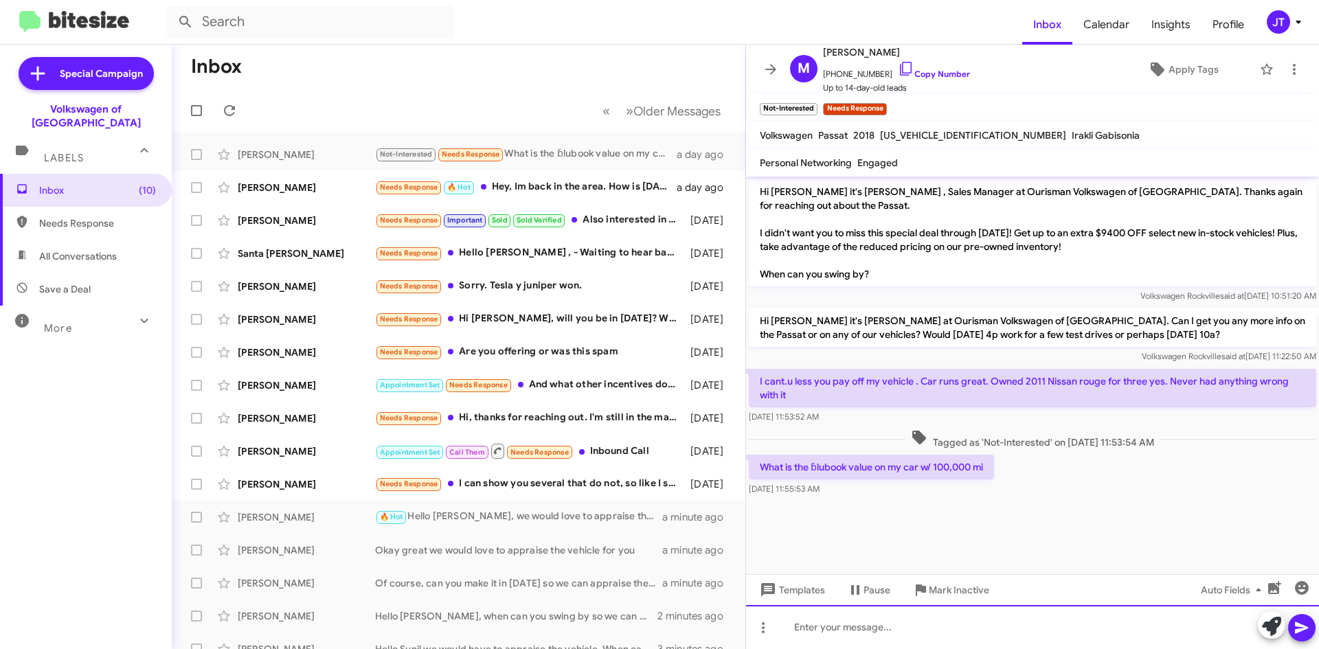
click at [809, 623] on div at bounding box center [1032, 627] width 573 height 44
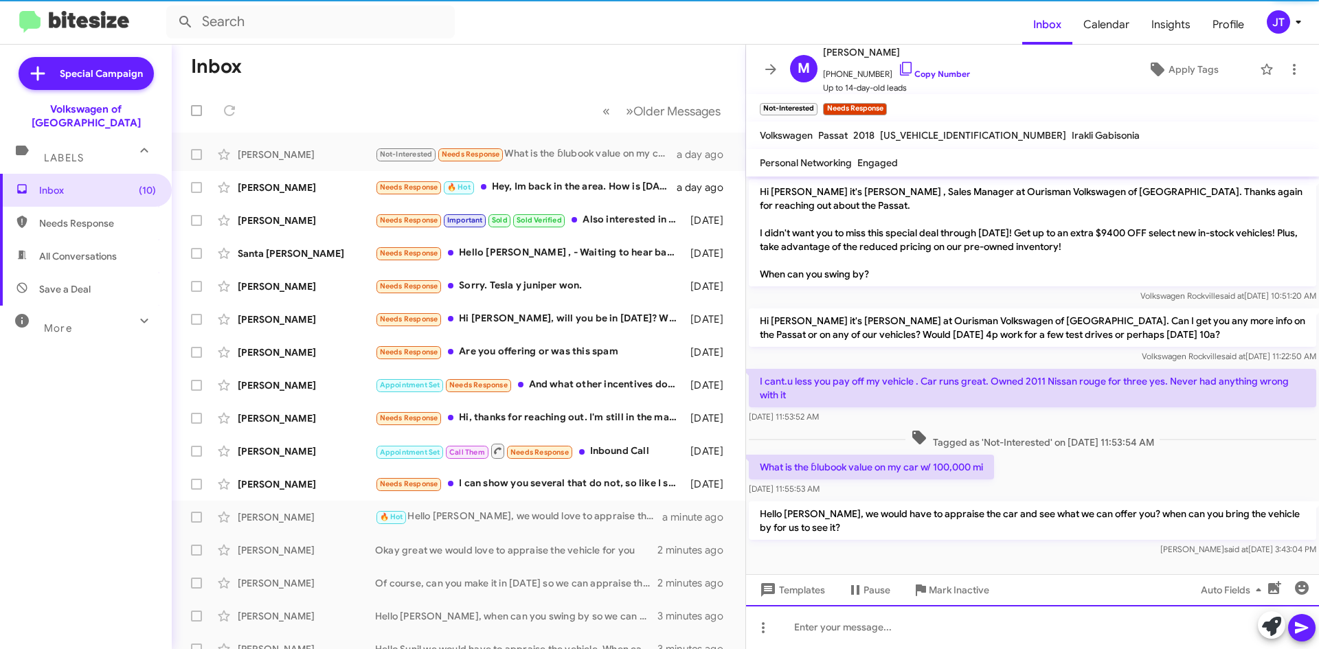
scroll to position [5, 0]
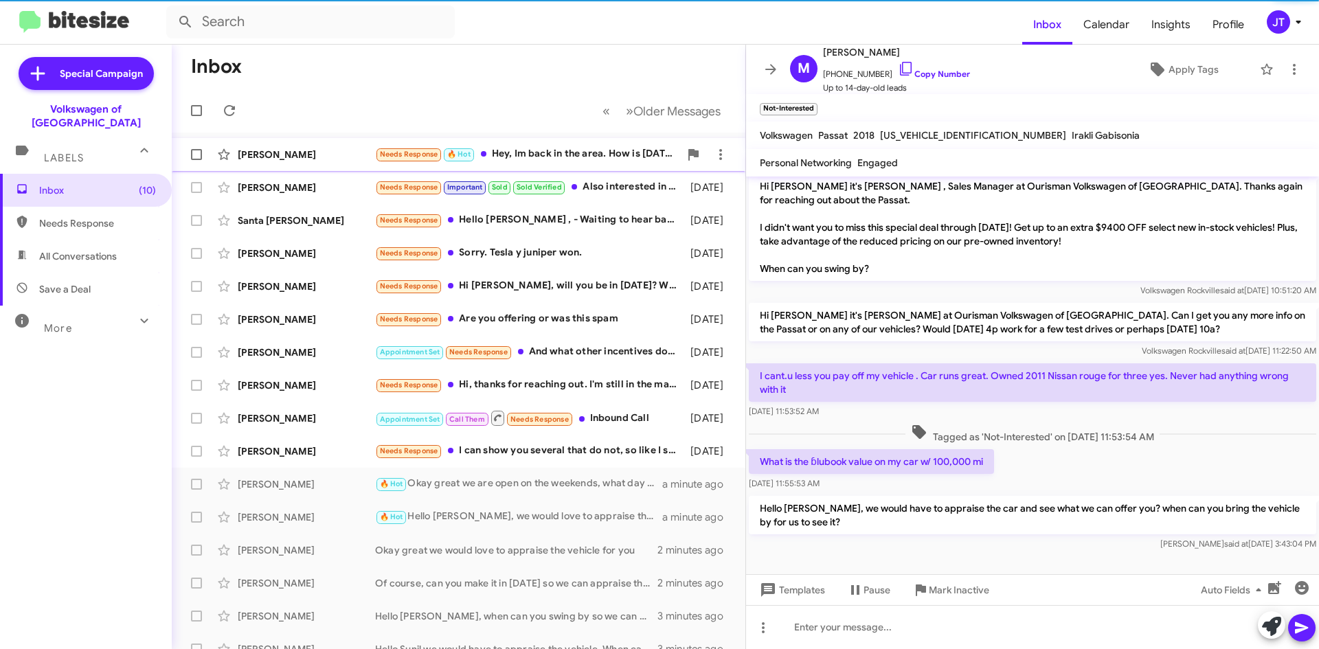
click at [610, 154] on div "Needs Response 🔥 Hot Hey, Im back in the area. How is [DATE] for the appraisal?" at bounding box center [527, 154] width 304 height 16
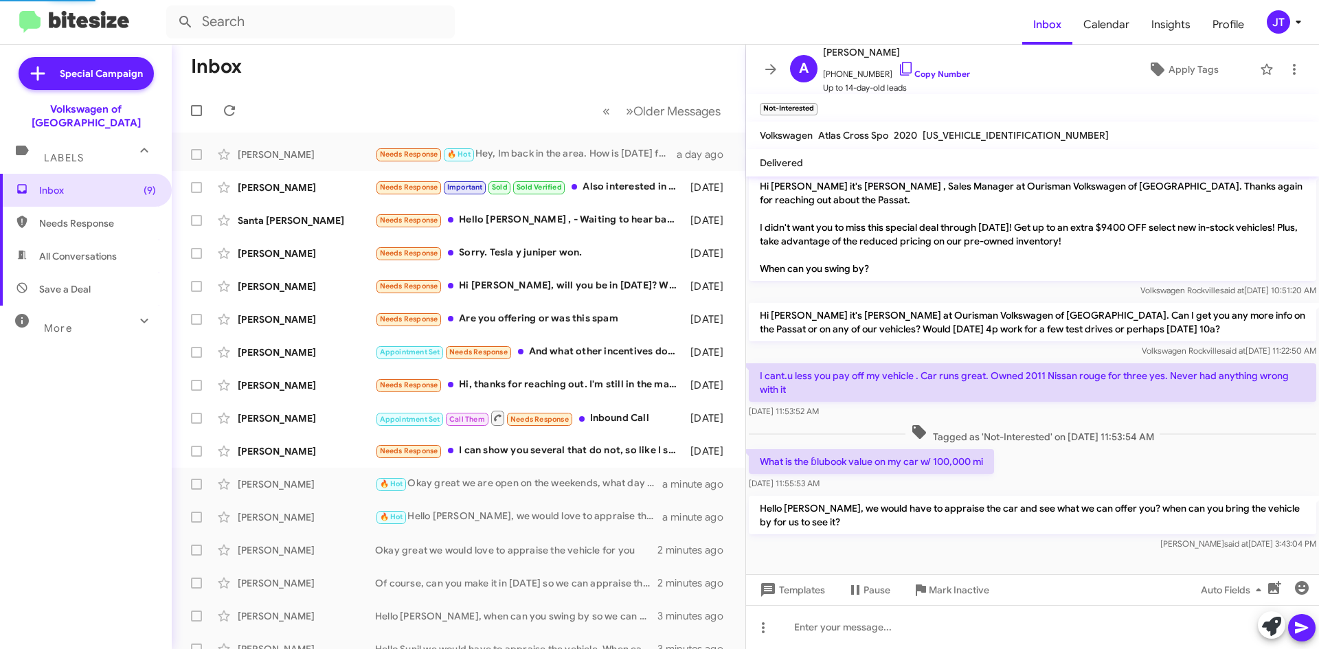
scroll to position [127, 0]
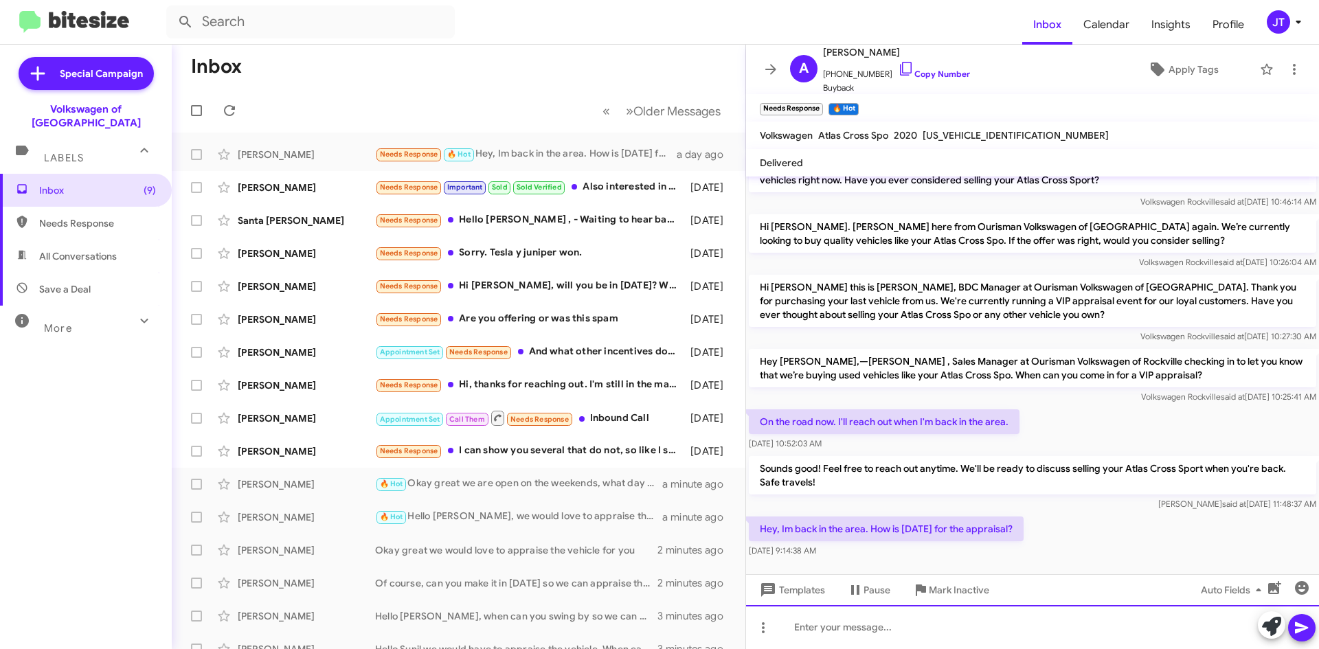
click at [905, 629] on div at bounding box center [1032, 627] width 573 height 44
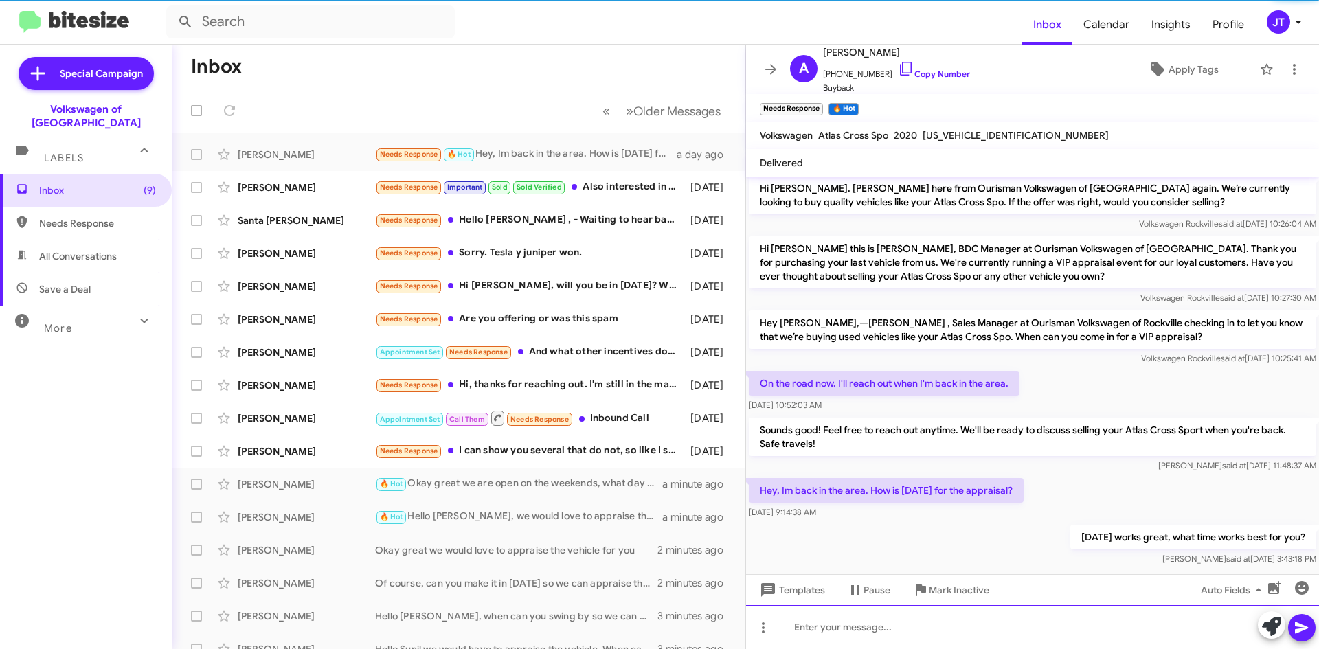
scroll to position [177, 0]
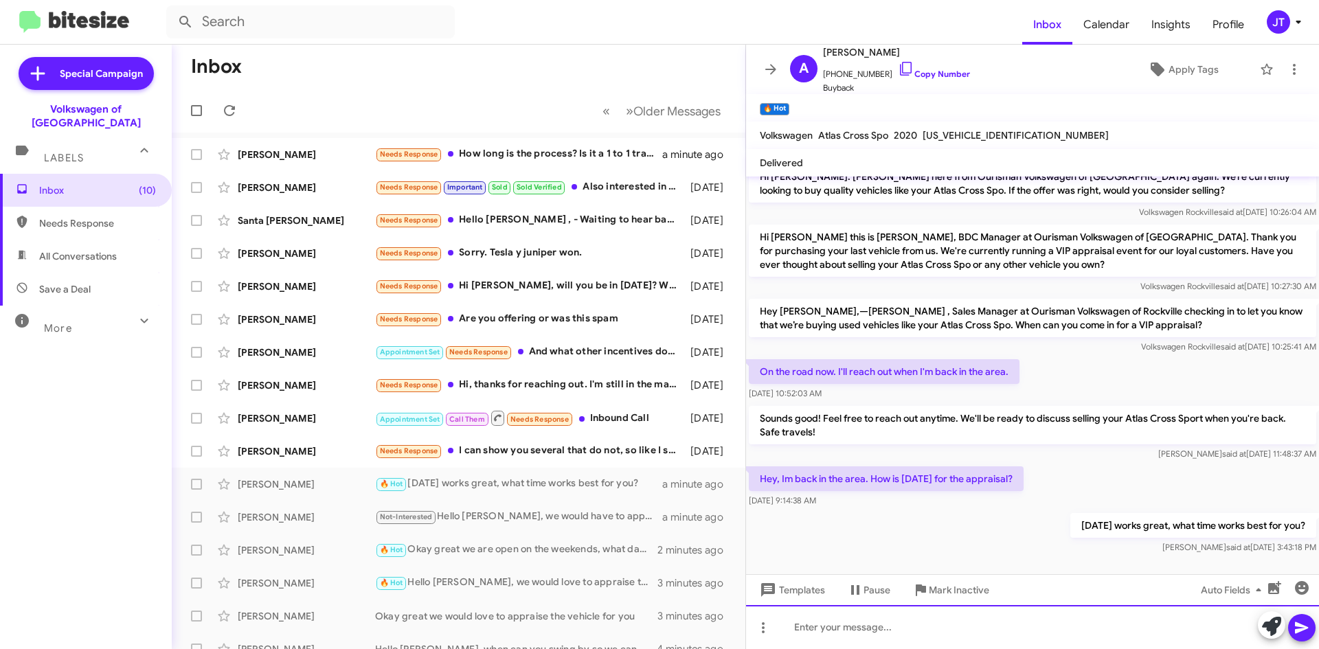
click at [810, 617] on div at bounding box center [1032, 627] width 573 height 44
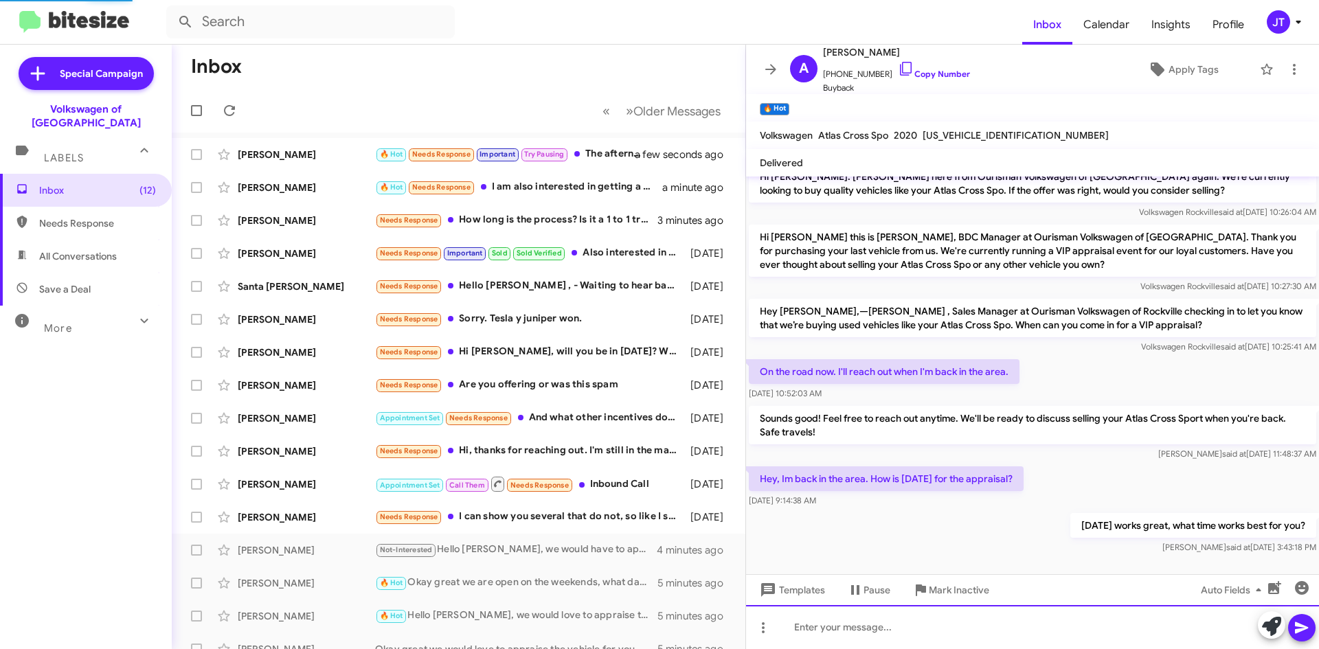
scroll to position [0, 0]
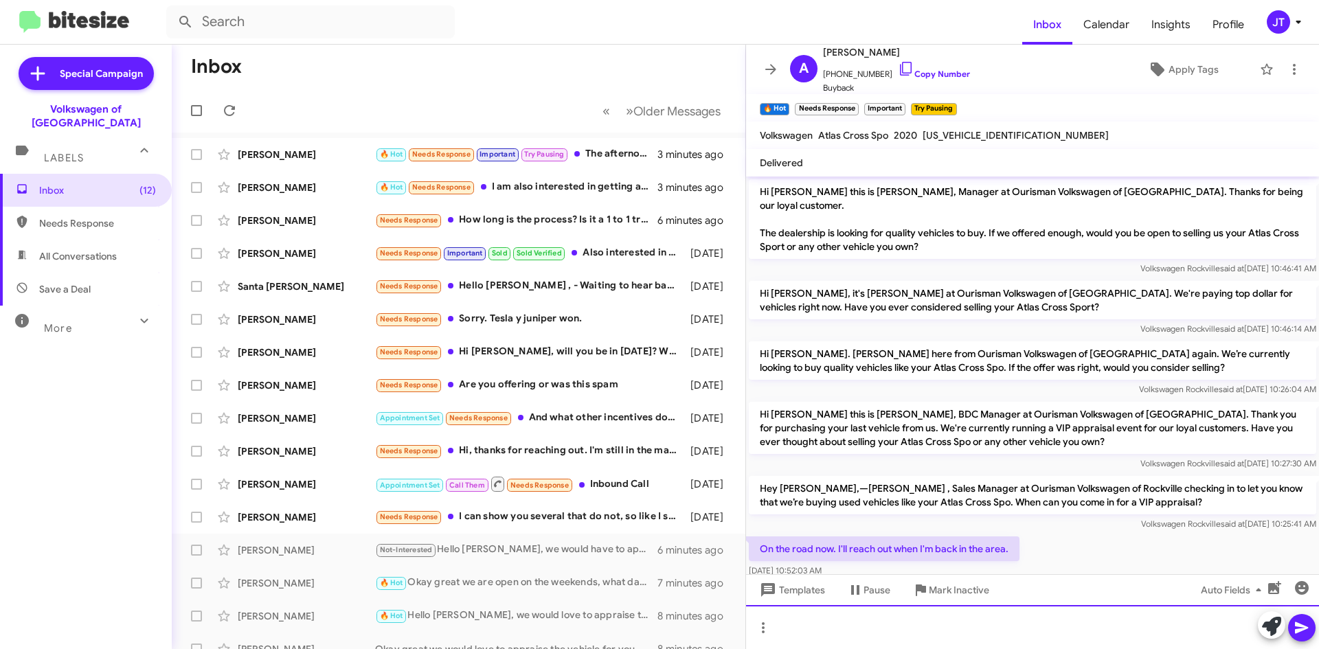
click at [931, 627] on div at bounding box center [1032, 627] width 573 height 44
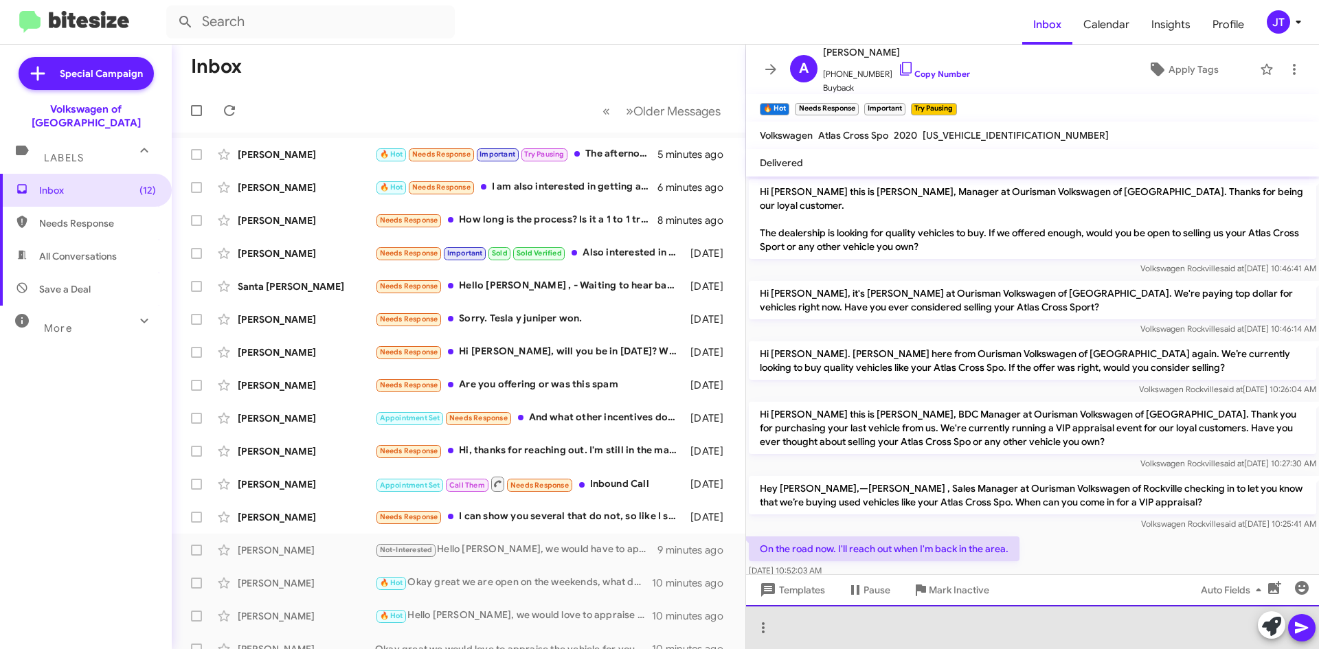
click at [938, 631] on div at bounding box center [1032, 627] width 573 height 44
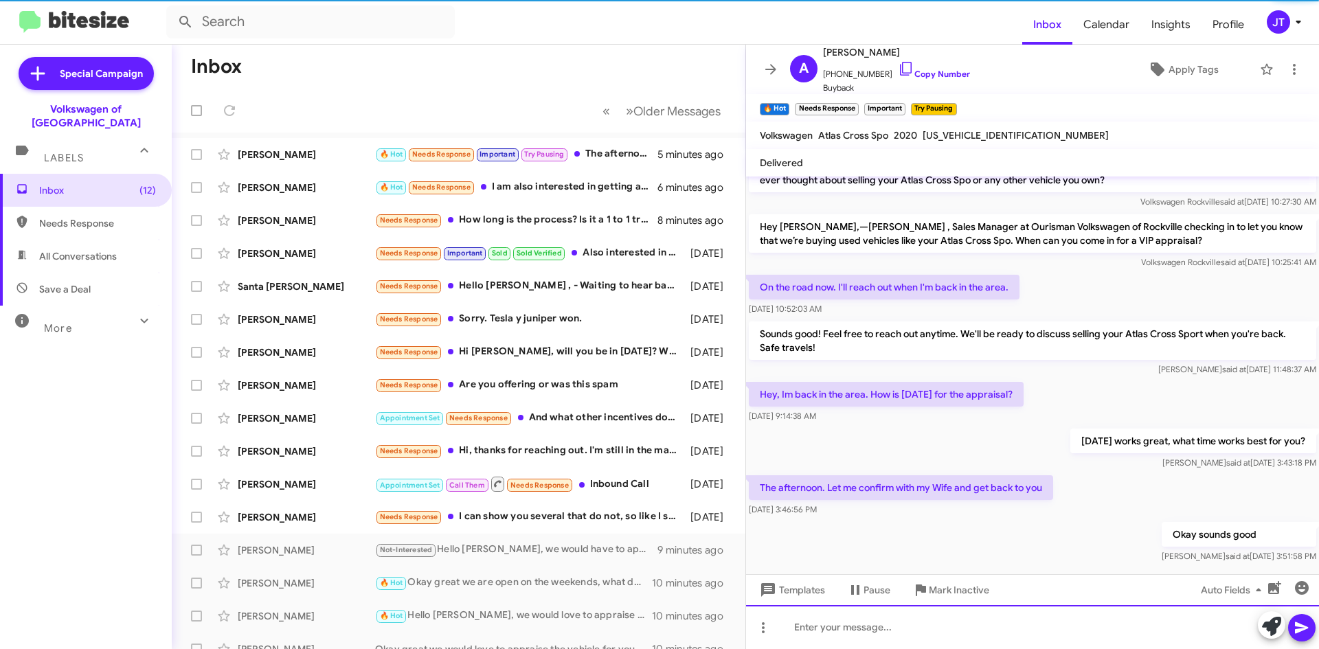
scroll to position [277, 0]
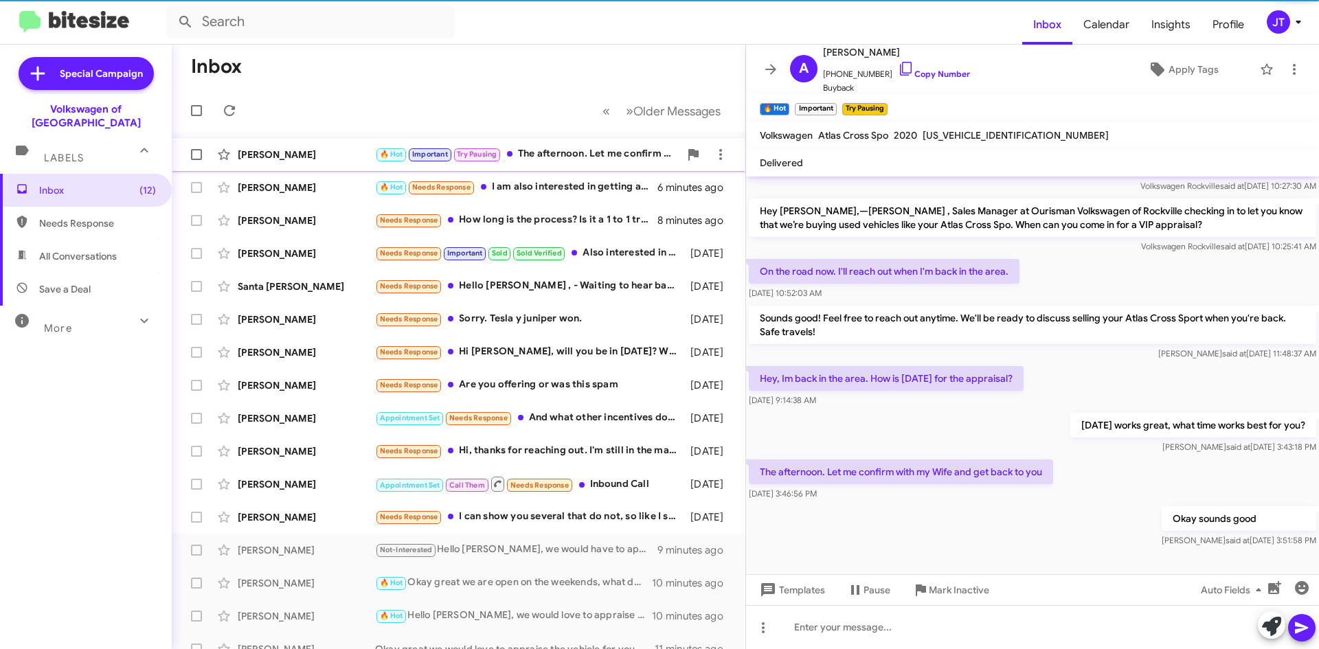
click at [559, 166] on div "[PERSON_NAME] 🔥 Hot Important Try Pausing The afternoon. Let me confirm with my…" at bounding box center [459, 154] width 552 height 27
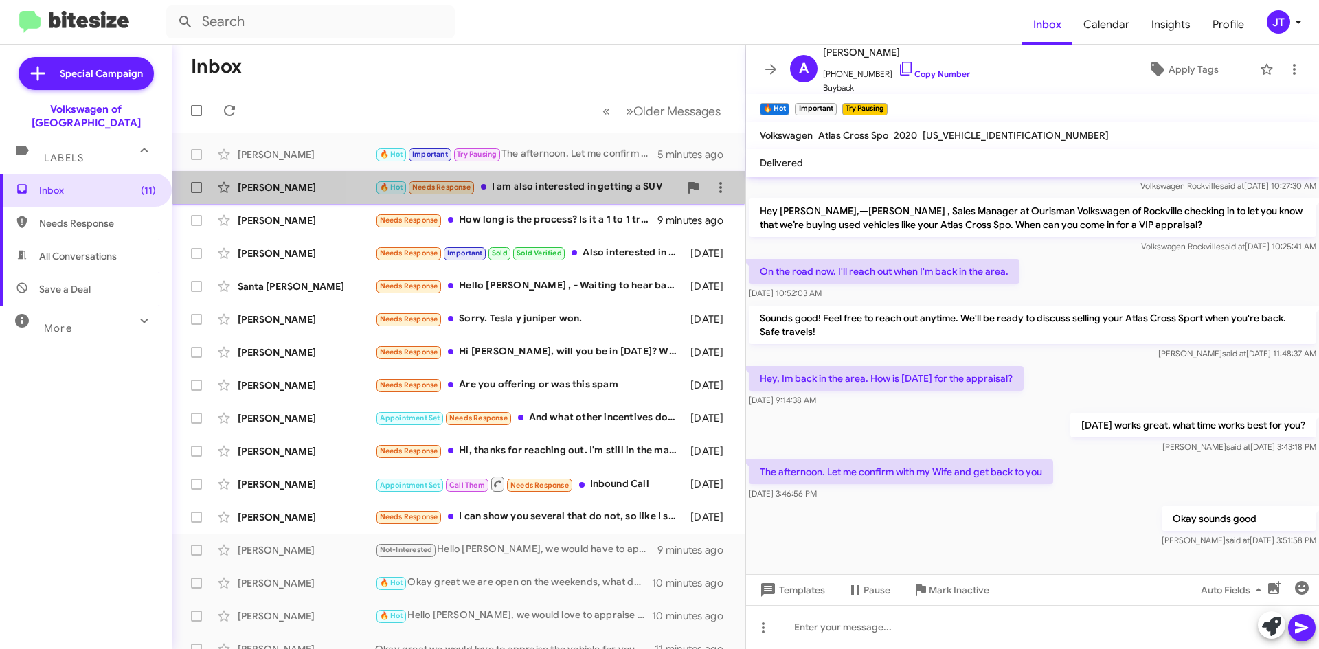
click at [543, 188] on div "🔥 Hot Needs Response I am also interested in getting a SUV" at bounding box center [527, 187] width 304 height 16
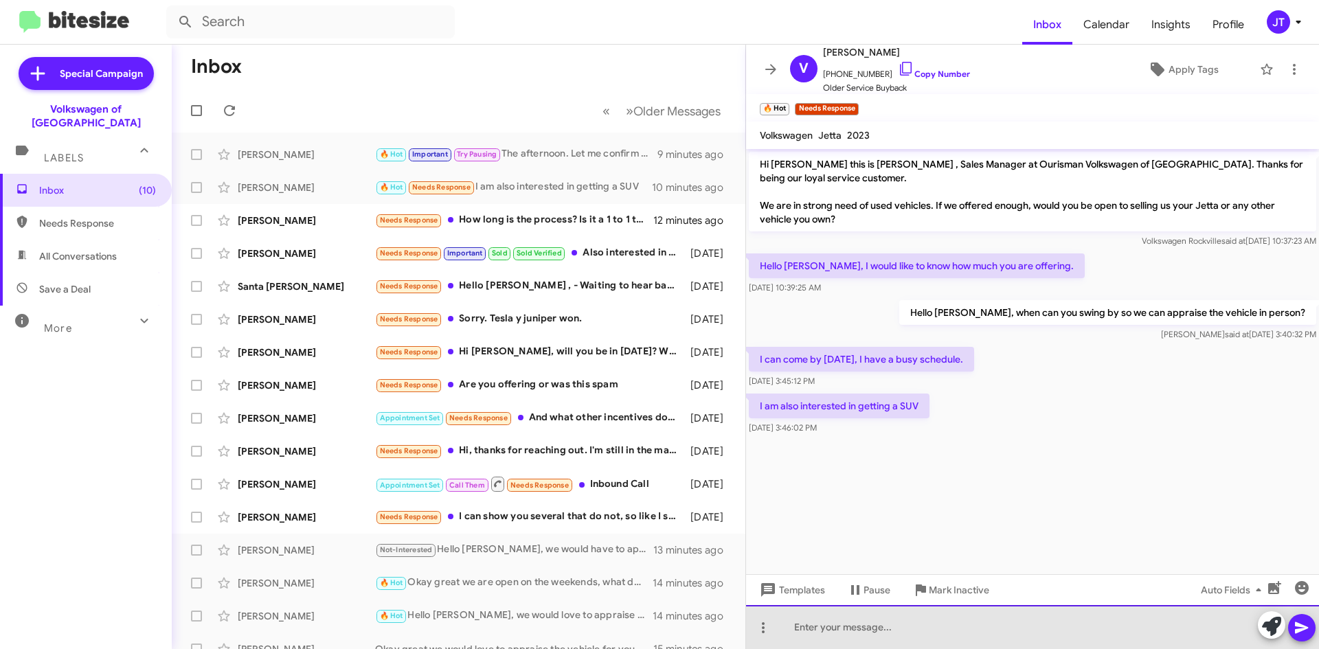
click at [852, 617] on div at bounding box center [1032, 627] width 573 height 44
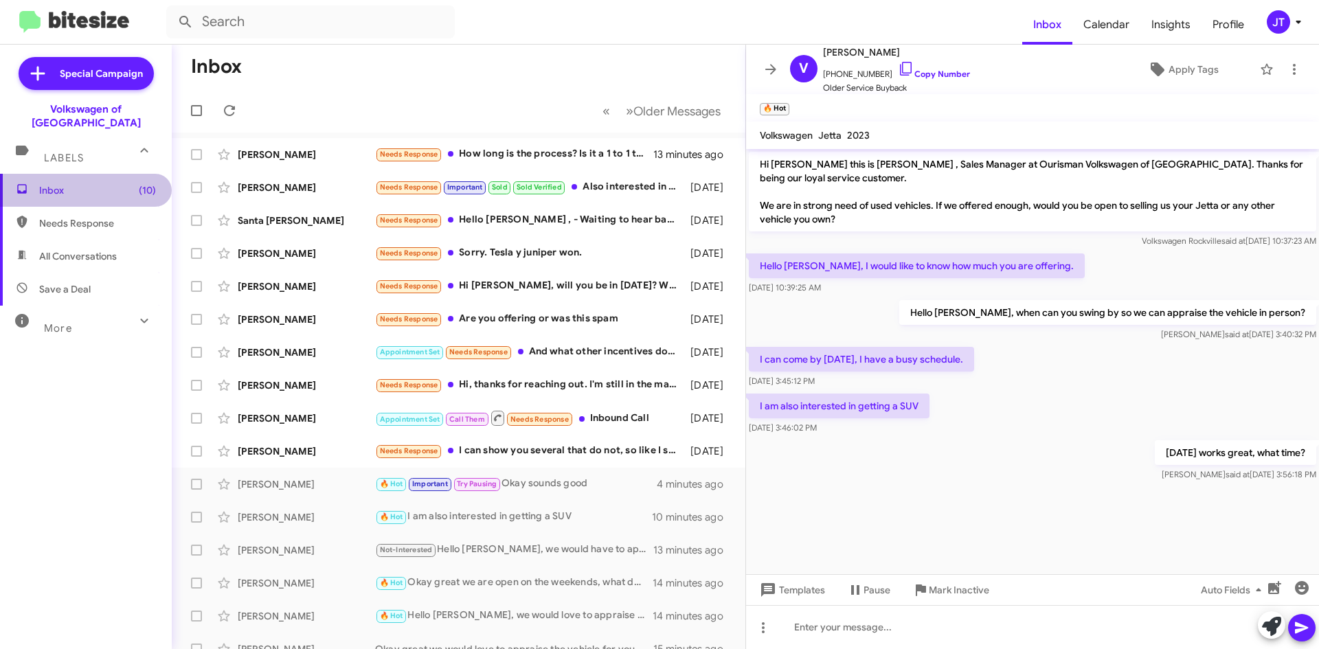
click at [98, 183] on span "Inbox (10)" at bounding box center [97, 190] width 117 height 14
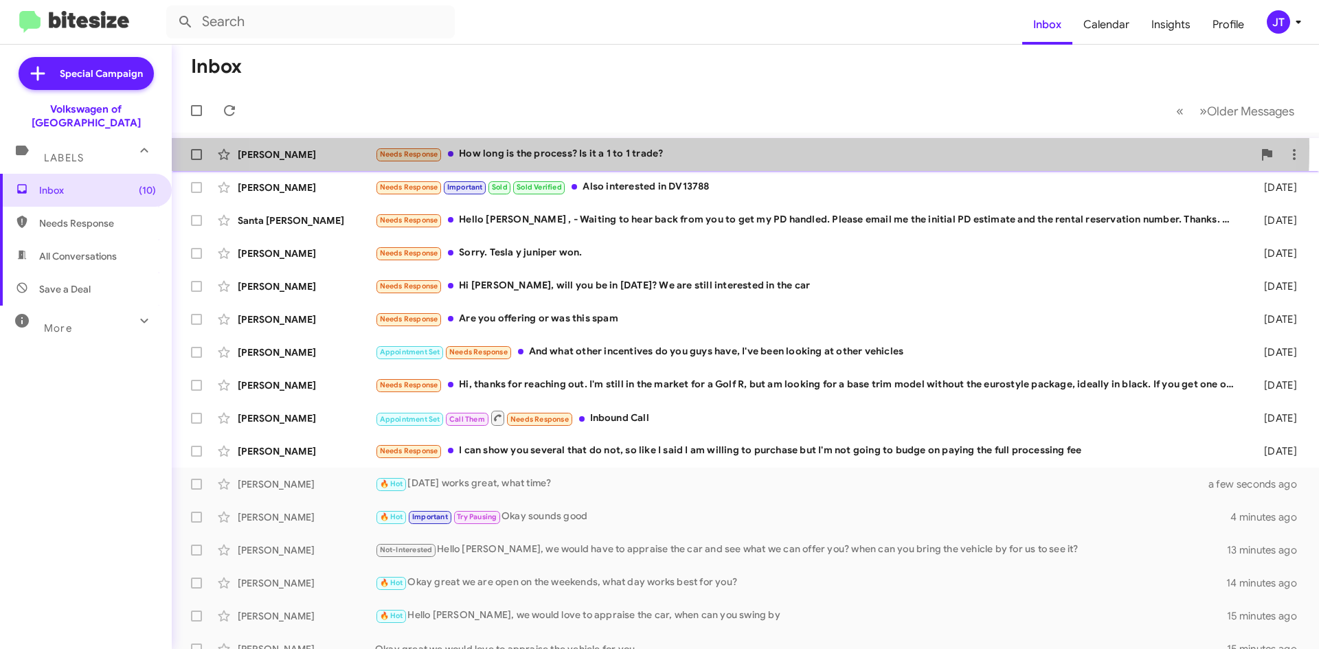
click at [692, 147] on div "Needs Response How long is the process? Is it a 1 to 1 trade?" at bounding box center [814, 154] width 878 height 16
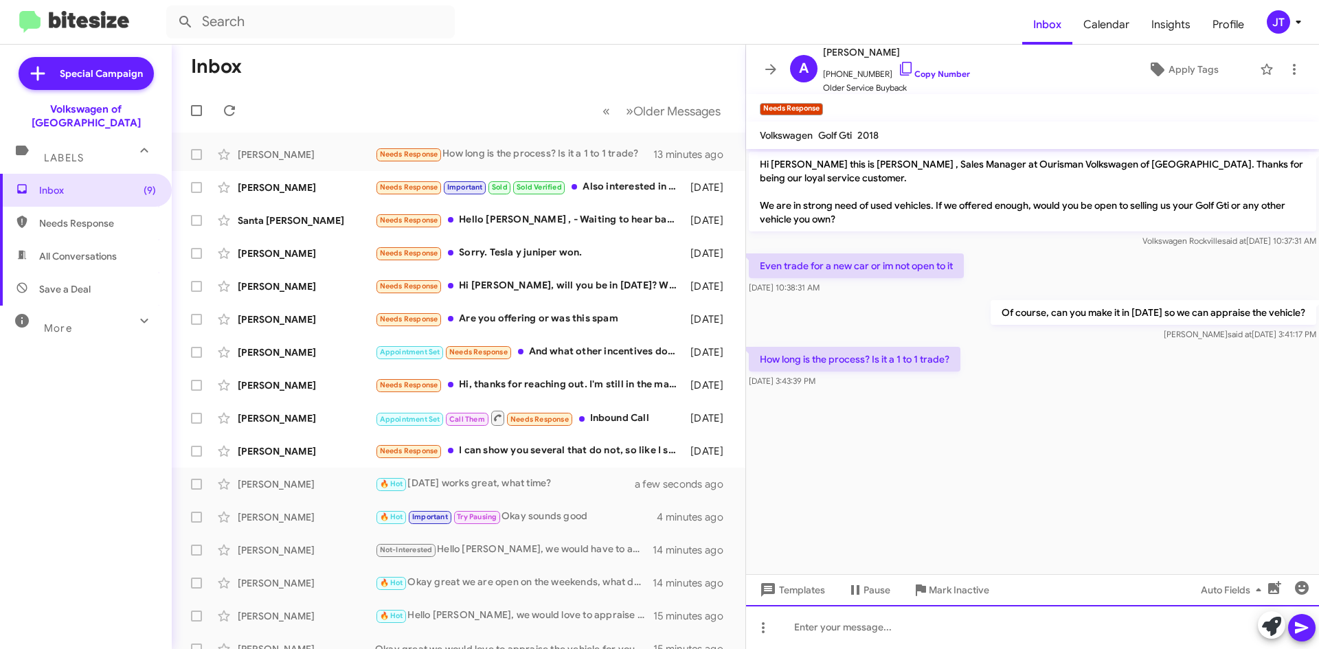
click at [853, 639] on div at bounding box center [1032, 627] width 573 height 44
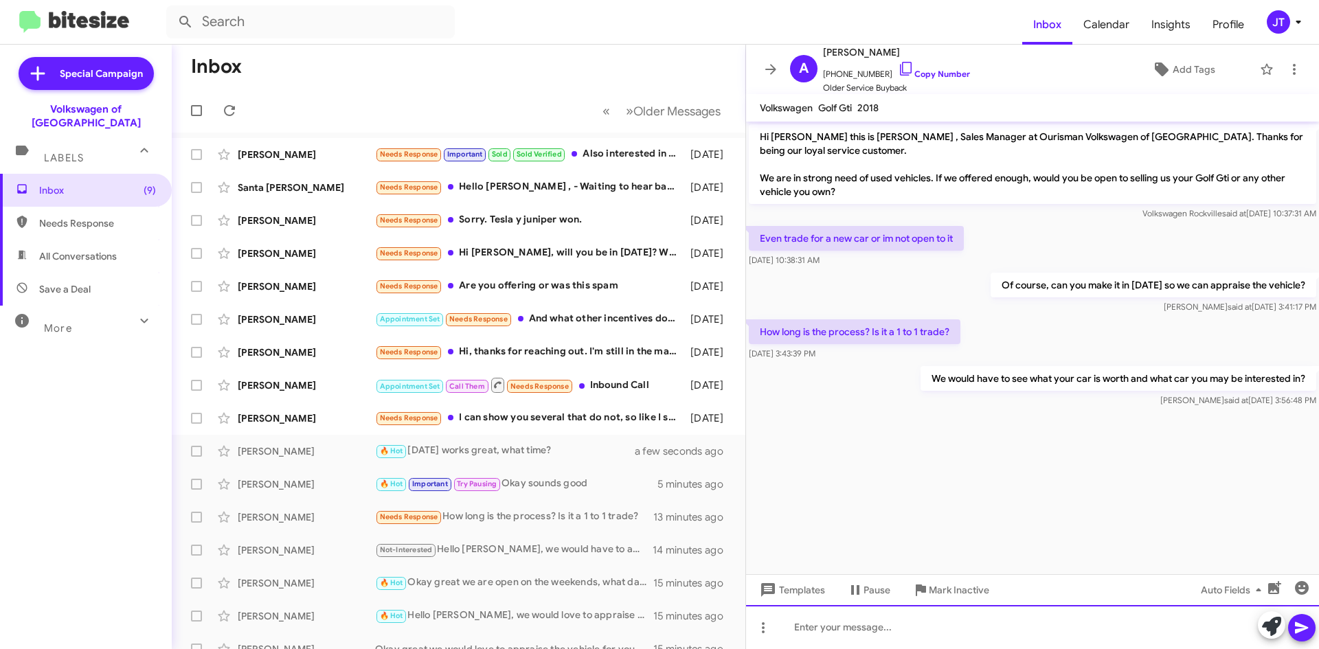
click at [867, 641] on div at bounding box center [1032, 627] width 573 height 44
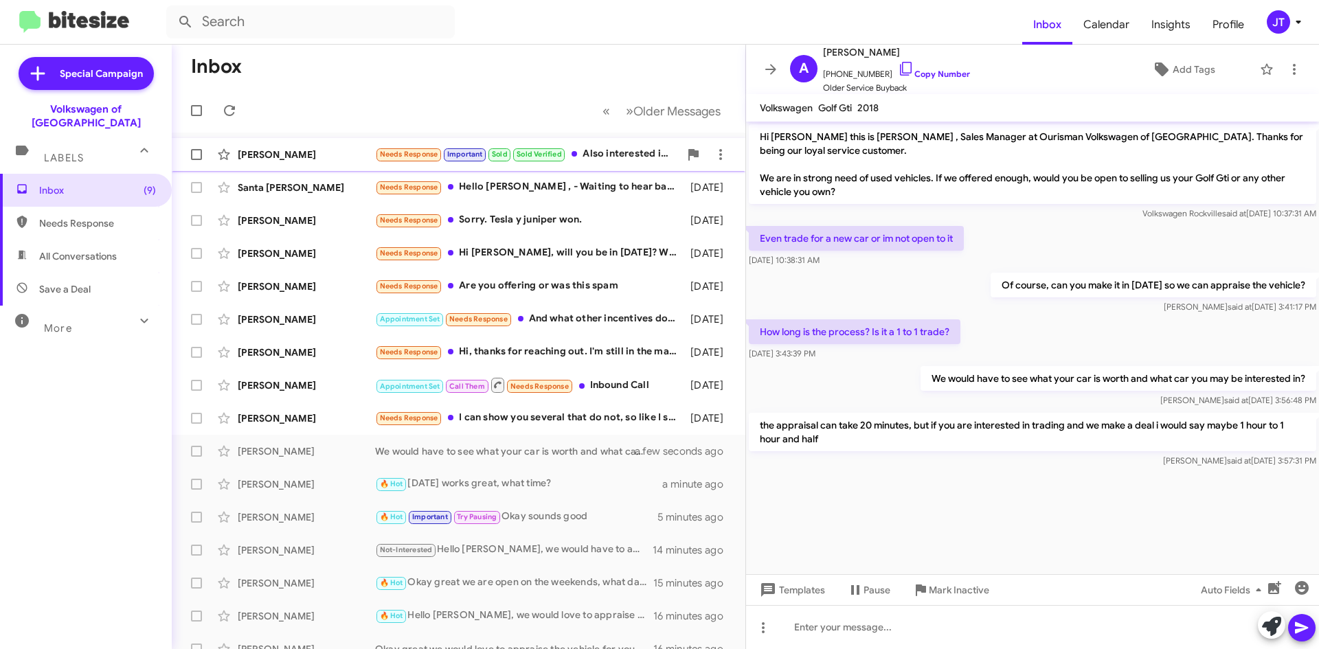
click at [598, 157] on div "Needs Response Important Sold Sold Verified Also interested in DV13788" at bounding box center [527, 154] width 304 height 16
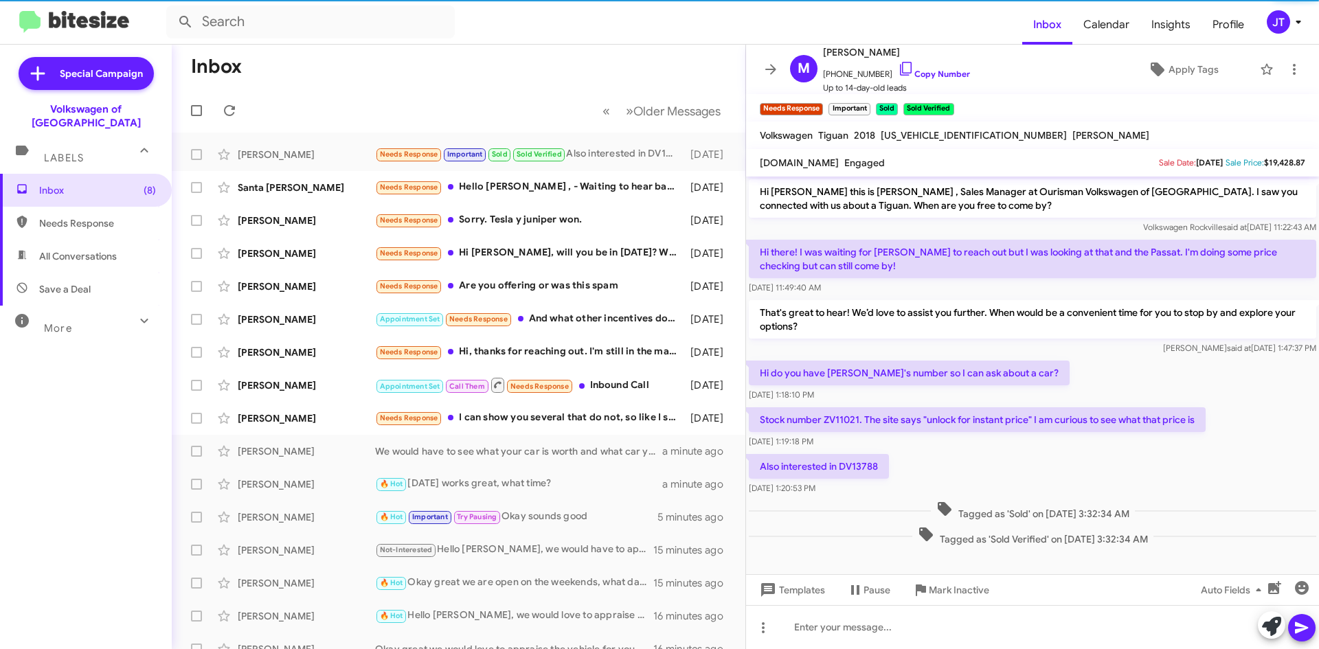
scroll to position [2, 0]
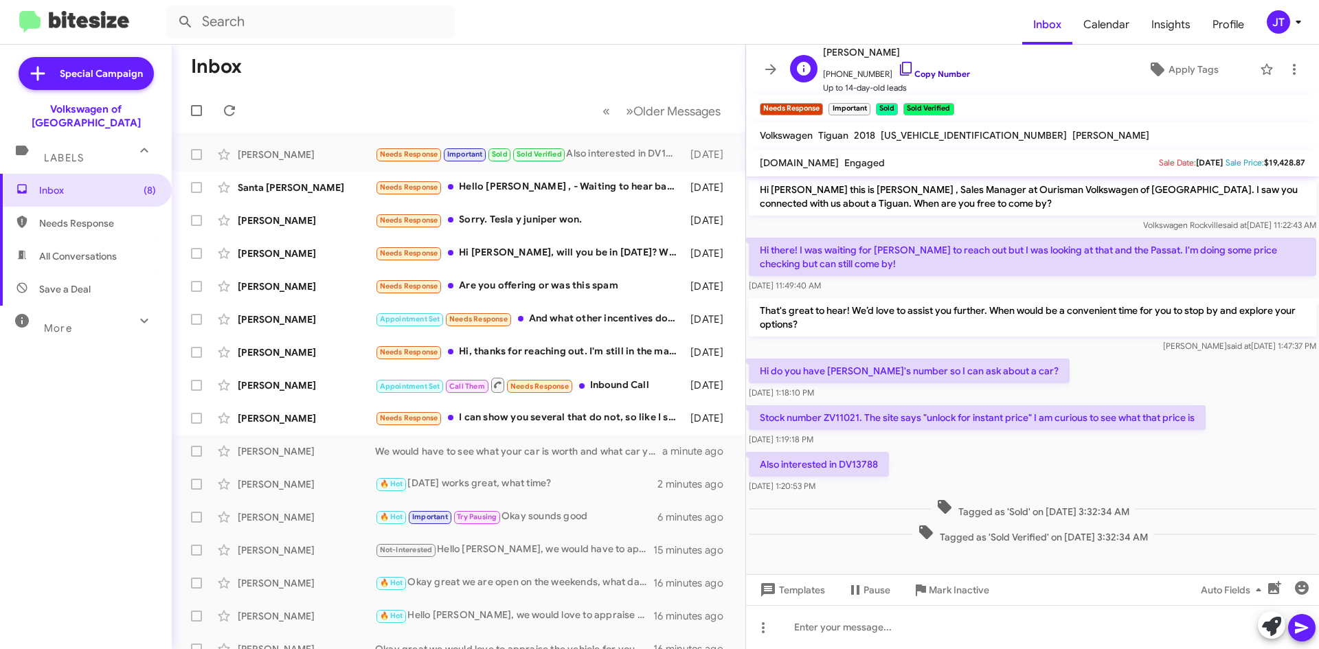
click at [900, 65] on icon at bounding box center [906, 69] width 12 height 14
click at [569, 183] on div "Needs Response Hello [PERSON_NAME] , - Waiting to hear back from you to get my …" at bounding box center [527, 187] width 304 height 16
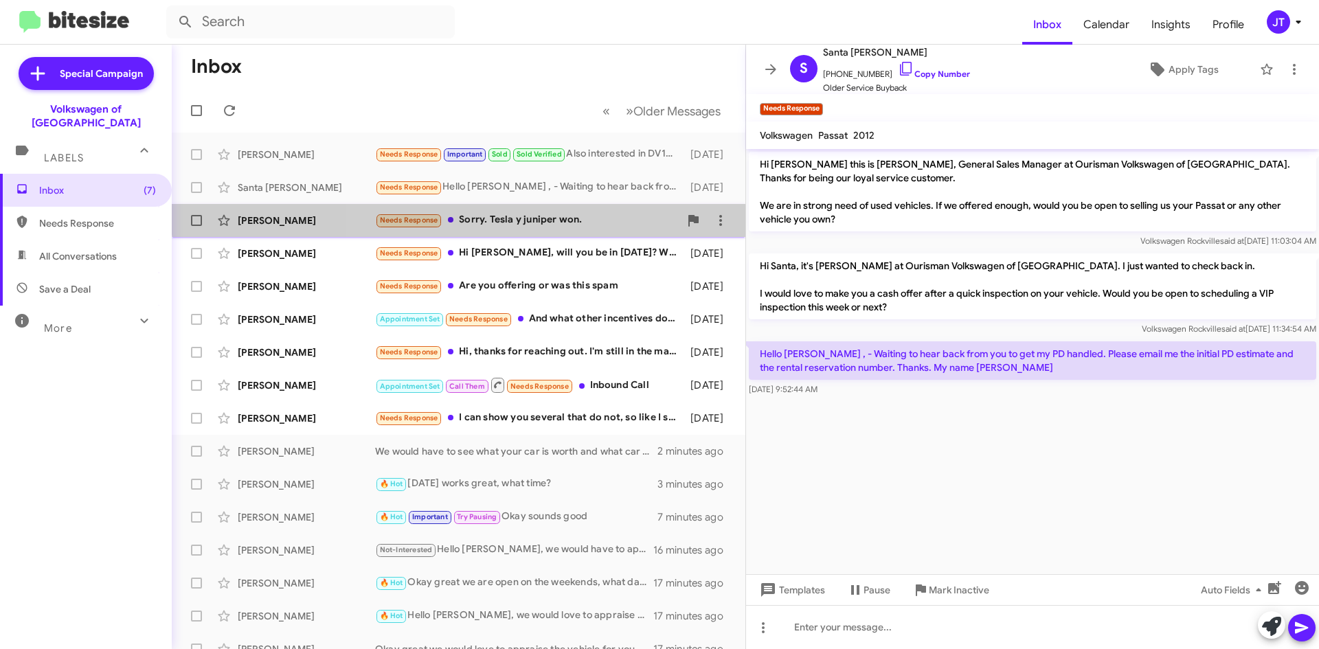
click at [574, 212] on div "[PERSON_NAME] Needs Response Sorry. Tesla y juniper won. [DATE]" at bounding box center [459, 220] width 552 height 27
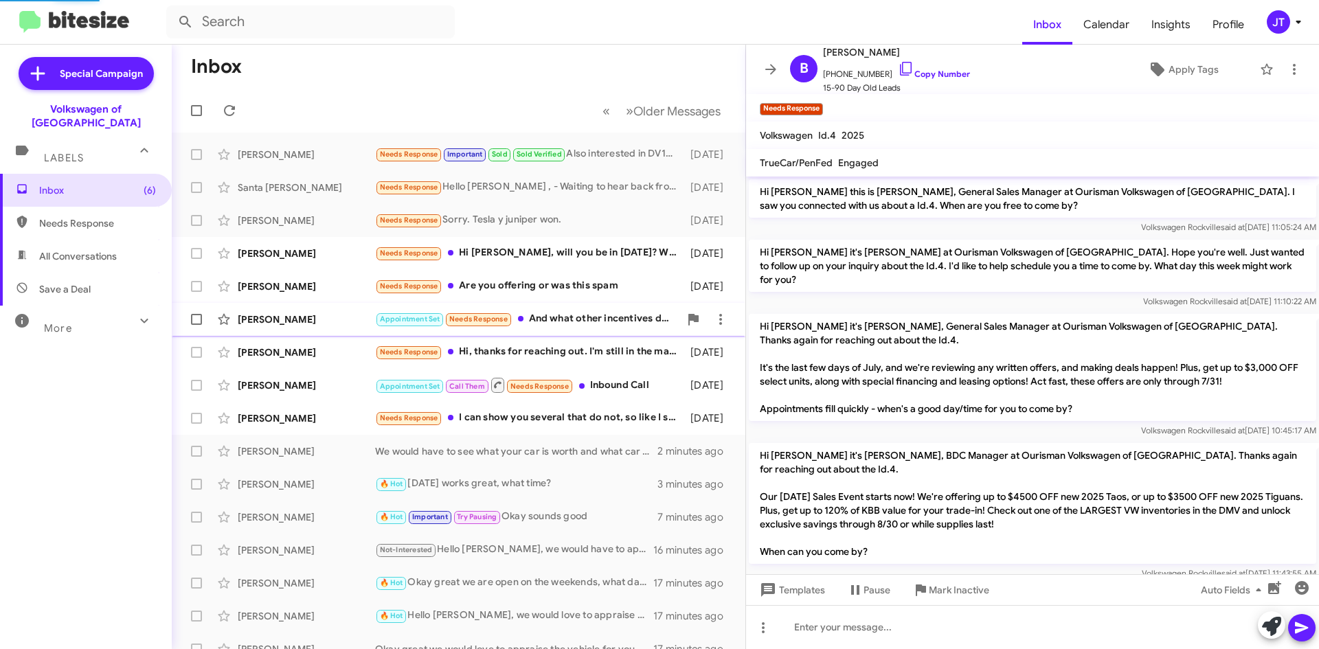
scroll to position [1055, 0]
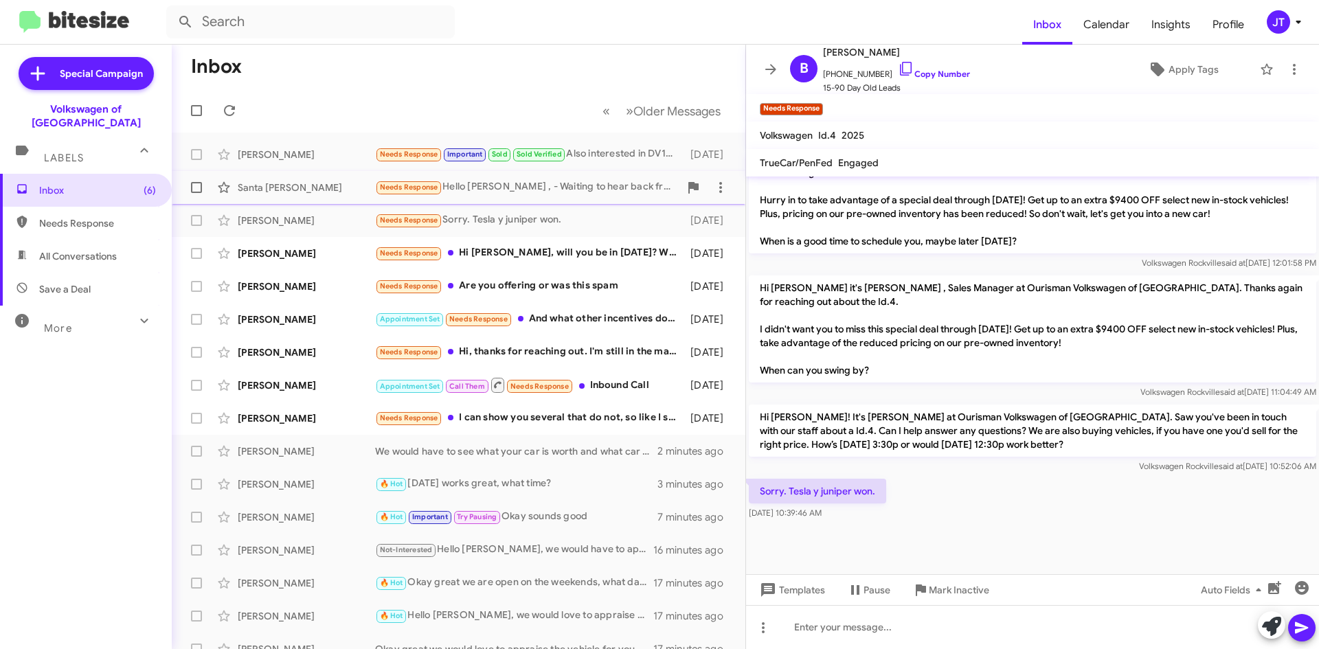
click at [600, 193] on div "Needs Response Hello [PERSON_NAME] , - Waiting to hear back from you to get my …" at bounding box center [527, 187] width 304 height 16
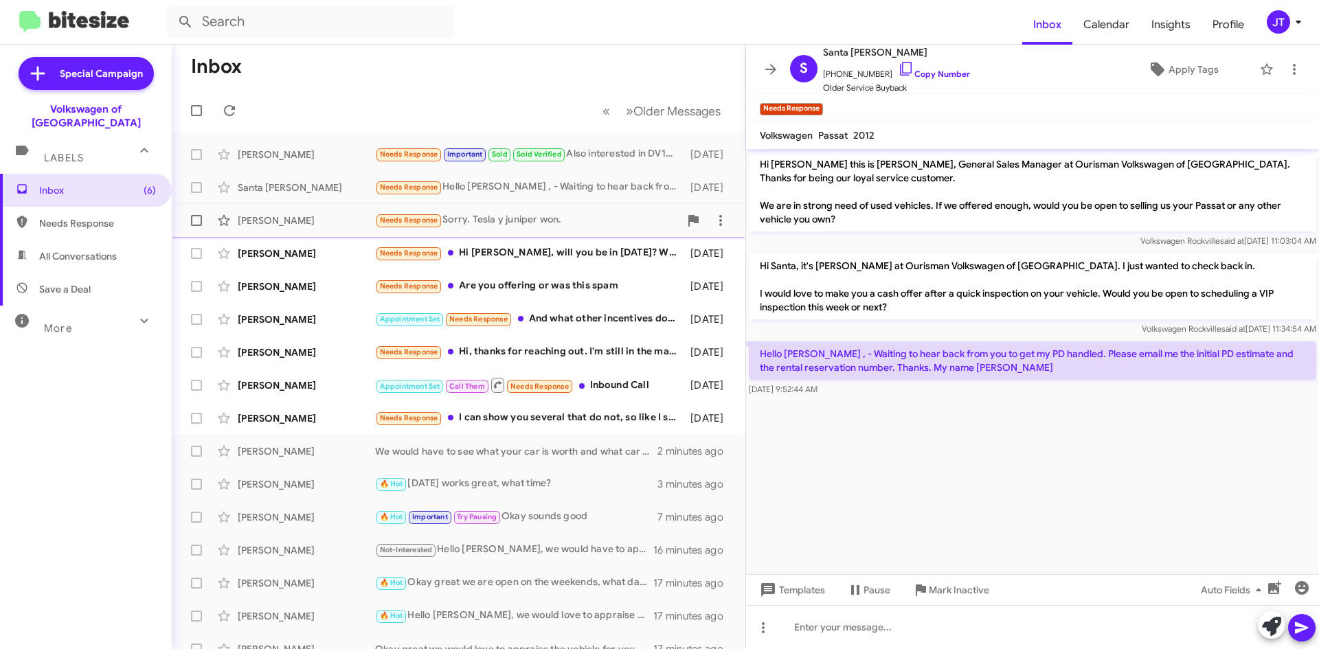
click at [528, 209] on div "[PERSON_NAME] Needs Response Sorry. Tesla y juniper won. [DATE]" at bounding box center [459, 220] width 552 height 27
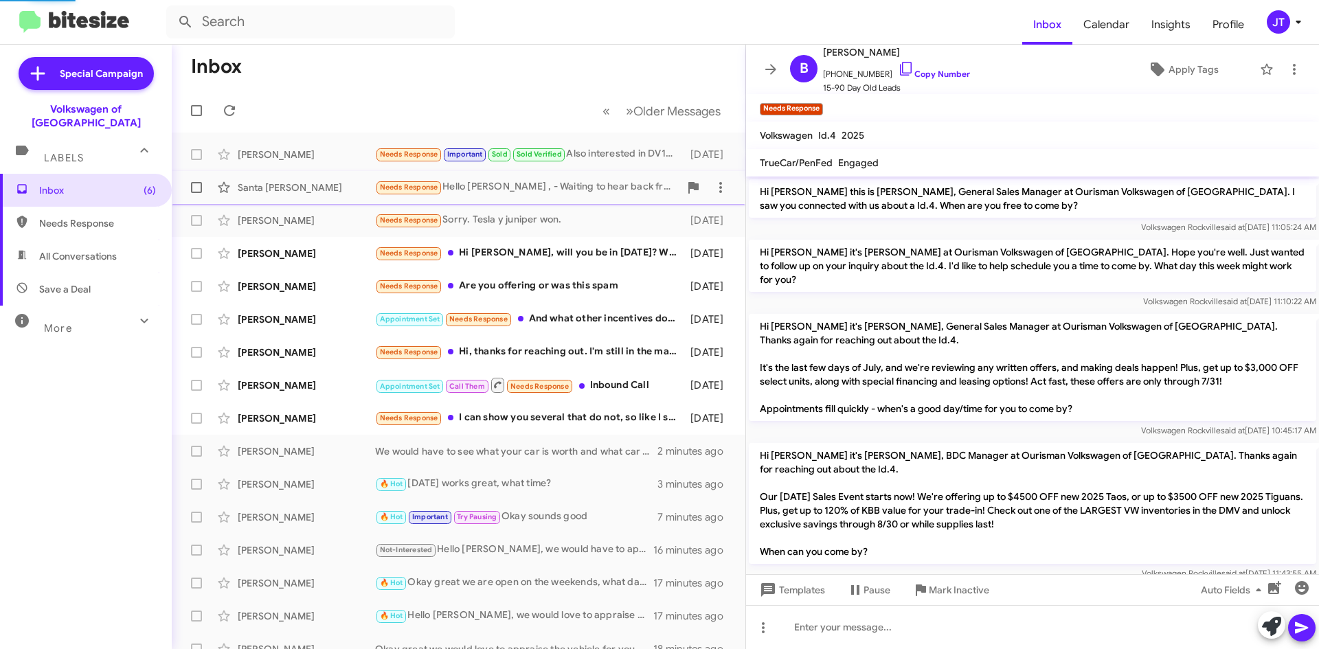
scroll to position [1028, 0]
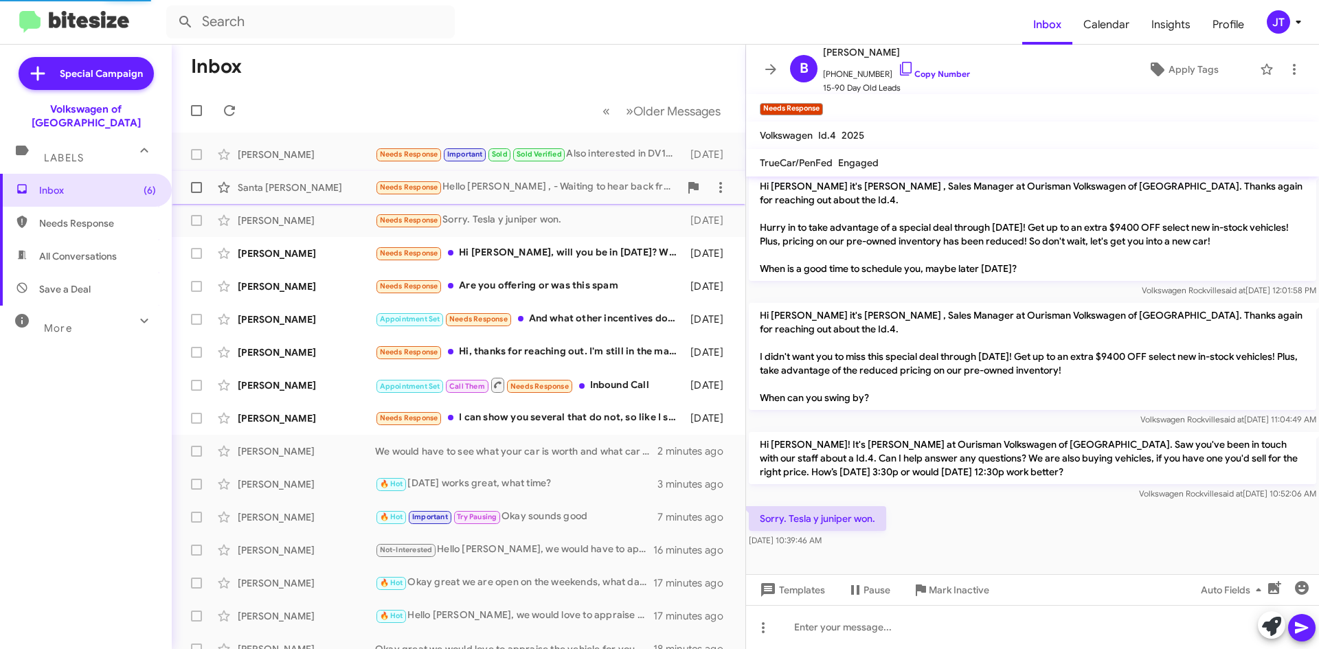
click at [551, 191] on div "Needs Response Hello [PERSON_NAME] , - Waiting to hear back from you to get my …" at bounding box center [527, 187] width 304 height 16
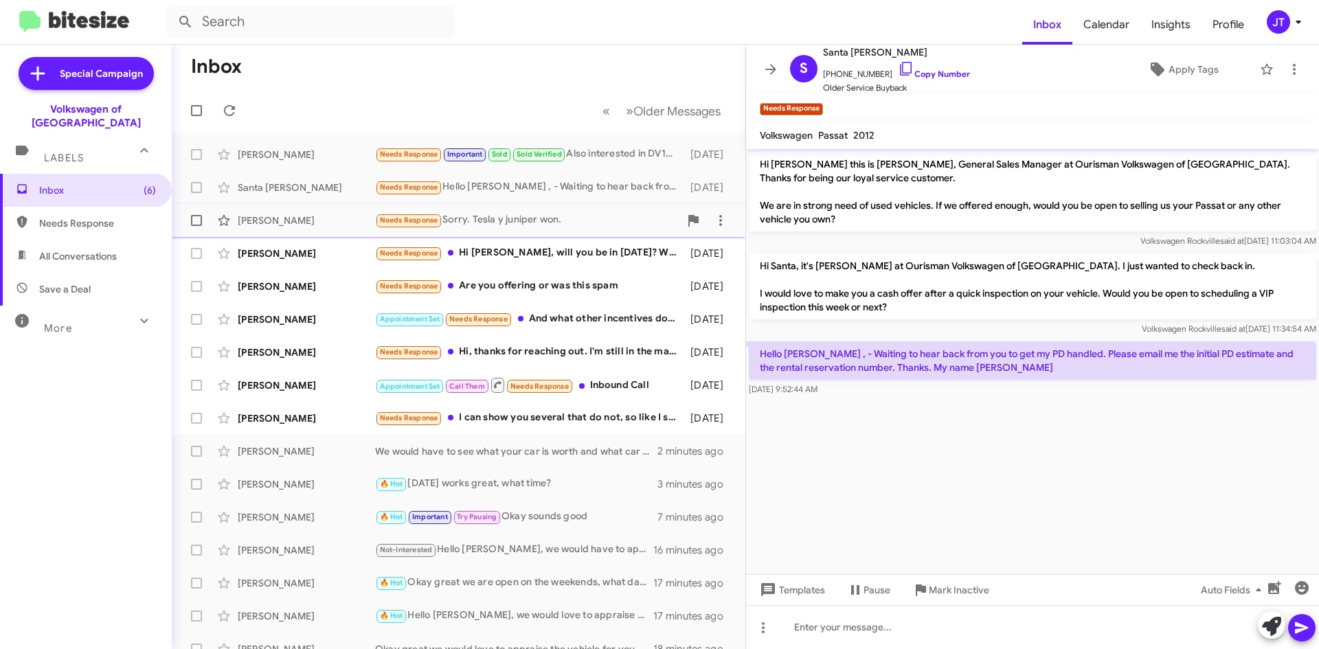
click at [561, 216] on div "Needs Response Sorry. Tesla y juniper won." at bounding box center [527, 220] width 304 height 16
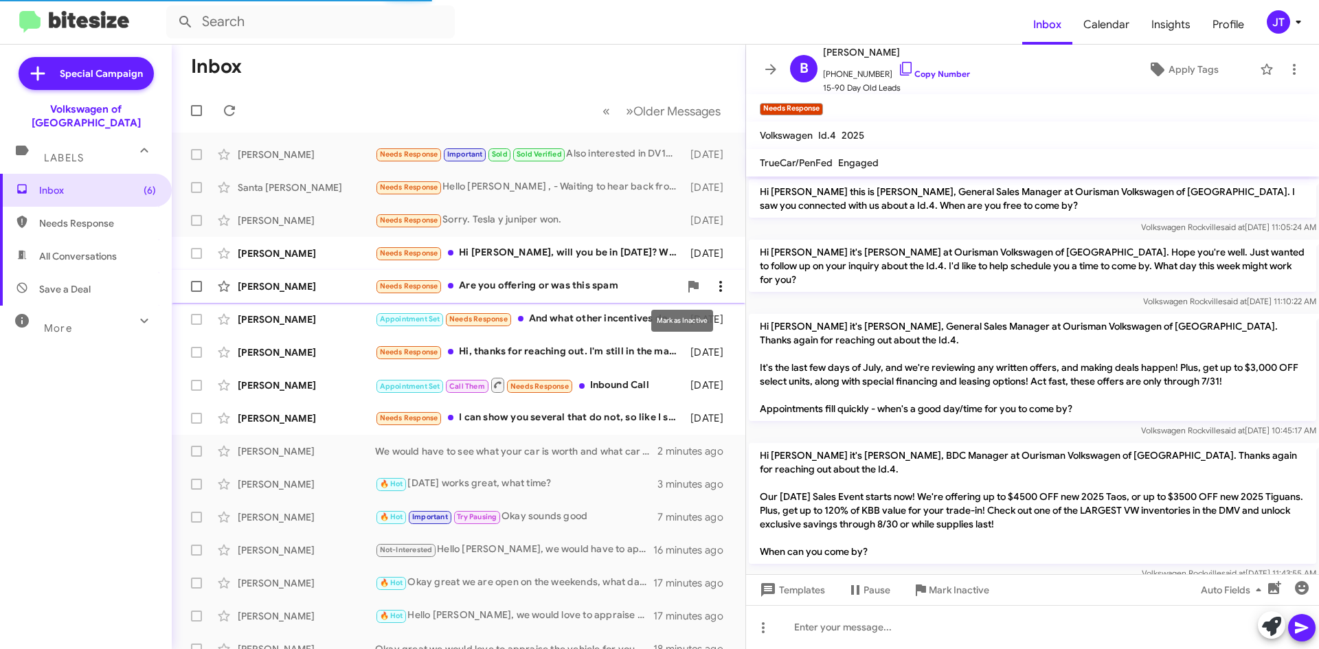
scroll to position [1055, 0]
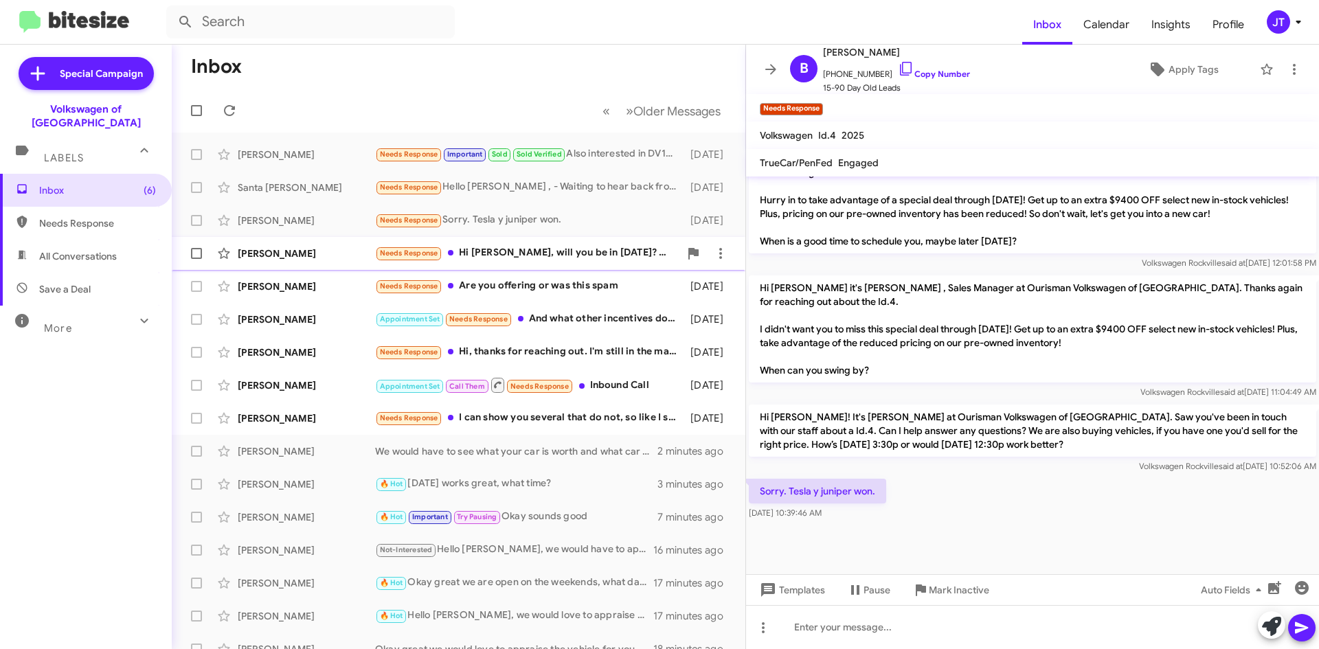
click at [574, 251] on div "Needs Response Hi [PERSON_NAME], will you be in [DATE]? We are still interested…" at bounding box center [527, 253] width 304 height 16
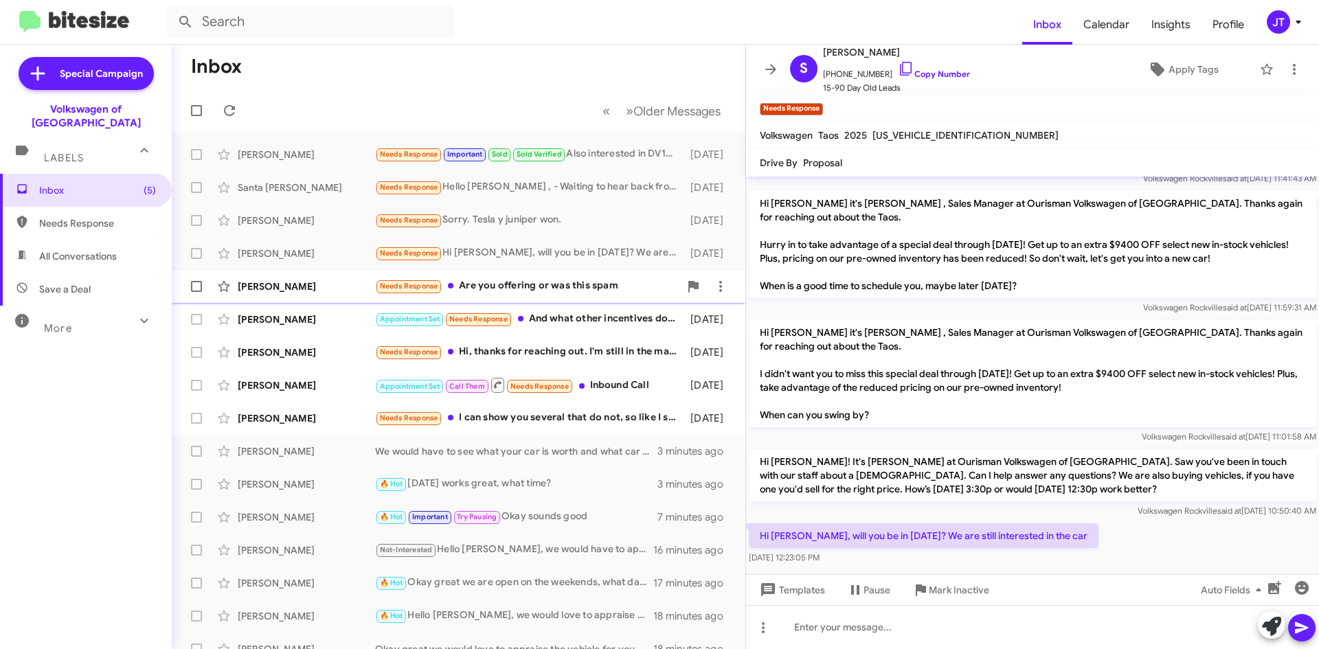
click at [613, 278] on div "Needs Response Are you offering or was this spam" at bounding box center [527, 286] width 304 height 16
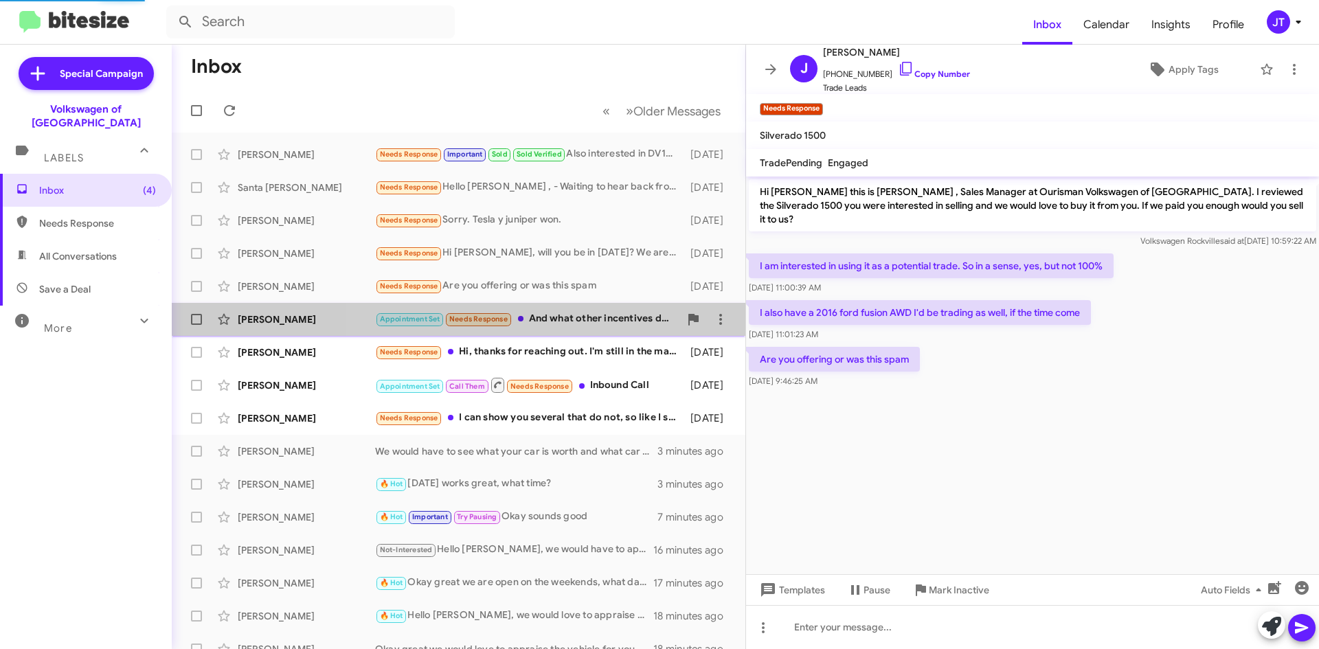
click at [626, 315] on div "Appointment Set Needs Response And what other incentives do you guys have, I've…" at bounding box center [527, 319] width 304 height 16
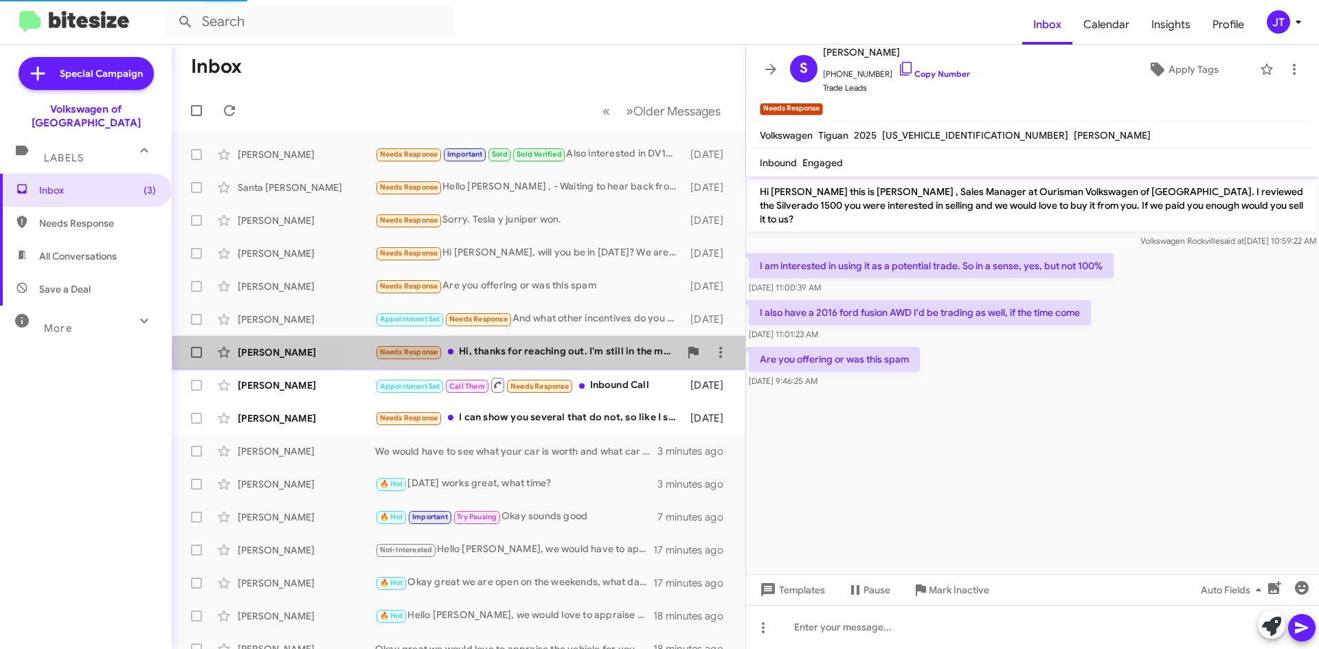
click at [624, 354] on div "Needs Response Hi, thanks for reaching out. I'm still in the market for a Golf …" at bounding box center [527, 352] width 304 height 16
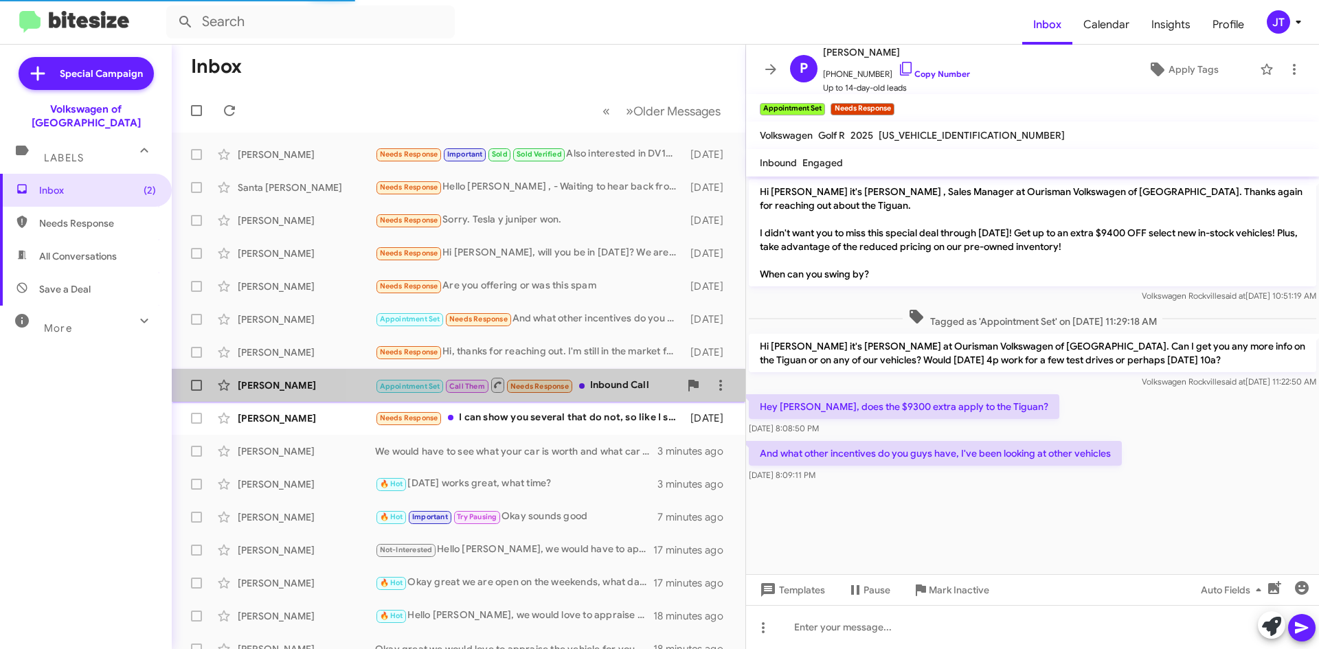
click at [620, 390] on div "Appointment Set Call Them Needs Response Inbound Call" at bounding box center [527, 384] width 304 height 17
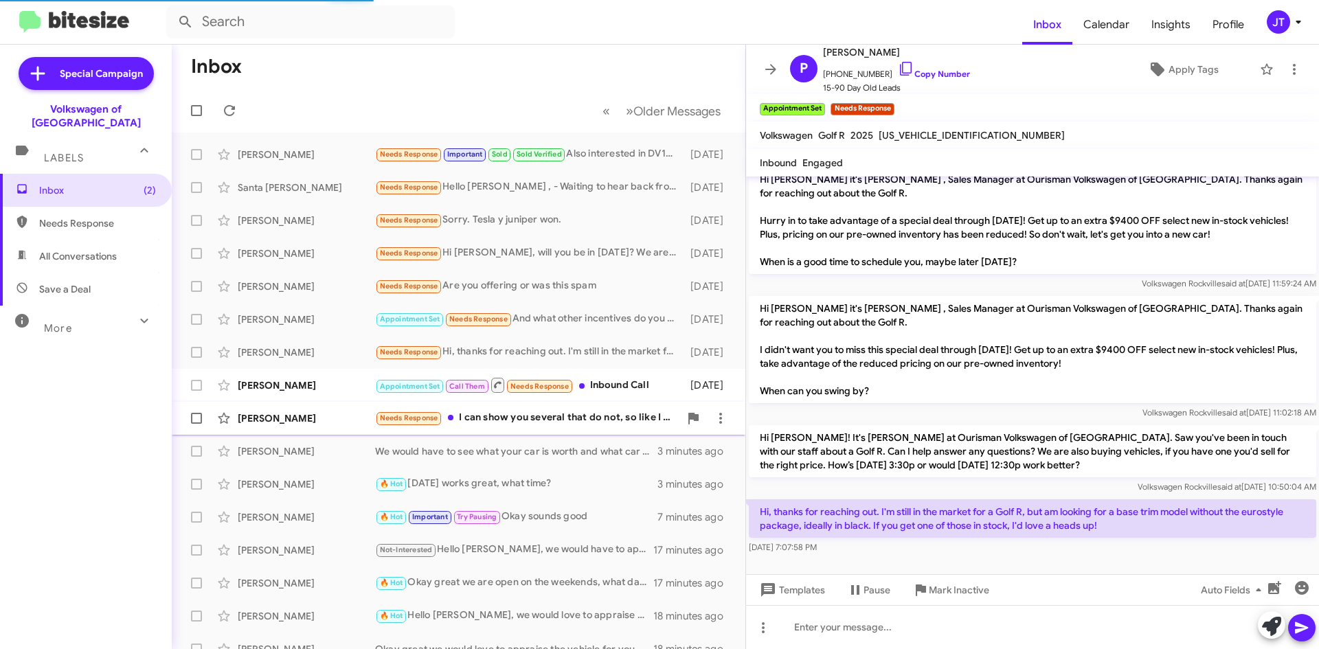
click at [613, 420] on div "Needs Response I can show you several that do not, so like I said I am willing …" at bounding box center [527, 418] width 304 height 16
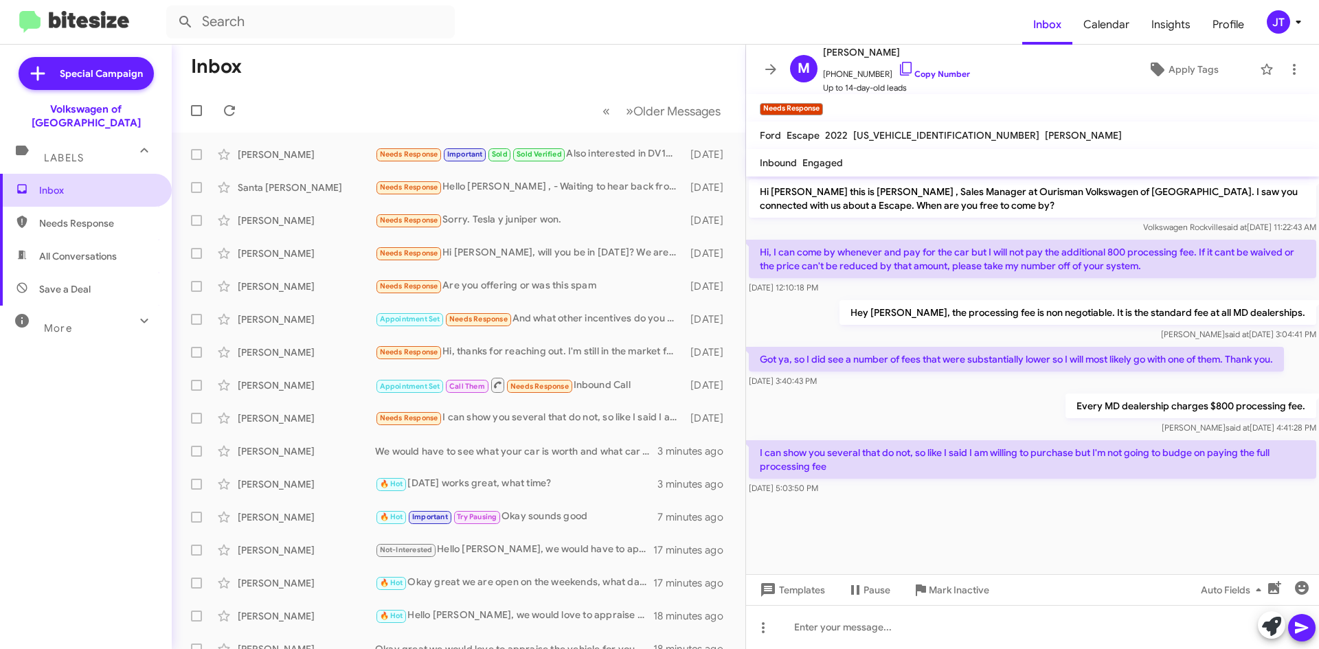
click at [89, 183] on span "Inbox" at bounding box center [97, 190] width 117 height 14
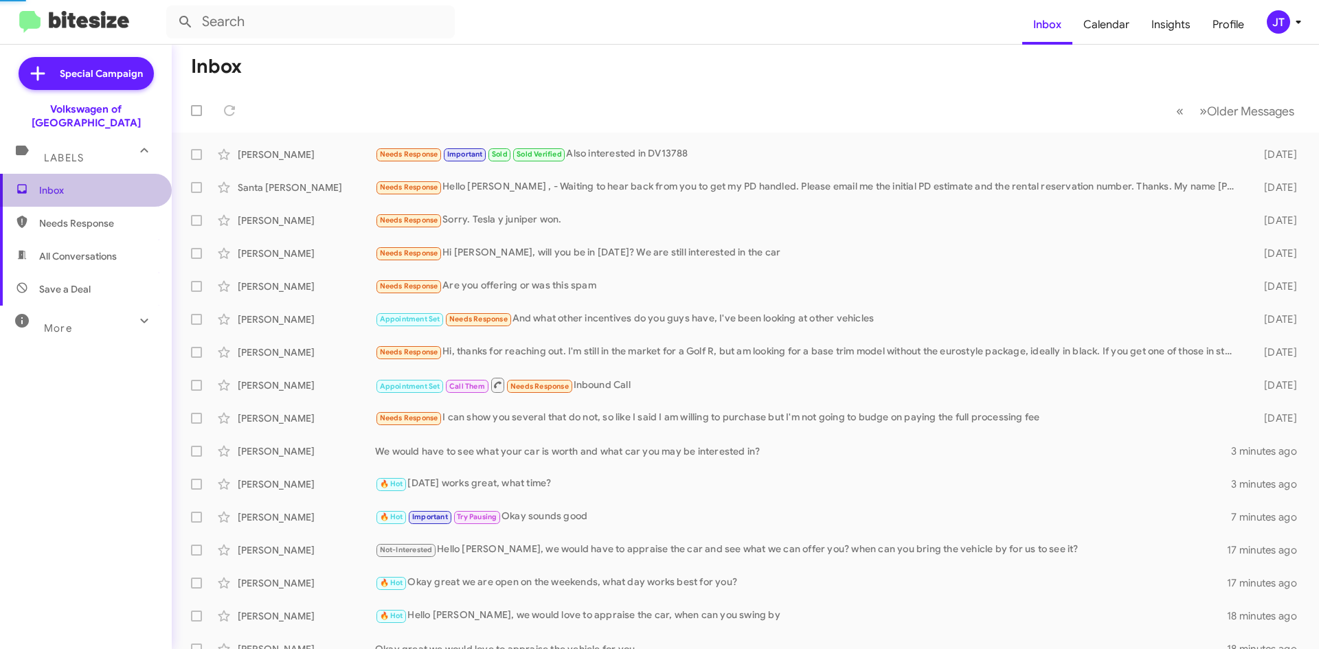
click at [89, 183] on span "Inbox" at bounding box center [97, 190] width 117 height 14
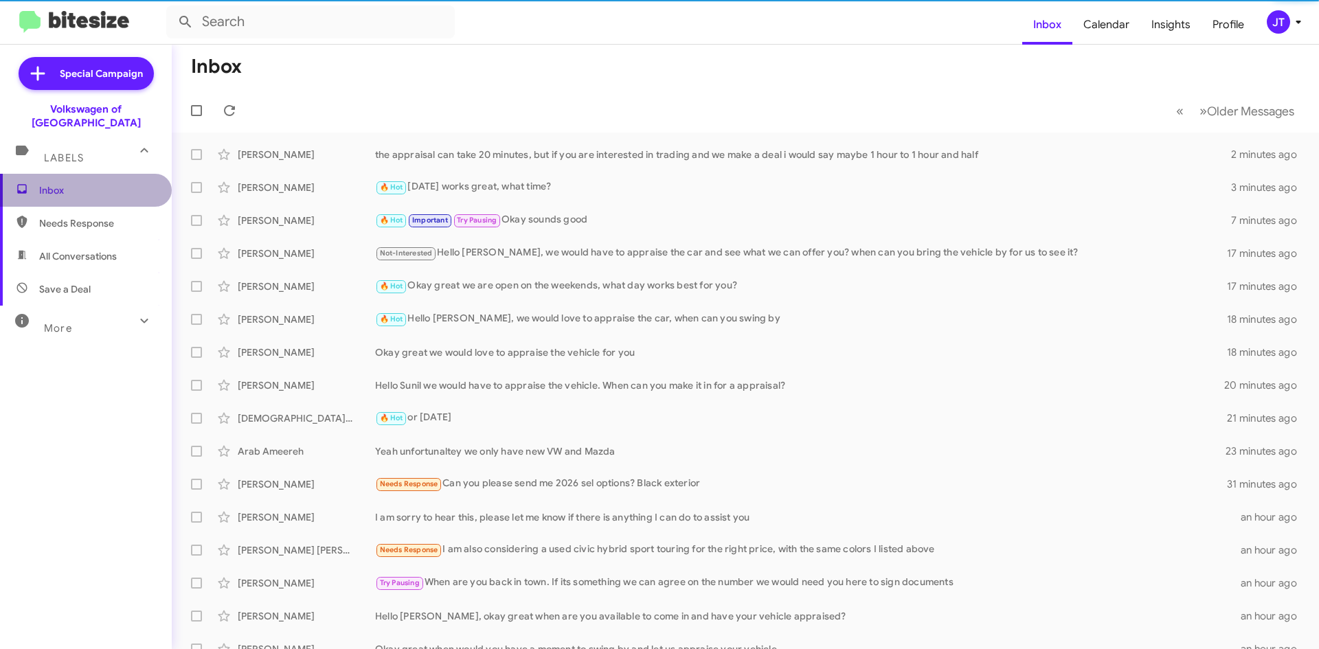
click at [89, 183] on span "Inbox" at bounding box center [97, 190] width 117 height 14
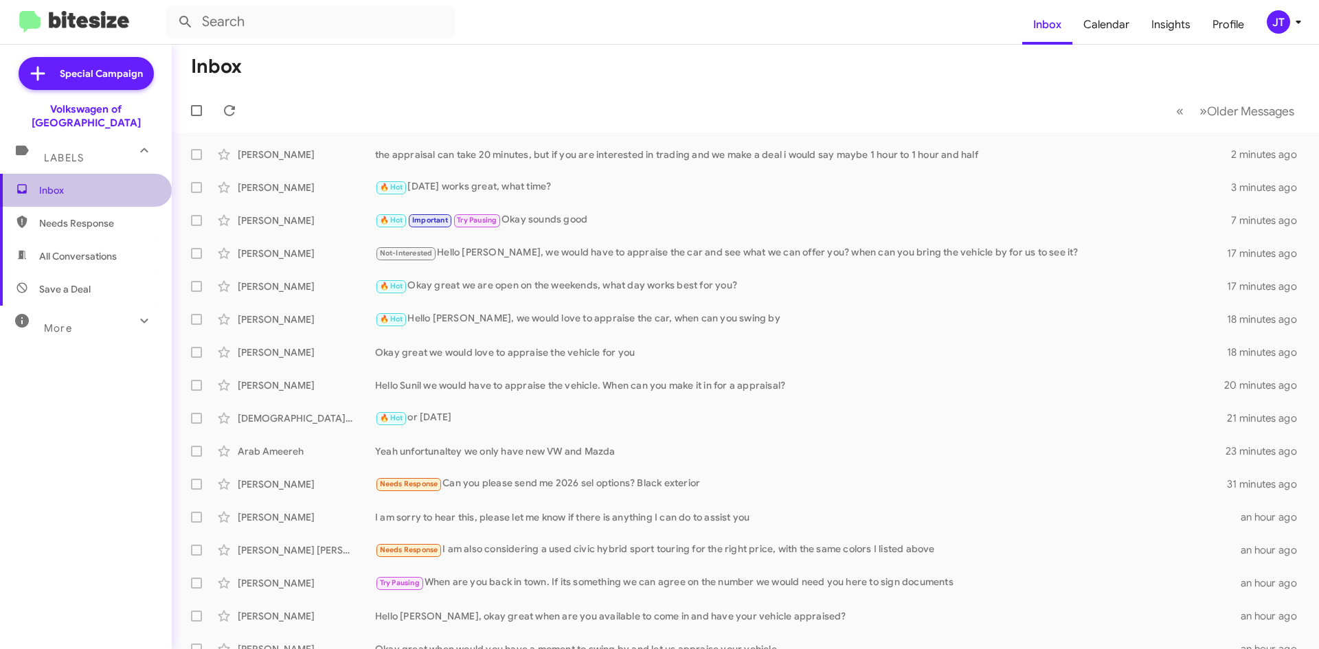
click at [89, 183] on span "Inbox" at bounding box center [97, 190] width 117 height 14
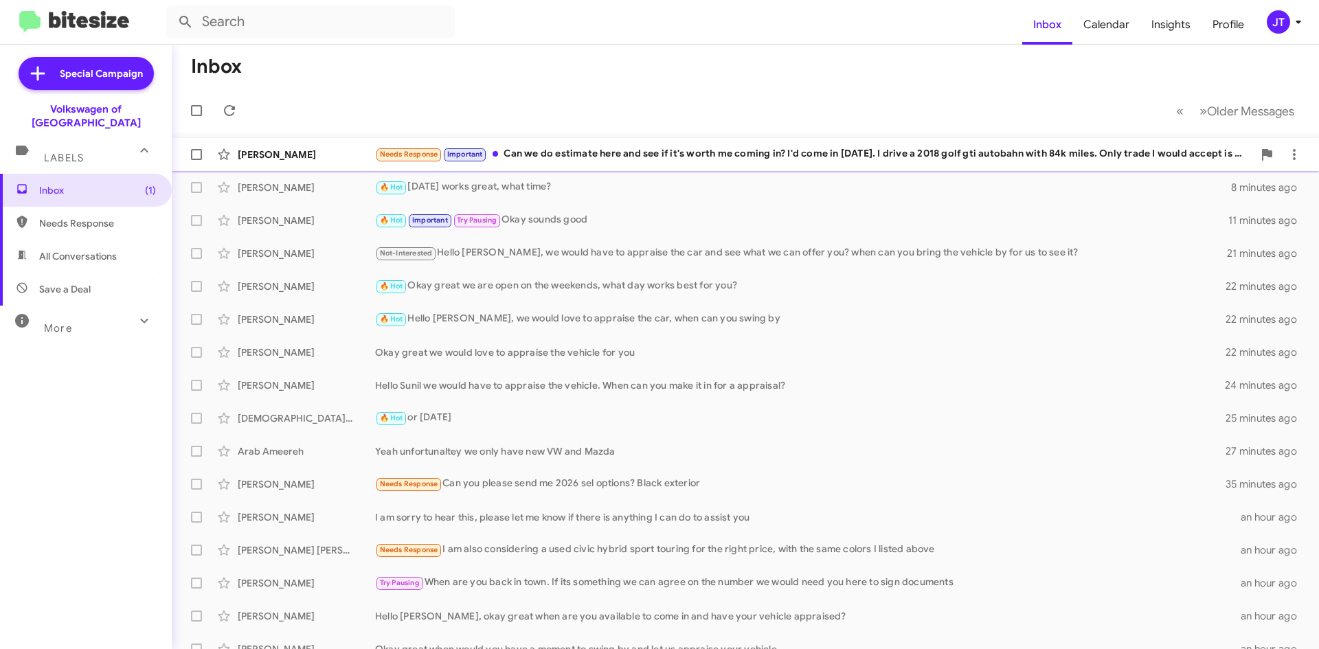
click at [773, 155] on div "Needs Response Important Can we do estimate here and see if it's worth me comin…" at bounding box center [814, 154] width 878 height 16
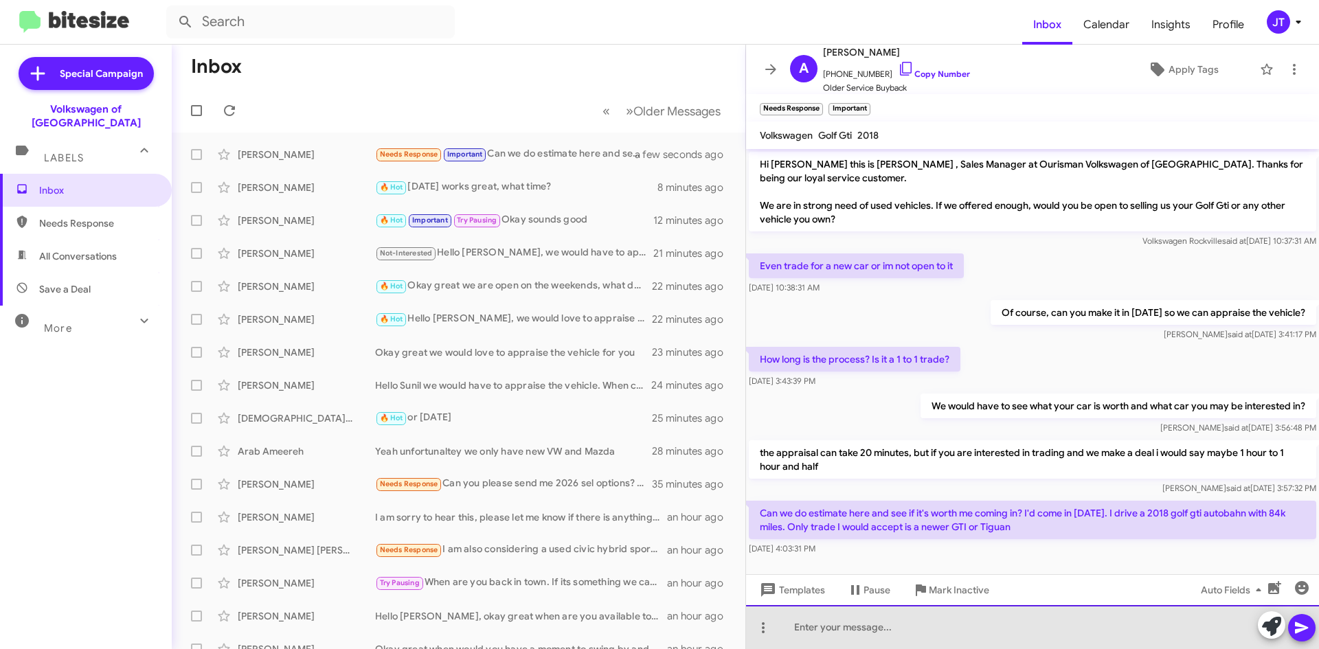
click at [855, 626] on div at bounding box center [1032, 627] width 573 height 44
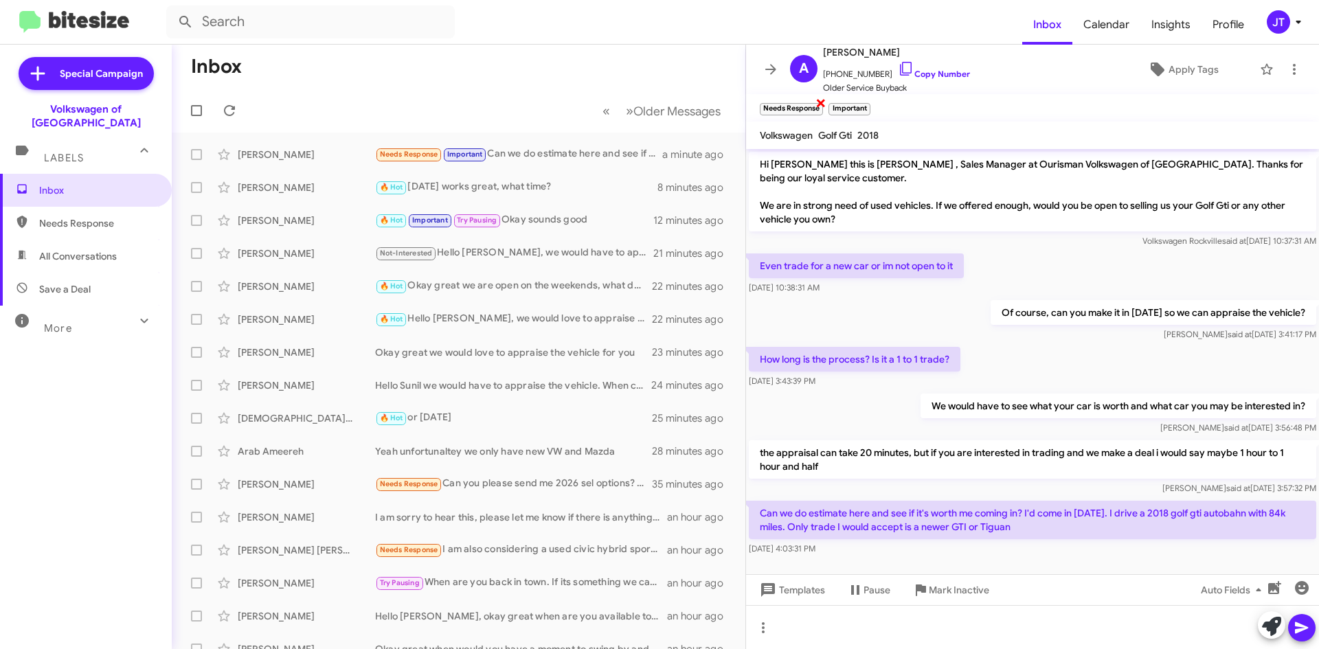
click at [797, 112] on small "Needs Response" at bounding box center [791, 109] width 63 height 12
click at [84, 183] on span "Inbox" at bounding box center [97, 190] width 117 height 14
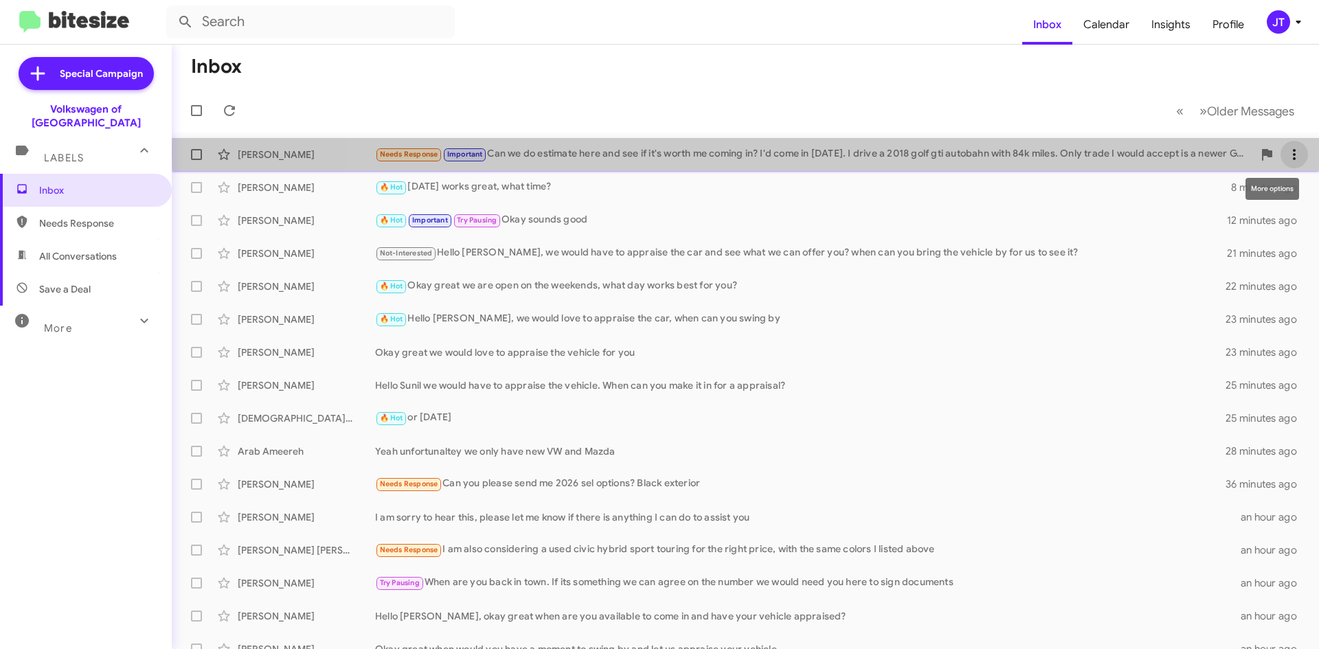
click at [1293, 151] on icon at bounding box center [1294, 154] width 3 height 11
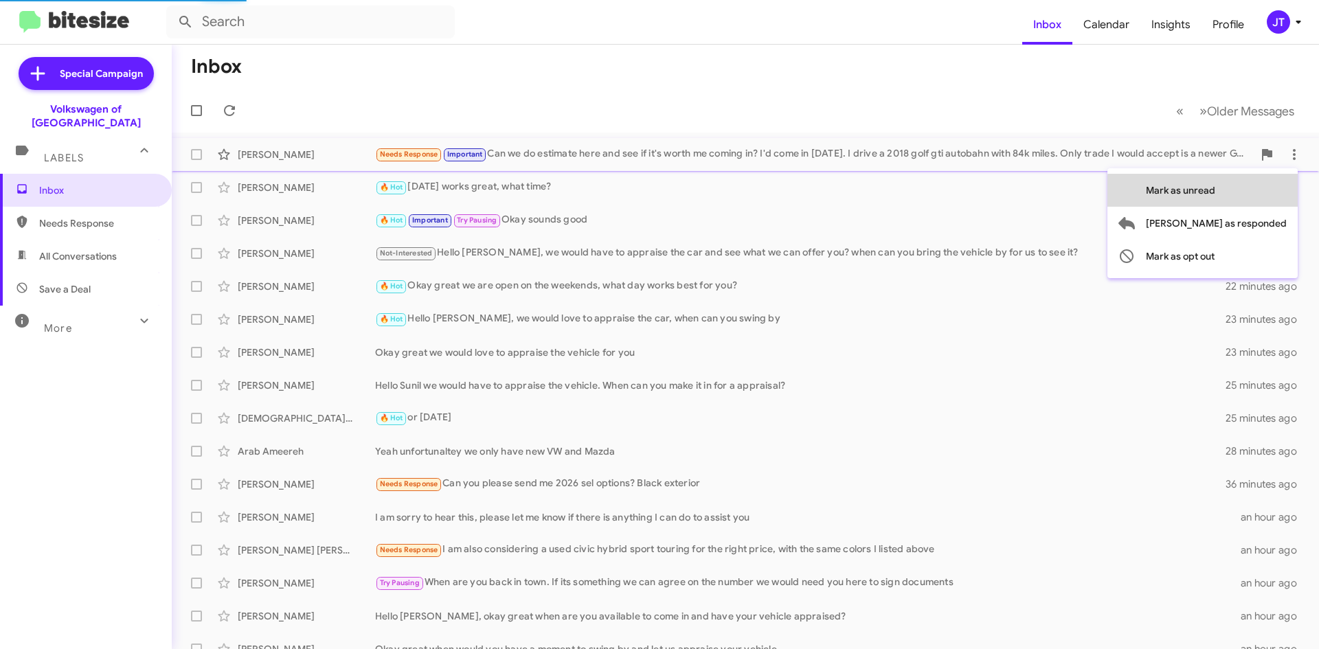
click at [1271, 192] on button "Mark as unread" at bounding box center [1202, 190] width 190 height 33
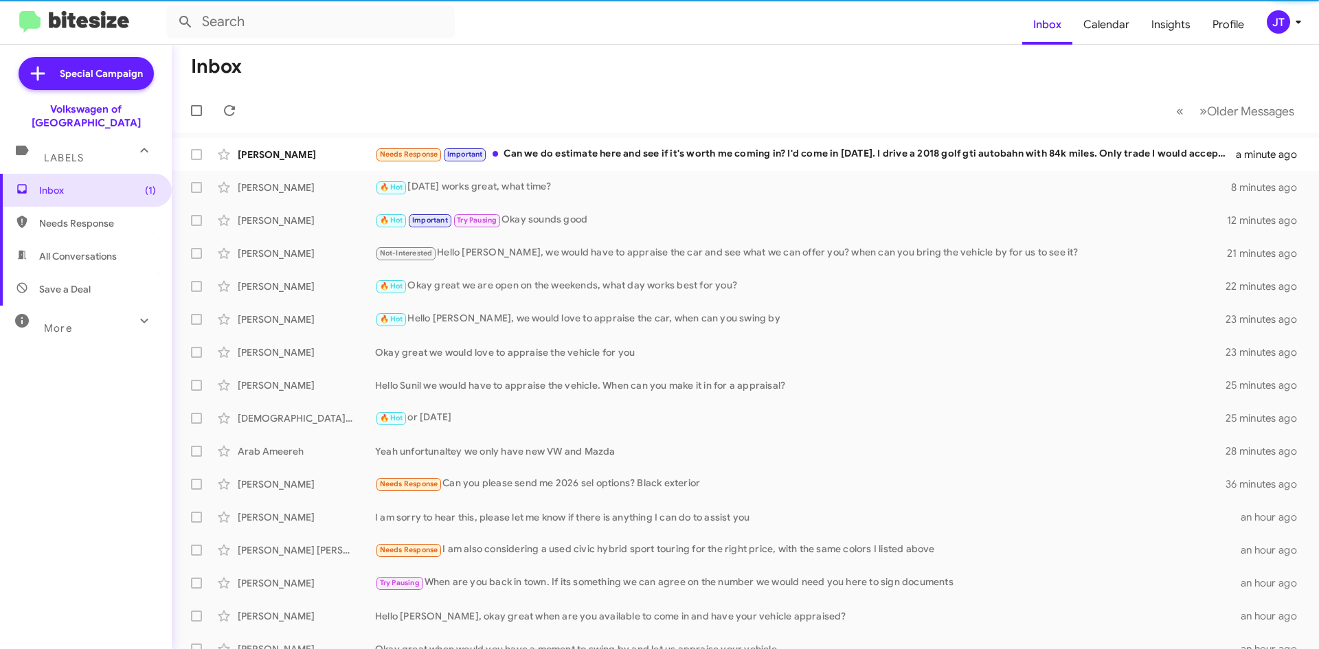
click at [620, 73] on mat-toolbar-row "Inbox" at bounding box center [745, 67] width 1147 height 44
